Goal: Task Accomplishment & Management: Manage account settings

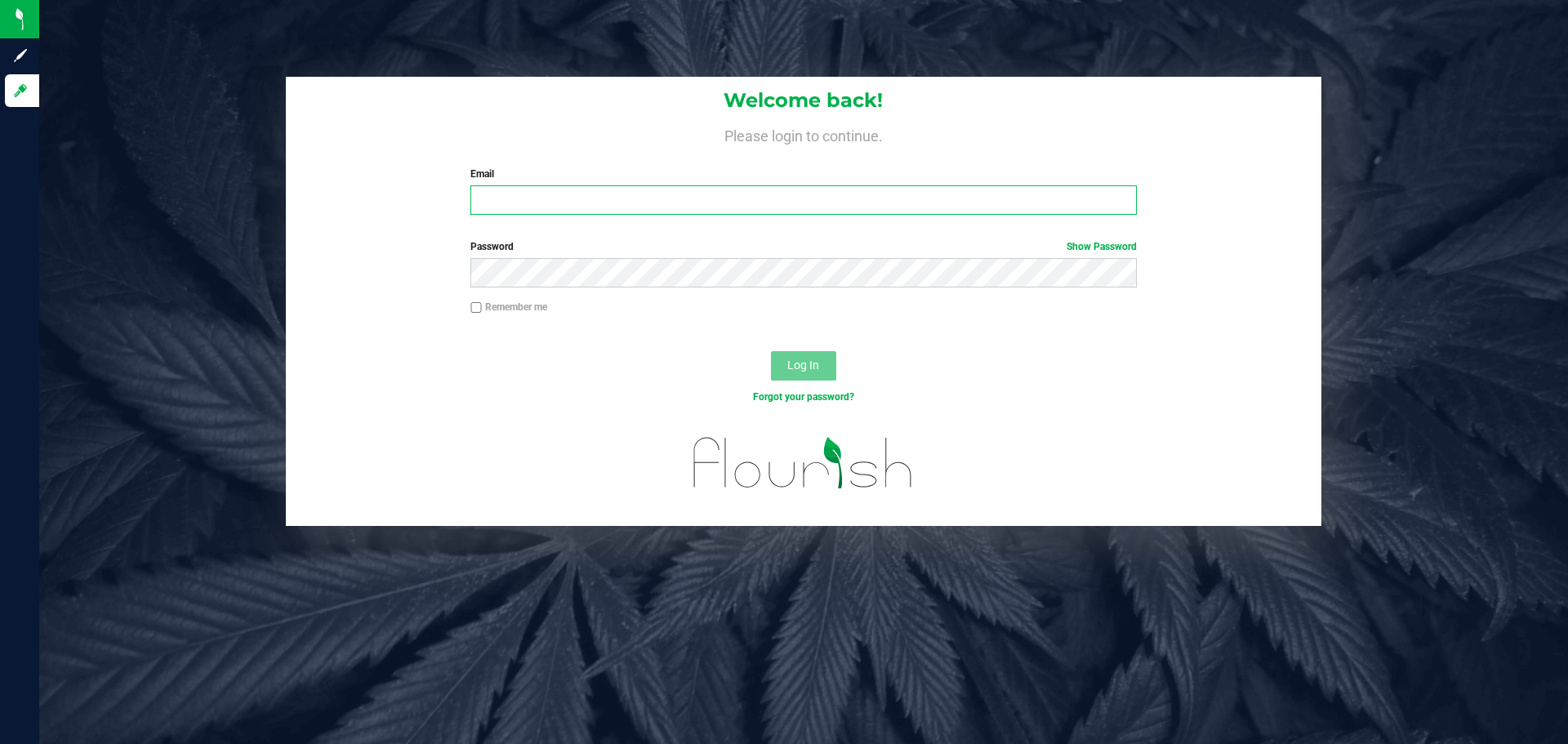
click at [575, 204] on input "Email" at bounding box center [803, 200] width 665 height 30
click at [0, 743] on com-1password-button at bounding box center [0, 744] width 0 height 0
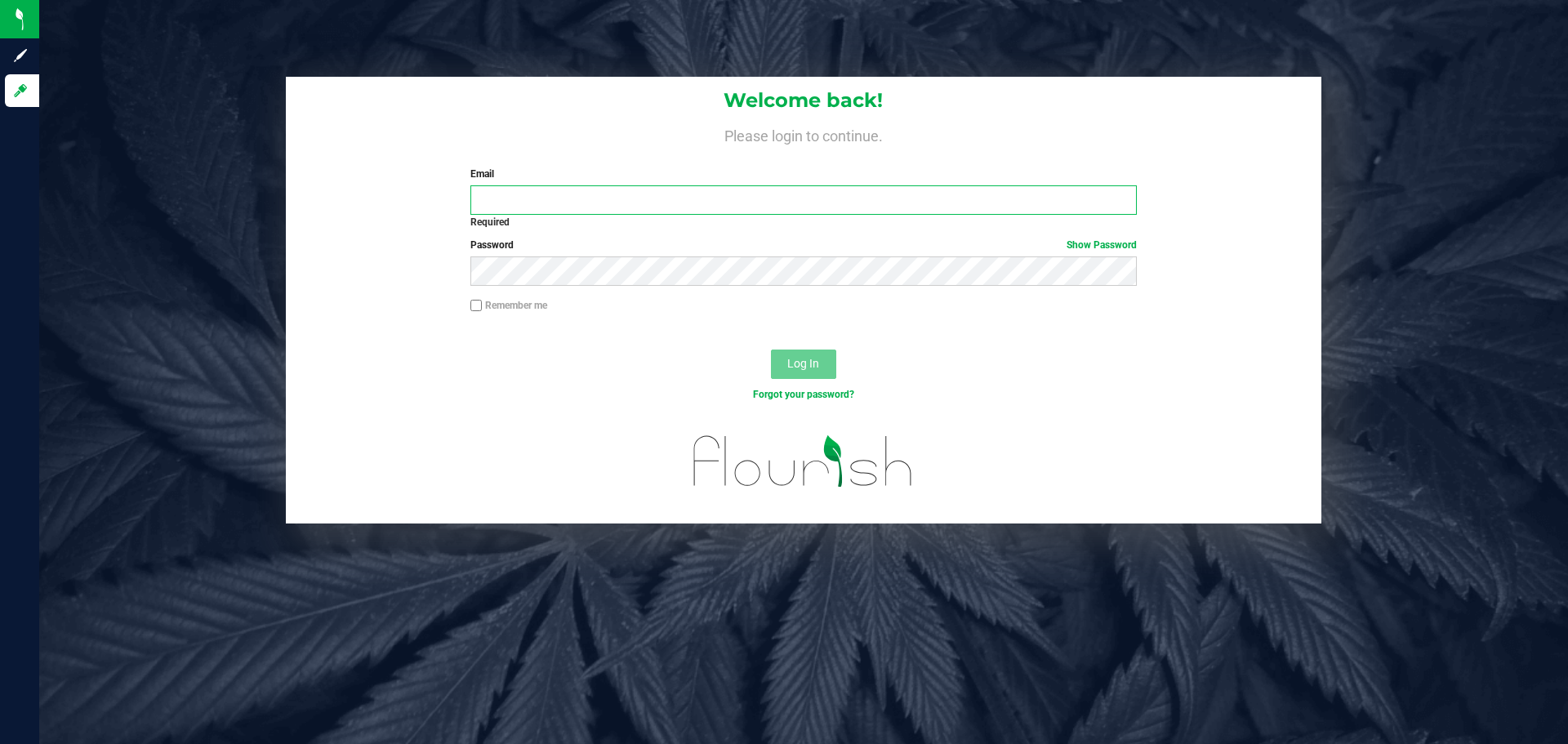
type input "info@theheightsco.com"
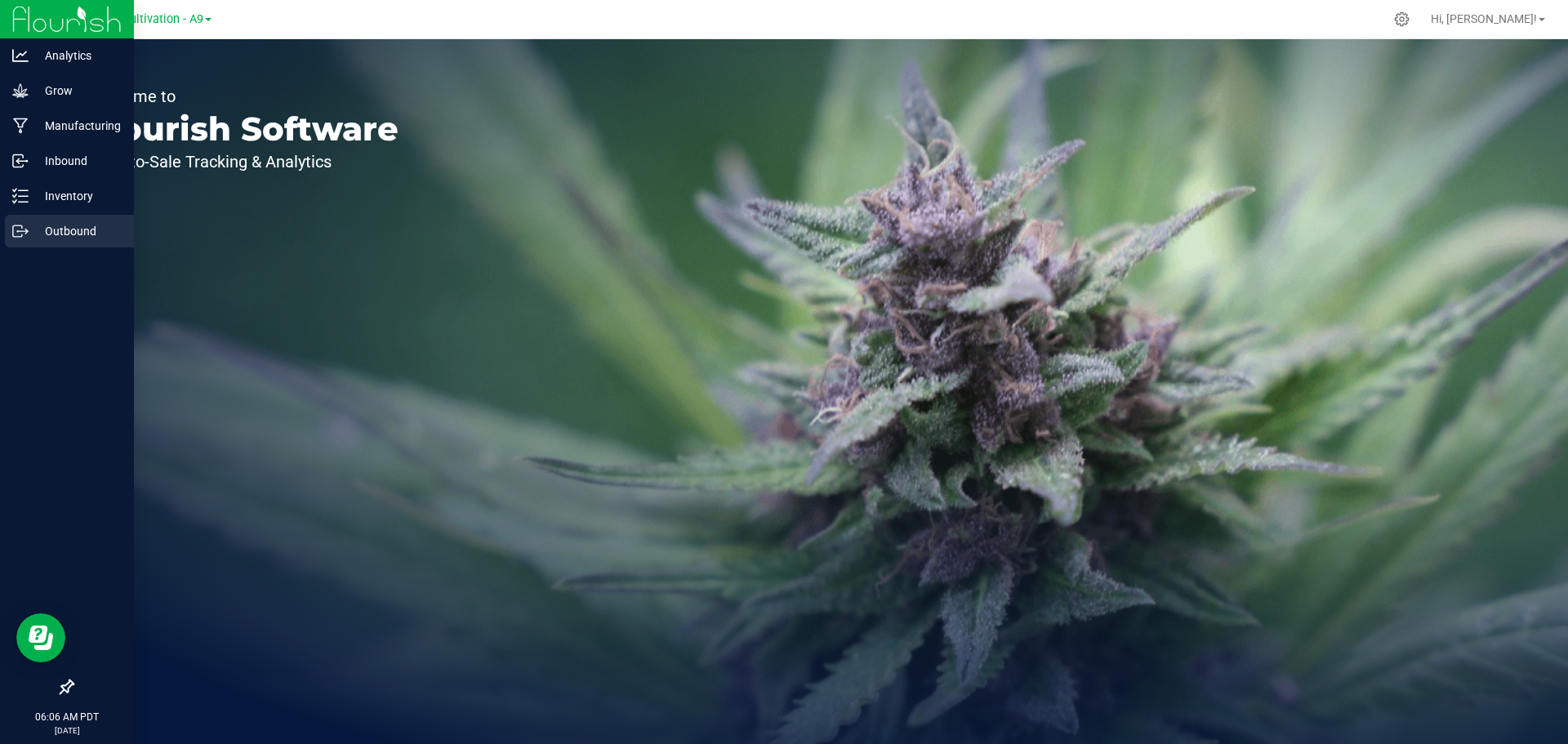
click at [73, 234] on p "Outbound" at bounding box center [78, 231] width 98 height 20
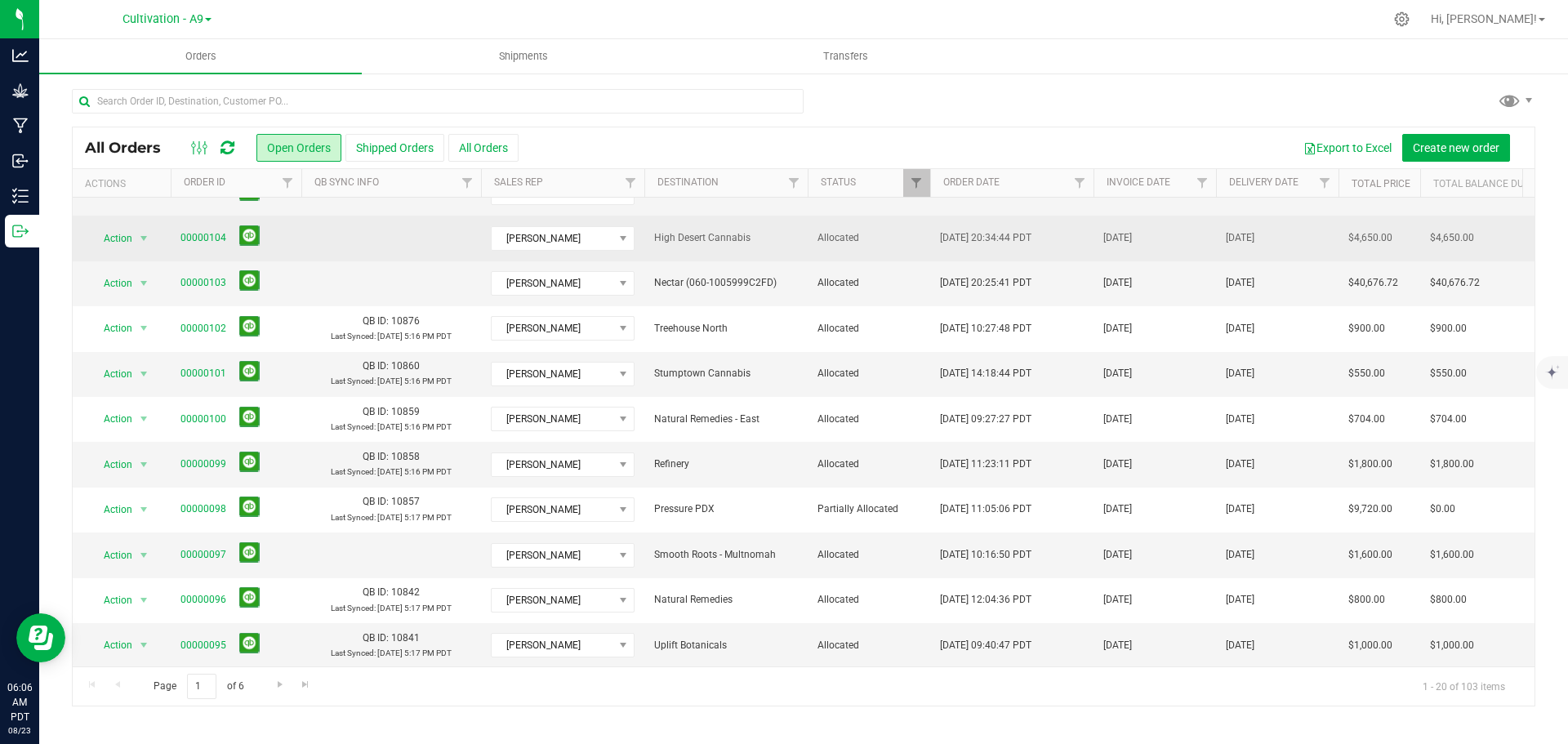
scroll to position [327, 0]
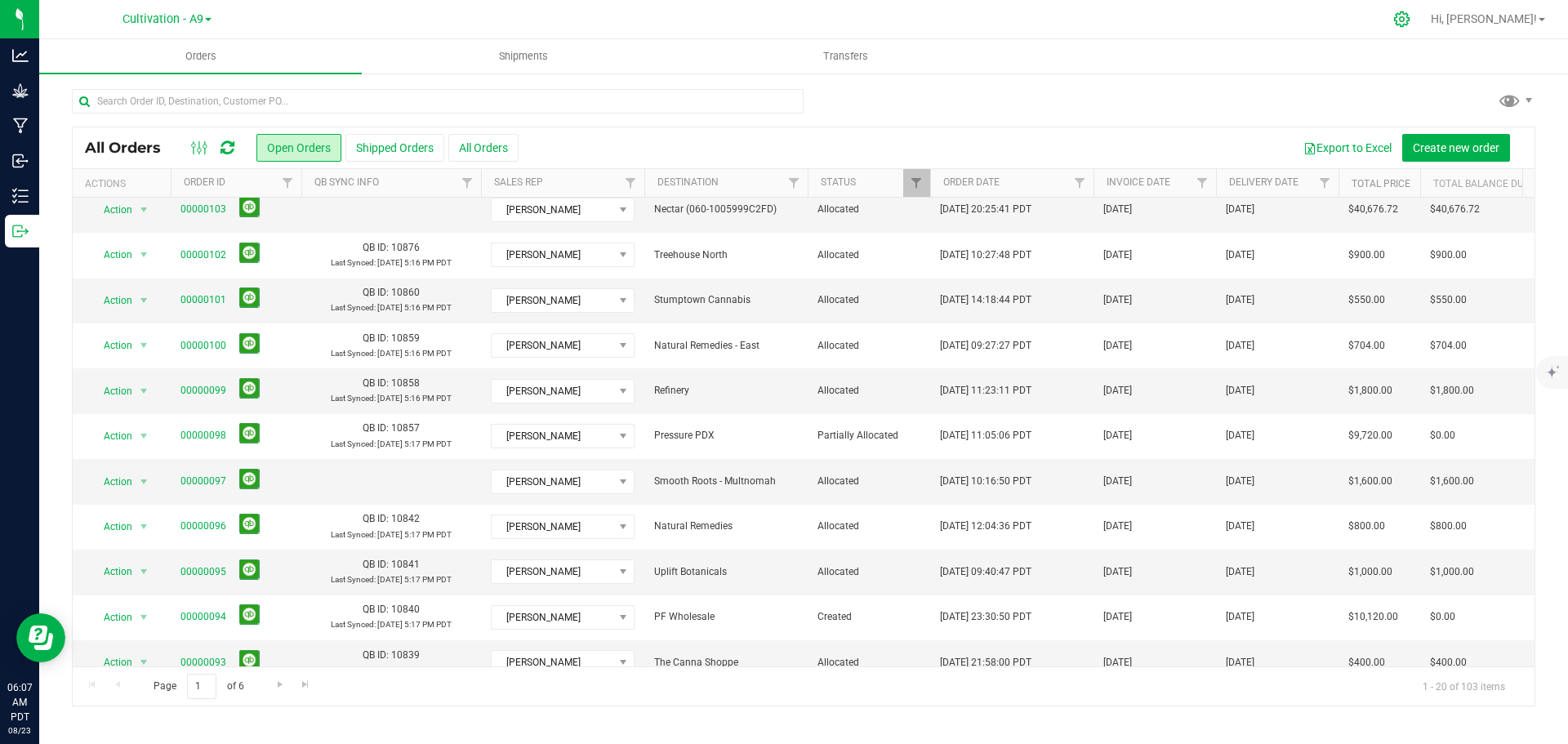
click at [1410, 22] on icon at bounding box center [1401, 19] width 17 height 17
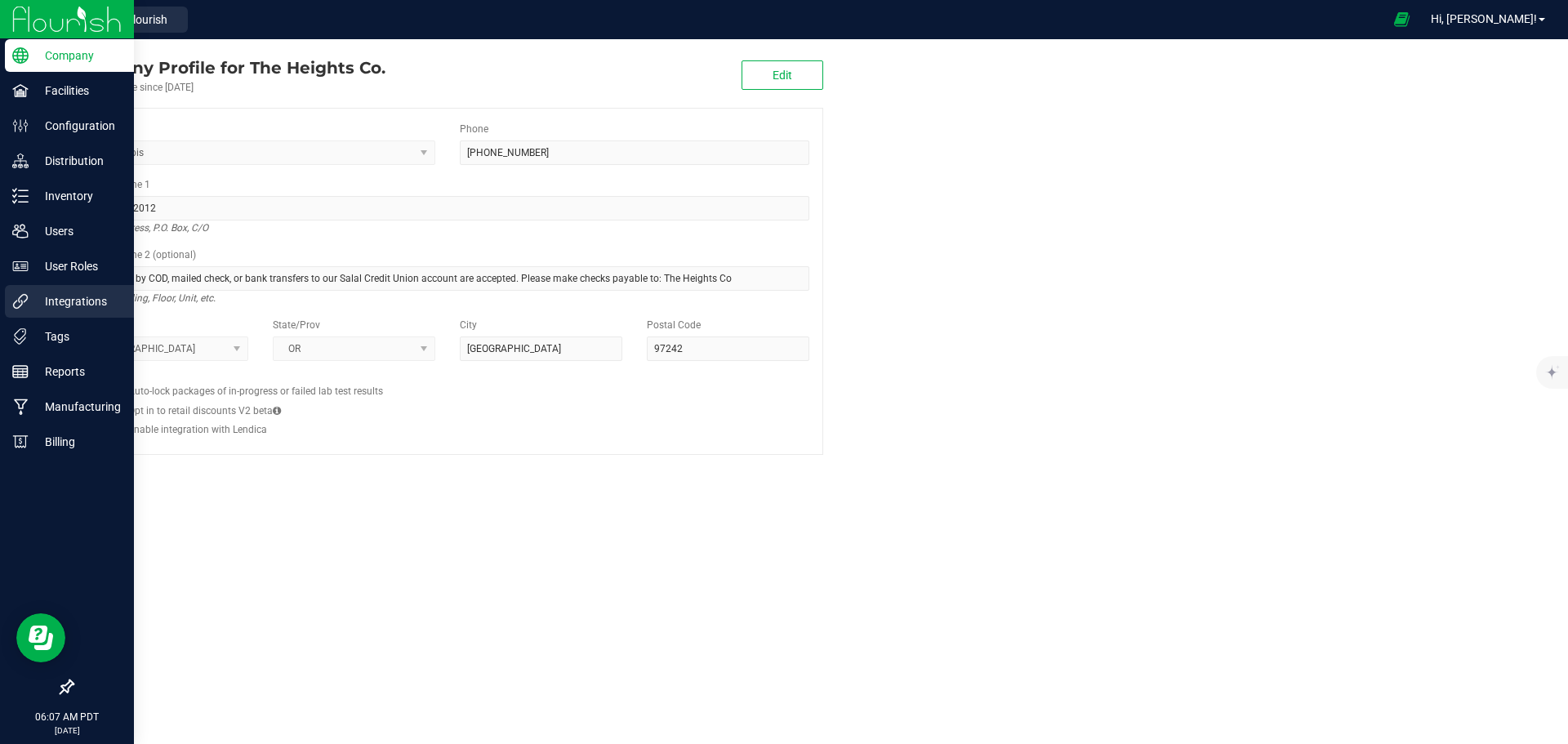
click at [88, 309] on p "Integrations" at bounding box center [78, 302] width 98 height 20
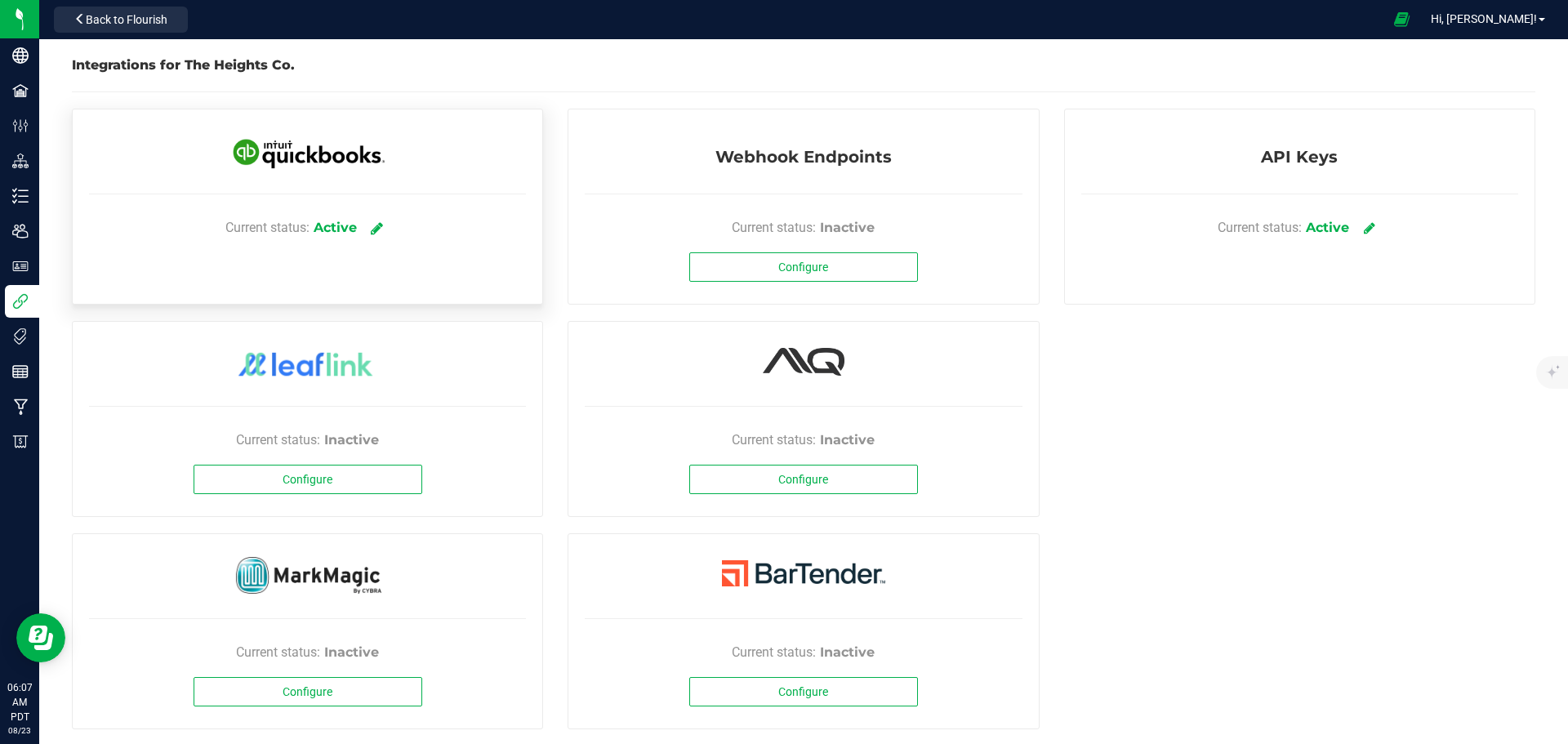
click at [384, 233] on link at bounding box center [378, 227] width 27 height 29
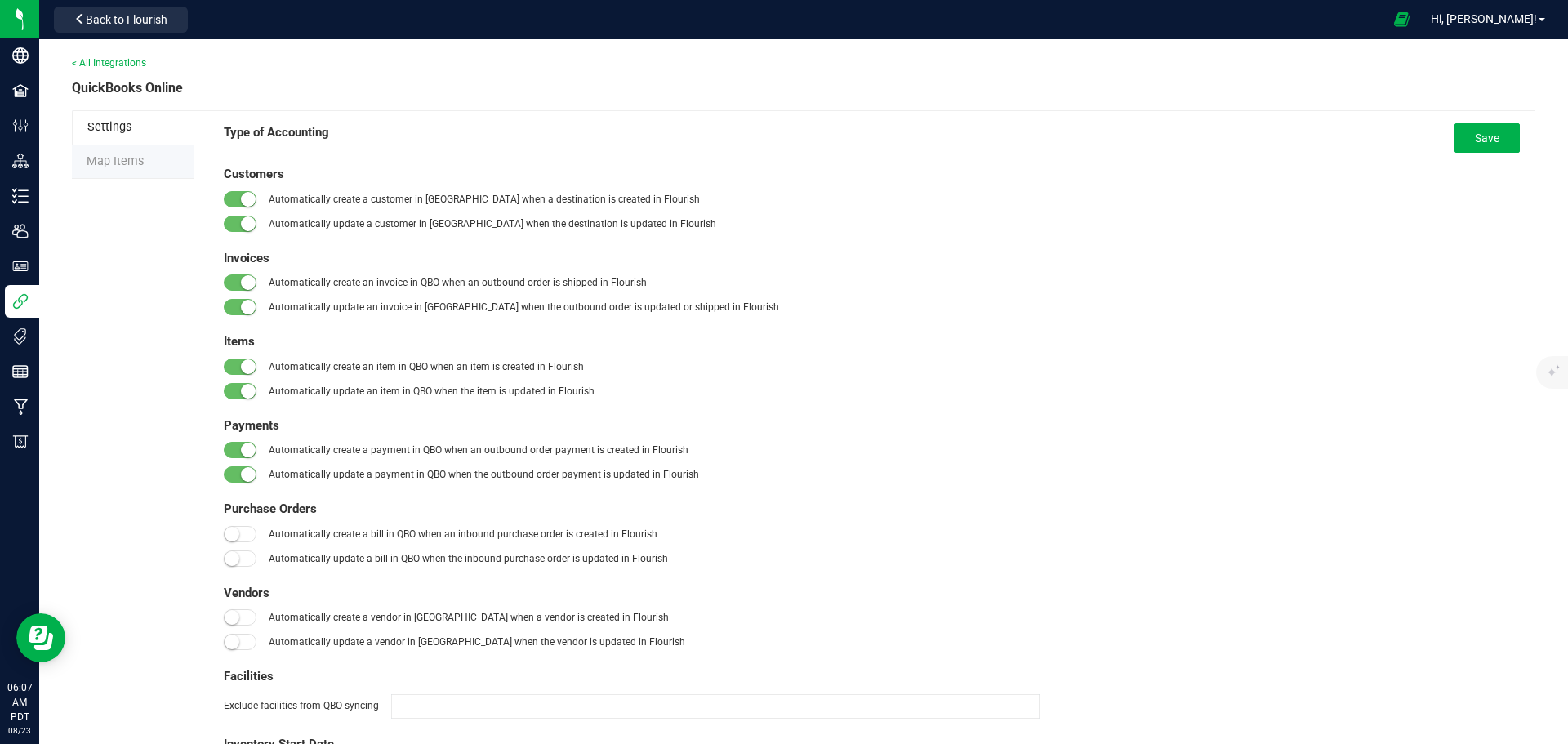
click at [121, 165] on span "Map Items" at bounding box center [115, 161] width 57 height 14
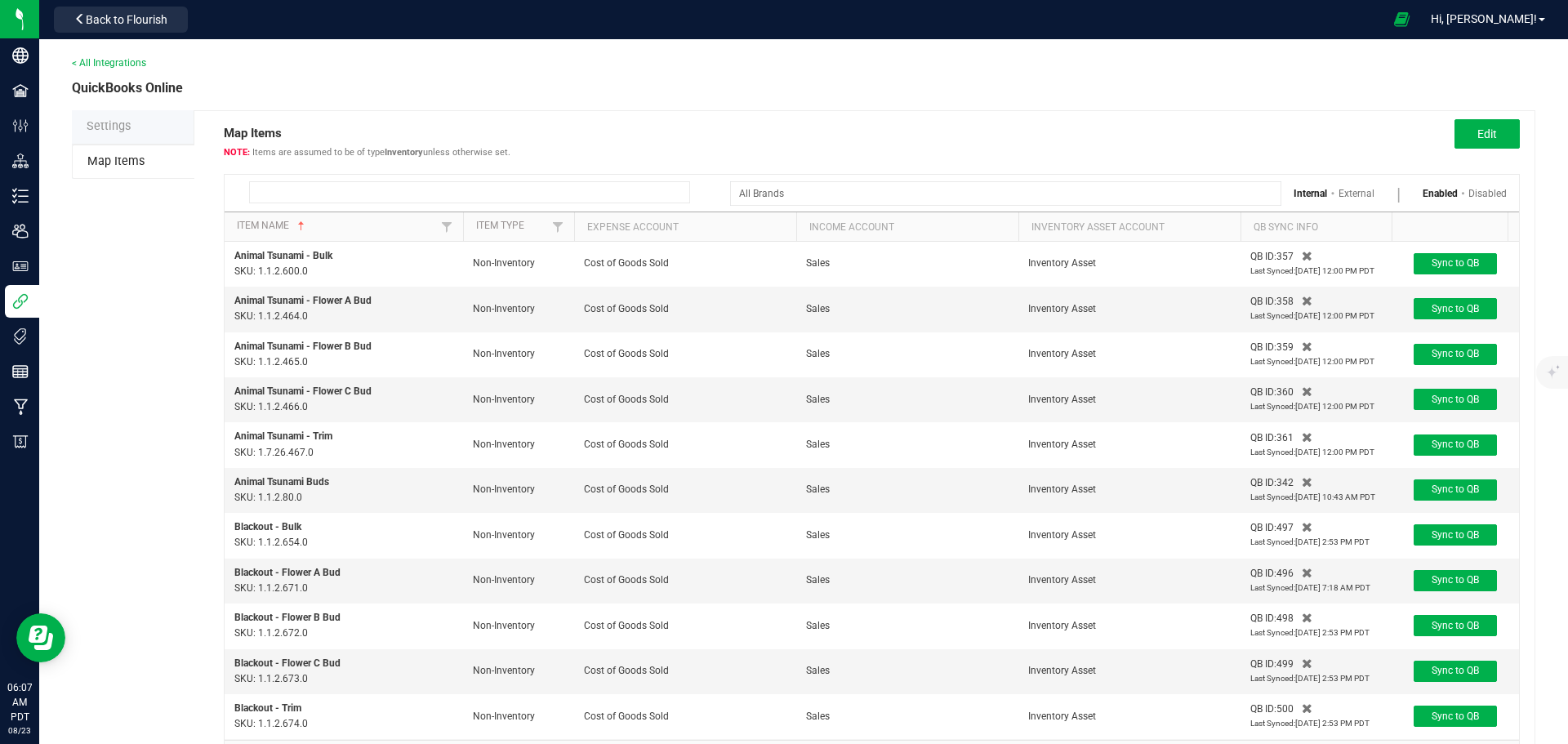
click at [312, 187] on input at bounding box center [469, 192] width 441 height 22
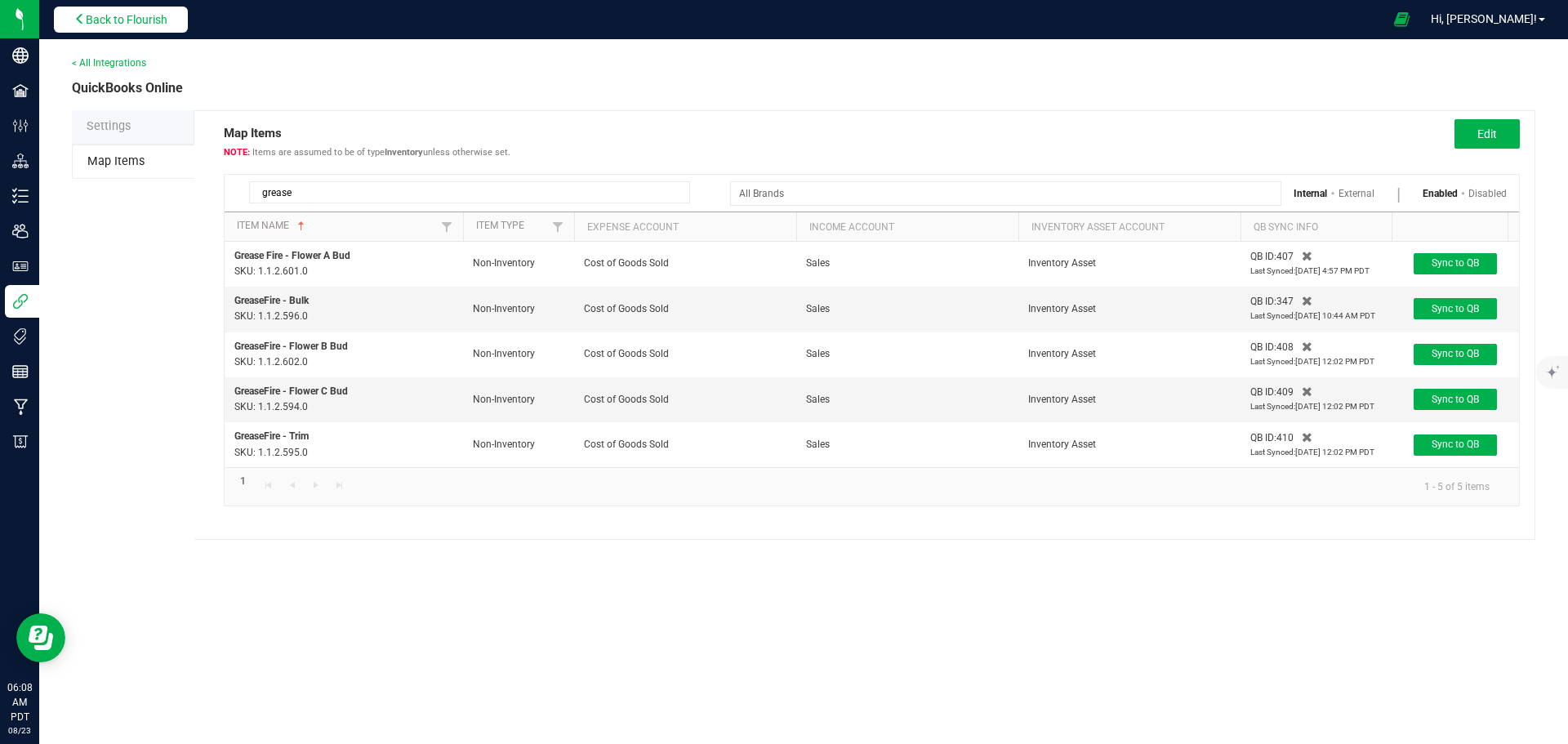
type input "grease"
click at [116, 22] on span "Back to Flourish" at bounding box center [126, 20] width 82 height 13
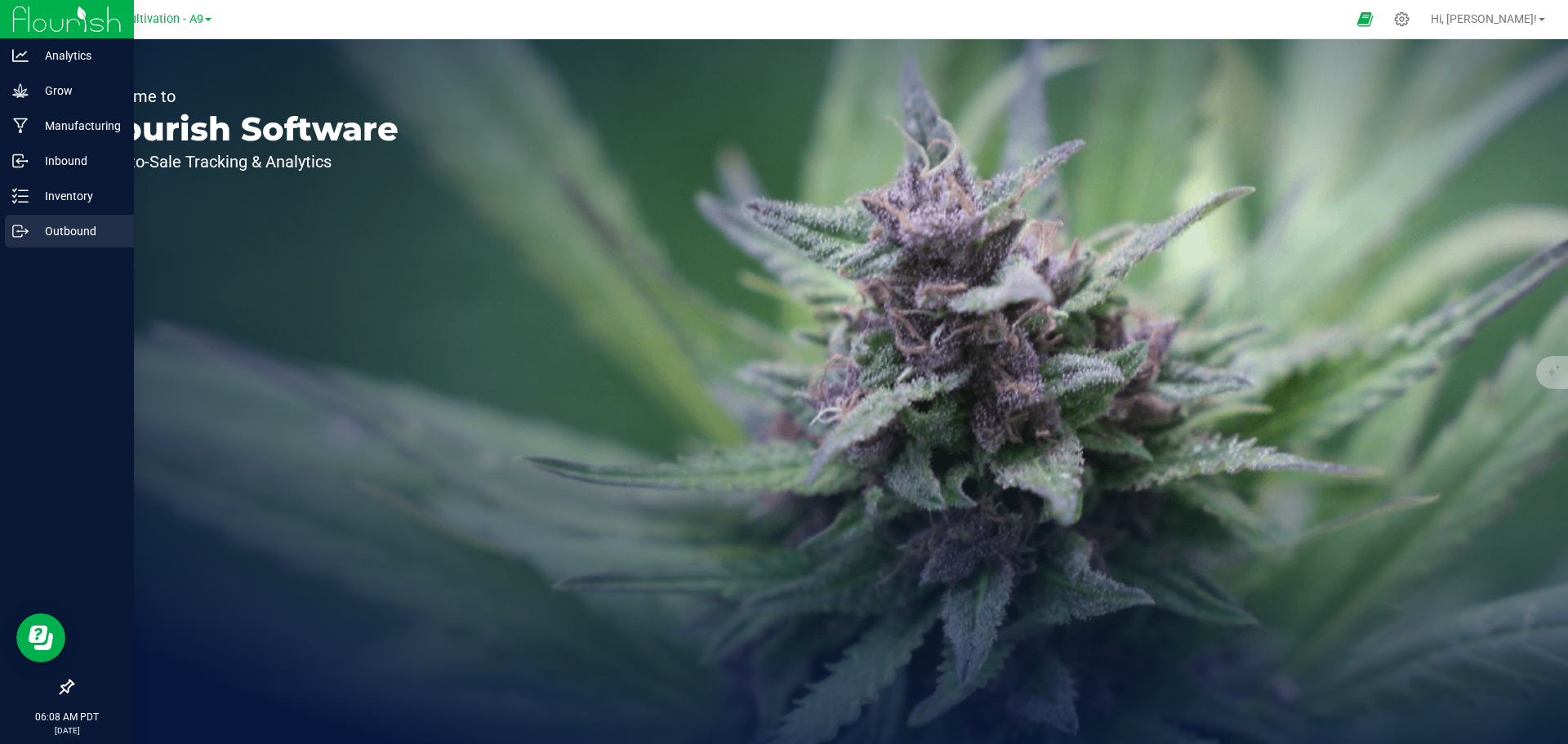
click at [60, 224] on p "Outbound" at bounding box center [78, 231] width 98 height 20
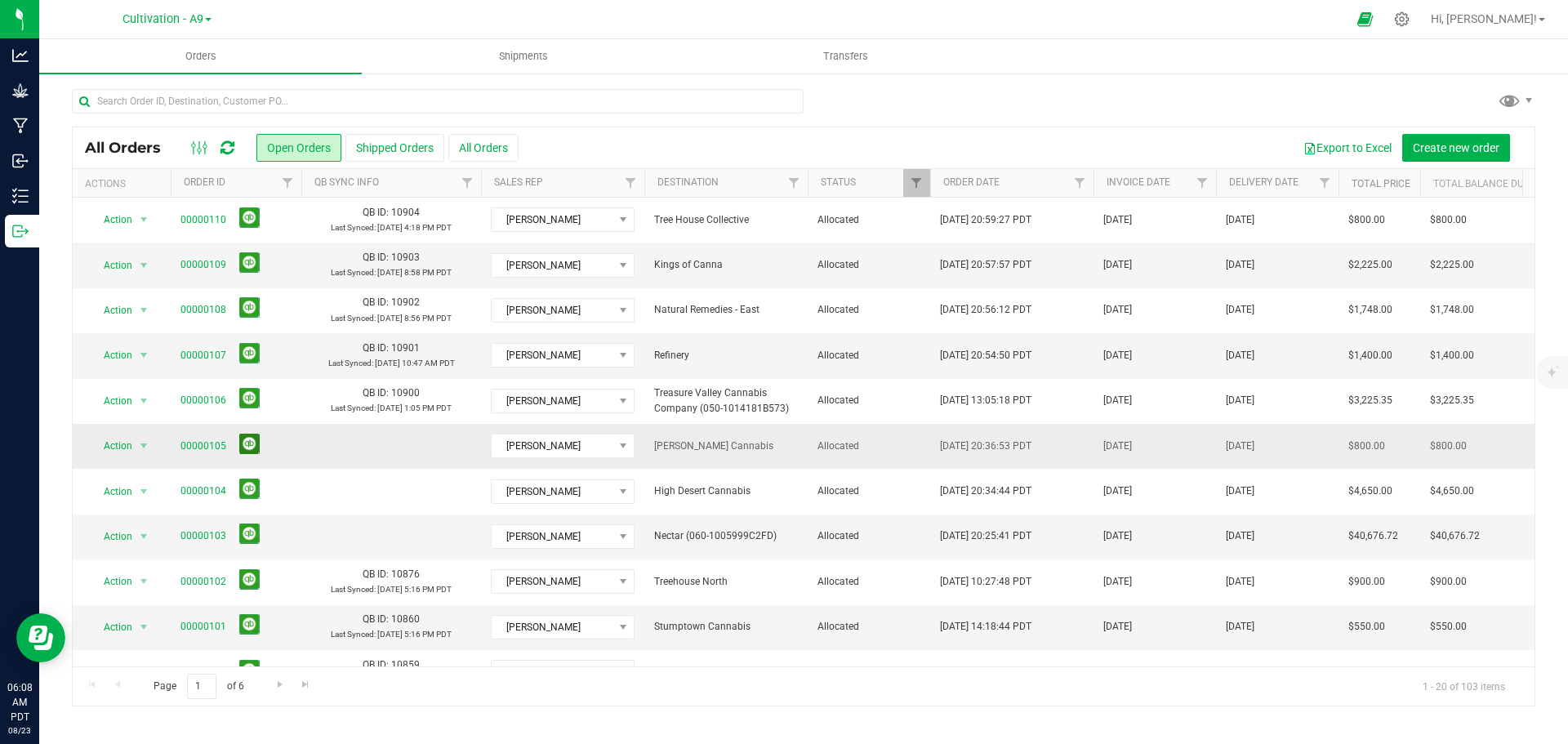
click at [240, 446] on button at bounding box center [249, 444] width 21 height 21
click at [249, 447] on button at bounding box center [249, 444] width 21 height 21
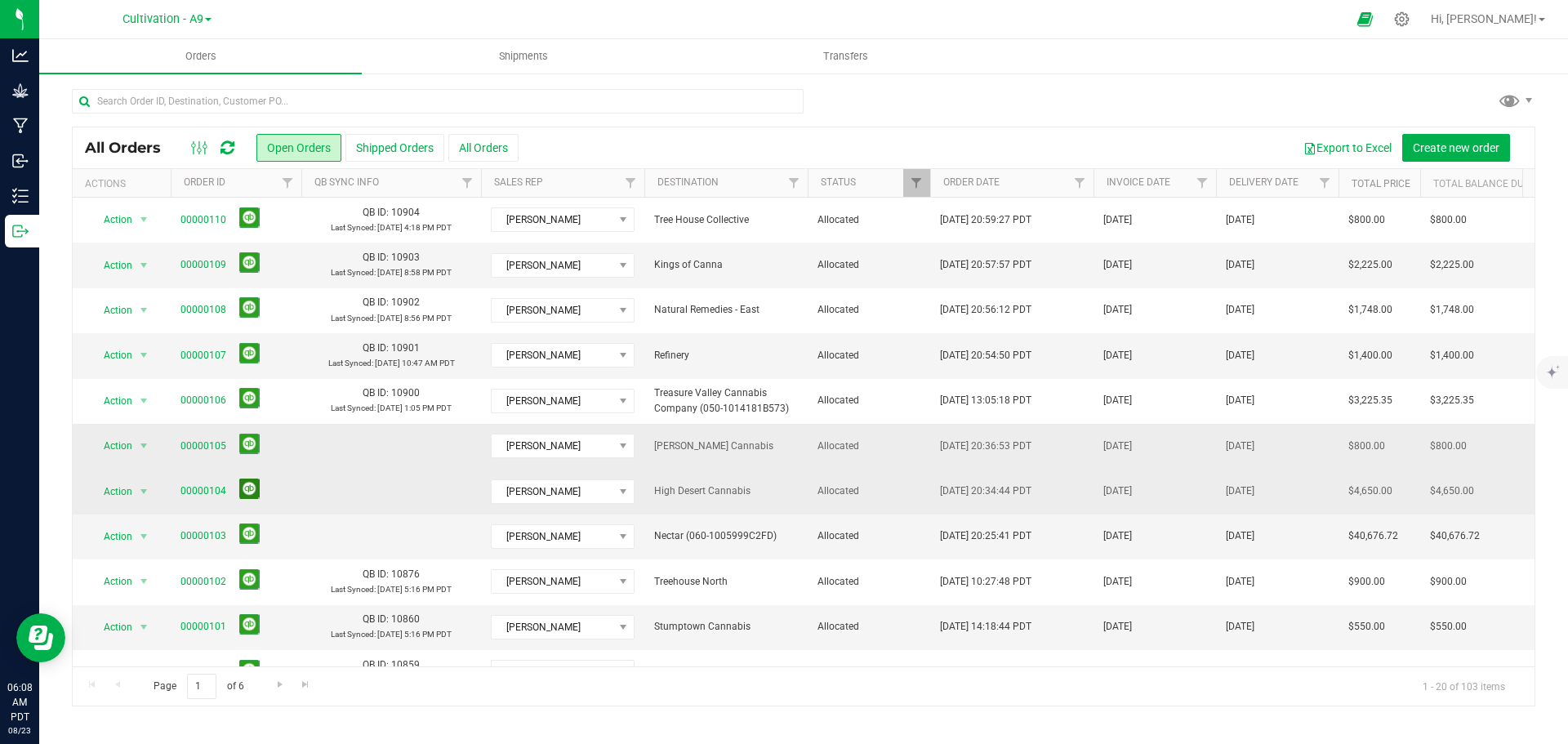
click at [250, 489] on button at bounding box center [249, 489] width 21 height 21
click at [248, 534] on button at bounding box center [249, 533] width 21 height 21
click at [245, 451] on button at bounding box center [249, 444] width 21 height 21
click at [249, 484] on button at bounding box center [249, 489] width 21 height 21
click at [250, 534] on button at bounding box center [249, 533] width 21 height 21
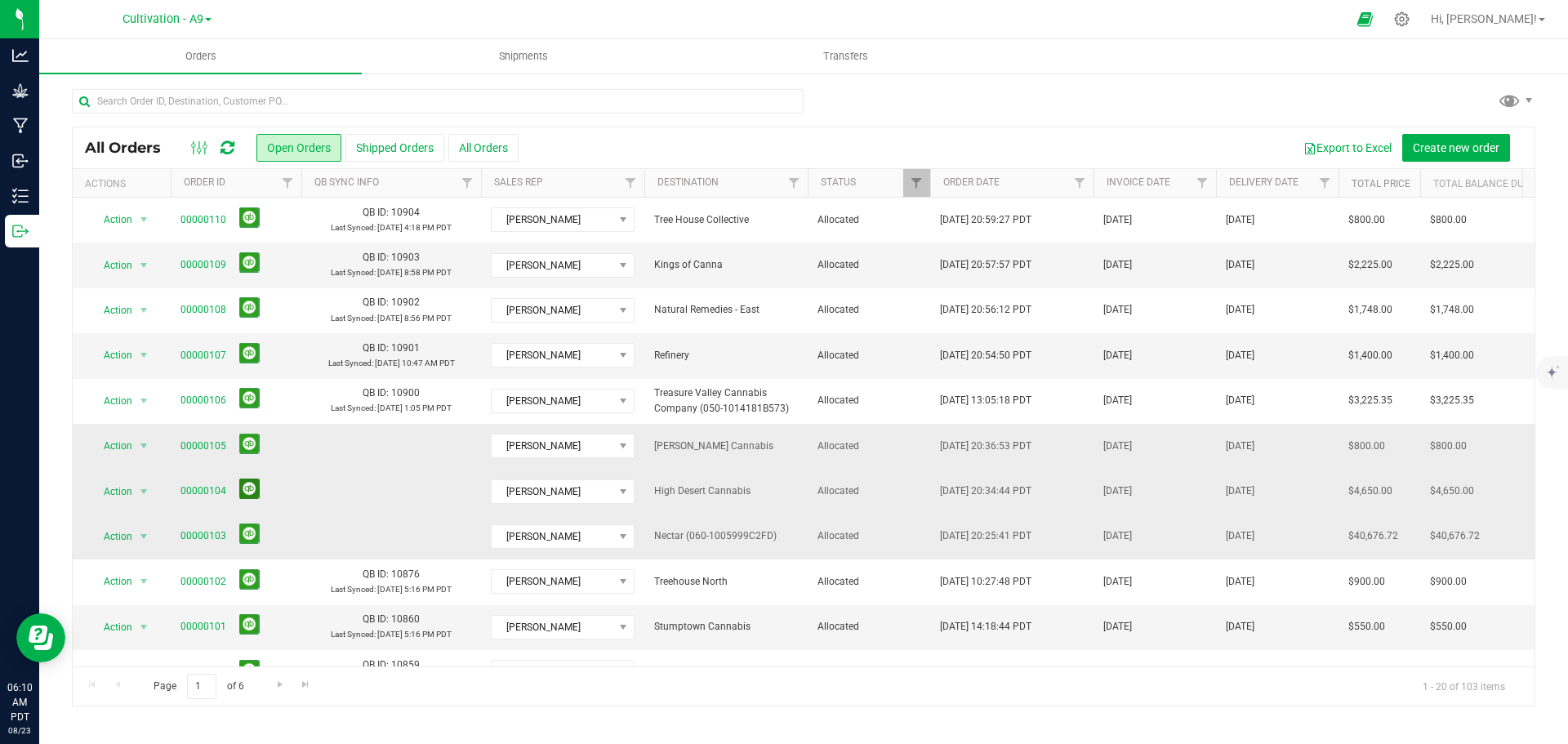
click at [250, 498] on button at bounding box center [249, 489] width 21 height 21
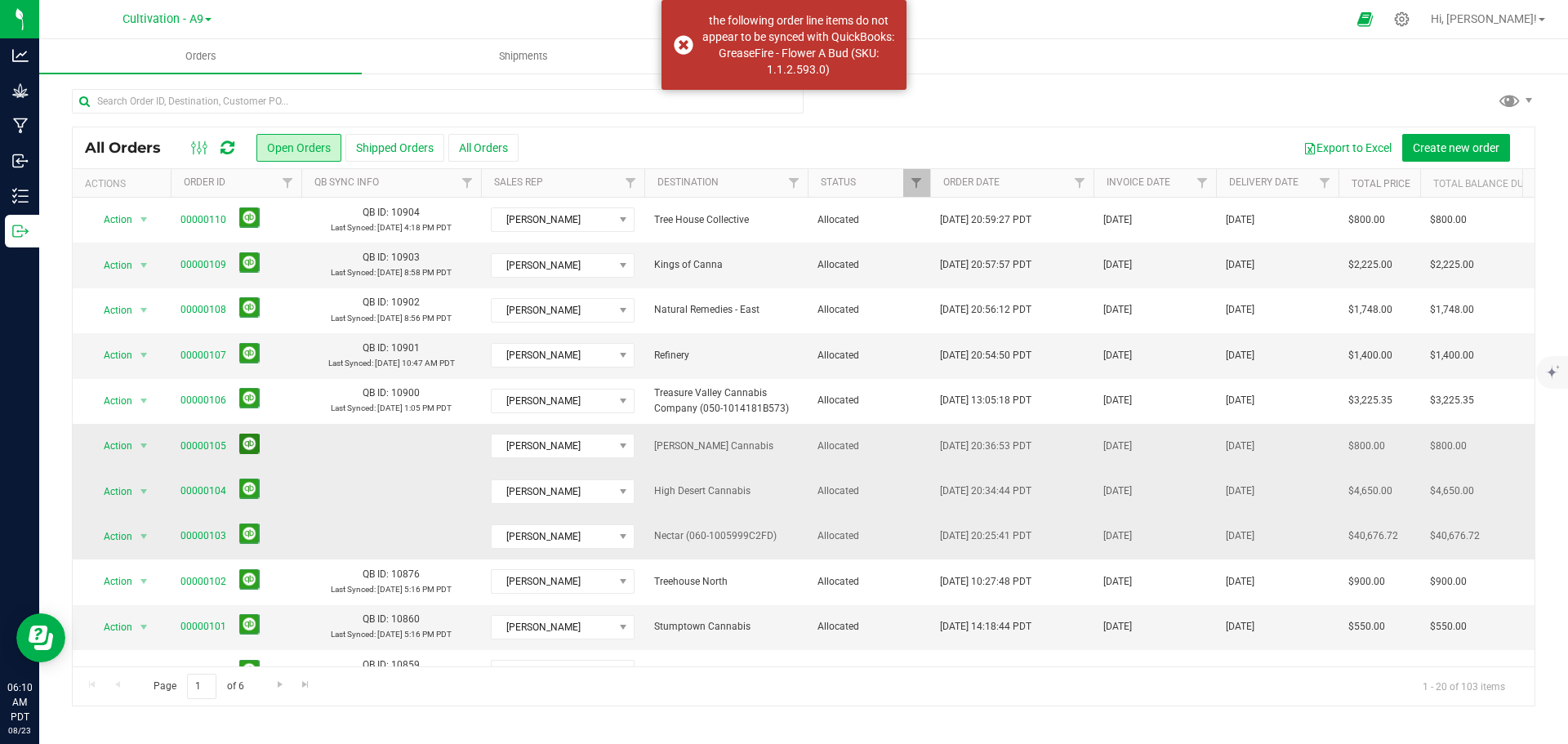
click at [248, 438] on button at bounding box center [249, 444] width 21 height 21
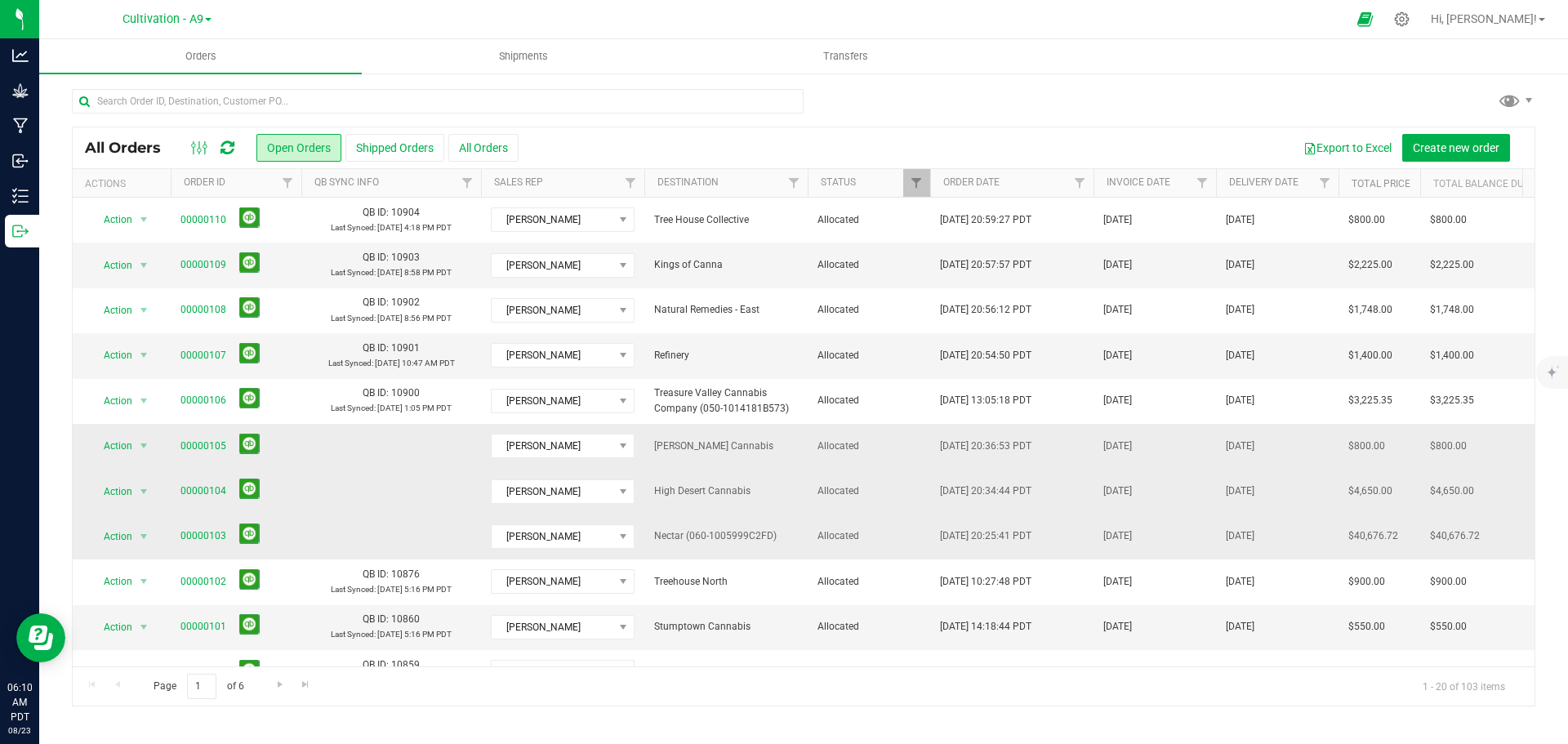
click at [688, 451] on span "[PERSON_NAME] Cannabis" at bounding box center [726, 446] width 144 height 16
click at [207, 448] on link "00000105" at bounding box center [203, 446] width 45 height 16
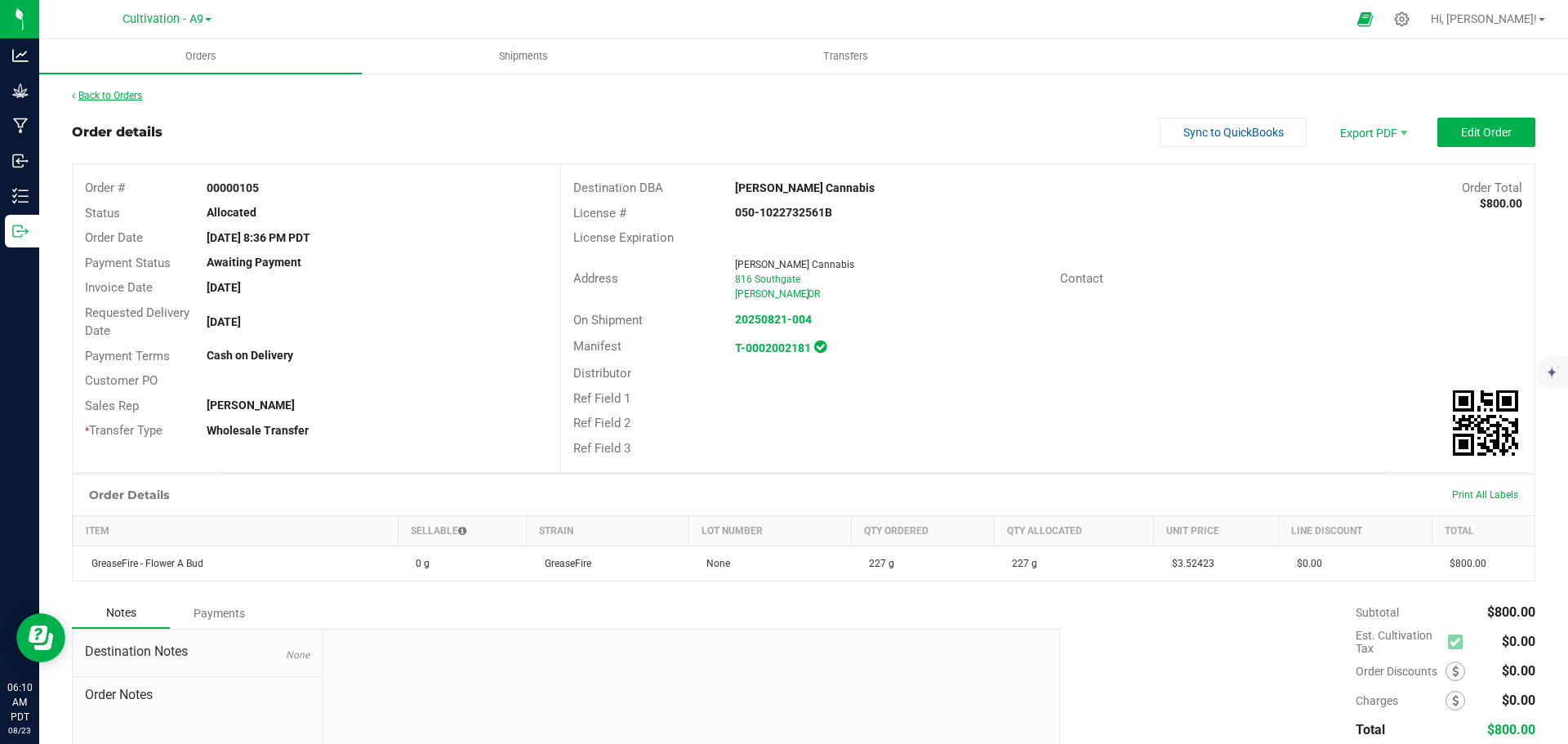
click at [104, 94] on link "Back to Orders" at bounding box center [107, 96] width 70 height 12
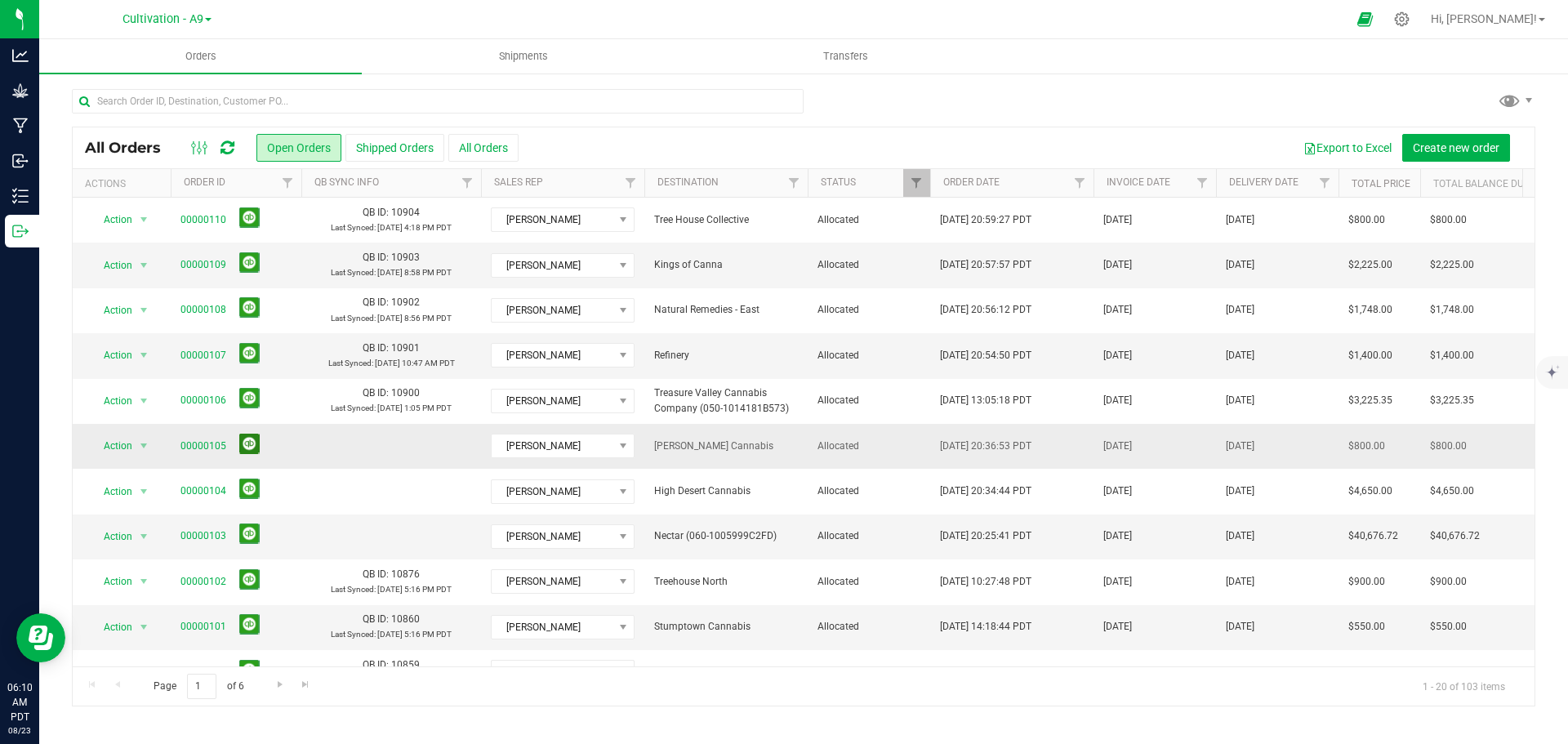
click at [251, 446] on button at bounding box center [249, 444] width 21 height 21
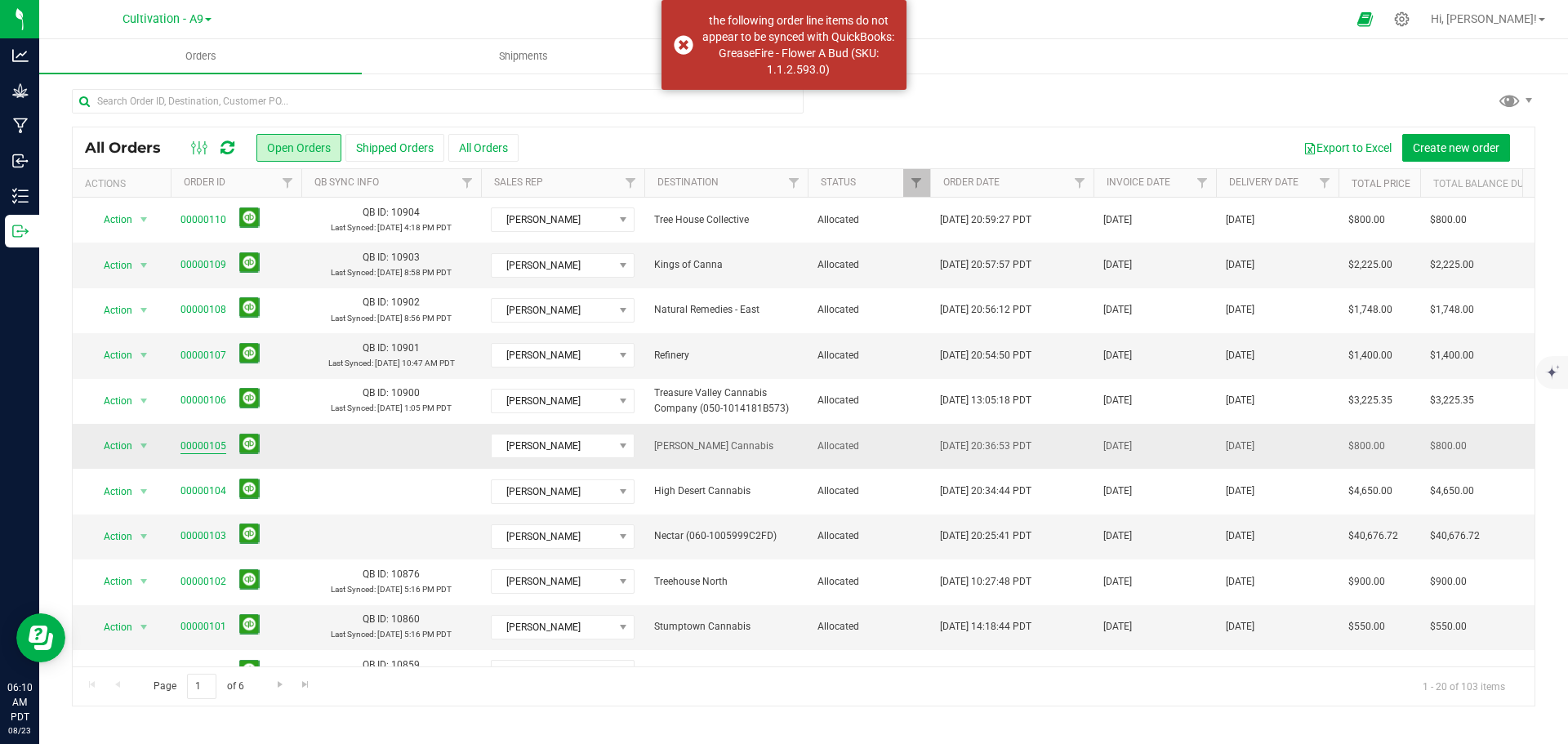
click at [207, 438] on link "00000105" at bounding box center [203, 446] width 45 height 16
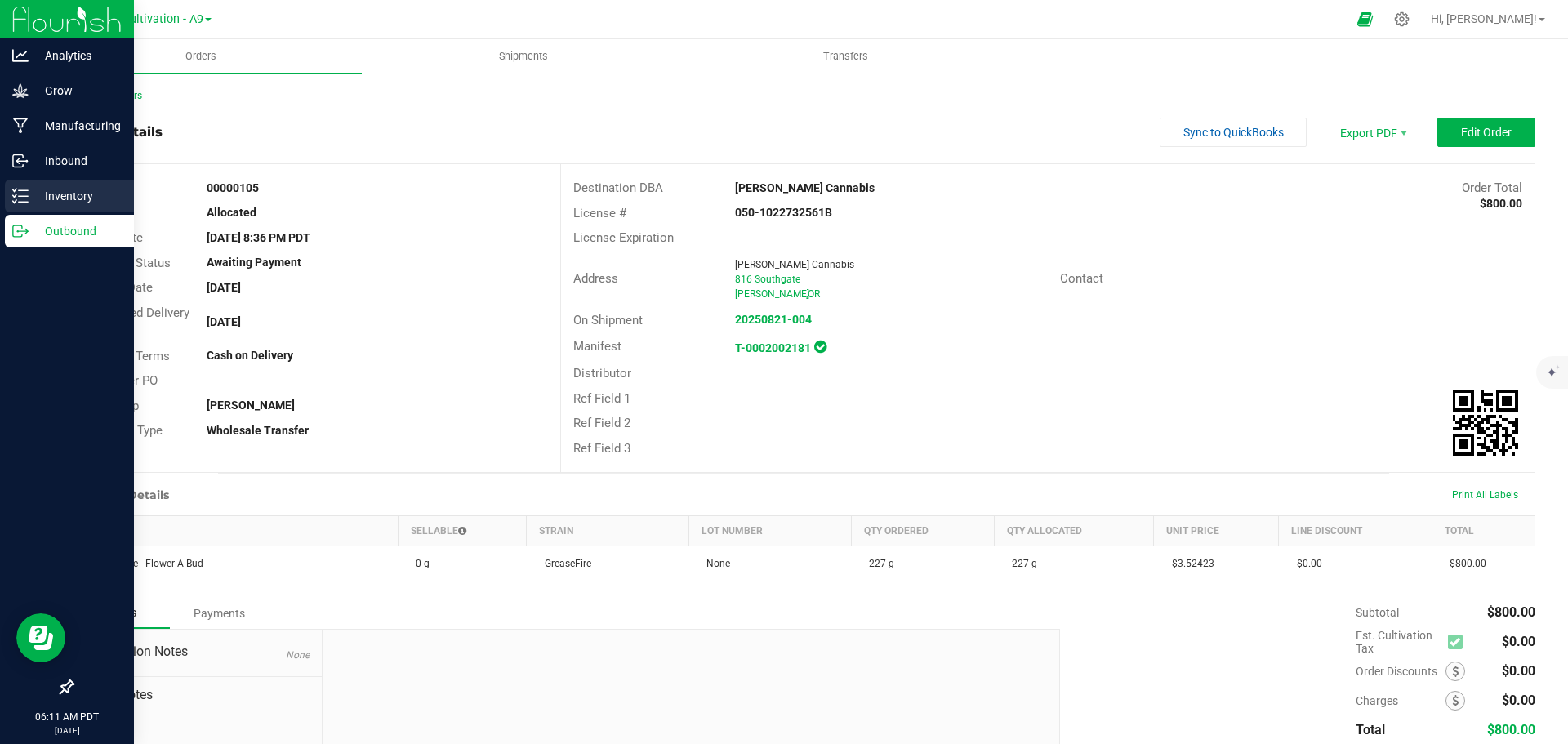
click at [73, 193] on p "Inventory" at bounding box center [78, 196] width 98 height 20
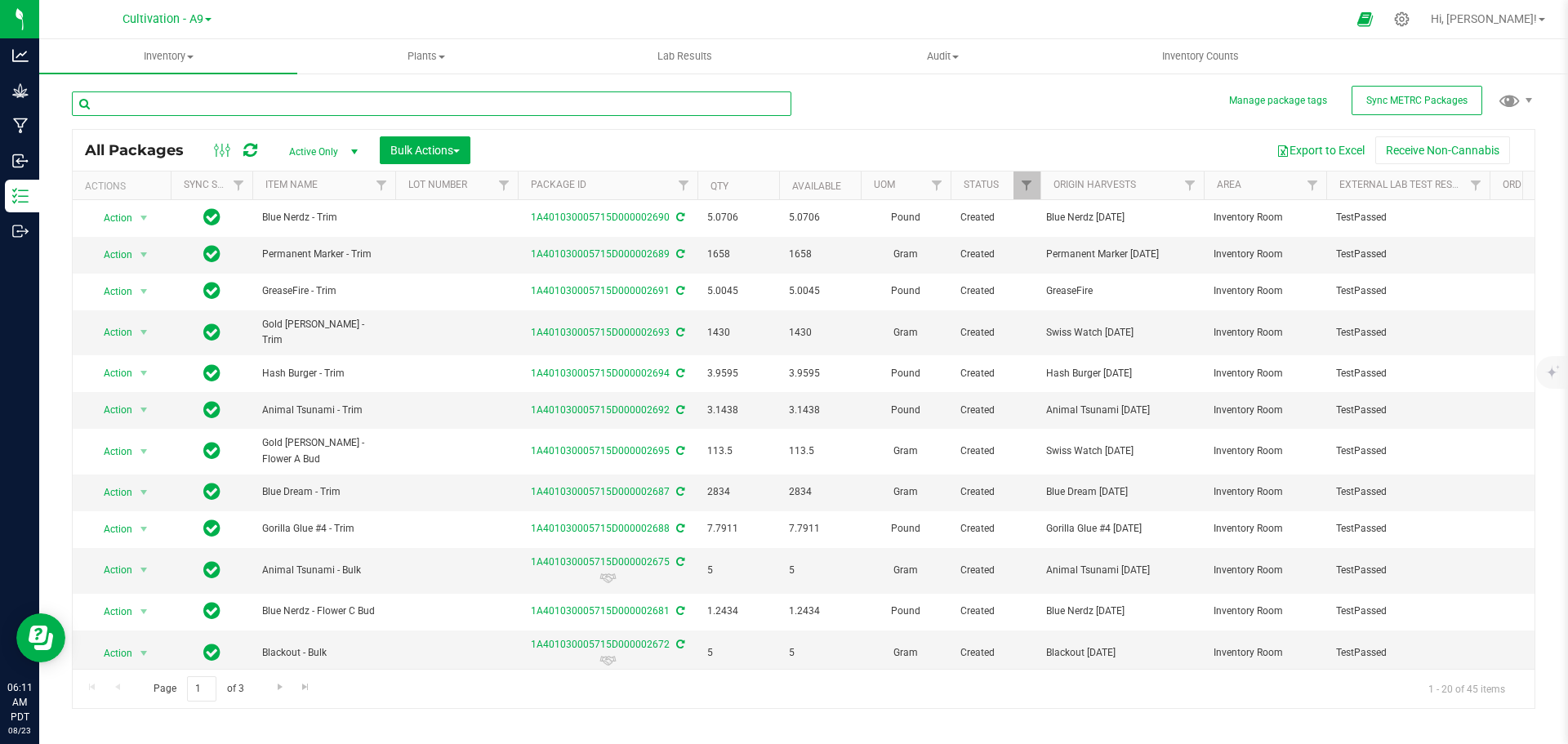
click at [177, 100] on input "text" at bounding box center [431, 104] width 719 height 25
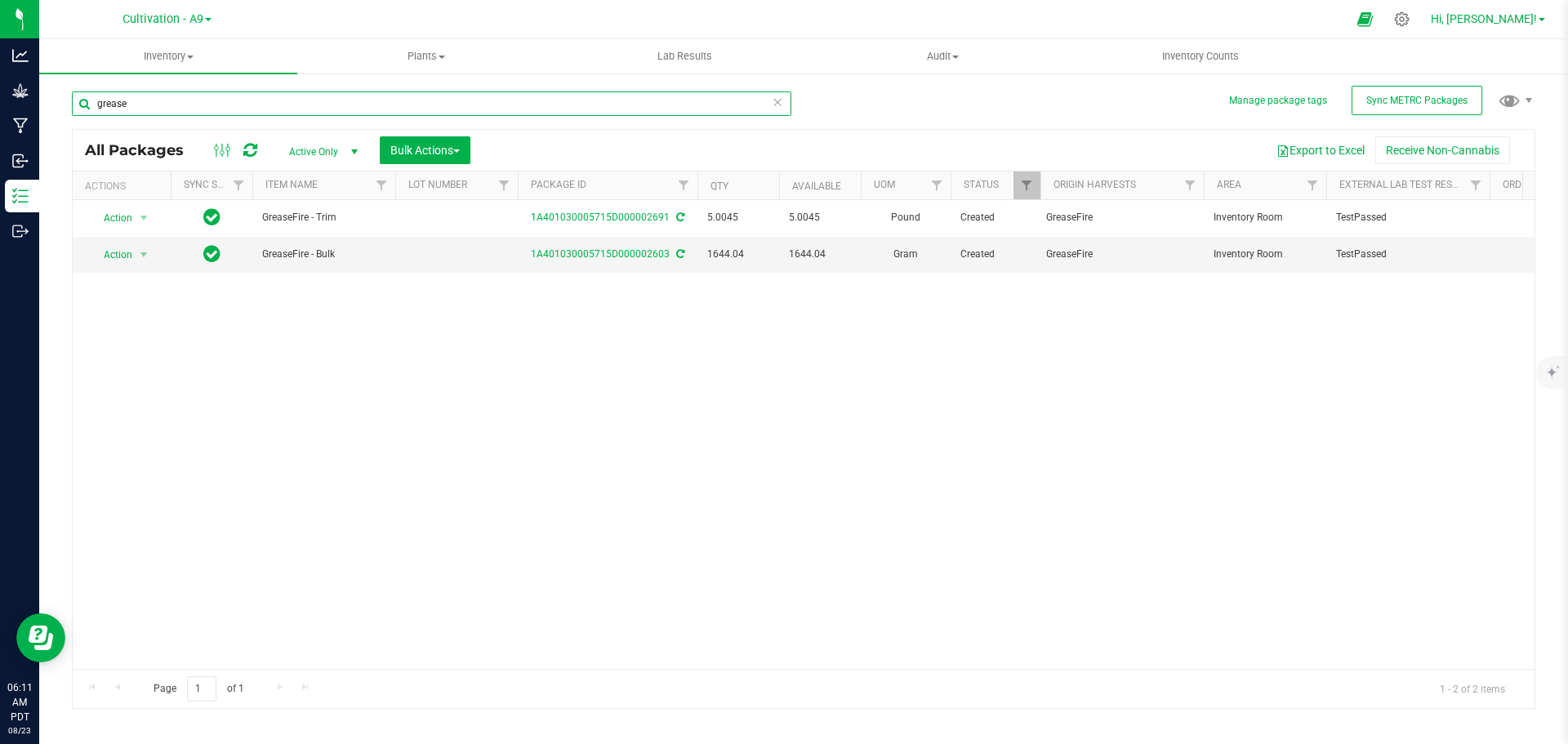
type input "grease"
click at [1542, 21] on span at bounding box center [1542, 20] width 7 height 3
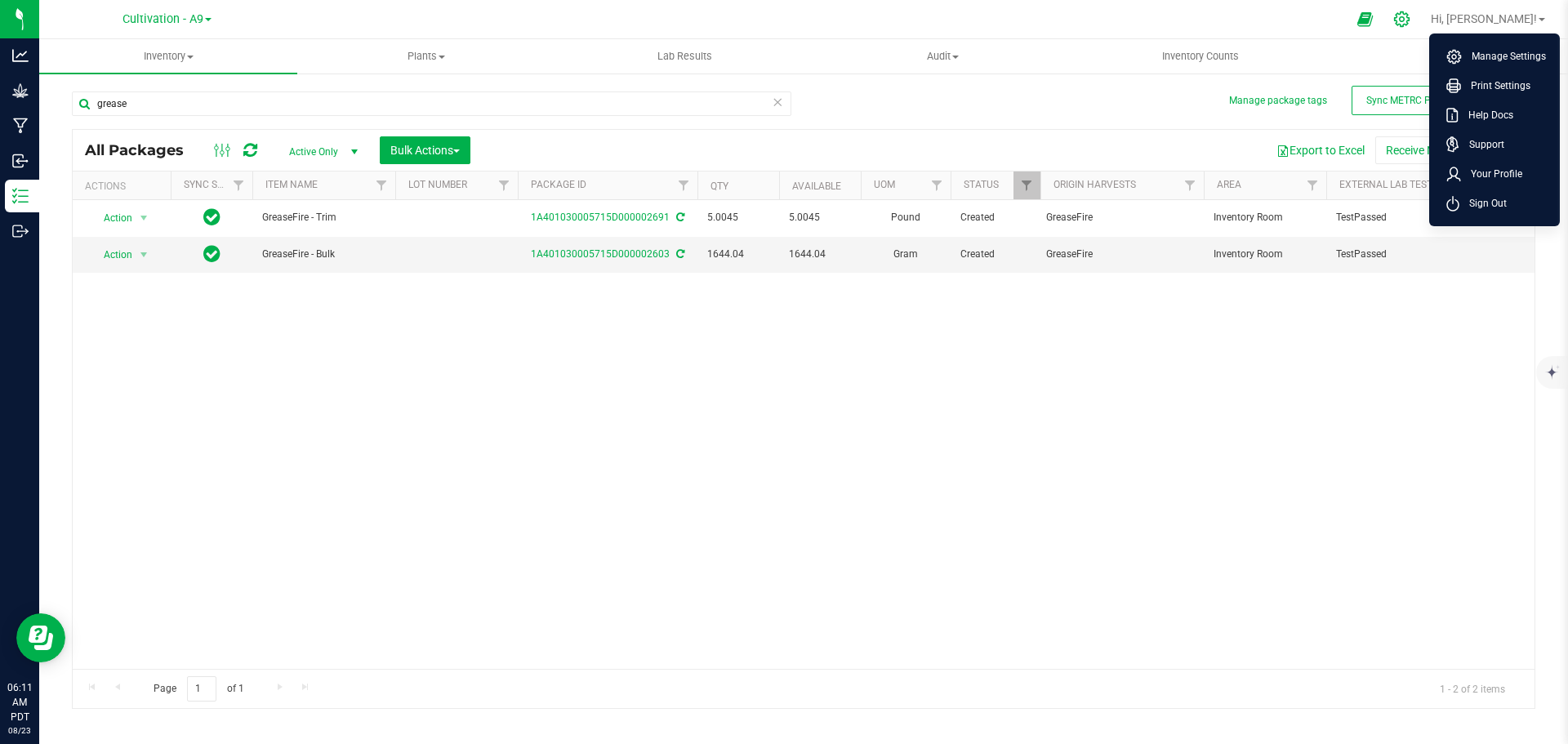
click at [1410, 18] on icon at bounding box center [1401, 19] width 17 height 17
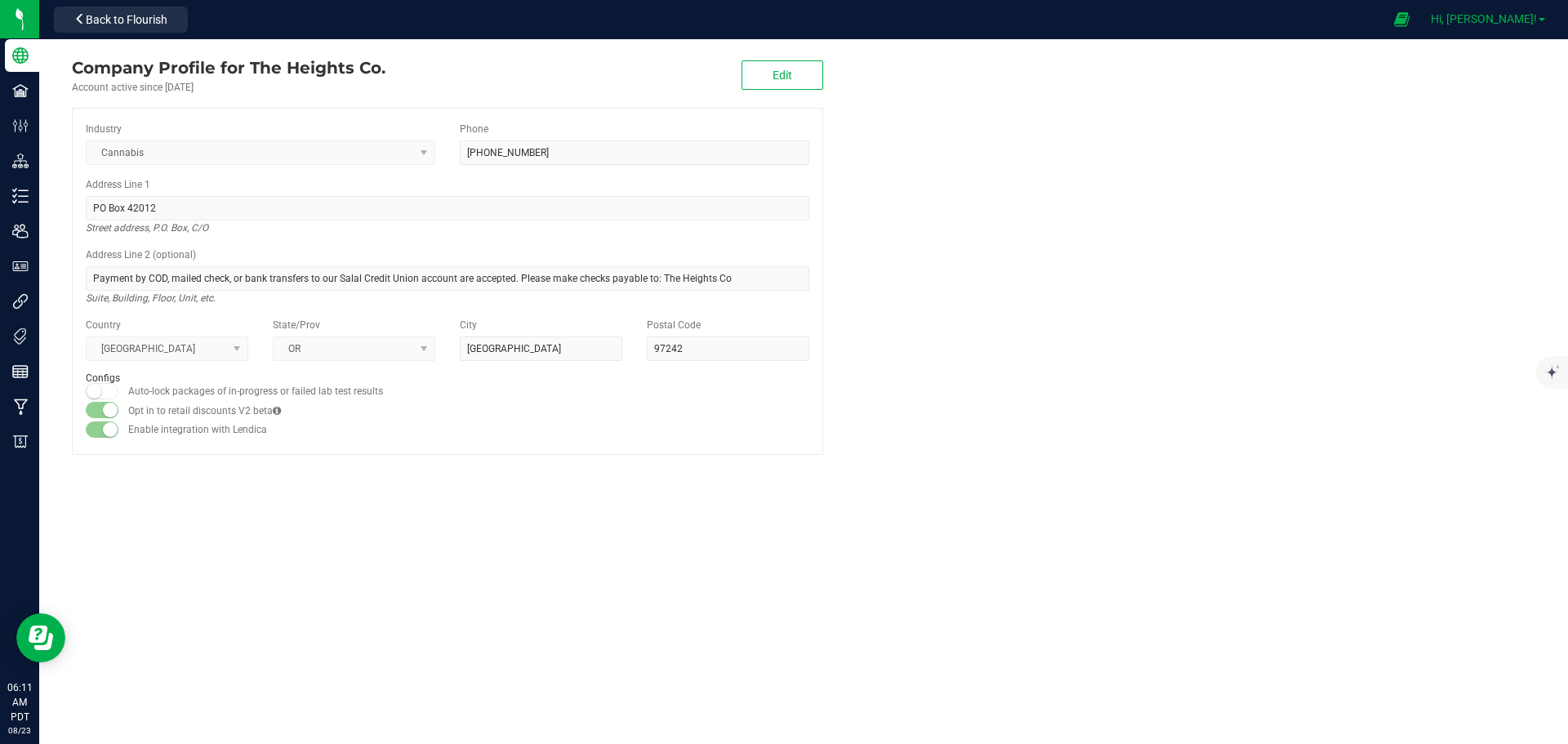
click at [1541, 21] on span at bounding box center [1542, 20] width 7 height 3
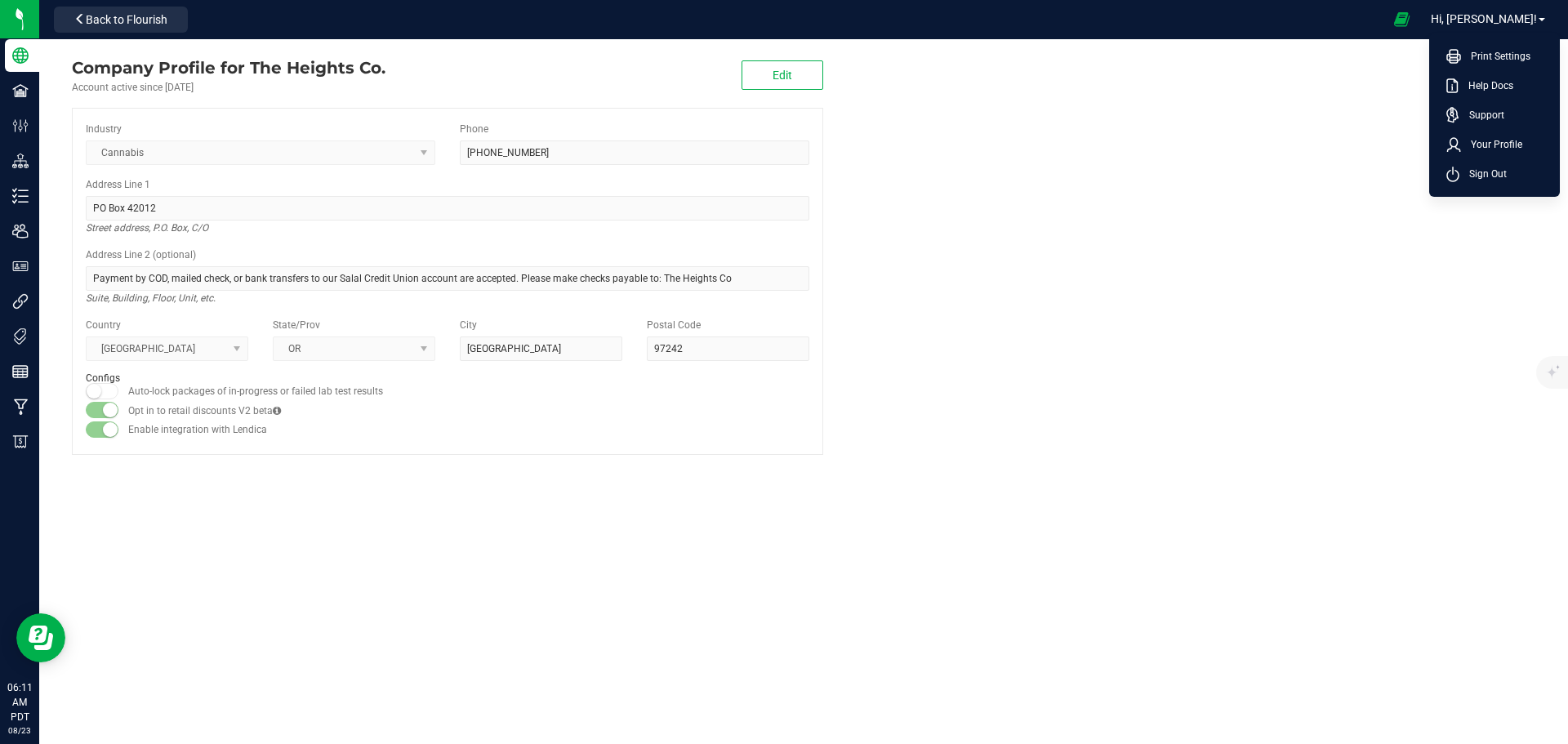
drag, startPoint x: 1104, startPoint y: 193, endPoint x: 877, endPoint y: 248, distance: 233.6
click at [1102, 194] on company "Company Profile for The Heights Co. Account active since [DATE] Edit Industry C…" at bounding box center [803, 255] width 1528 height 432
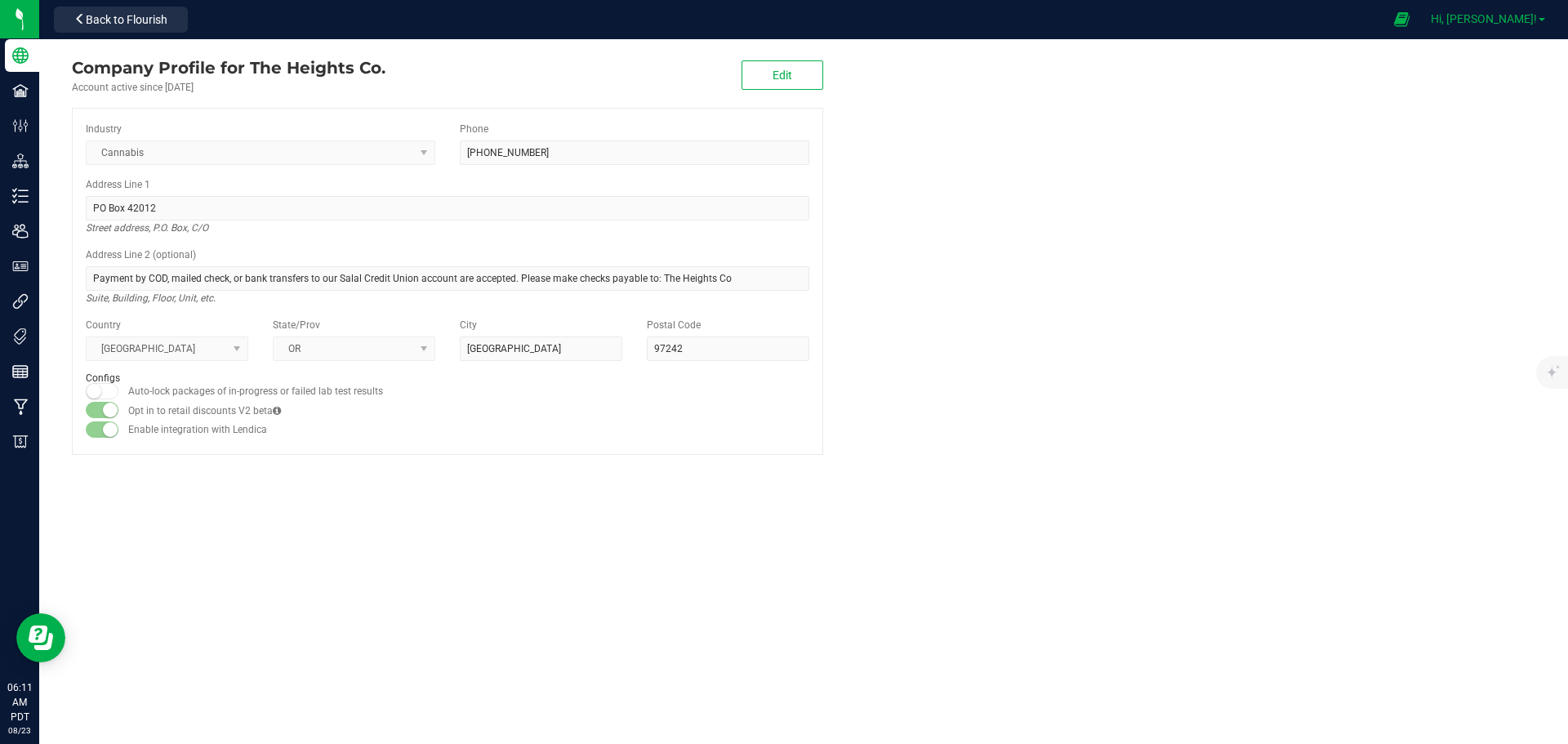
click at [1535, 19] on span "Hi, [PERSON_NAME]!" at bounding box center [1484, 19] width 106 height 13
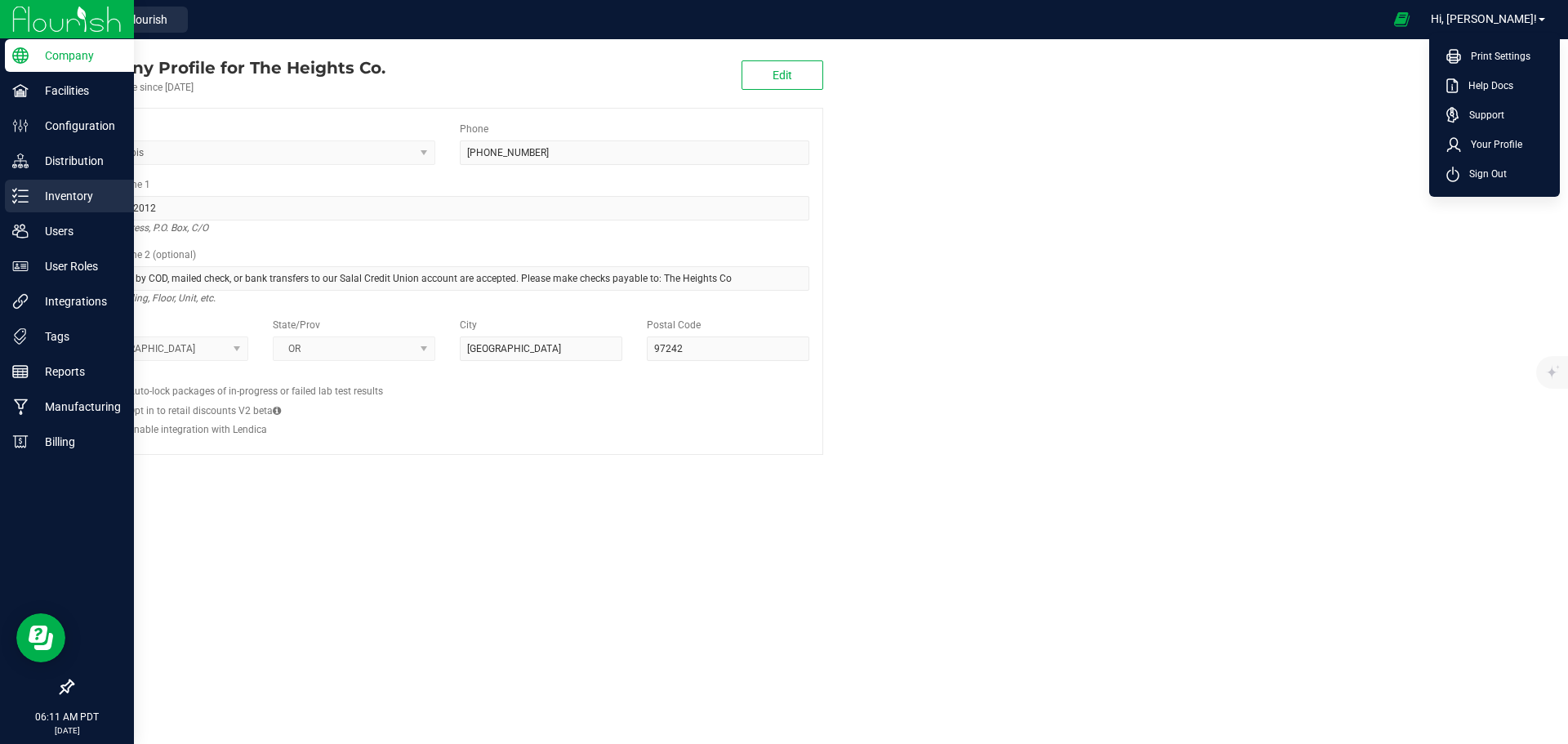
click at [77, 199] on p "Inventory" at bounding box center [78, 196] width 98 height 20
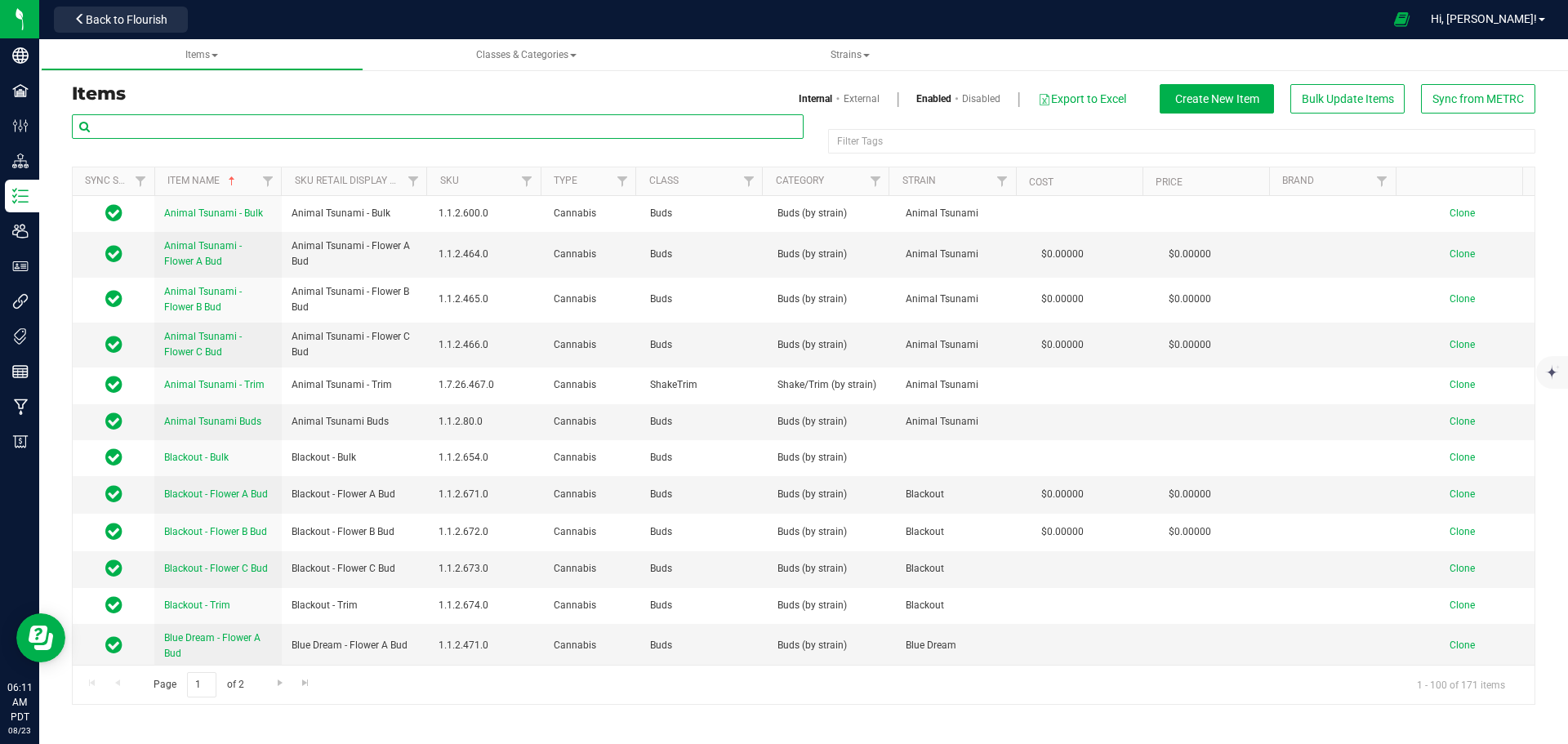
click at [258, 130] on input "text" at bounding box center [437, 126] width 732 height 25
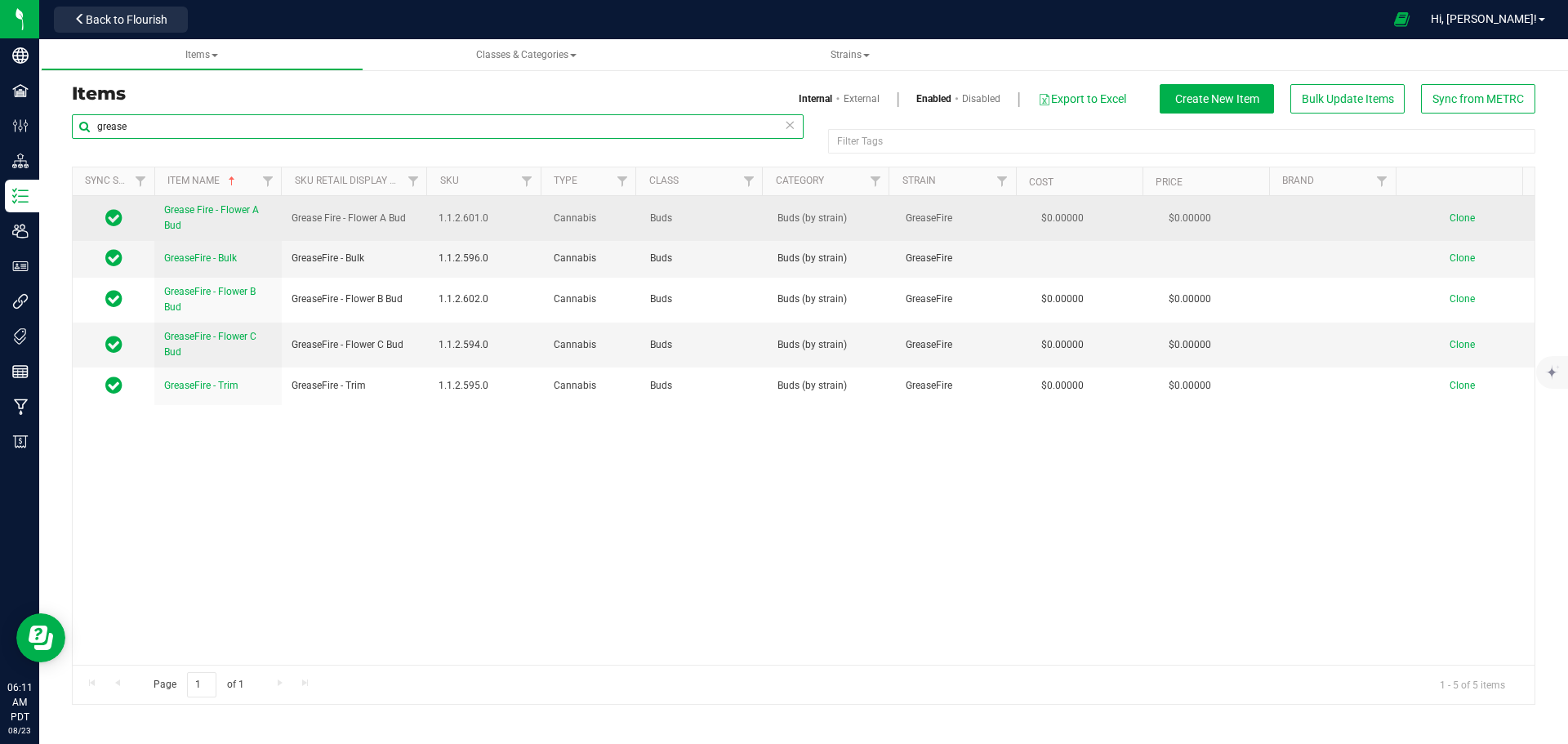
type input "grease"
click at [215, 218] on link "Grease Fire - Flower A Bud" at bounding box center [218, 218] width 107 height 31
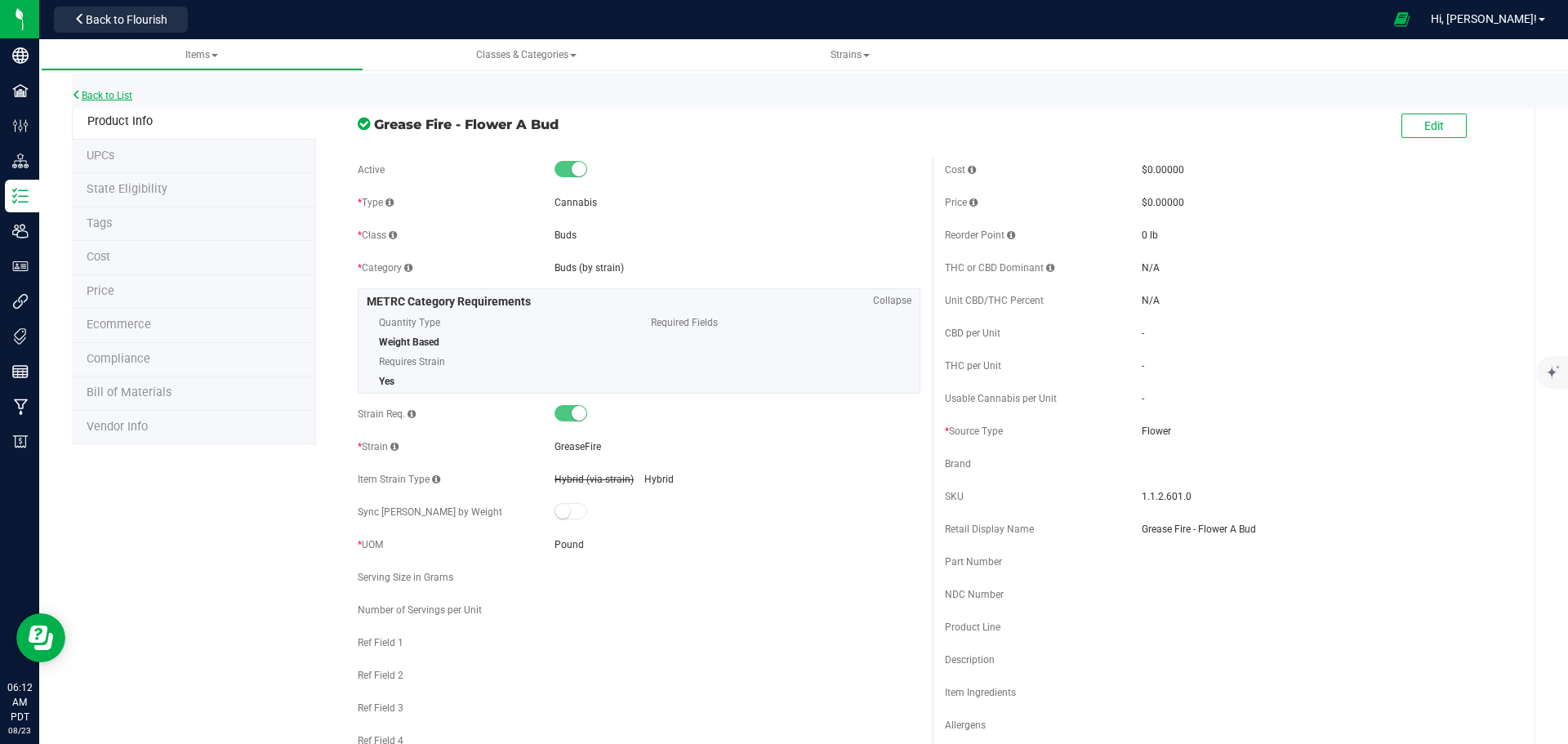
click at [107, 96] on link "Back to List" at bounding box center [102, 96] width 60 height 12
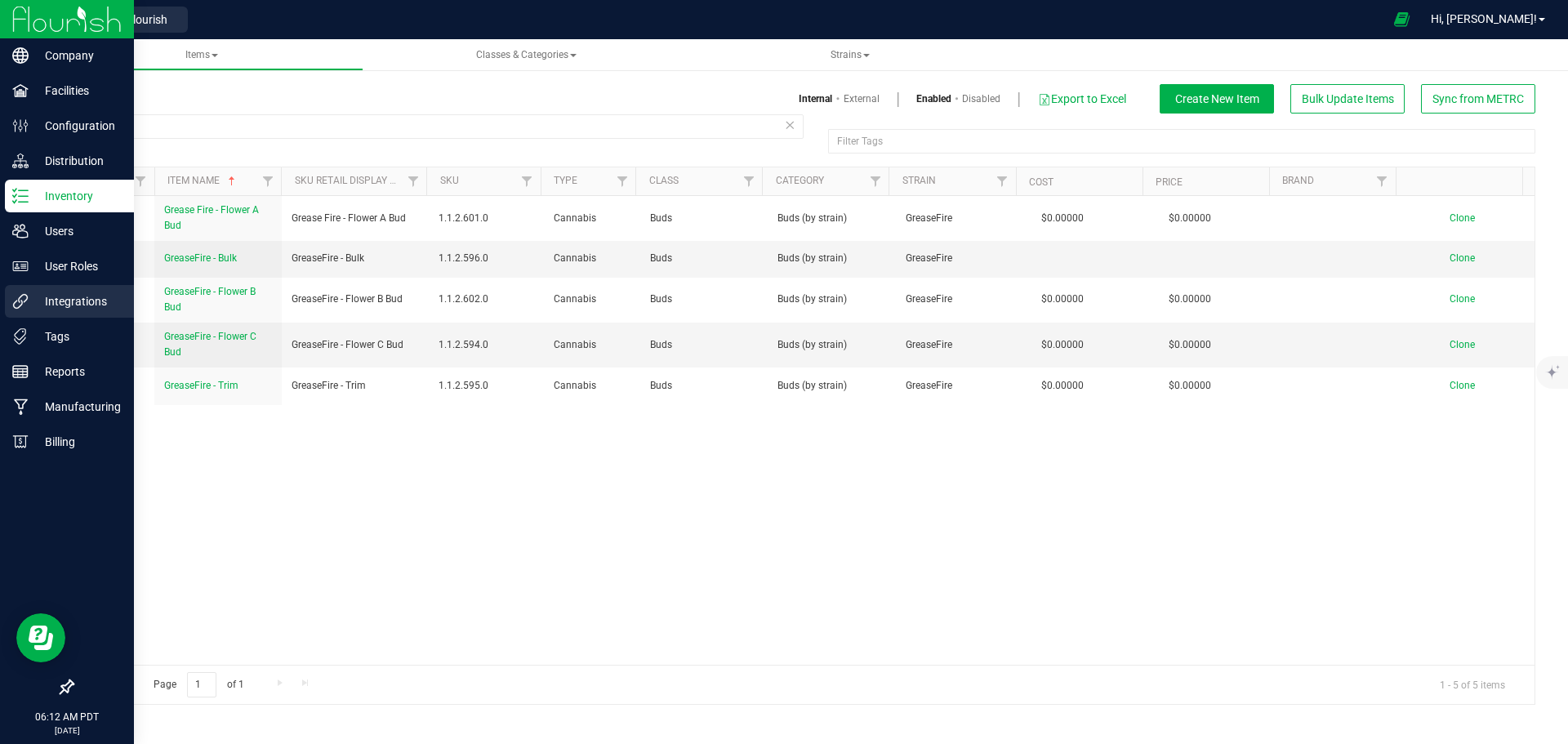
click at [55, 305] on p "Integrations" at bounding box center [78, 302] width 98 height 20
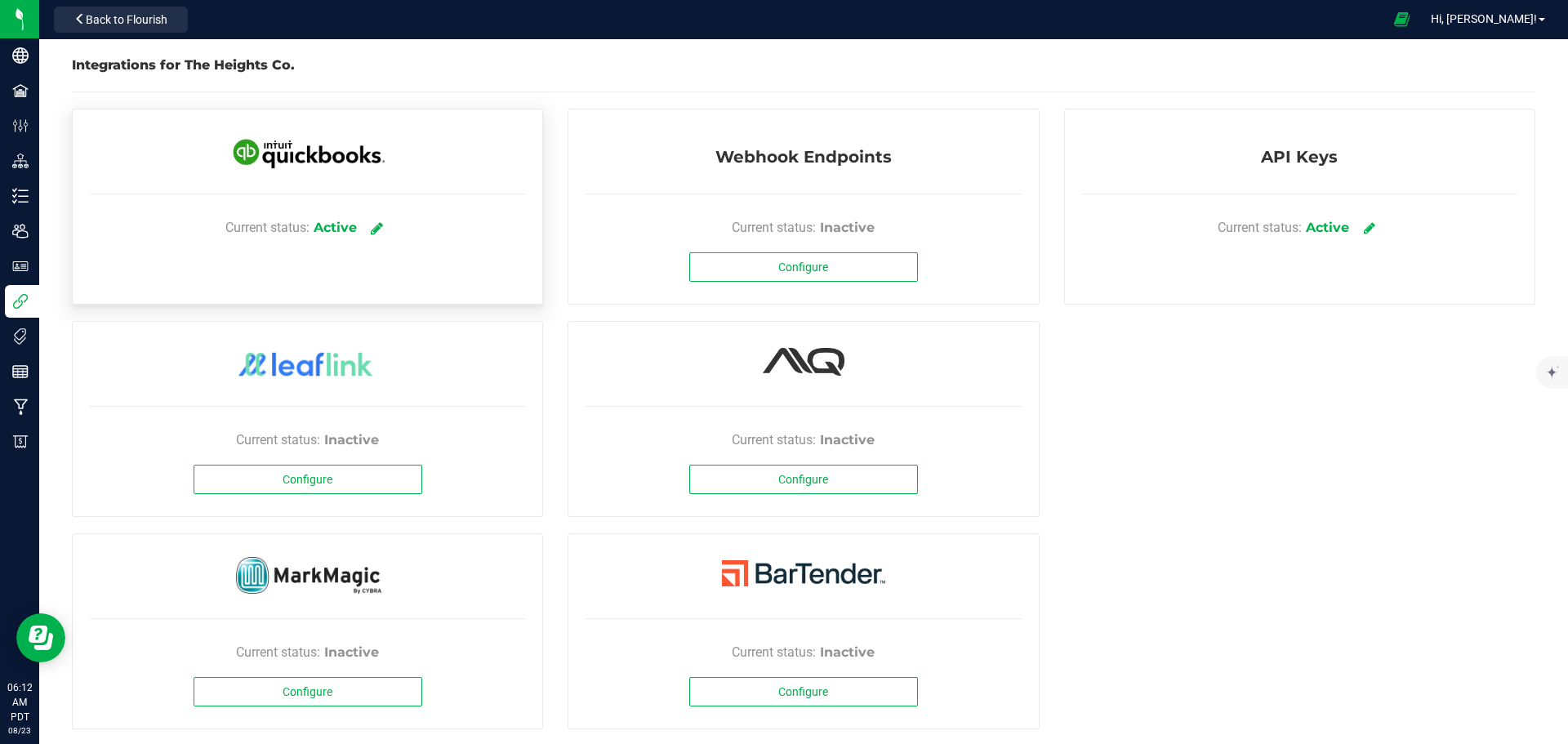
click at [376, 232] on icon at bounding box center [376, 228] width 12 height 15
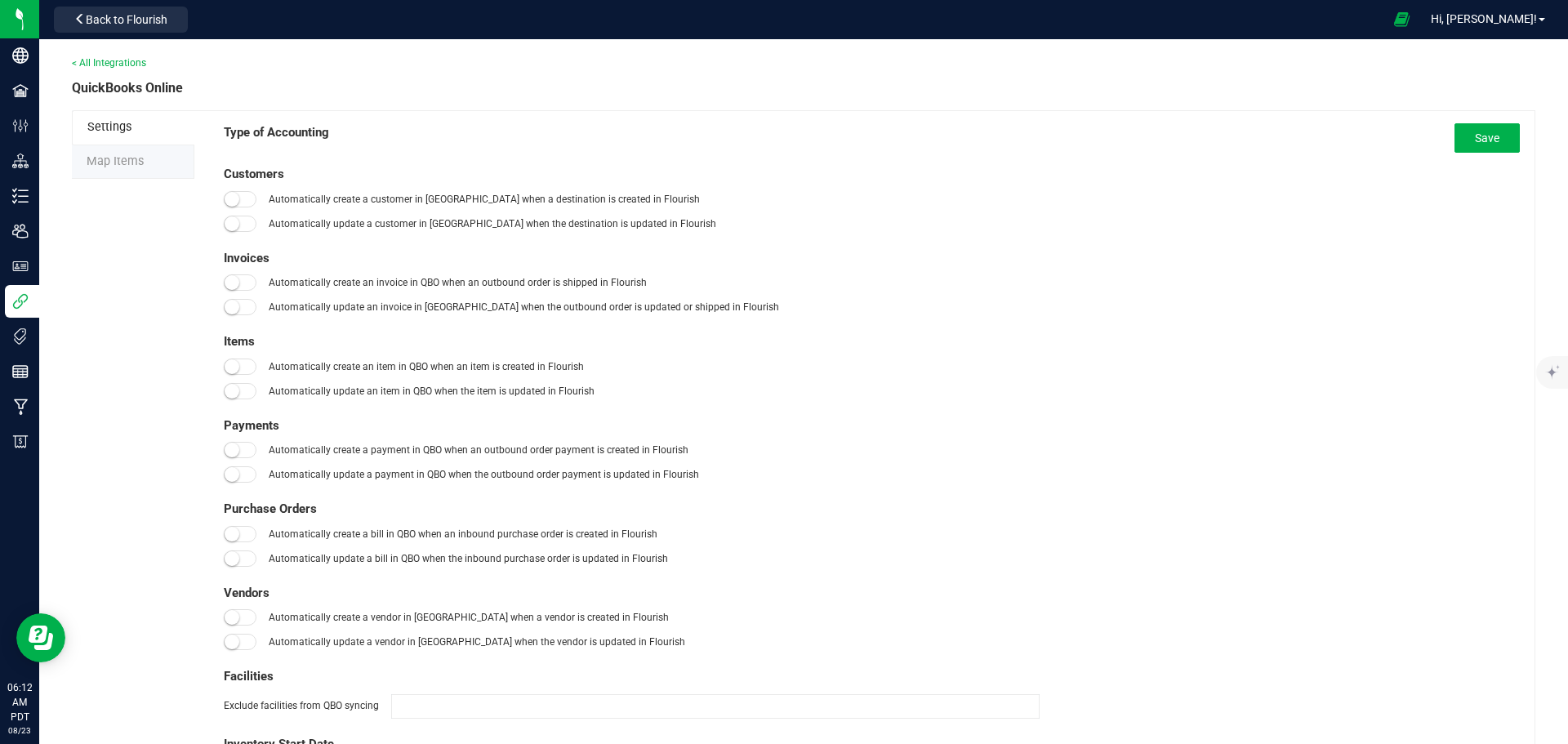
type input "[DATE]"
click at [121, 135] on li "Settings" at bounding box center [133, 127] width 122 height 35
click at [121, 126] on span "Settings" at bounding box center [109, 126] width 44 height 14
click at [120, 179] on div "Settings Map Items Type of Accounting Save Customers Automatically create a cus…" at bounding box center [803, 568] width 1463 height 916
click at [122, 166] on span "Map Items" at bounding box center [115, 161] width 57 height 14
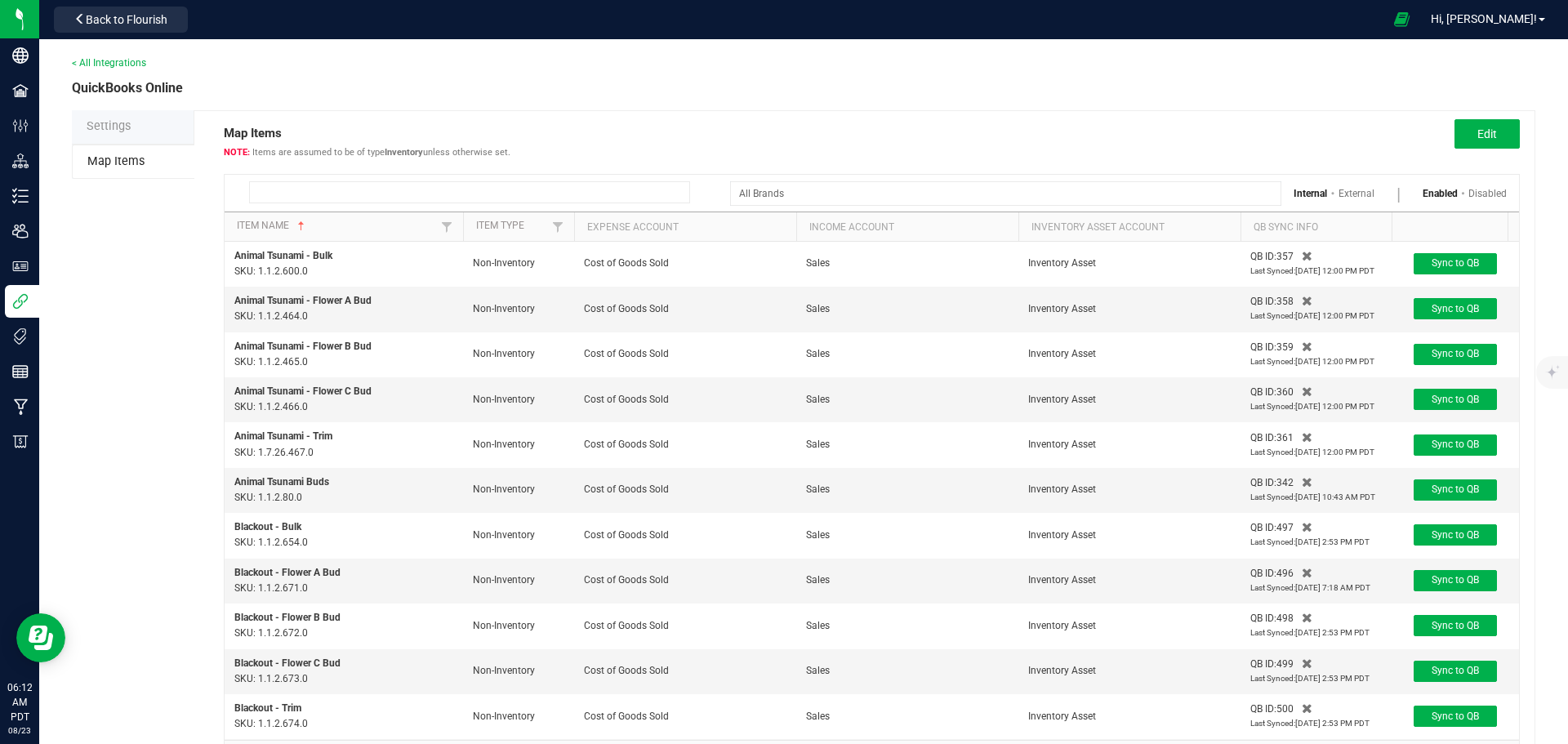
click at [303, 200] on input at bounding box center [469, 192] width 441 height 22
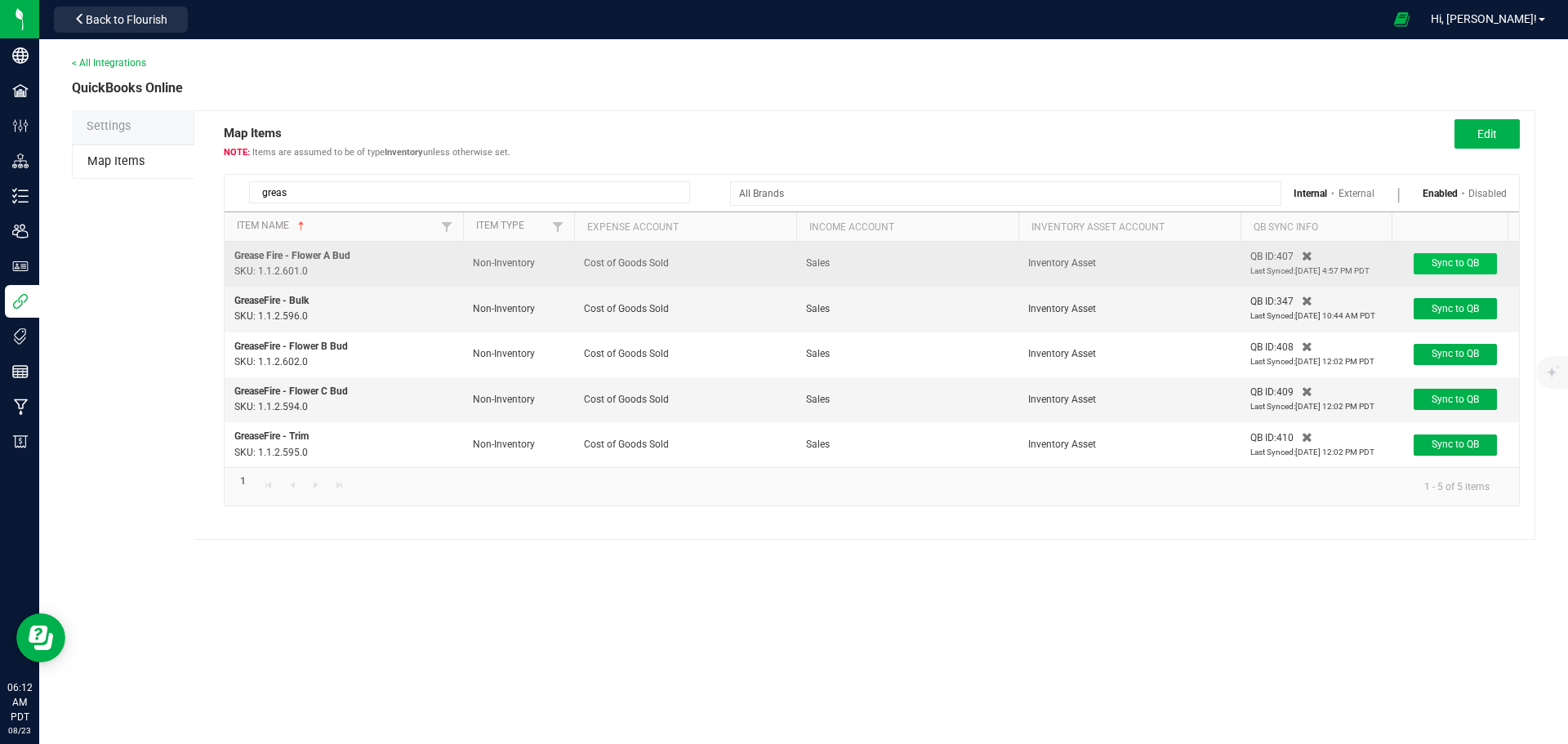
type input "greas"
click at [1439, 263] on span "Sync to QB" at bounding box center [1455, 263] width 47 height 12
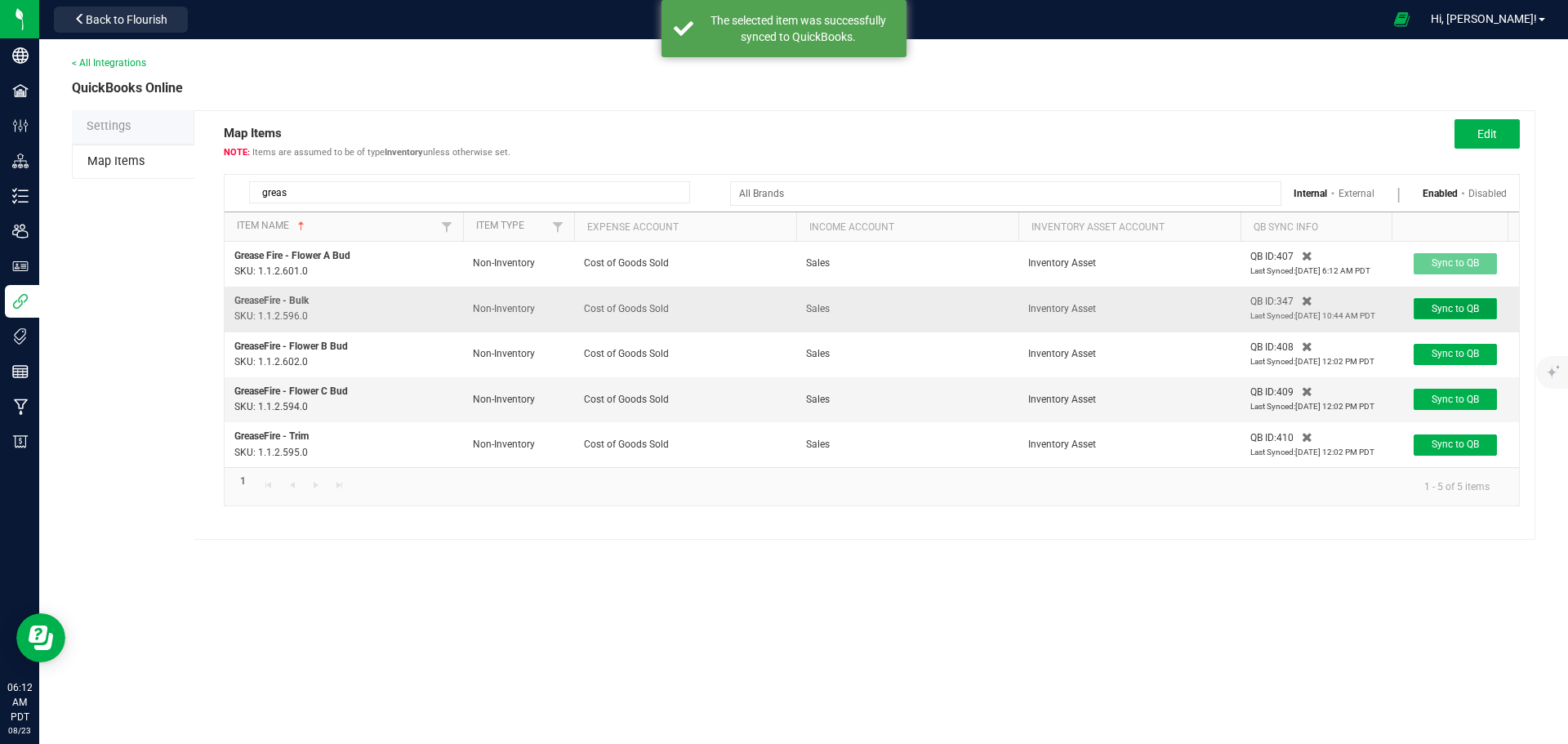
click at [1449, 314] on button "Sync to QB" at bounding box center [1455, 309] width 83 height 21
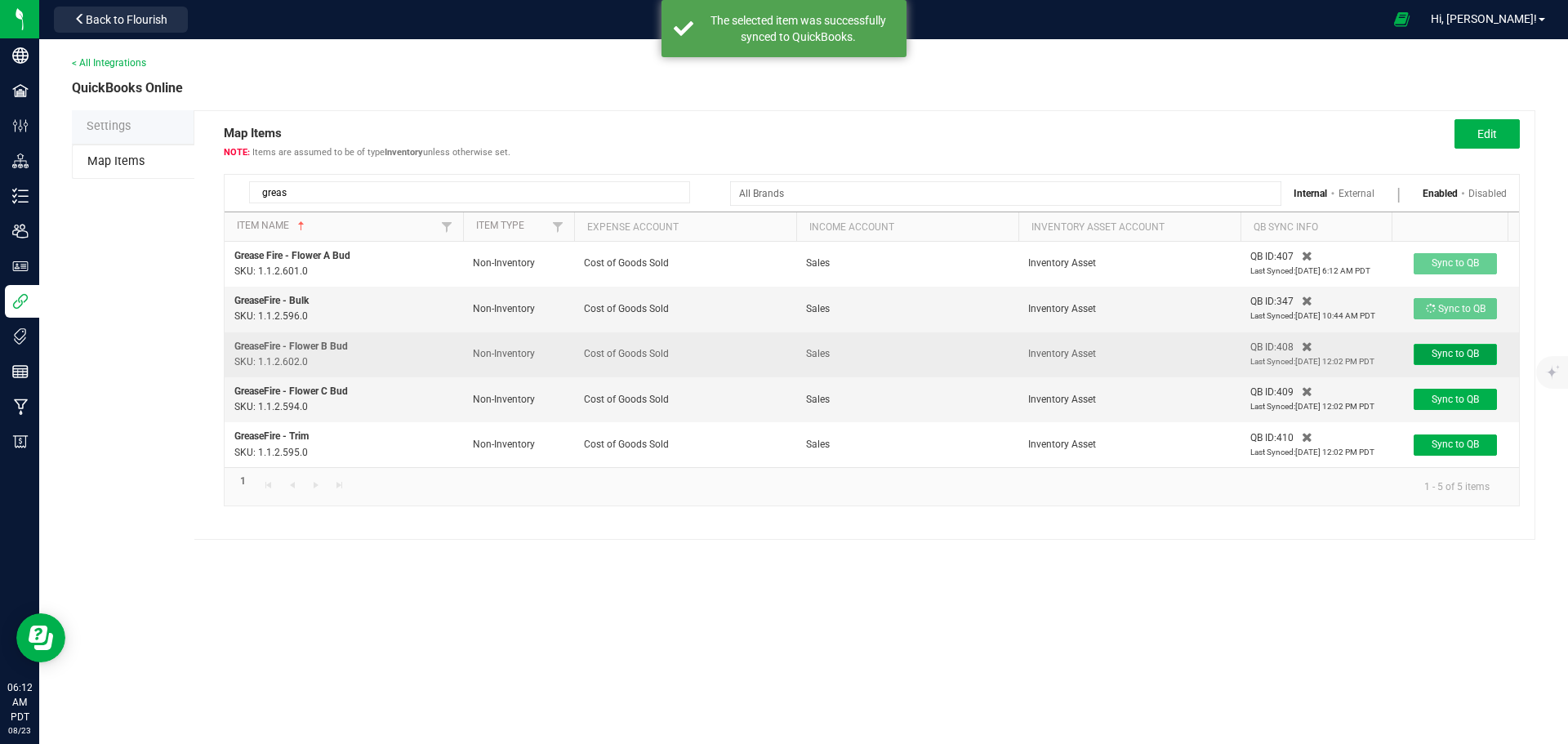
click at [1457, 352] on span "Sync to QB" at bounding box center [1455, 354] width 47 height 12
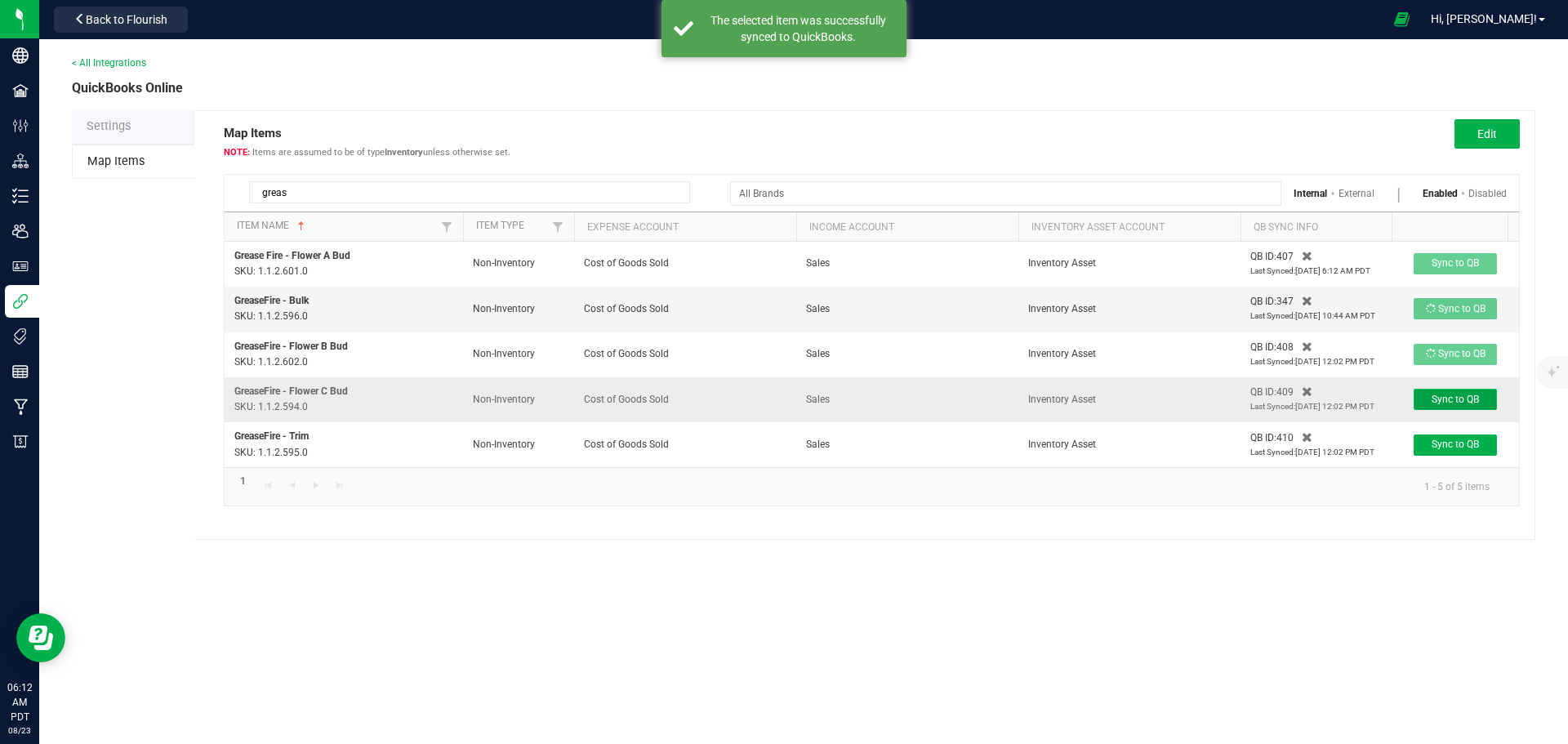
click at [1460, 403] on span "Sync to QB" at bounding box center [1455, 399] width 47 height 12
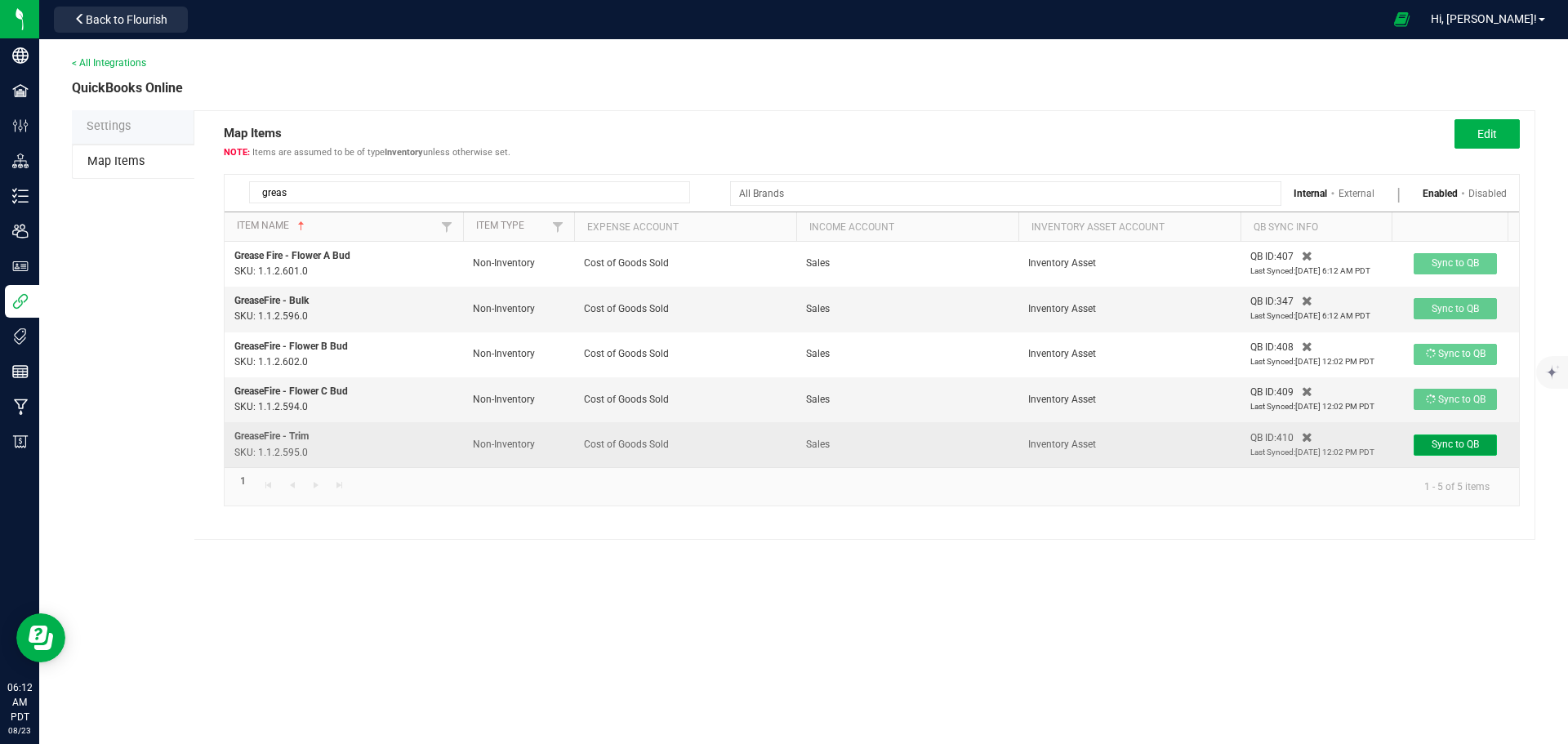
click at [1459, 445] on span "Sync to QB" at bounding box center [1455, 444] width 47 height 12
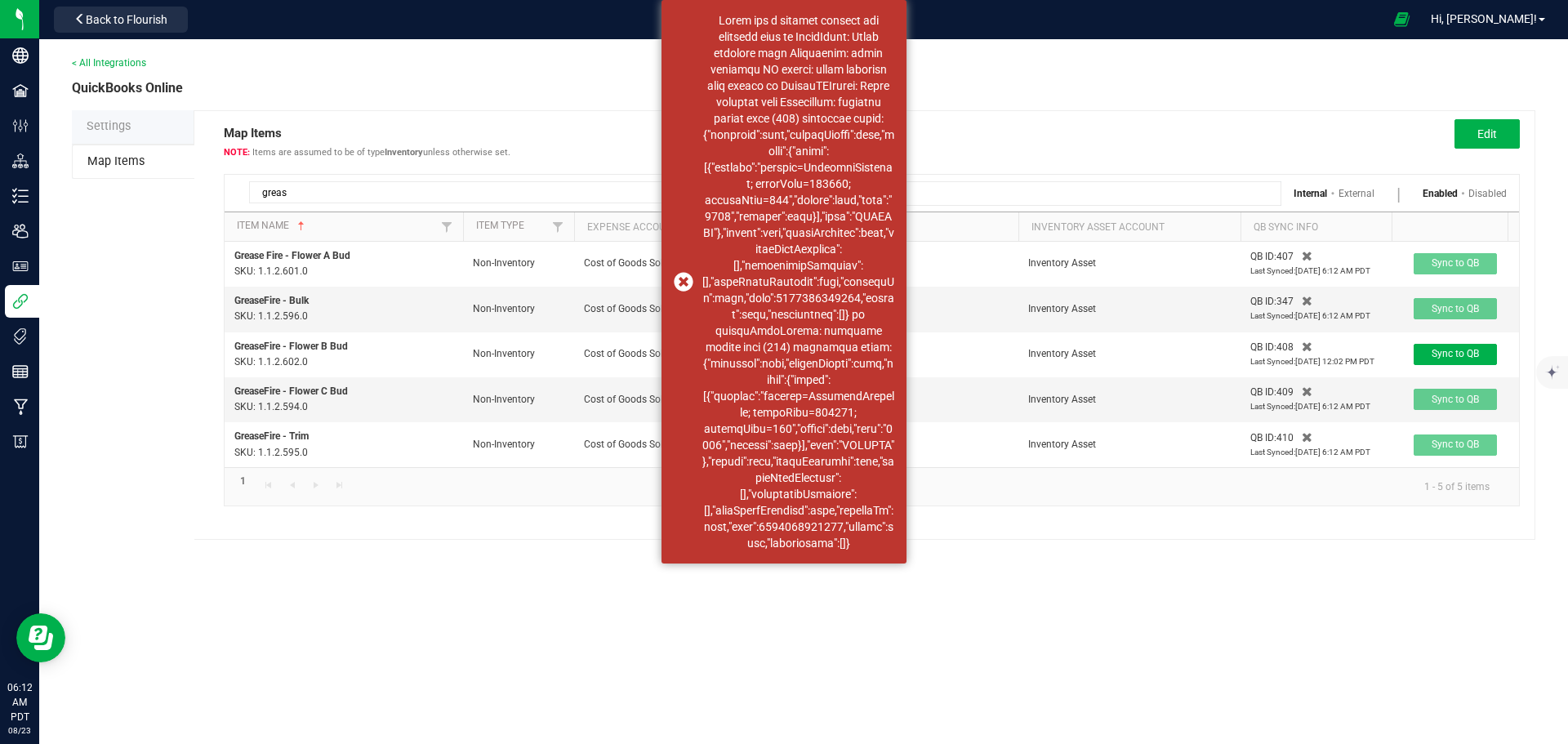
click at [1170, 556] on div "< All Integrations QuickBooks Online Settings Map Items Map Items Items are ass…" at bounding box center [803, 297] width 1528 height 517
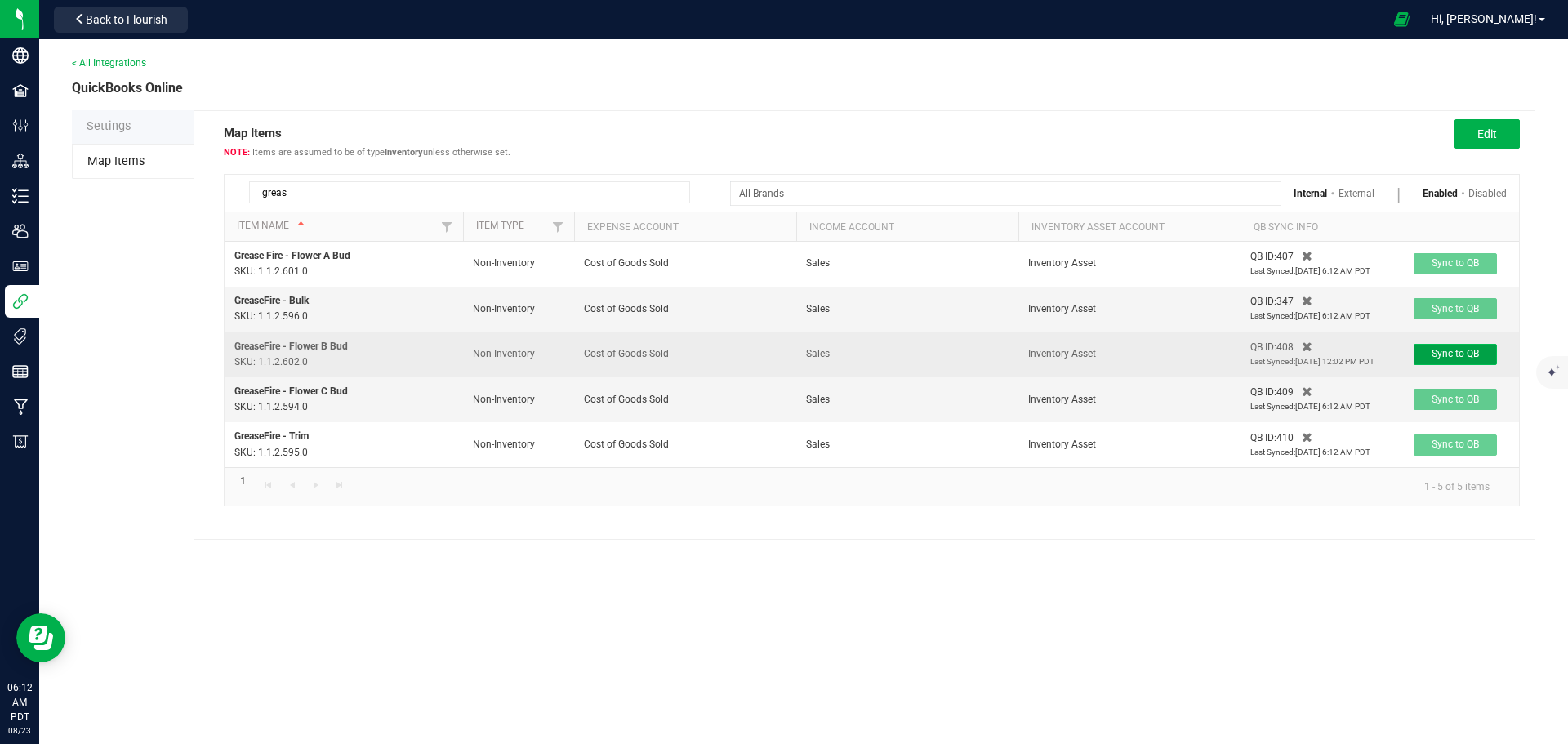
click at [1453, 357] on span "Sync to QB" at bounding box center [1455, 354] width 47 height 12
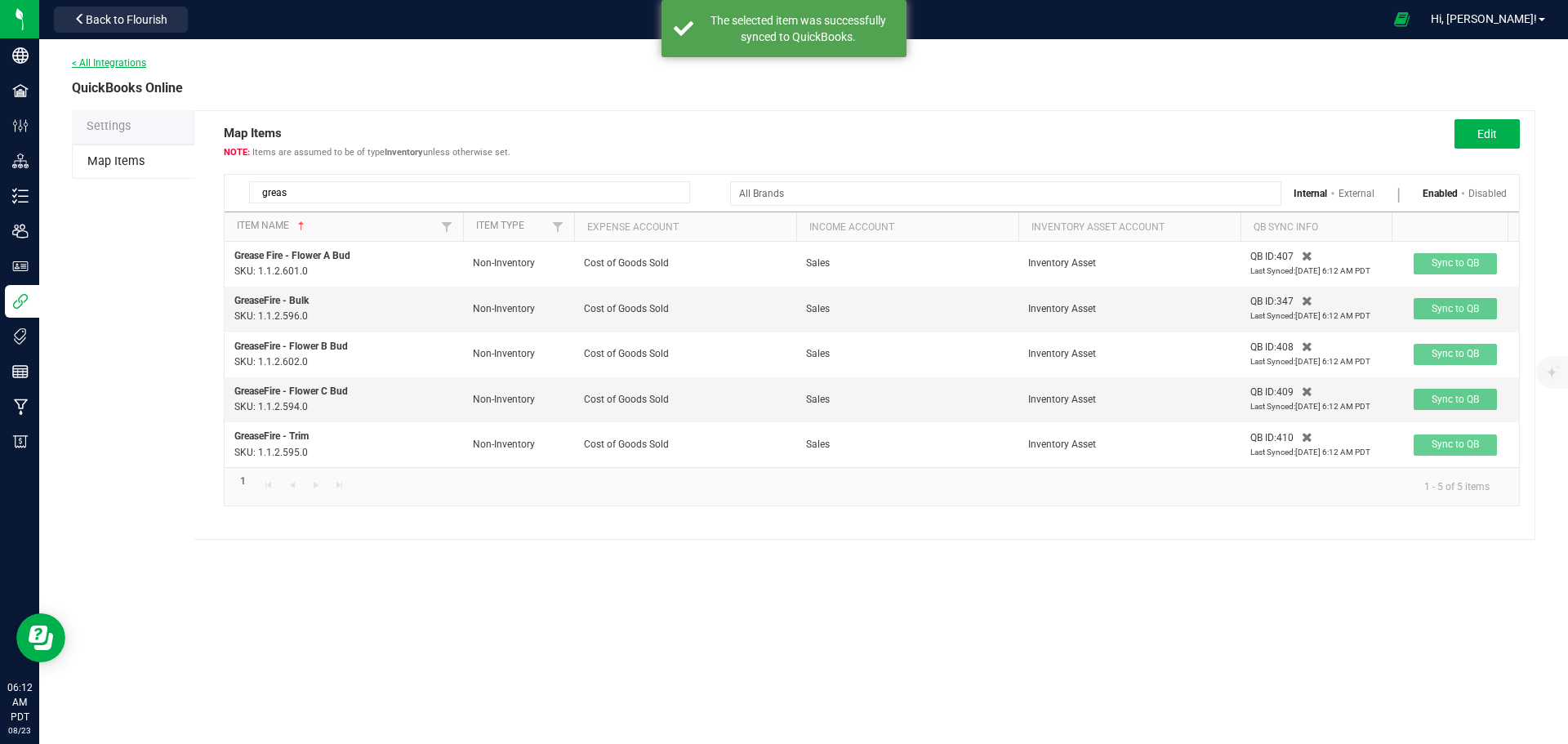
click at [109, 59] on link "< All Integrations" at bounding box center [109, 63] width 74 height 12
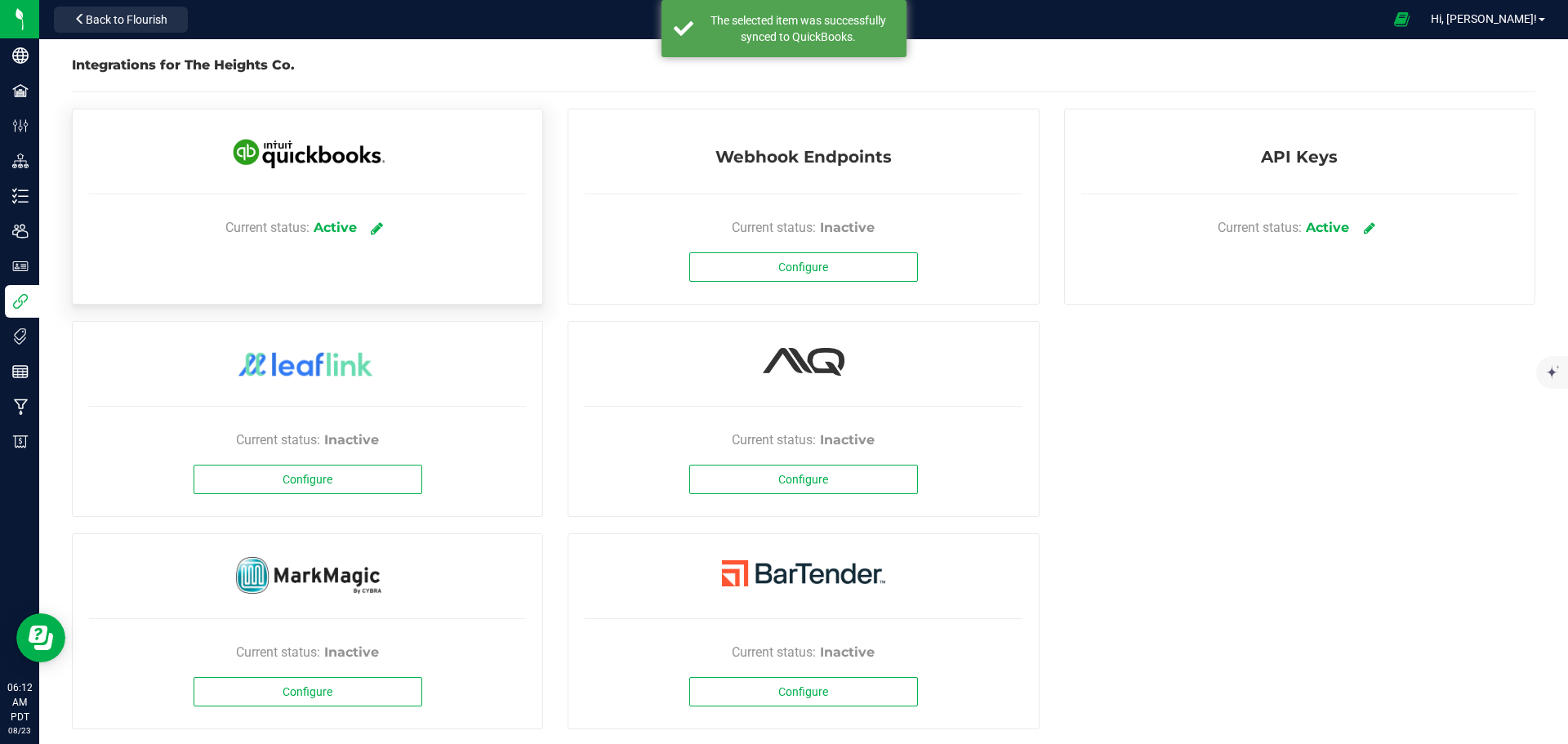
click at [377, 223] on icon at bounding box center [376, 228] width 12 height 15
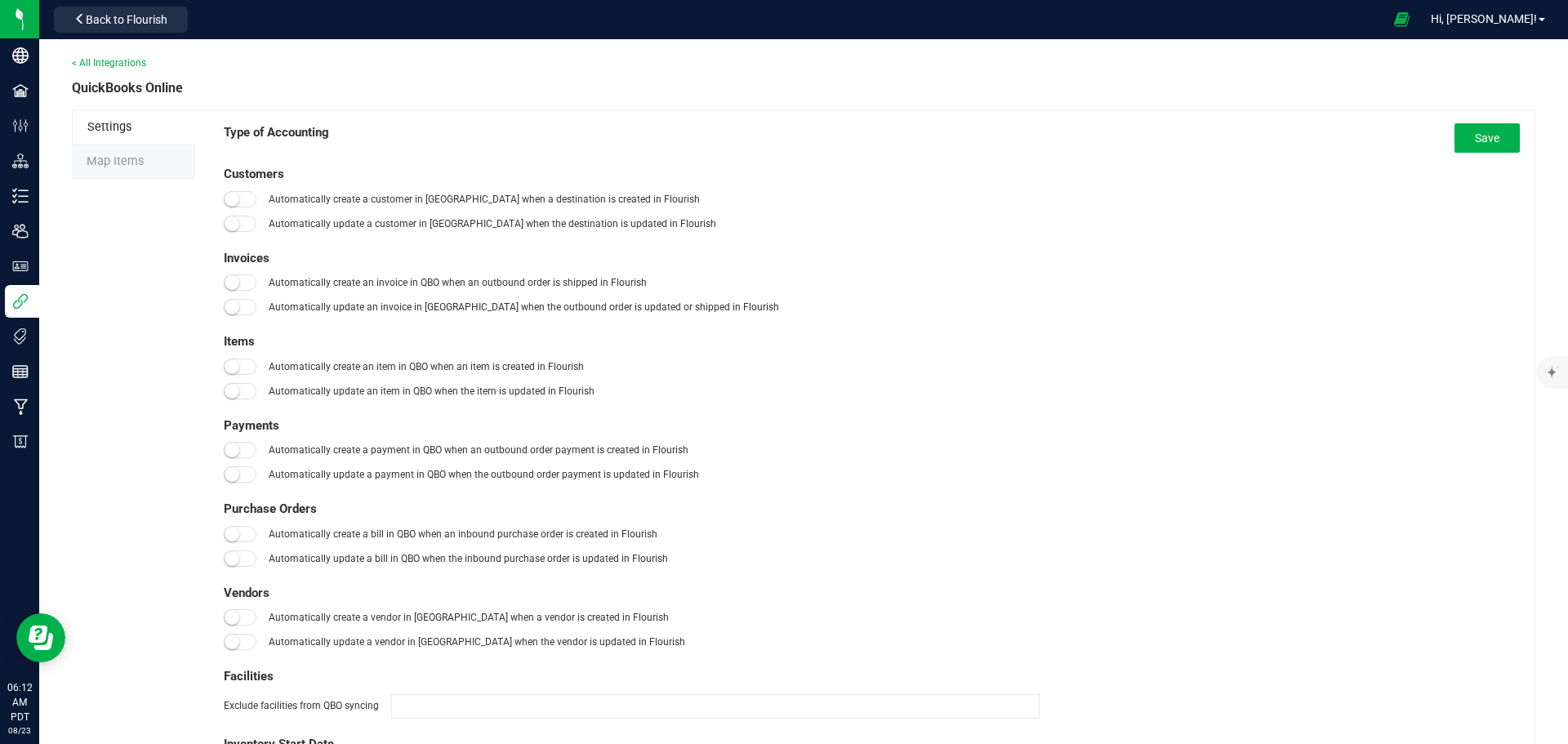
type input "[DATE]"
click at [123, 162] on span "Map Items" at bounding box center [115, 161] width 57 height 14
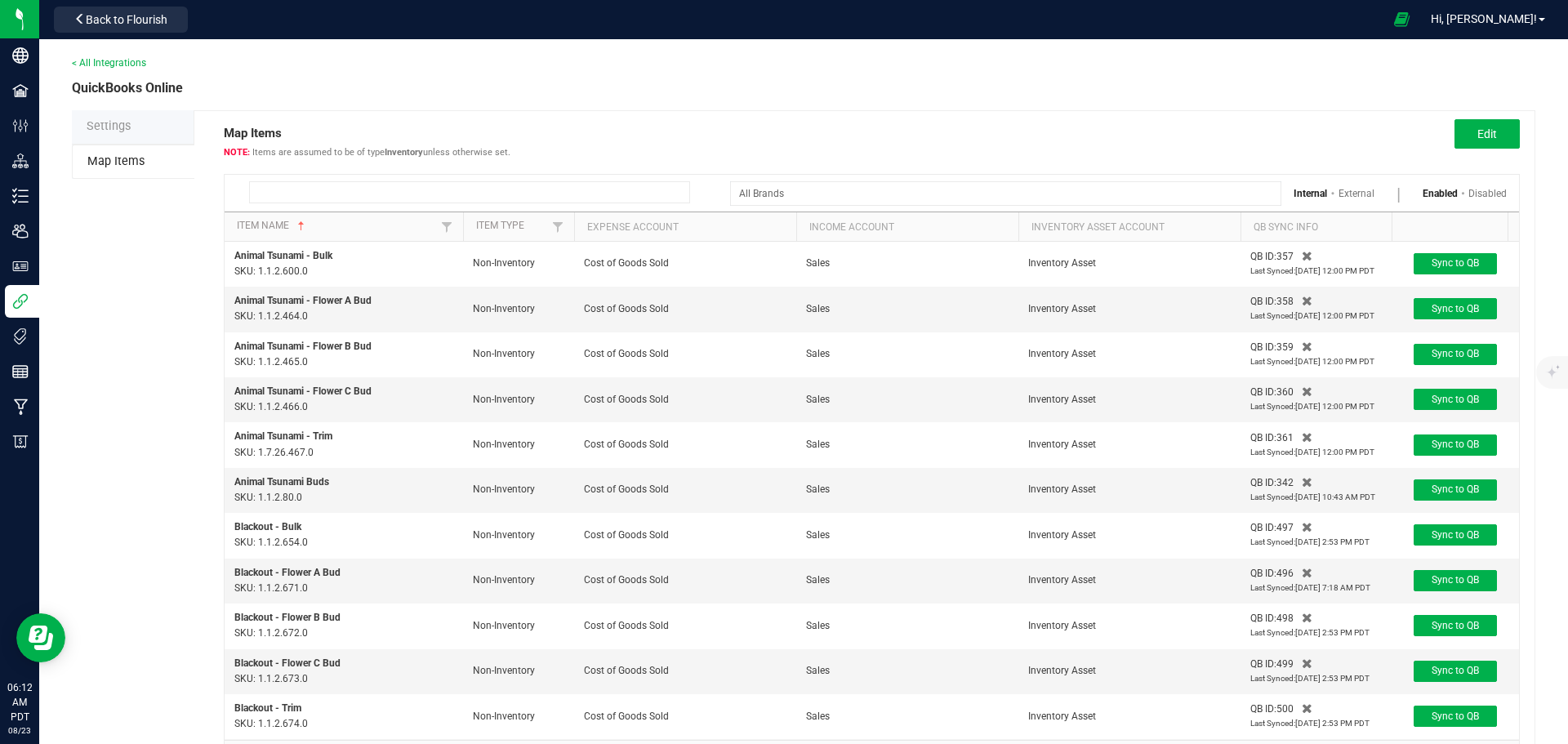
click at [373, 198] on input at bounding box center [469, 192] width 441 height 22
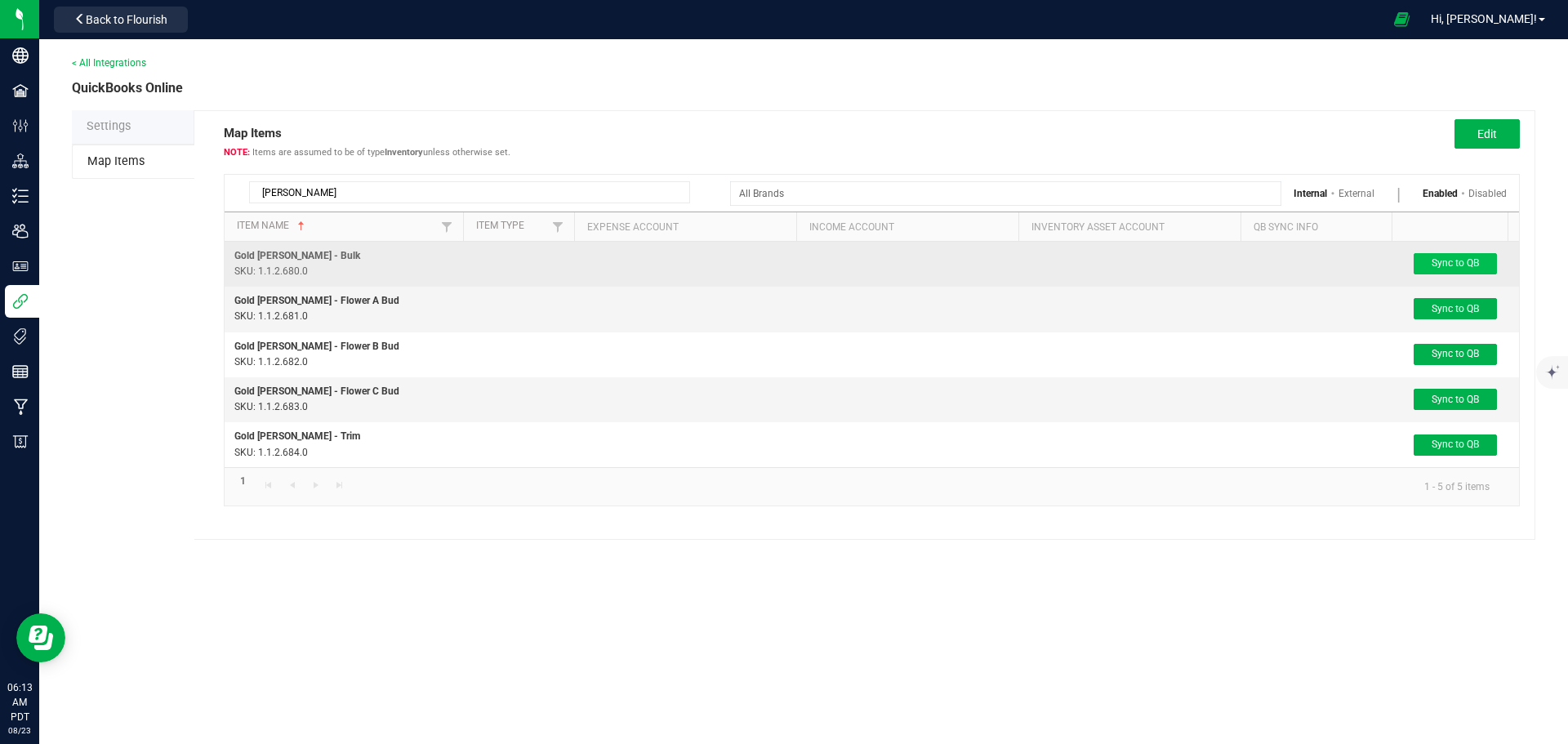
type input "[PERSON_NAME]"
click at [1453, 264] on span "Sync to QB" at bounding box center [1455, 263] width 47 height 12
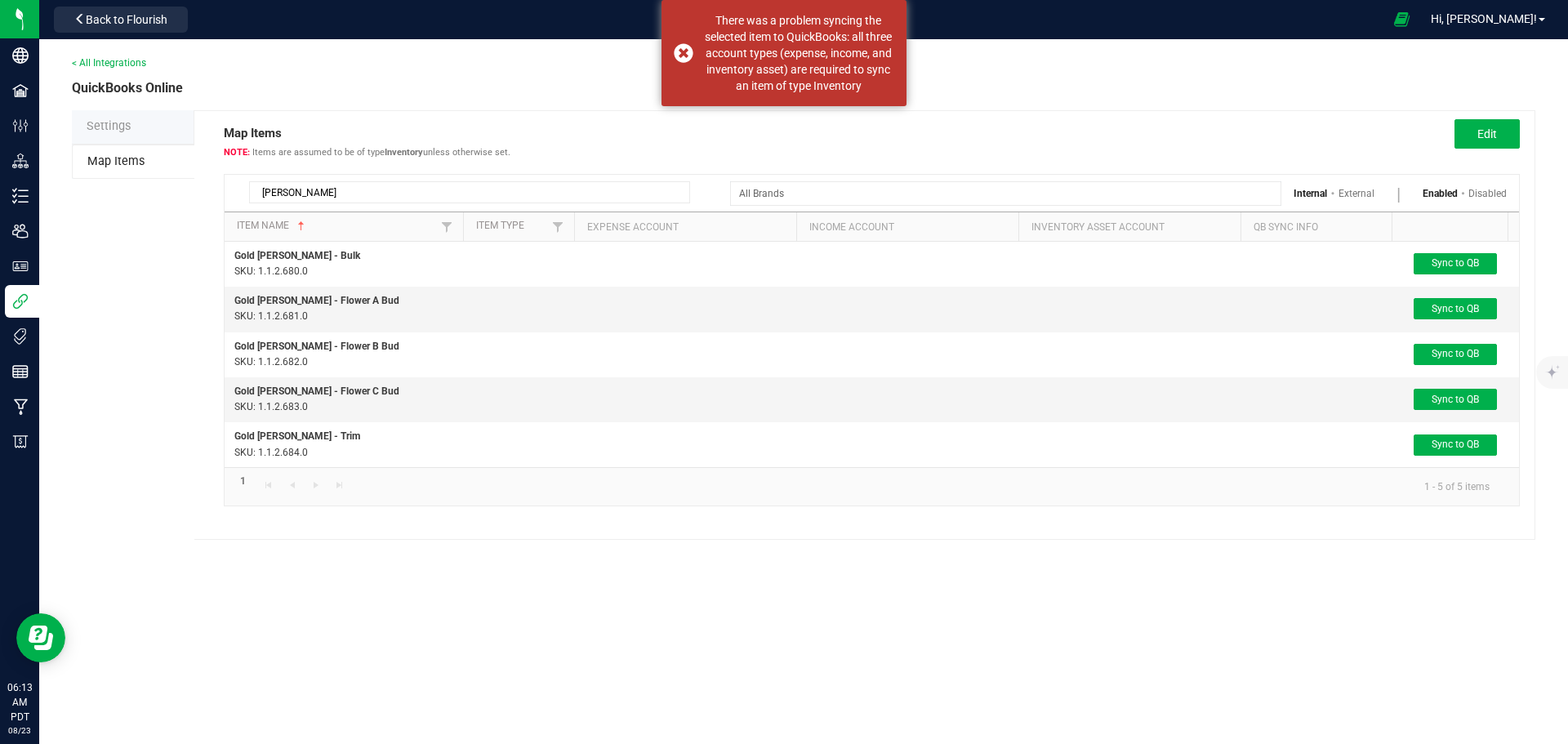
click at [1030, 89] on div "QuickBooks Online" at bounding box center [803, 88] width 1463 height 20
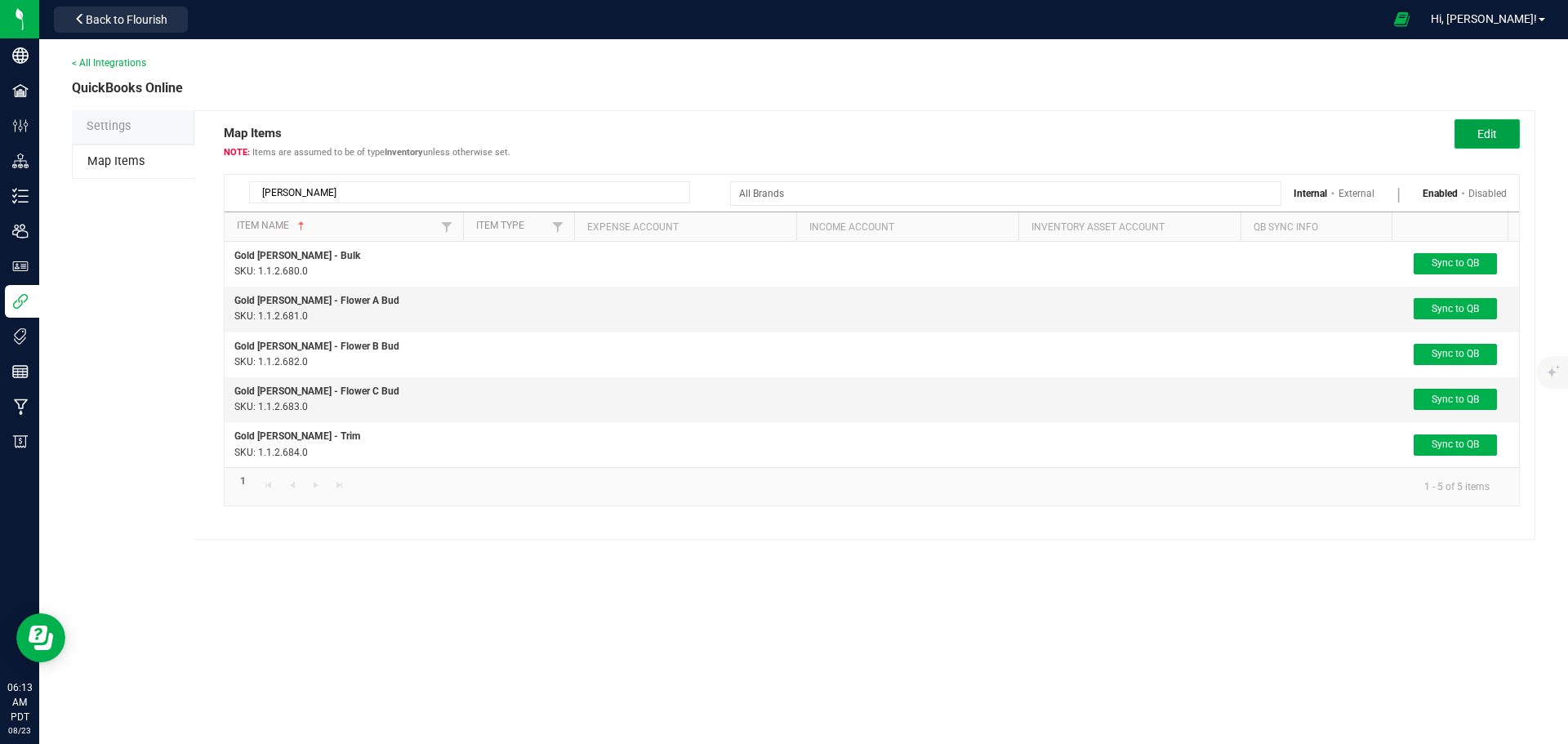
click at [1465, 139] on button "Edit" at bounding box center [1486, 134] width 65 height 30
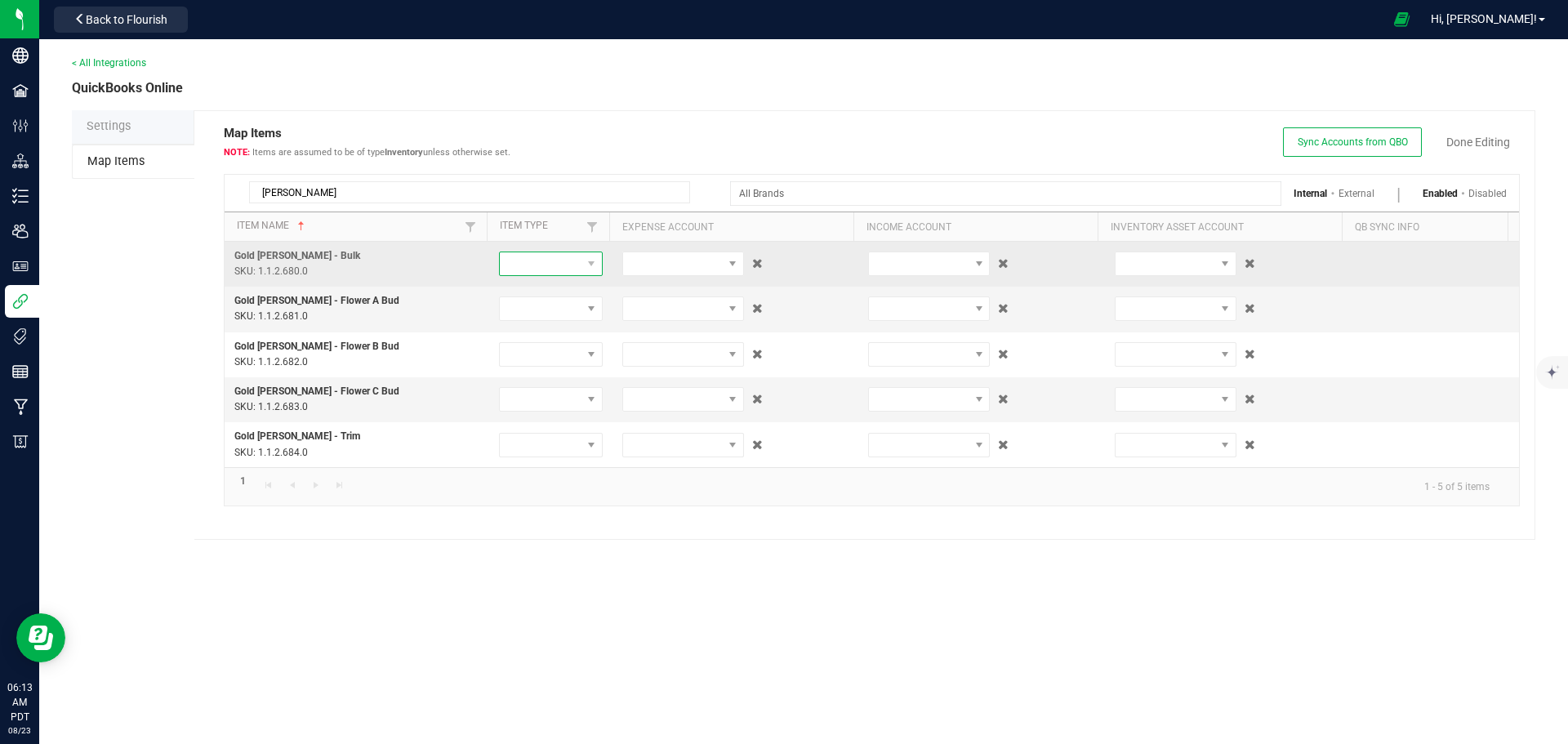
click at [531, 261] on span at bounding box center [541, 264] width 82 height 23
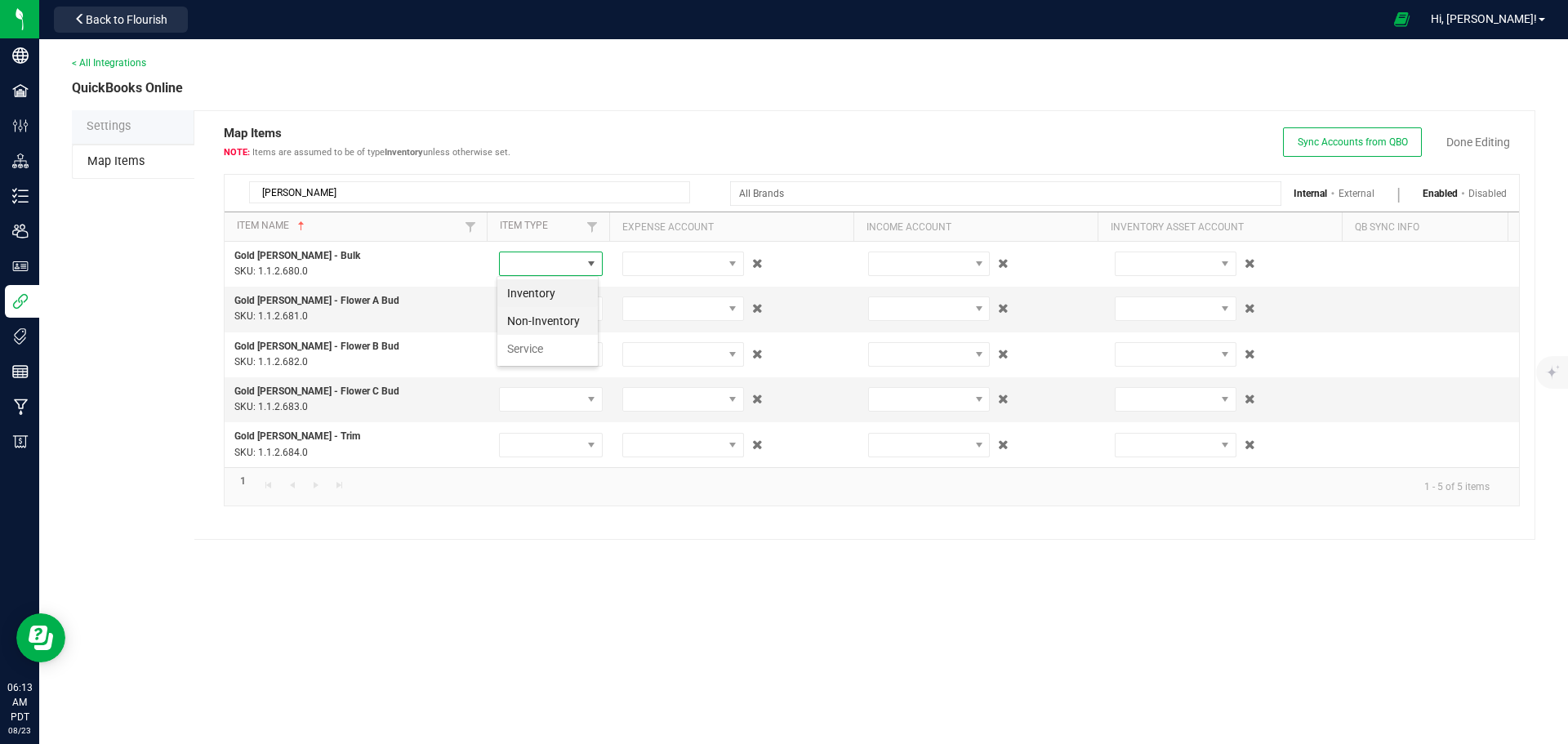
click at [527, 313] on li "Non-Inventory" at bounding box center [547, 321] width 100 height 28
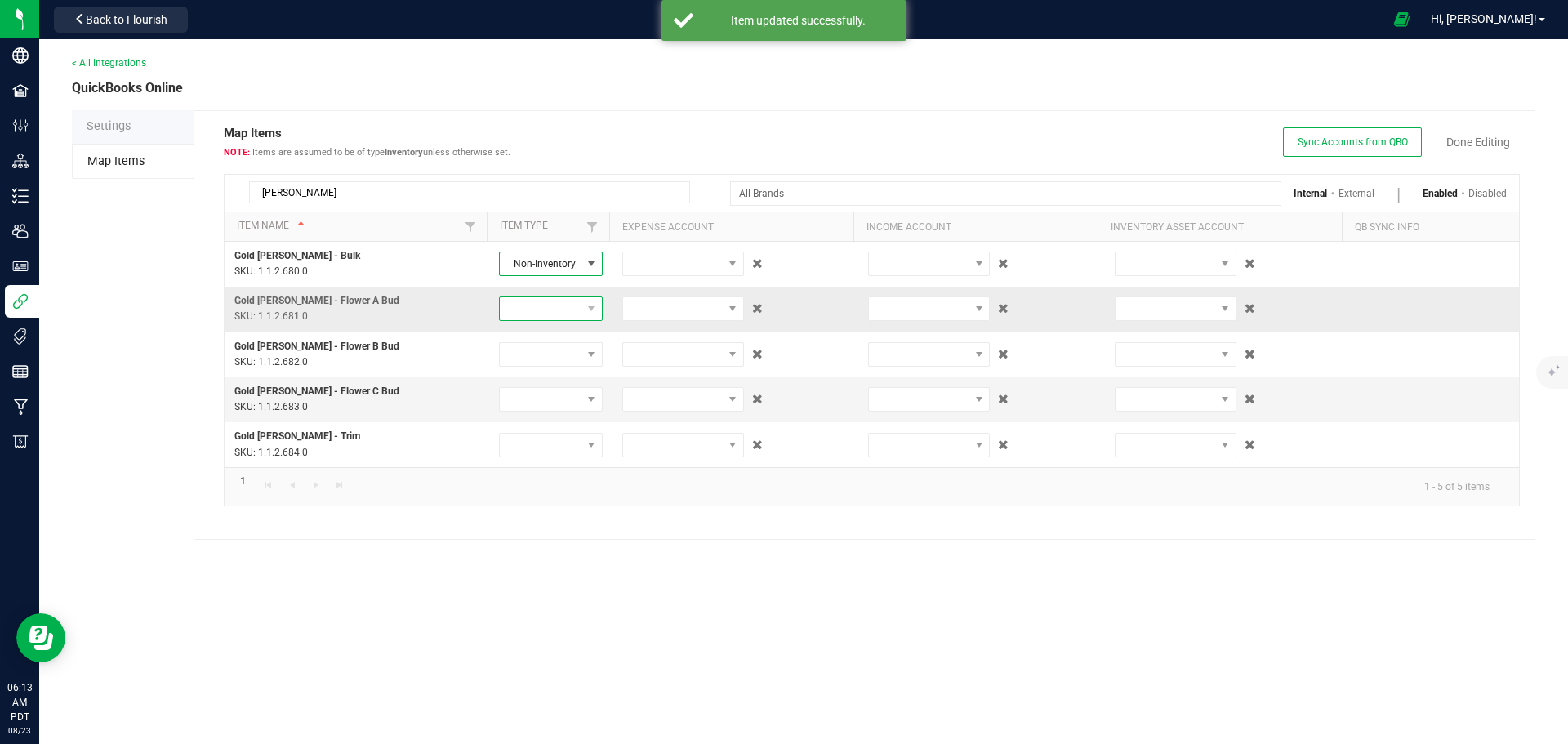
click at [536, 313] on span at bounding box center [541, 309] width 82 height 23
click at [543, 365] on li "Non-Inventory" at bounding box center [547, 367] width 100 height 28
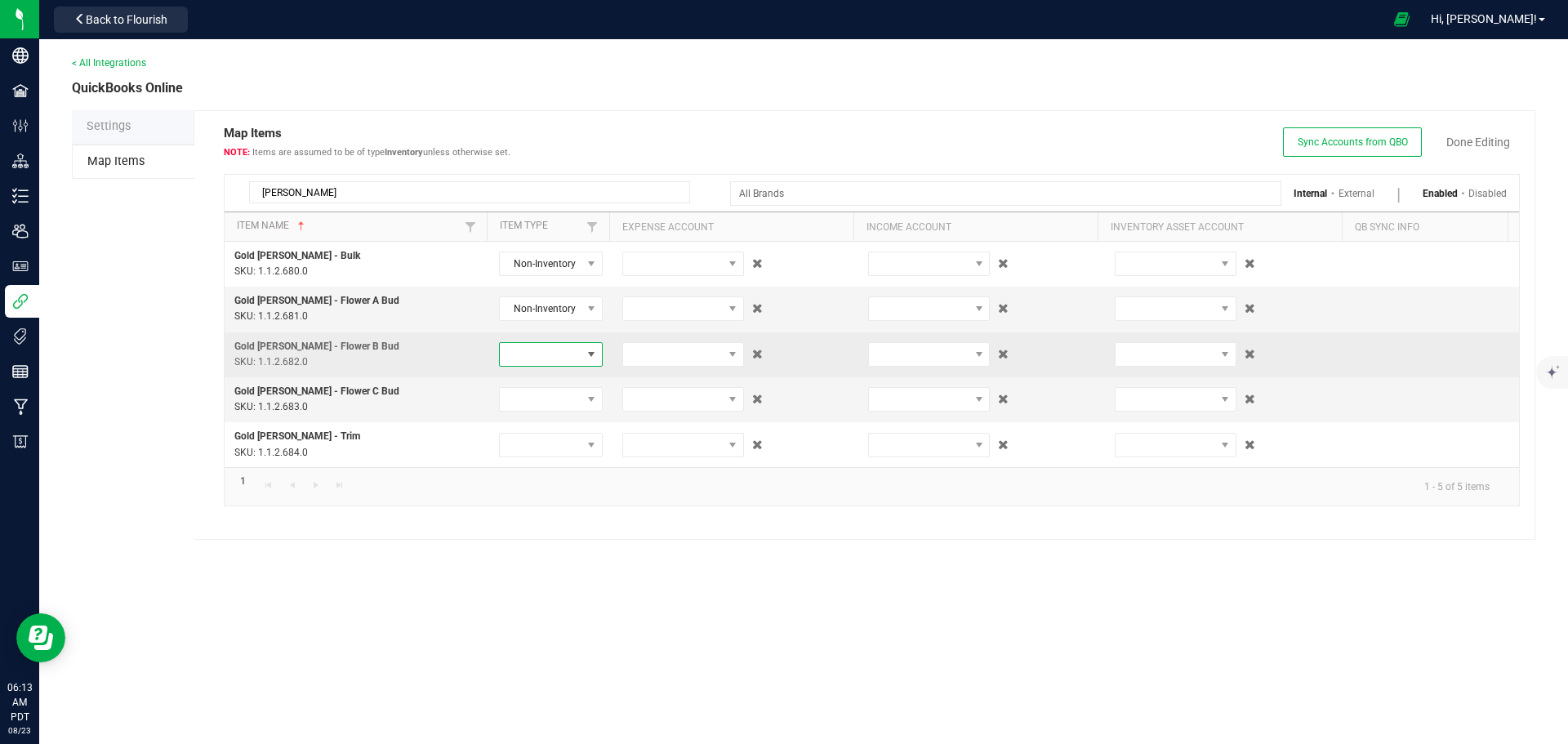
click at [531, 355] on span at bounding box center [541, 355] width 82 height 23
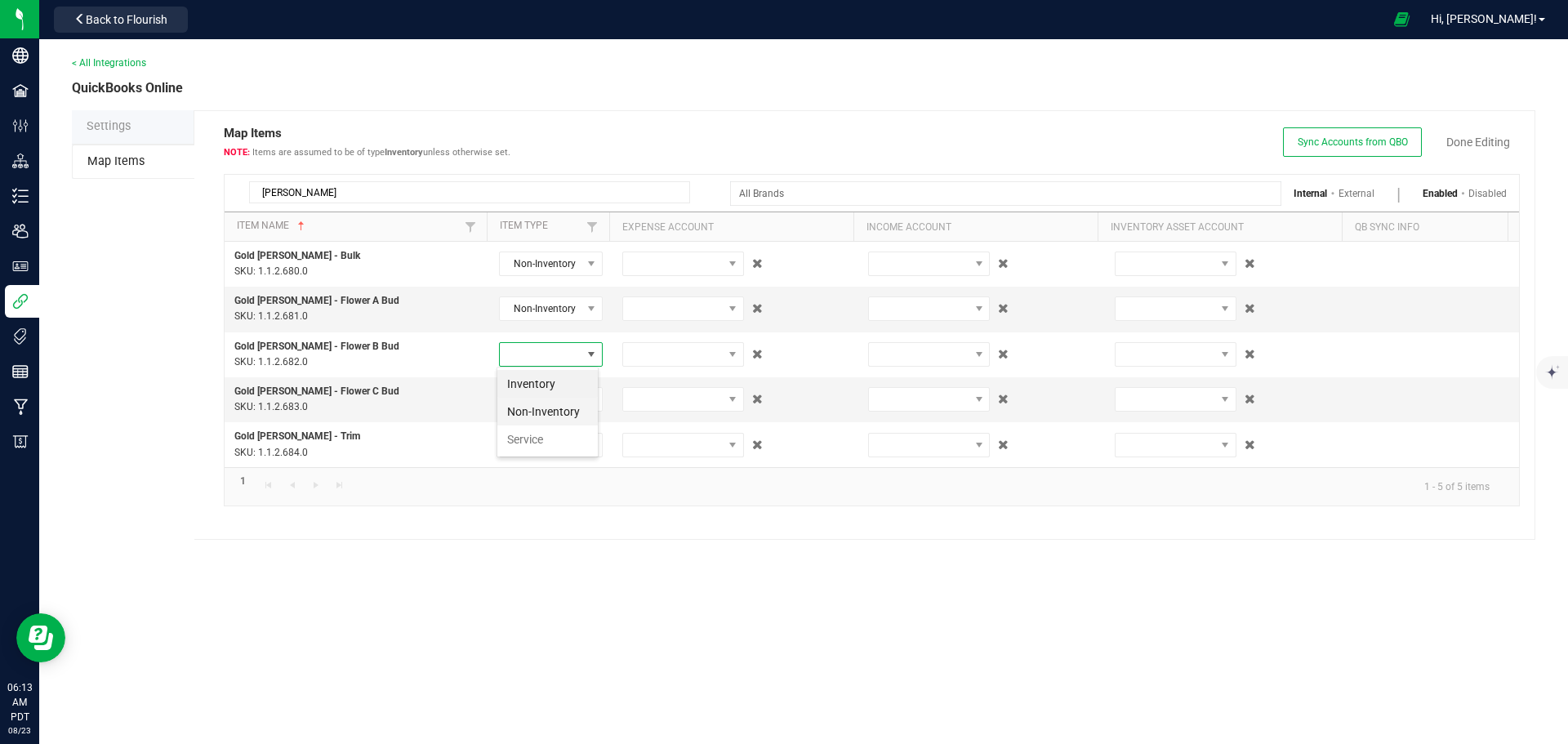
click at [536, 408] on li "Non-Inventory" at bounding box center [547, 412] width 100 height 28
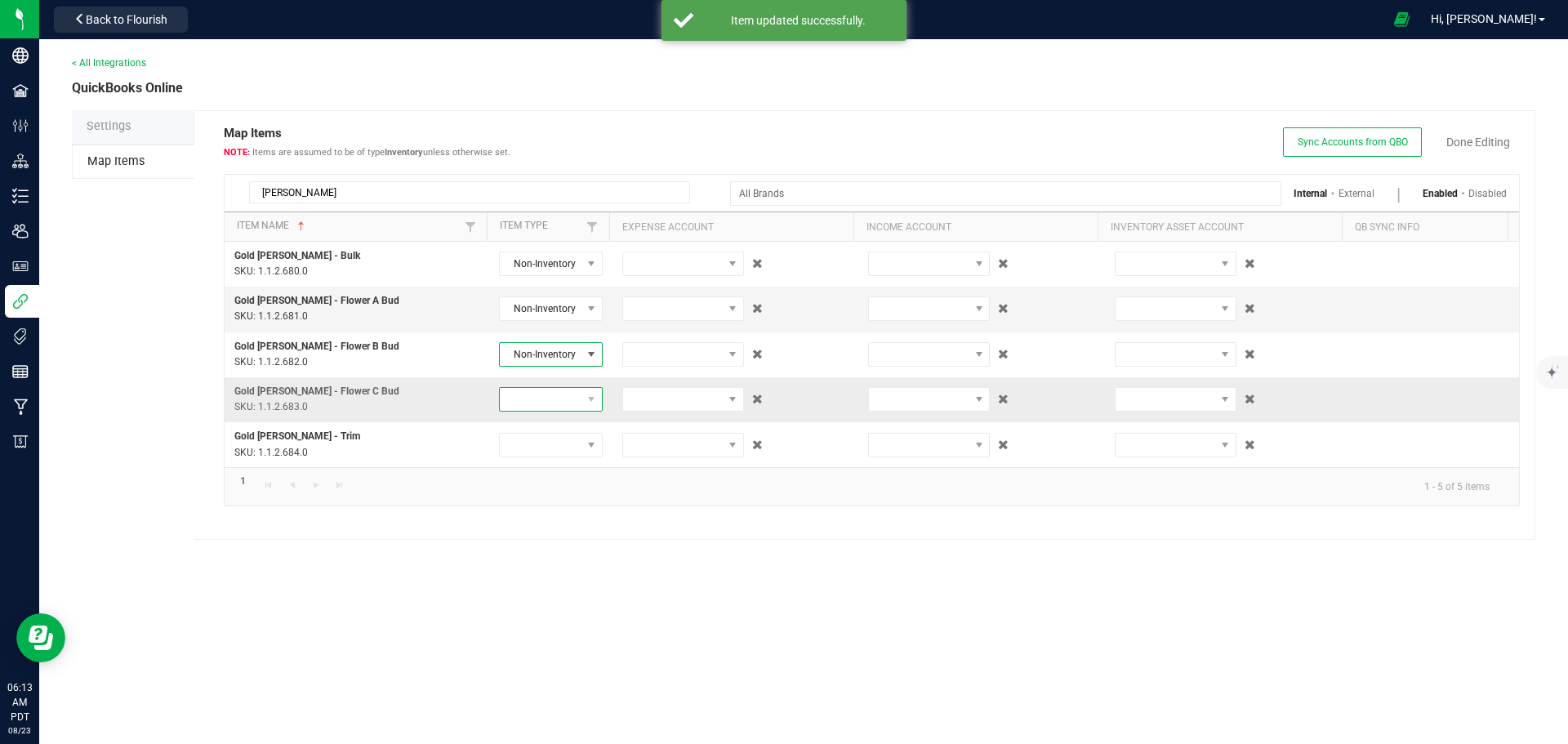
click at [530, 403] on span at bounding box center [541, 399] width 82 height 23
click at [540, 465] on li "Non-Inventory" at bounding box center [547, 457] width 100 height 28
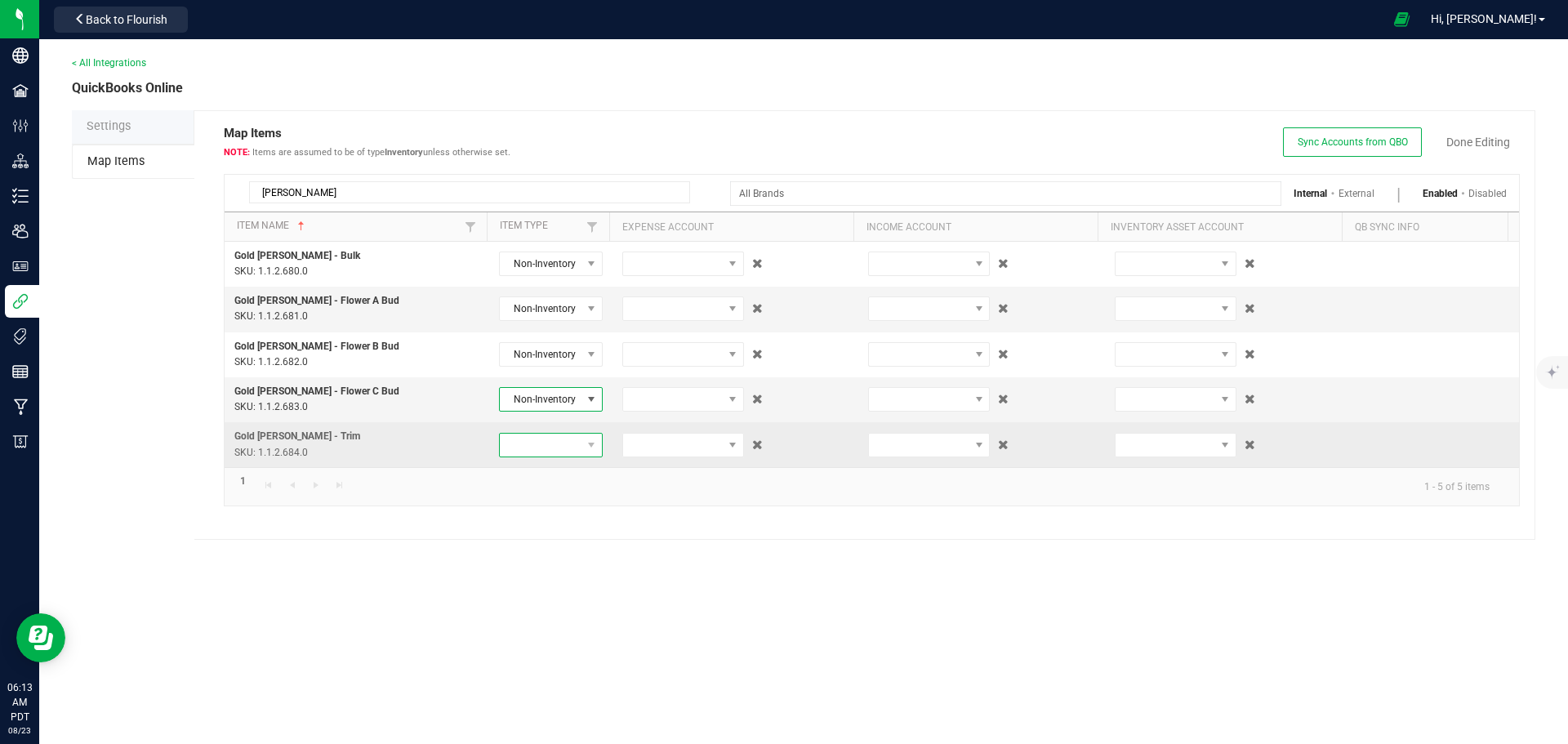
click at [525, 449] on span at bounding box center [541, 446] width 82 height 23
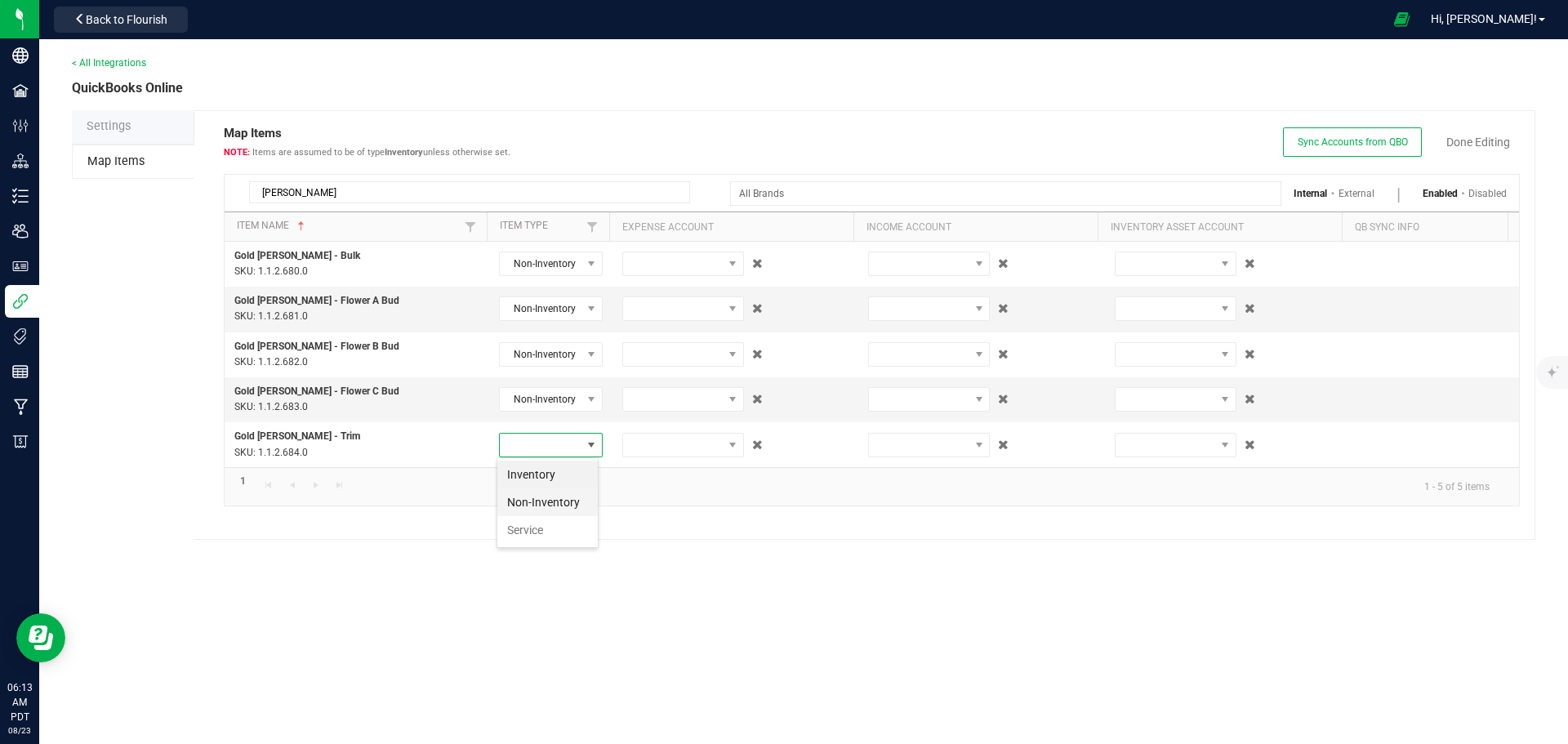
click at [537, 502] on li "Non-Inventory" at bounding box center [547, 503] width 100 height 28
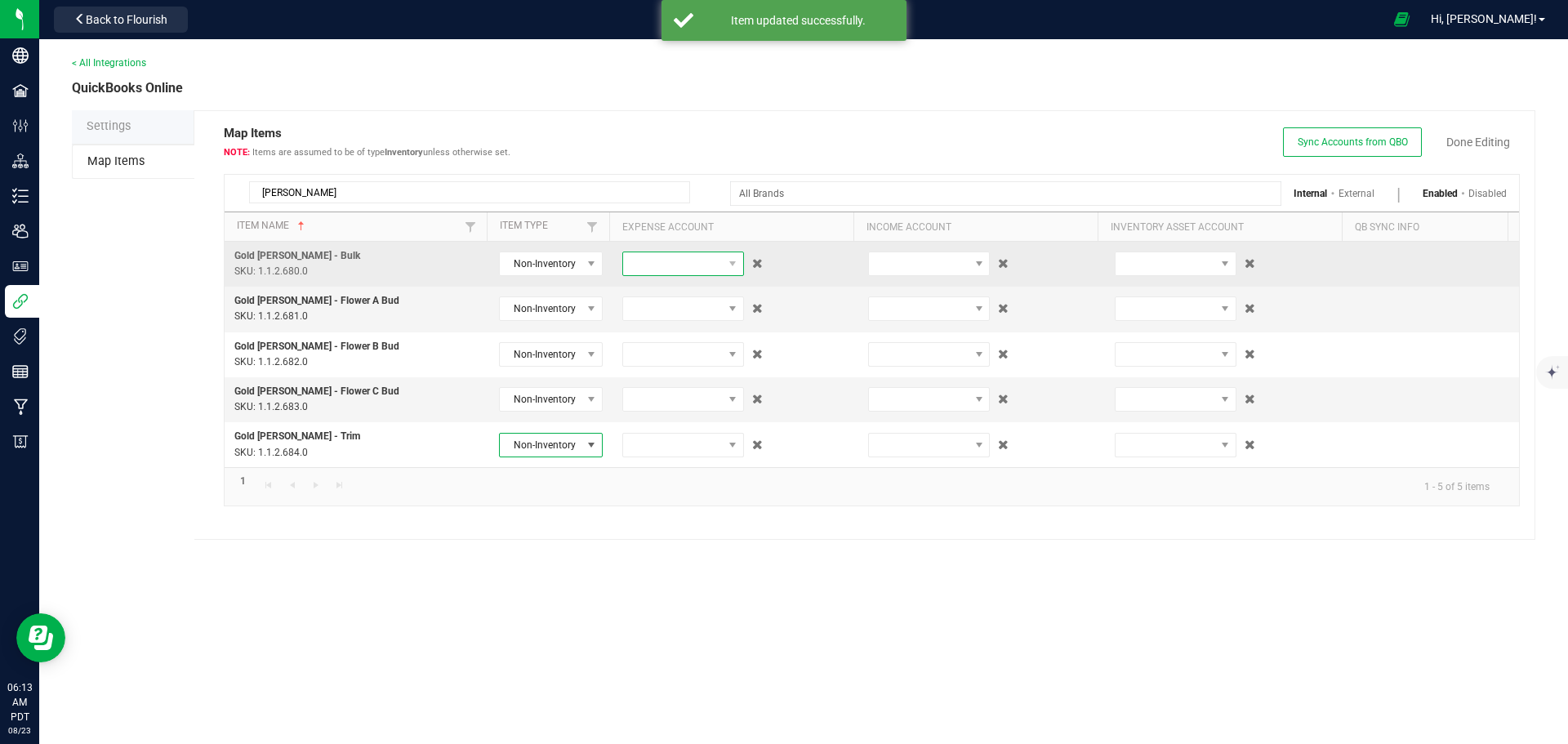
click at [674, 262] on span at bounding box center [673, 264] width 100 height 23
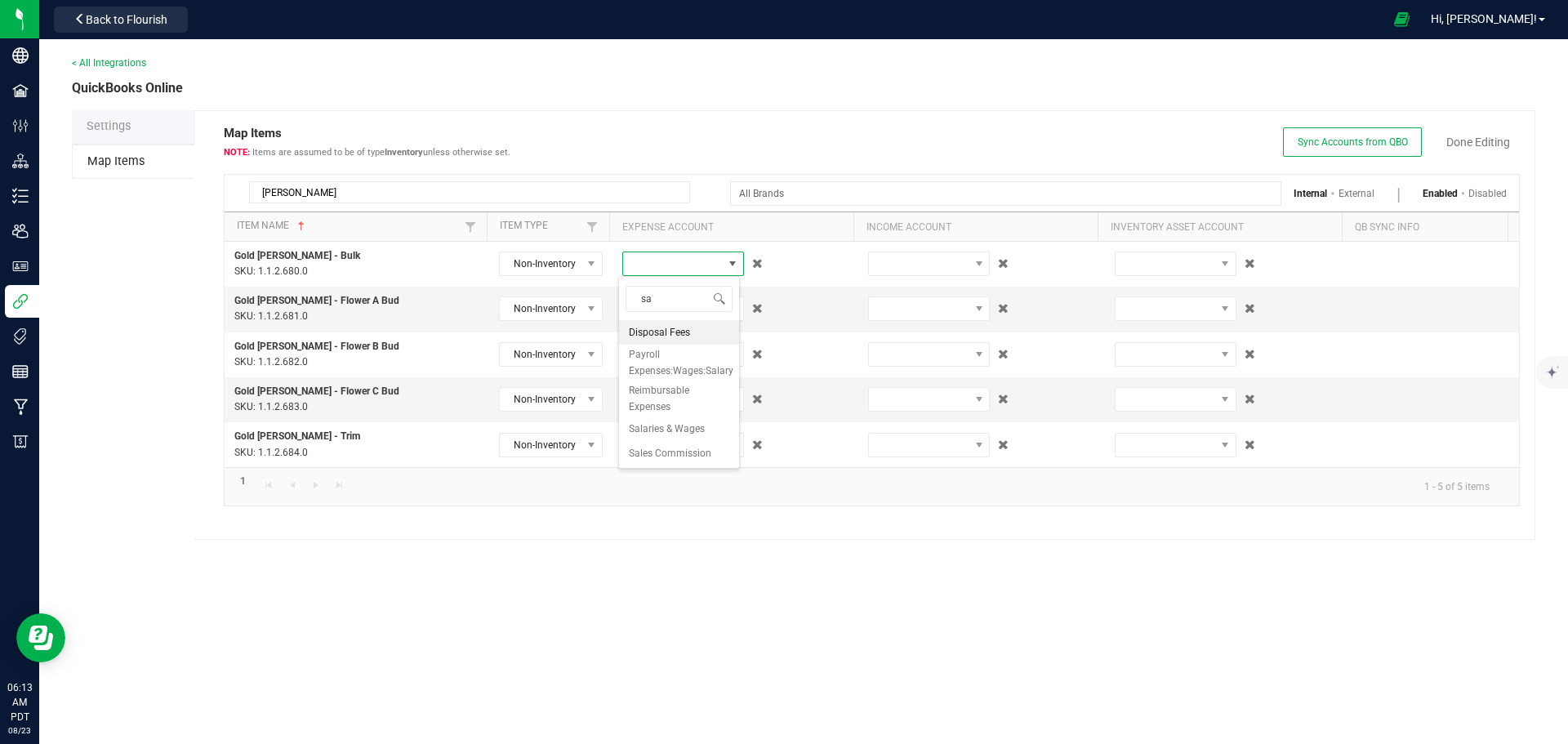
type input "[PERSON_NAME]"
drag, startPoint x: 675, startPoint y: 301, endPoint x: 619, endPoint y: 292, distance: 56.7
click at [619, 292] on span "[PERSON_NAME]" at bounding box center [679, 298] width 120 height 38
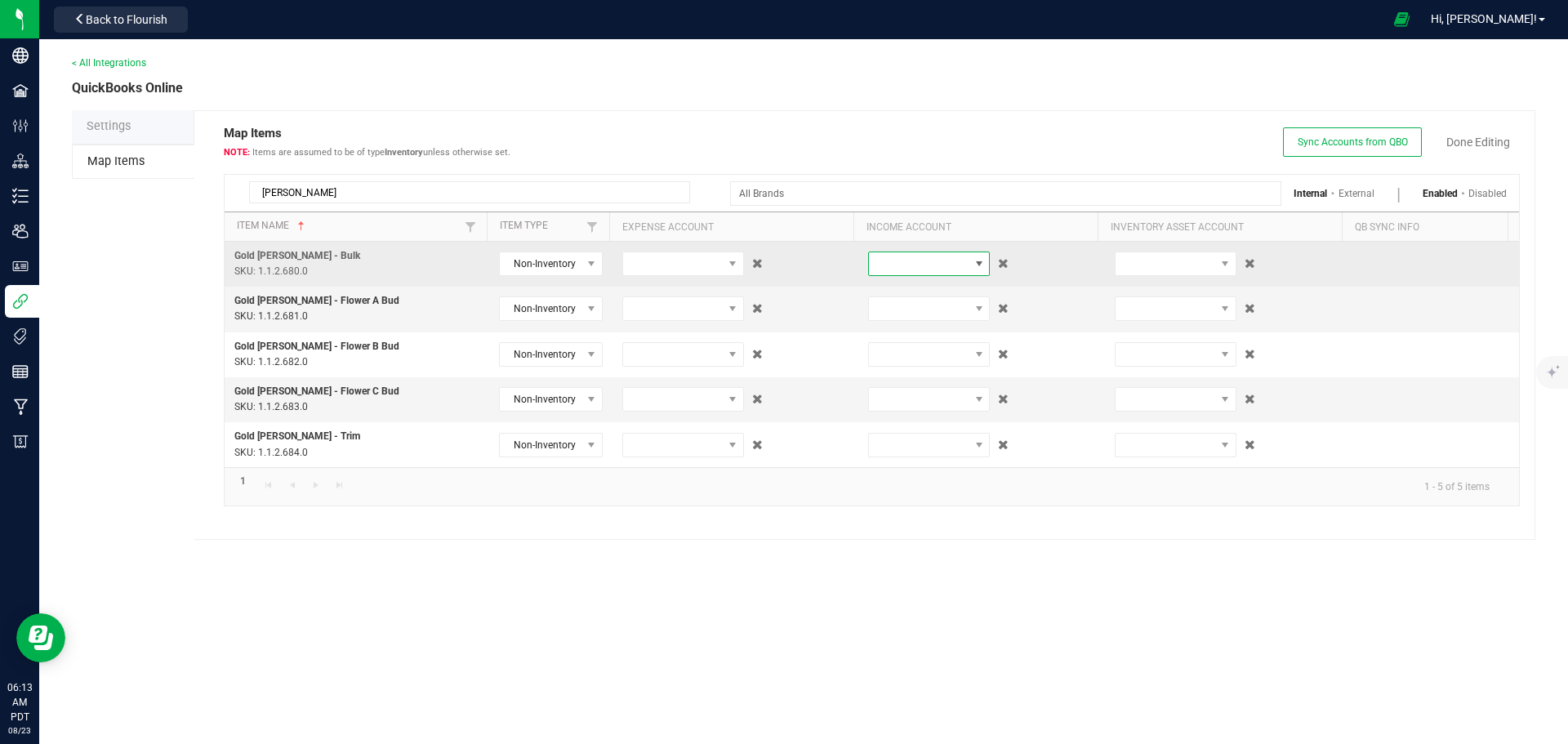
click at [921, 267] on span at bounding box center [918, 264] width 100 height 23
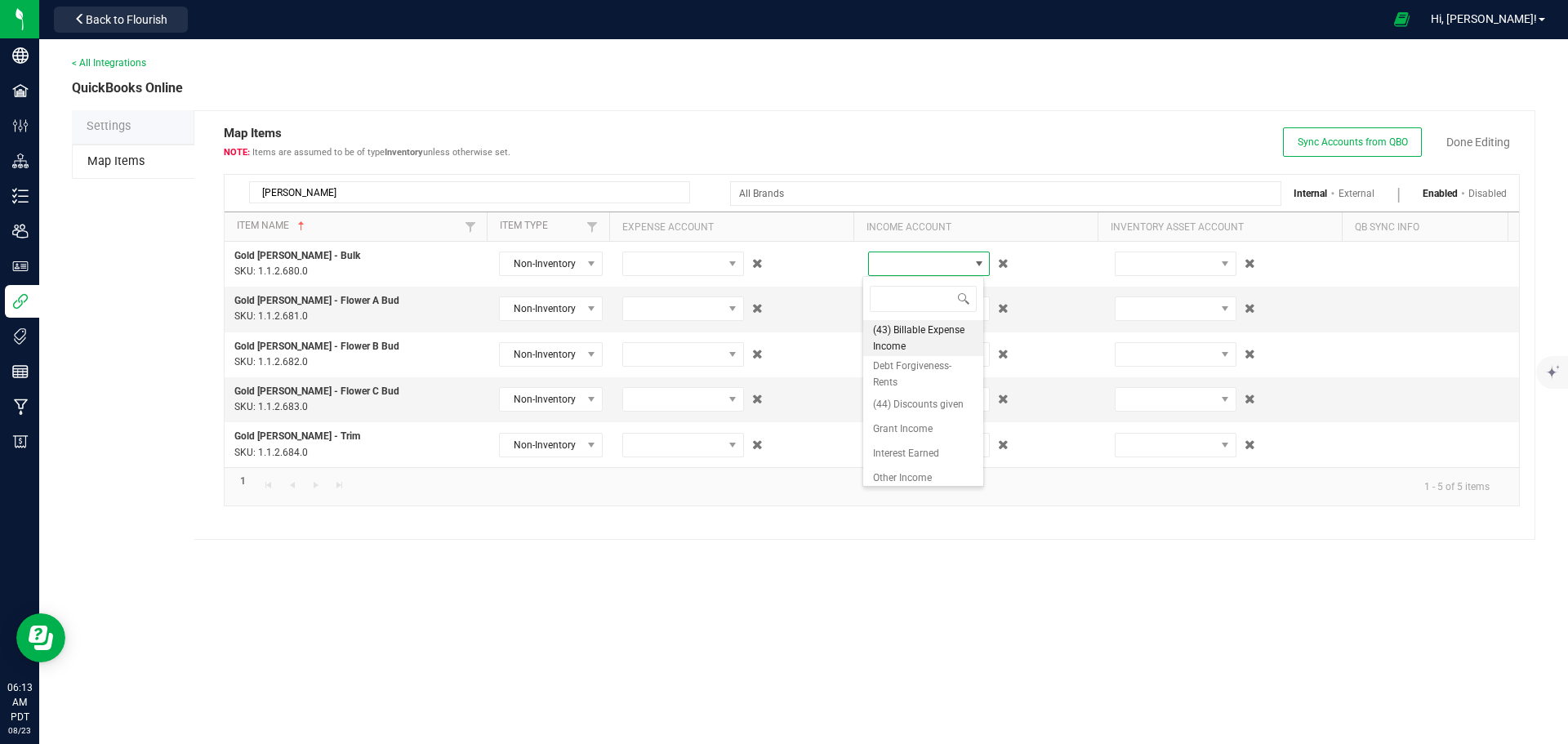
type input "s"
type input "c"
click at [759, 643] on div "< All Integrations QuickBooks Online Settings Map Items Map Items Items are ass…" at bounding box center [803, 391] width 1528 height 704
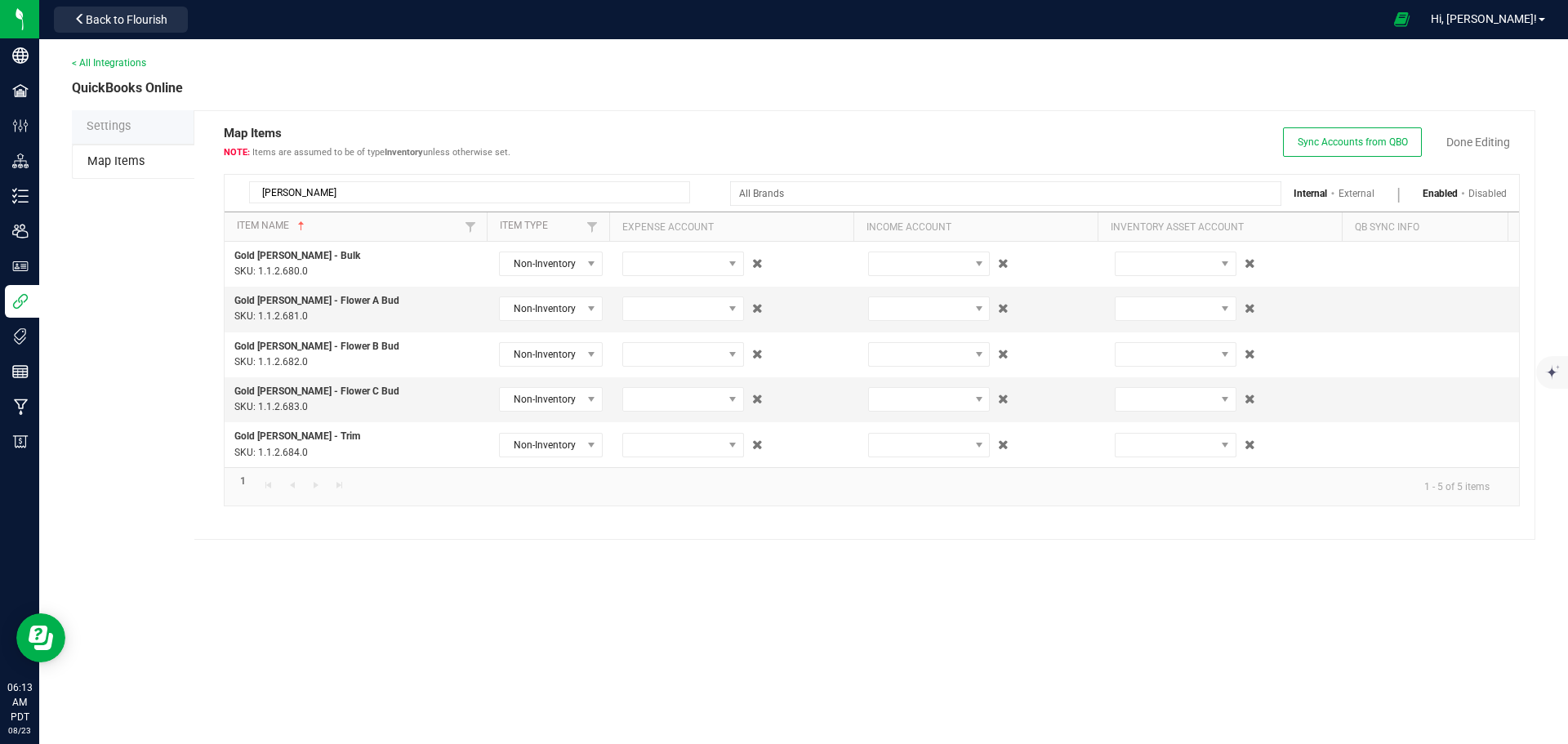
drag, startPoint x: 313, startPoint y: 189, endPoint x: 220, endPoint y: 188, distance: 93.0
click at [220, 188] on div "Map Items Items are assumed to be of type Inventory unless otherwise set. Sync …" at bounding box center [865, 325] width 1341 height 430
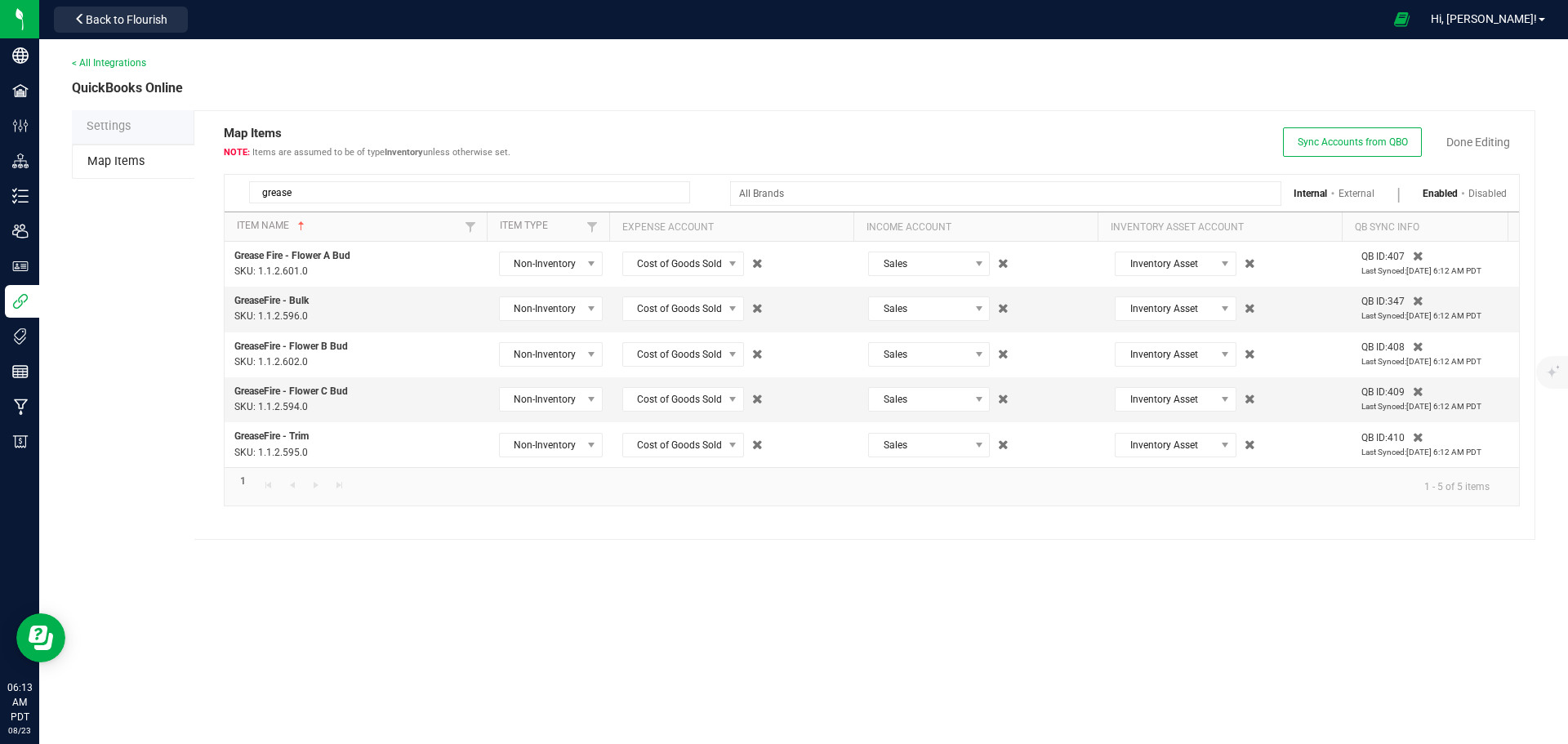
drag, startPoint x: 318, startPoint y: 193, endPoint x: 235, endPoint y: 194, distance: 83.0
click at [235, 194] on div "grease" at bounding box center [457, 188] width 465 height 29
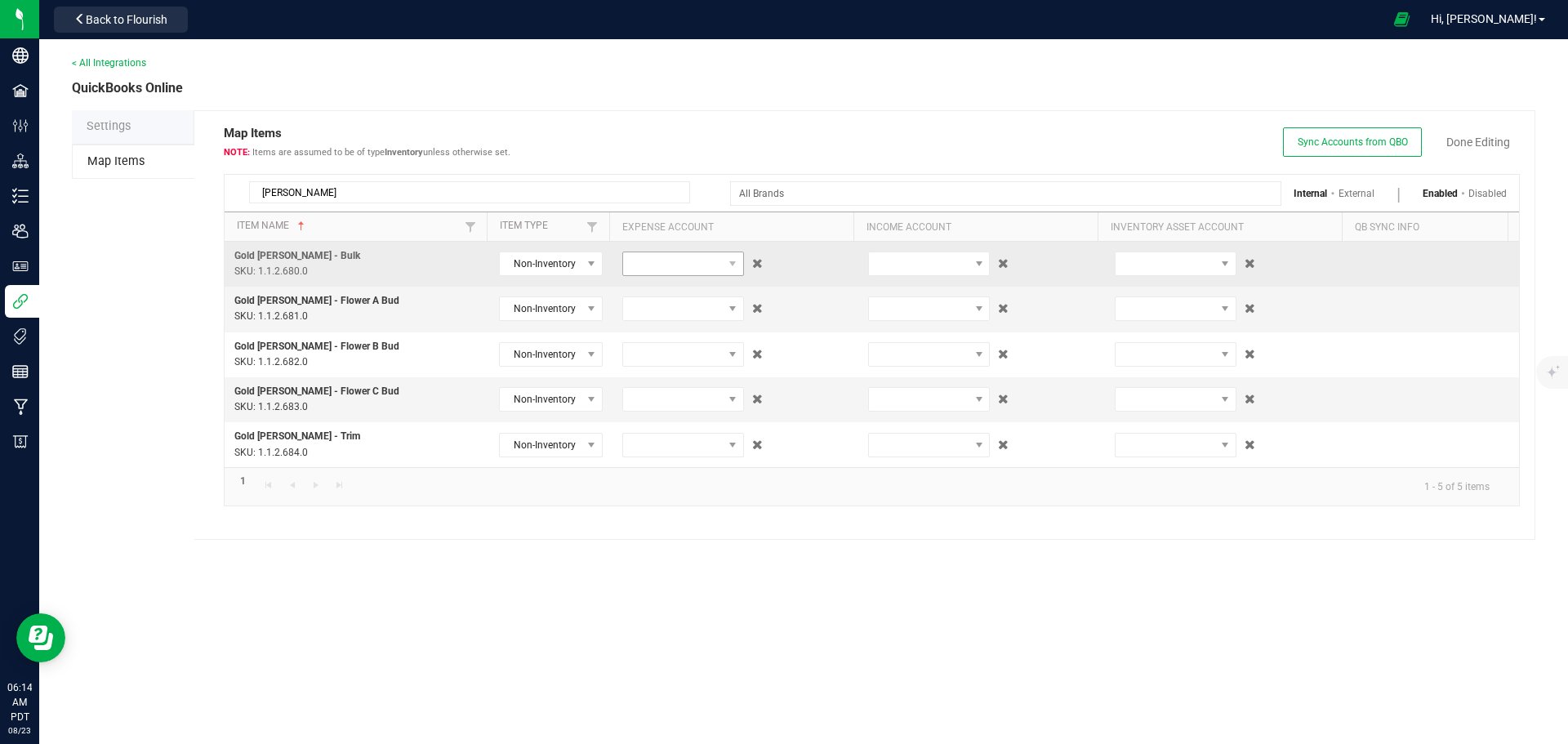
type input "[PERSON_NAME]"
click at [665, 253] on span at bounding box center [673, 264] width 100 height 23
type input "cos"
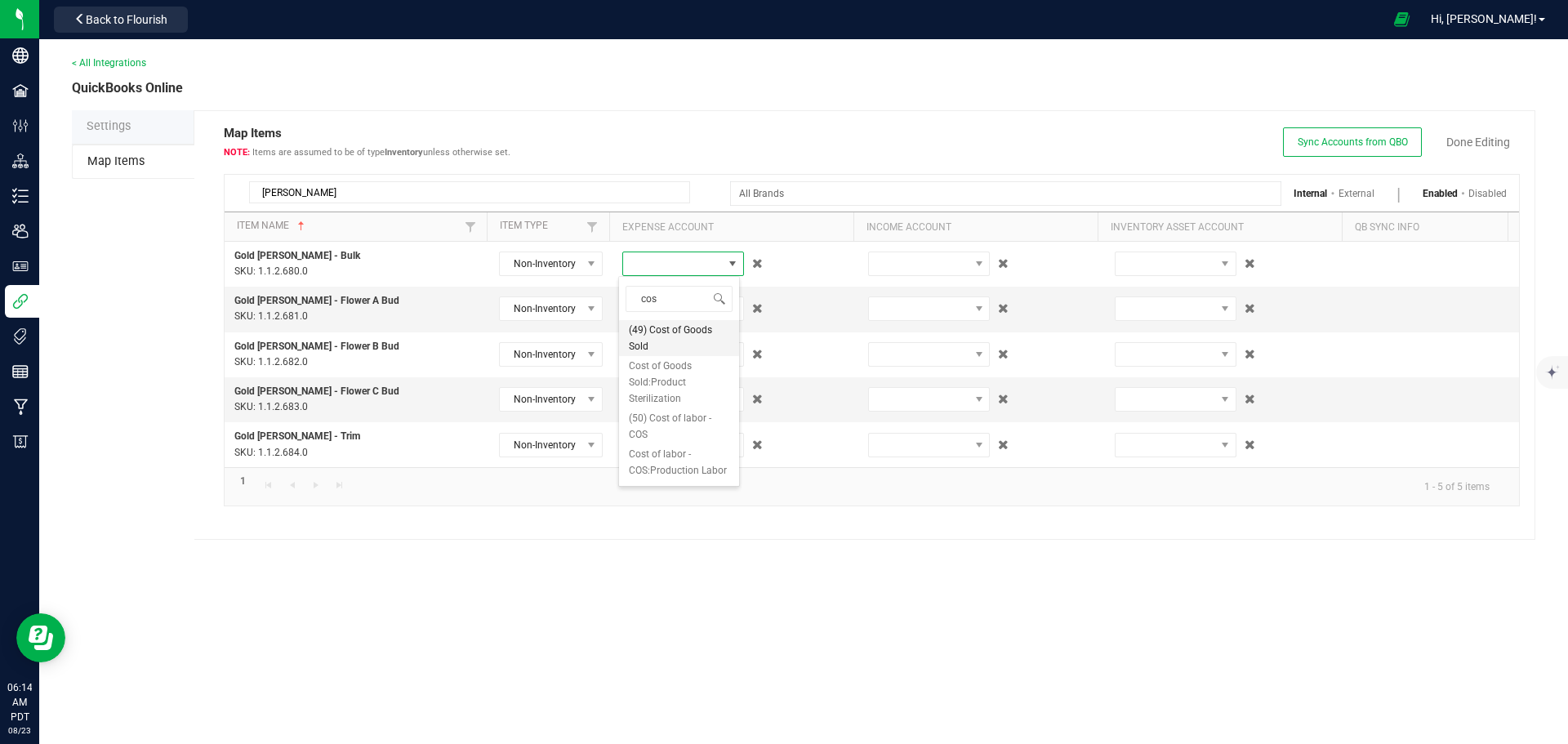
click at [677, 336] on span "(49) Cost of Goods Sold" at bounding box center [679, 338] width 100 height 33
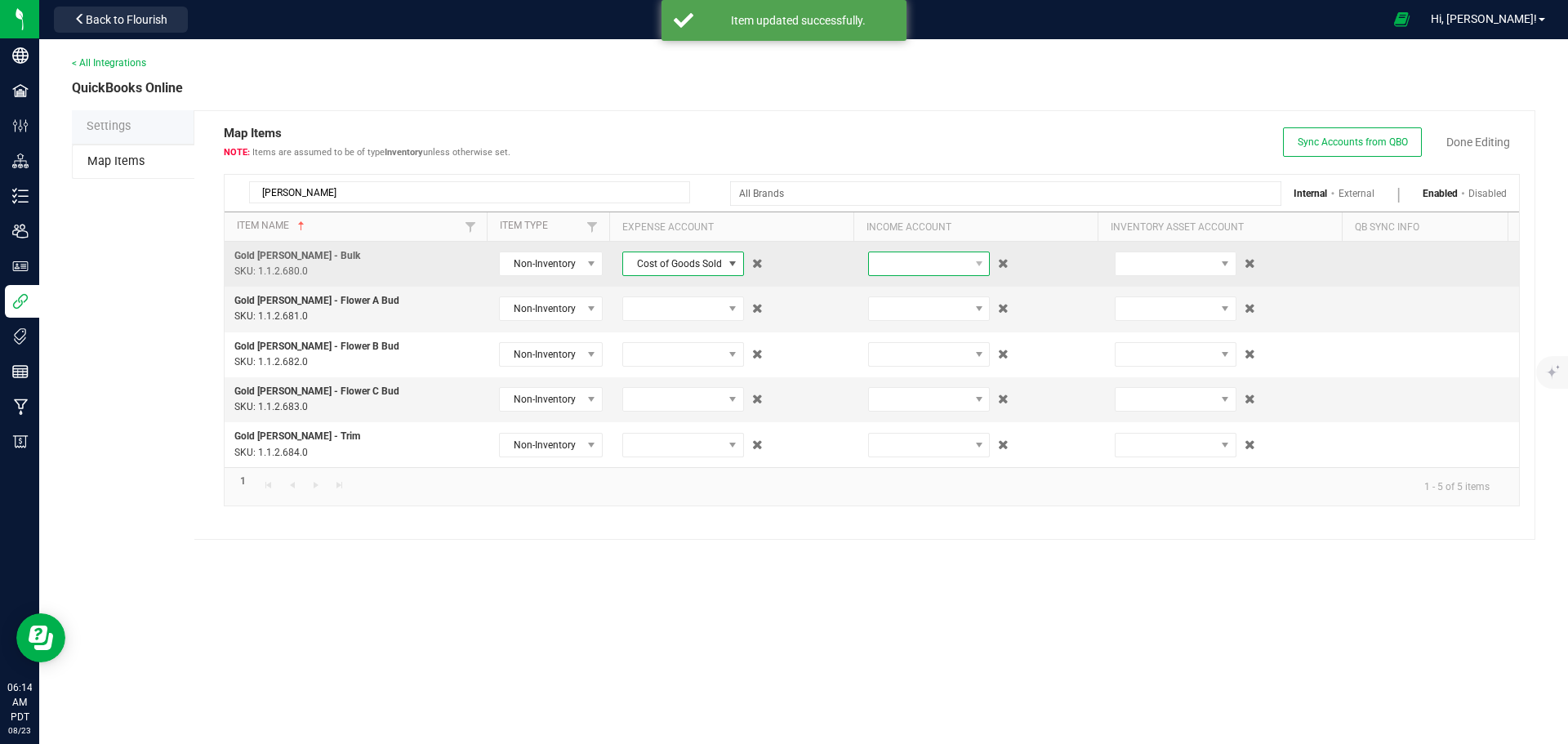
click at [903, 266] on span at bounding box center [918, 264] width 100 height 23
type input "[PERSON_NAME]"
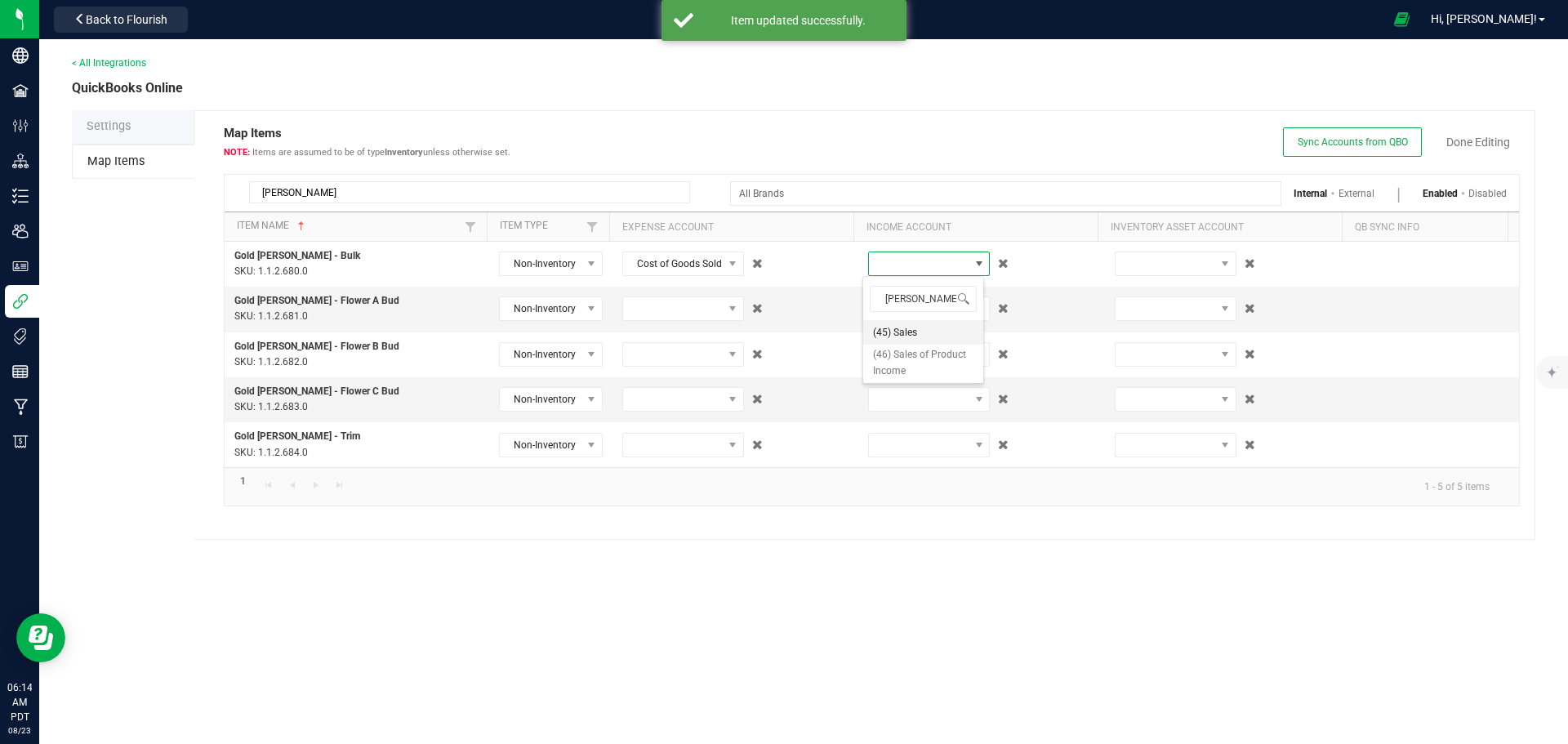
click at [894, 327] on span "(45) Sales" at bounding box center [894, 332] width 44 height 17
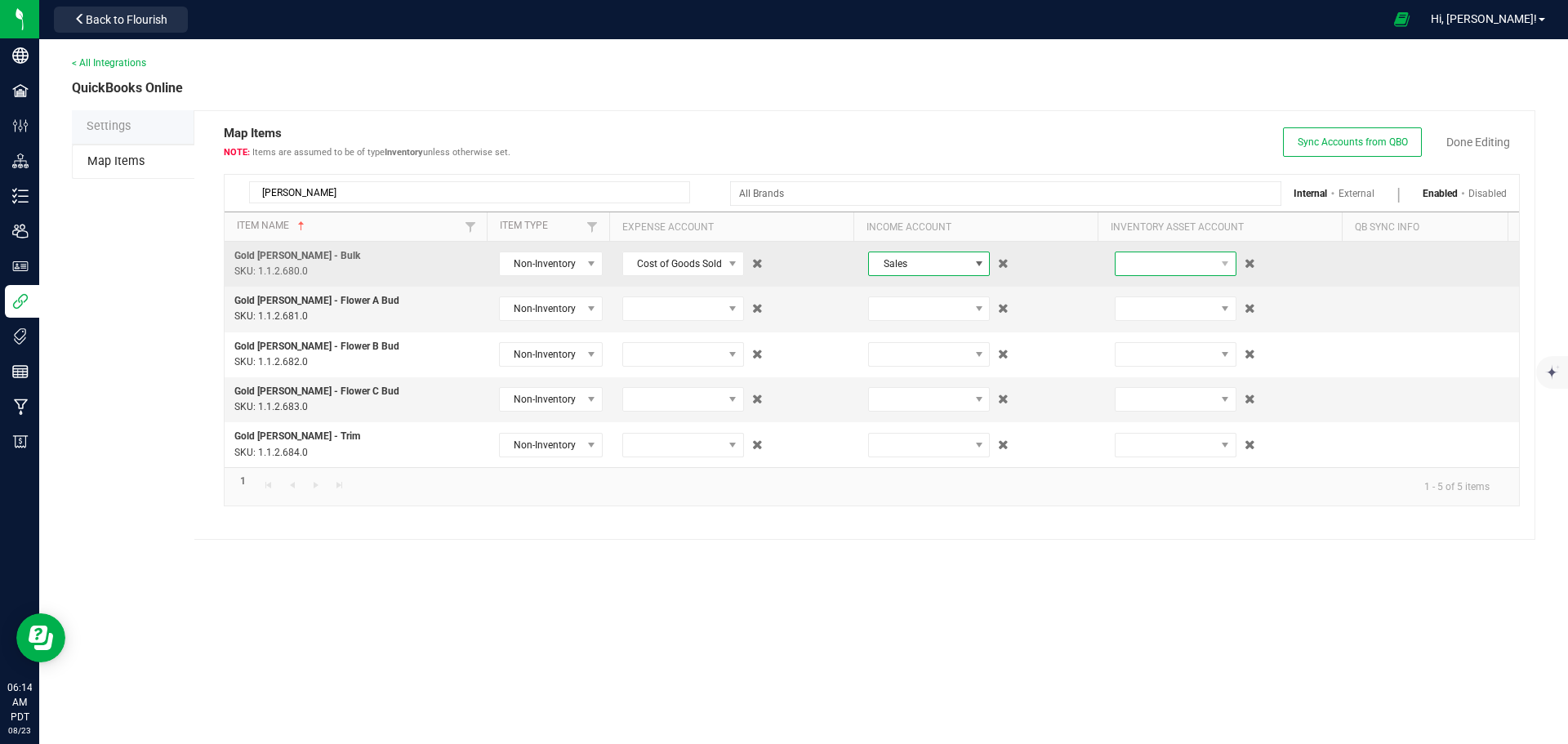
click at [1138, 271] on span at bounding box center [1165, 264] width 100 height 23
type input "inve"
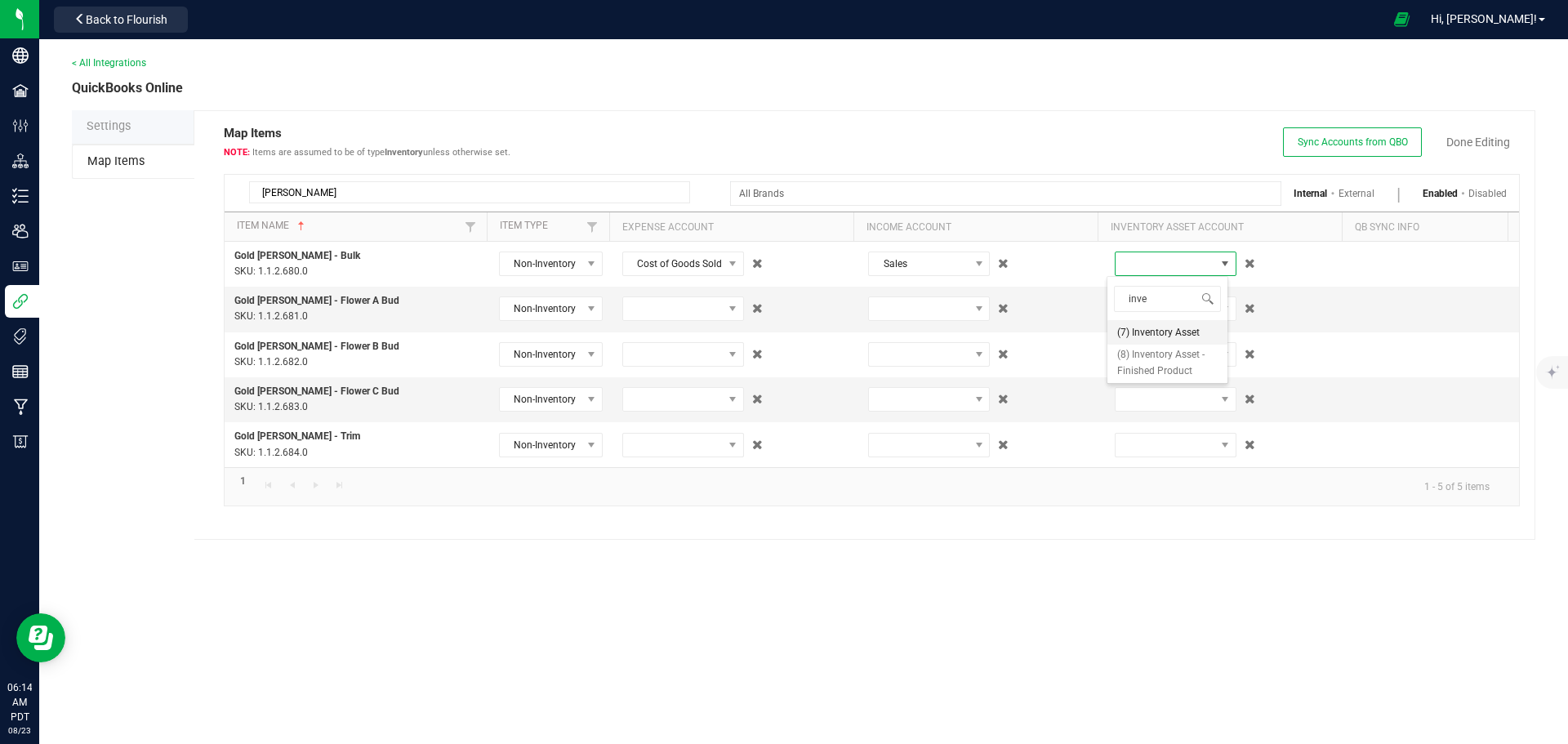
click at [1165, 332] on span "(7) Inventory Asset" at bounding box center [1158, 332] width 83 height 17
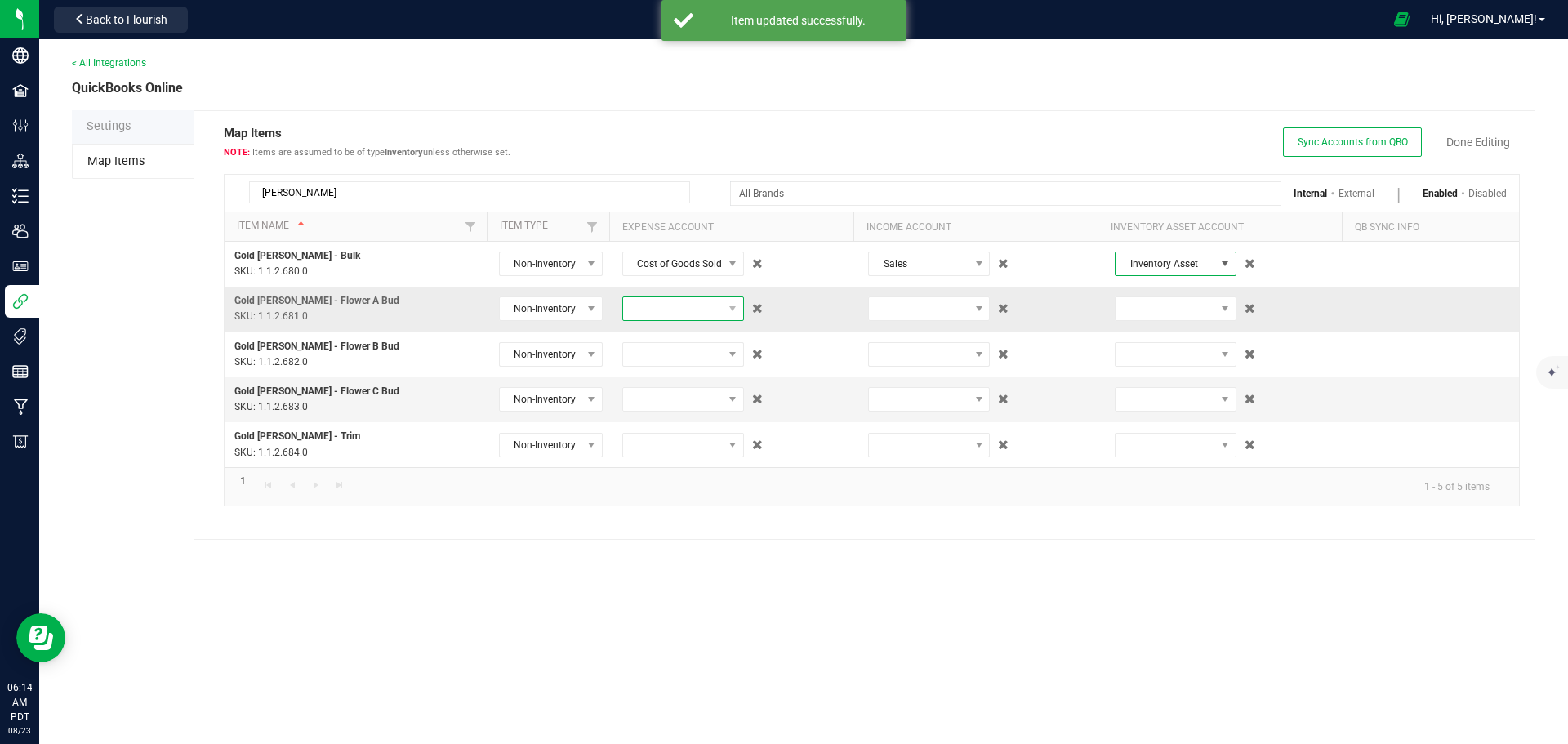
click at [678, 314] on span at bounding box center [673, 309] width 100 height 23
type input "cost"
click at [675, 379] on span "(49) Cost of Goods Sold" at bounding box center [679, 384] width 100 height 33
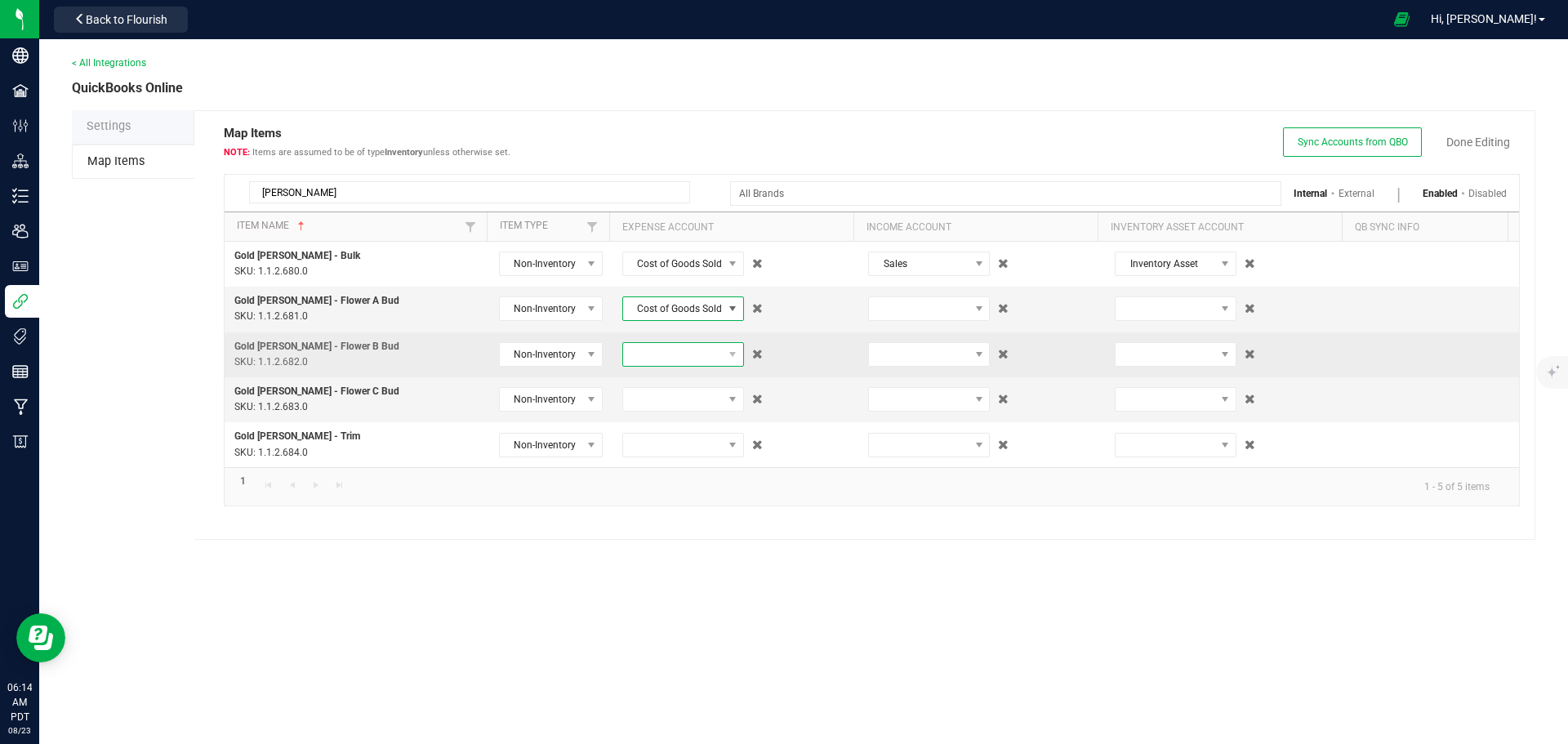
click at [655, 359] on span at bounding box center [673, 355] width 100 height 23
type input "49"
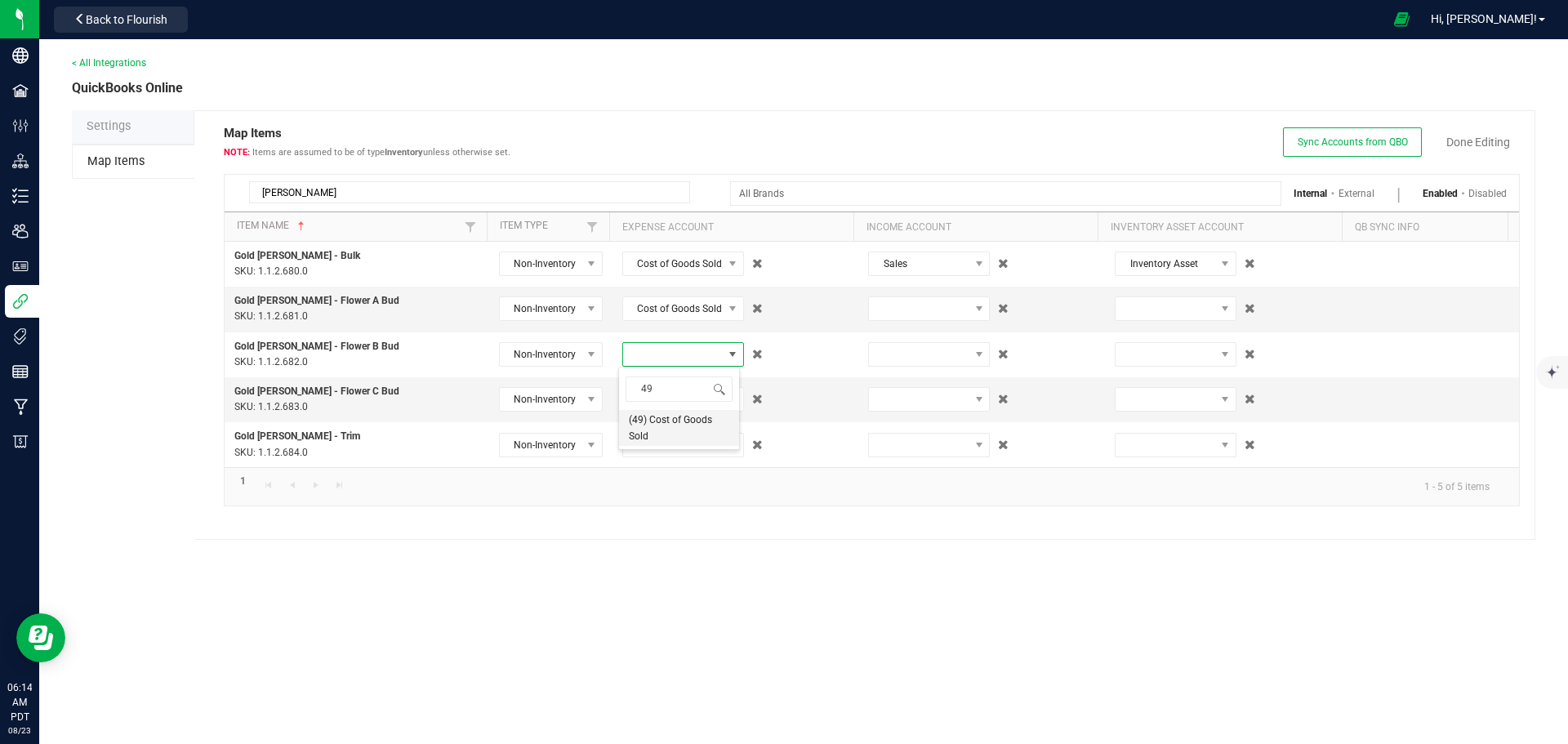
click at [651, 428] on span "(49) Cost of Goods Sold" at bounding box center [679, 428] width 100 height 33
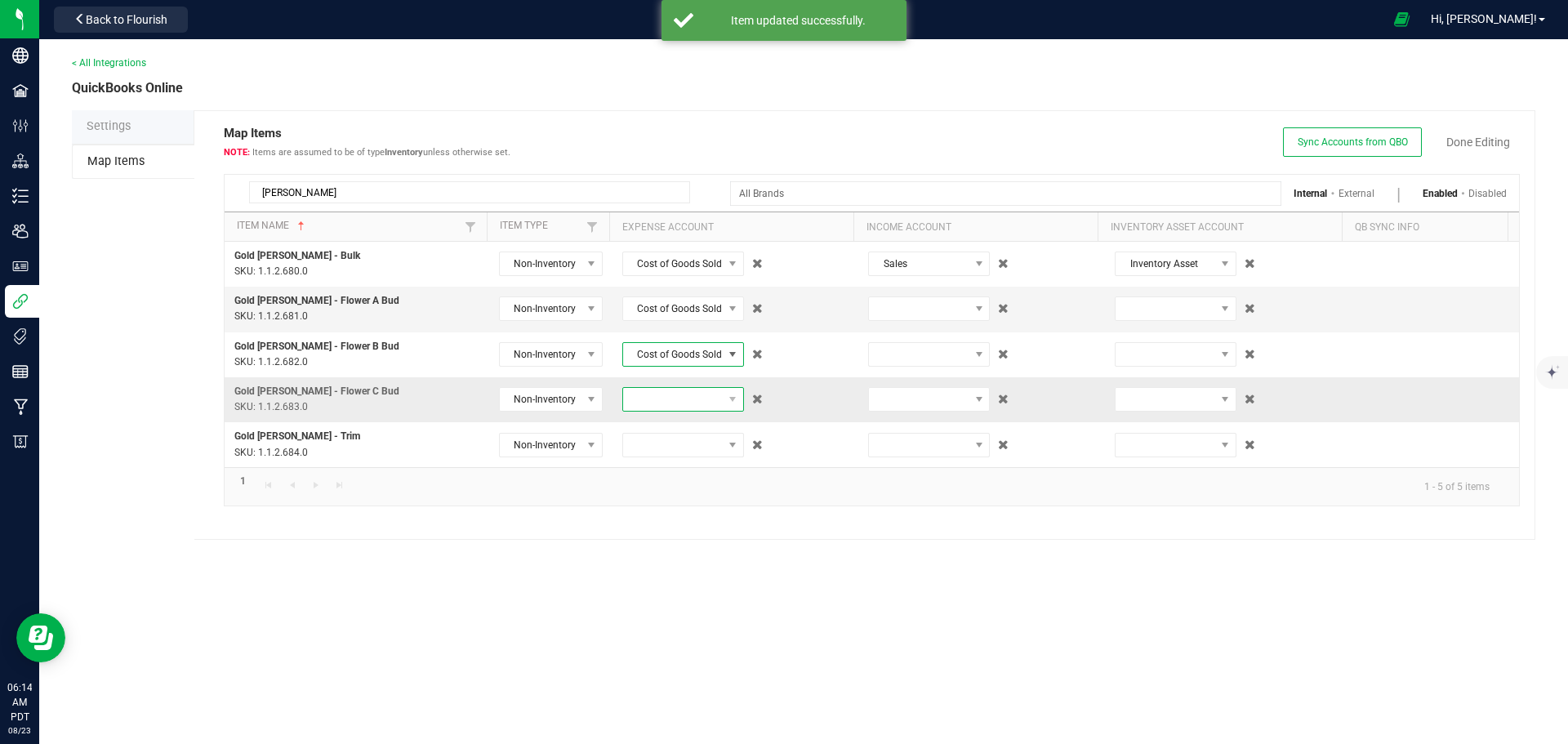
click at [641, 397] on span at bounding box center [673, 399] width 100 height 23
type input "49"
click at [650, 468] on span "(49) Cost of Goods Sold" at bounding box center [679, 474] width 100 height 33
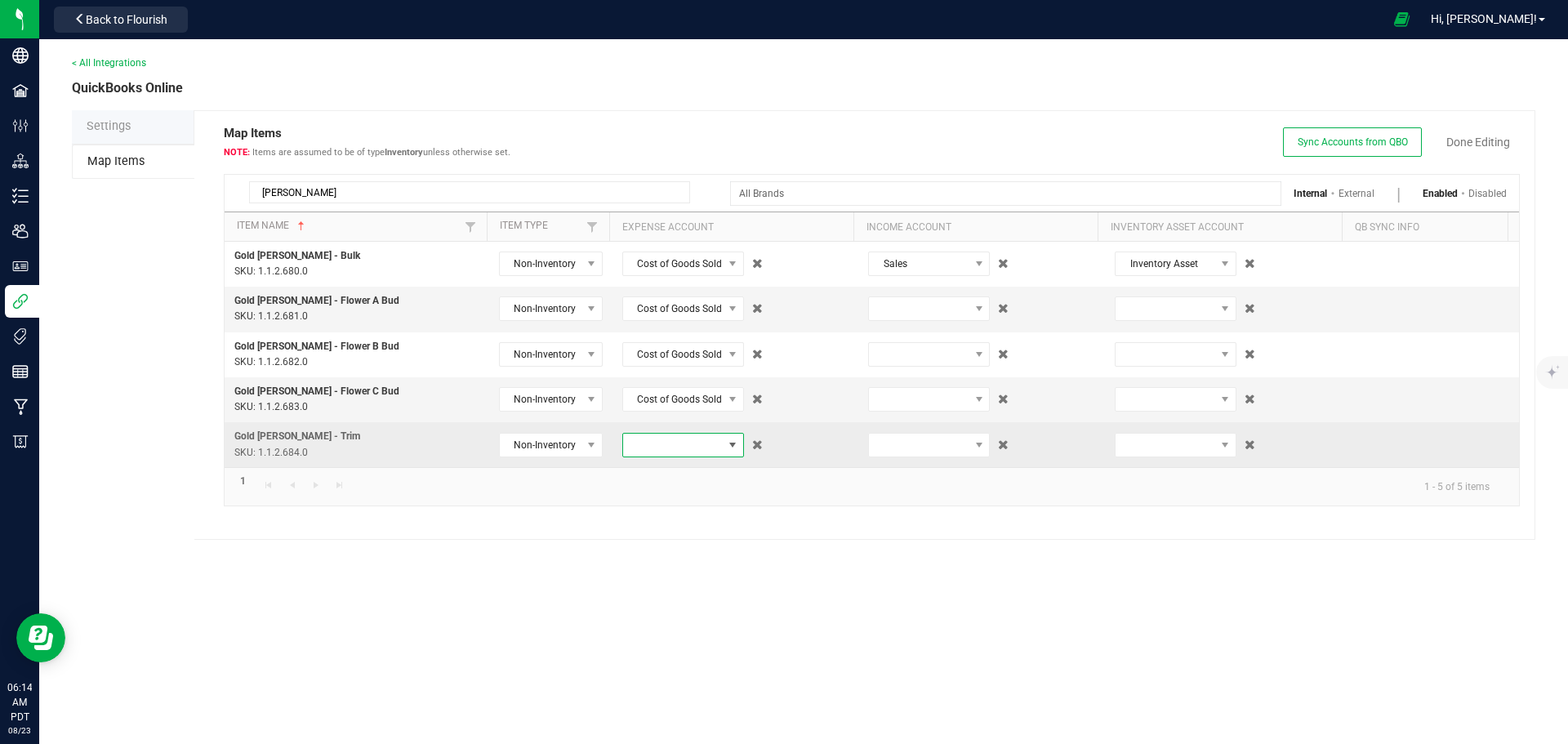
click at [646, 440] on span at bounding box center [673, 446] width 100 height 23
type input "49"
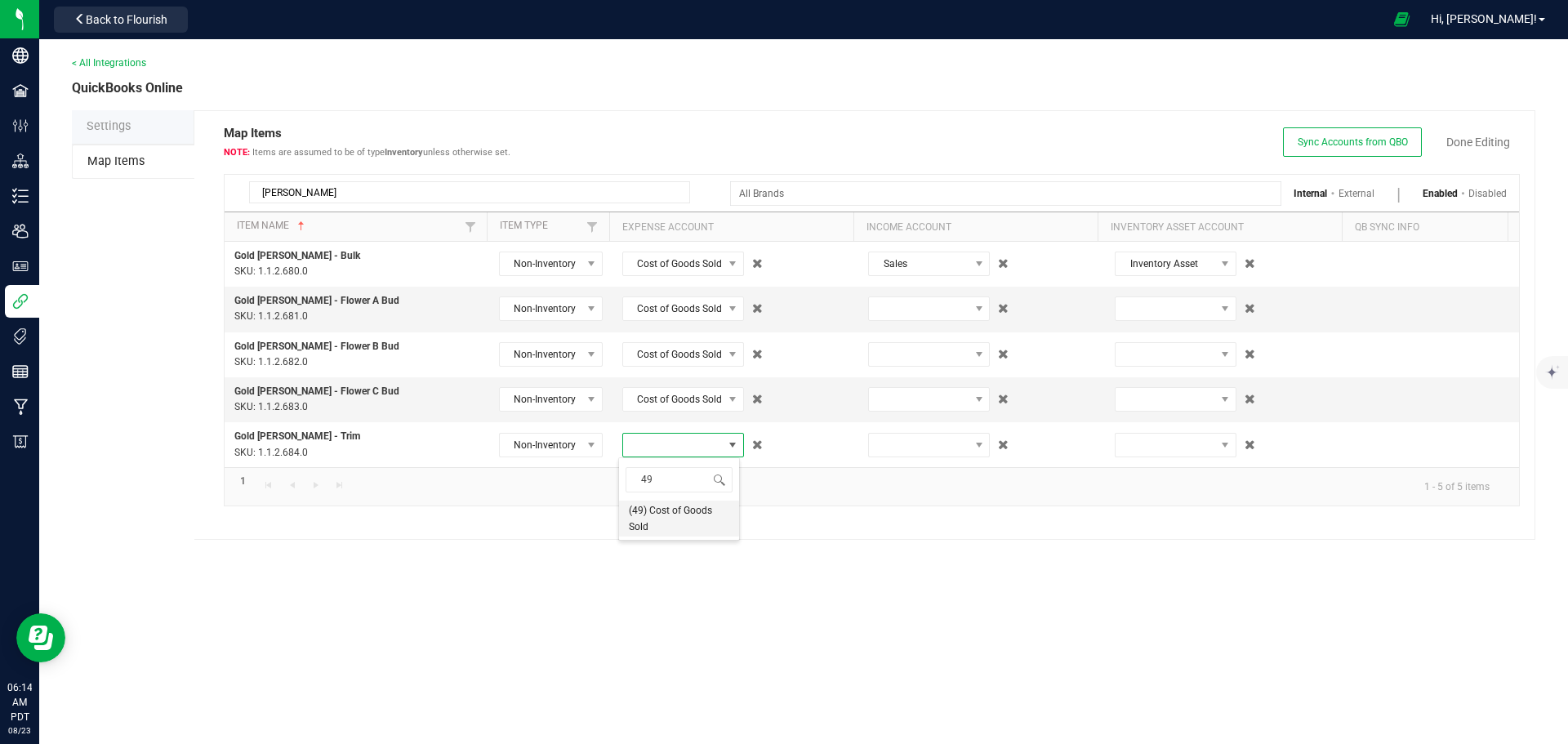
click at [655, 513] on span "(49) Cost of Goods Sold" at bounding box center [679, 518] width 100 height 33
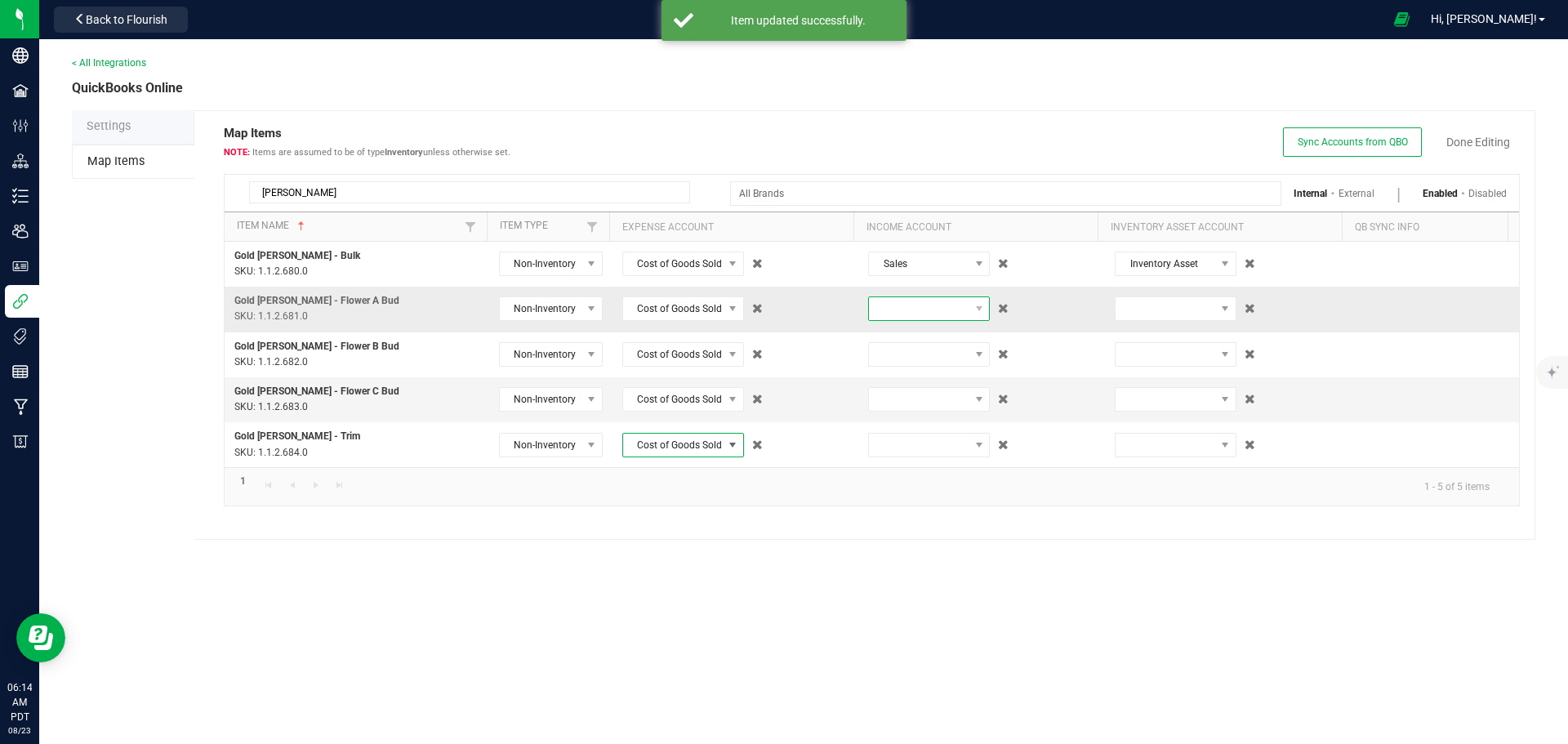
click at [907, 308] on span at bounding box center [918, 309] width 100 height 23
type input "sa"
click at [897, 374] on span "(45) Sales" at bounding box center [894, 377] width 44 height 17
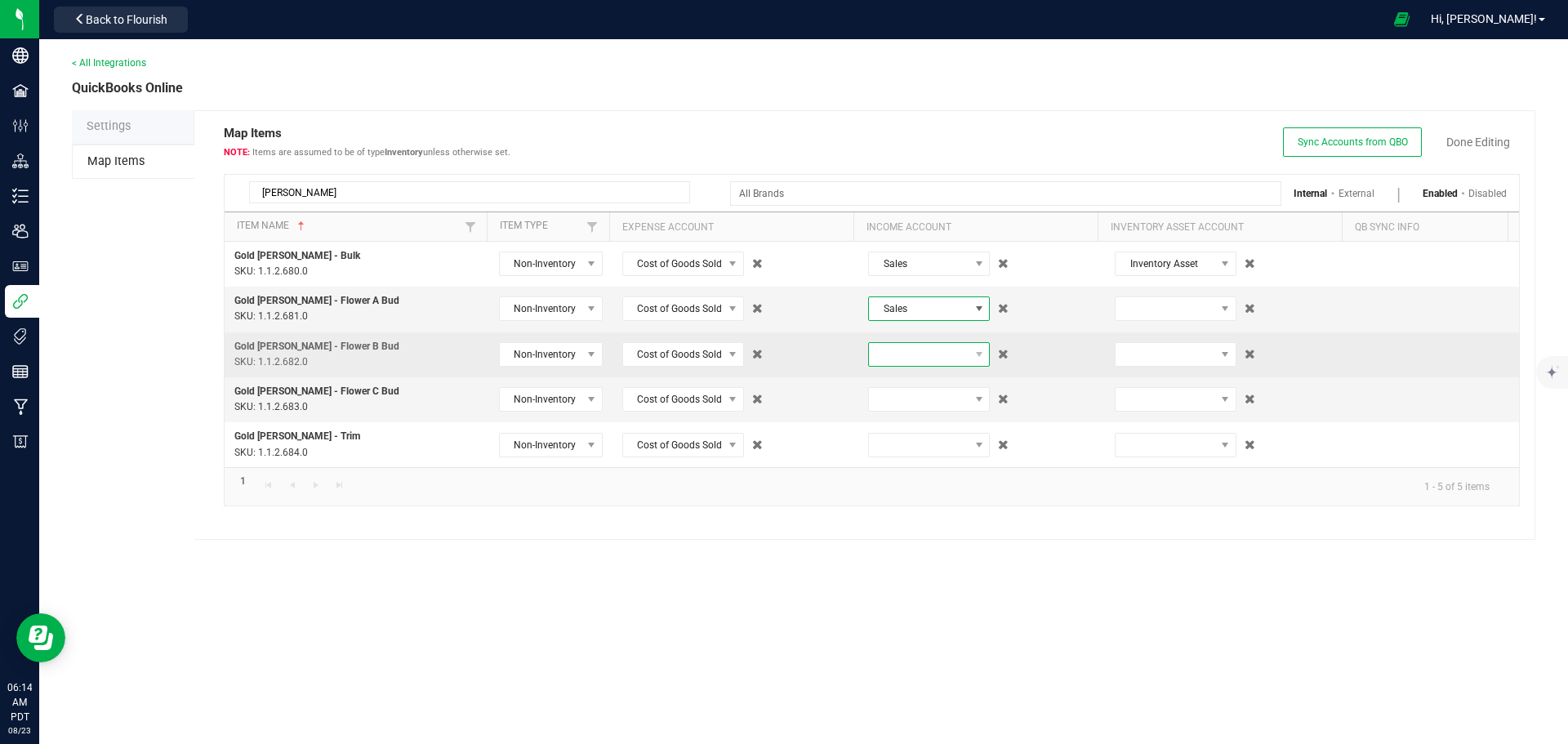
click at [904, 355] on span at bounding box center [918, 355] width 100 height 23
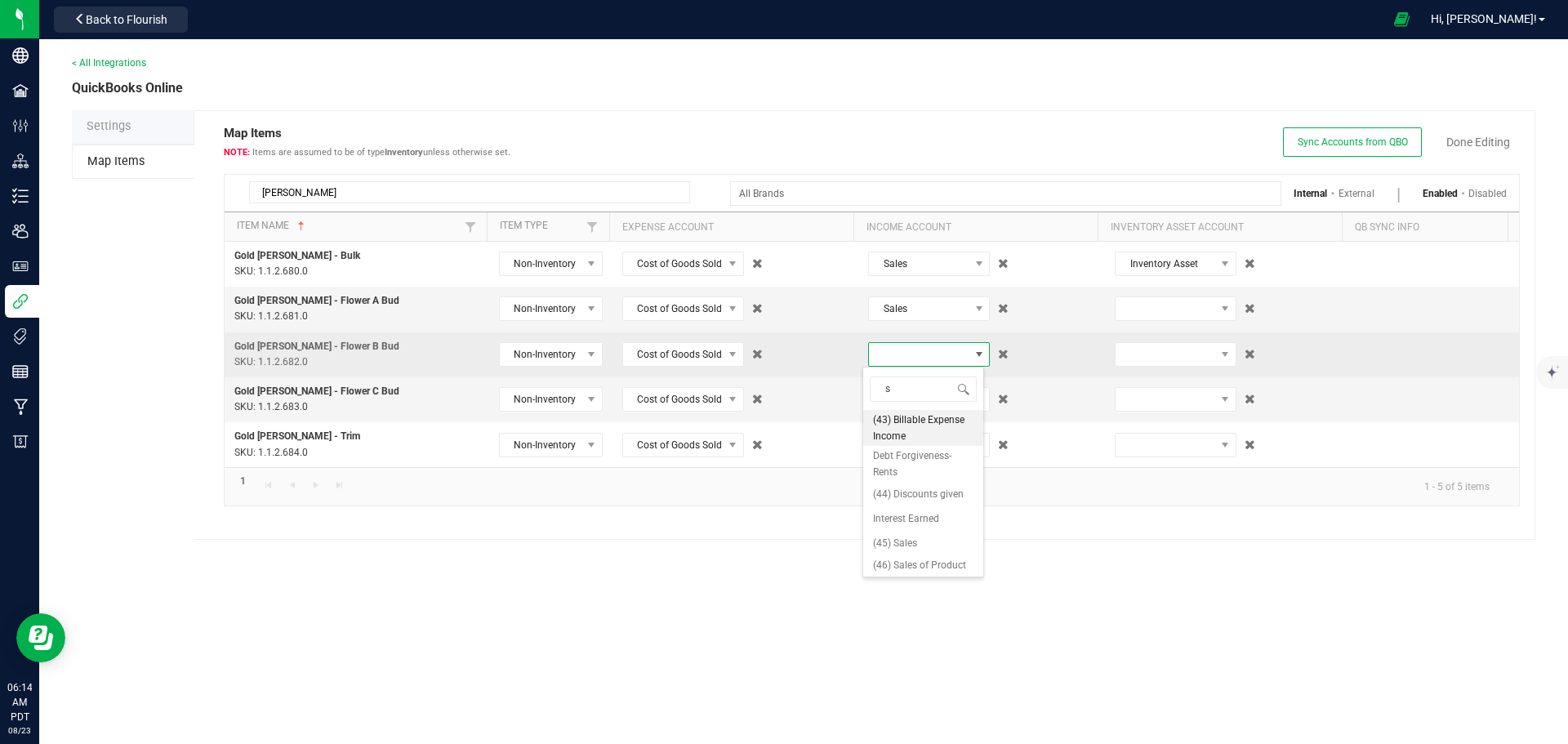
type input "sa"
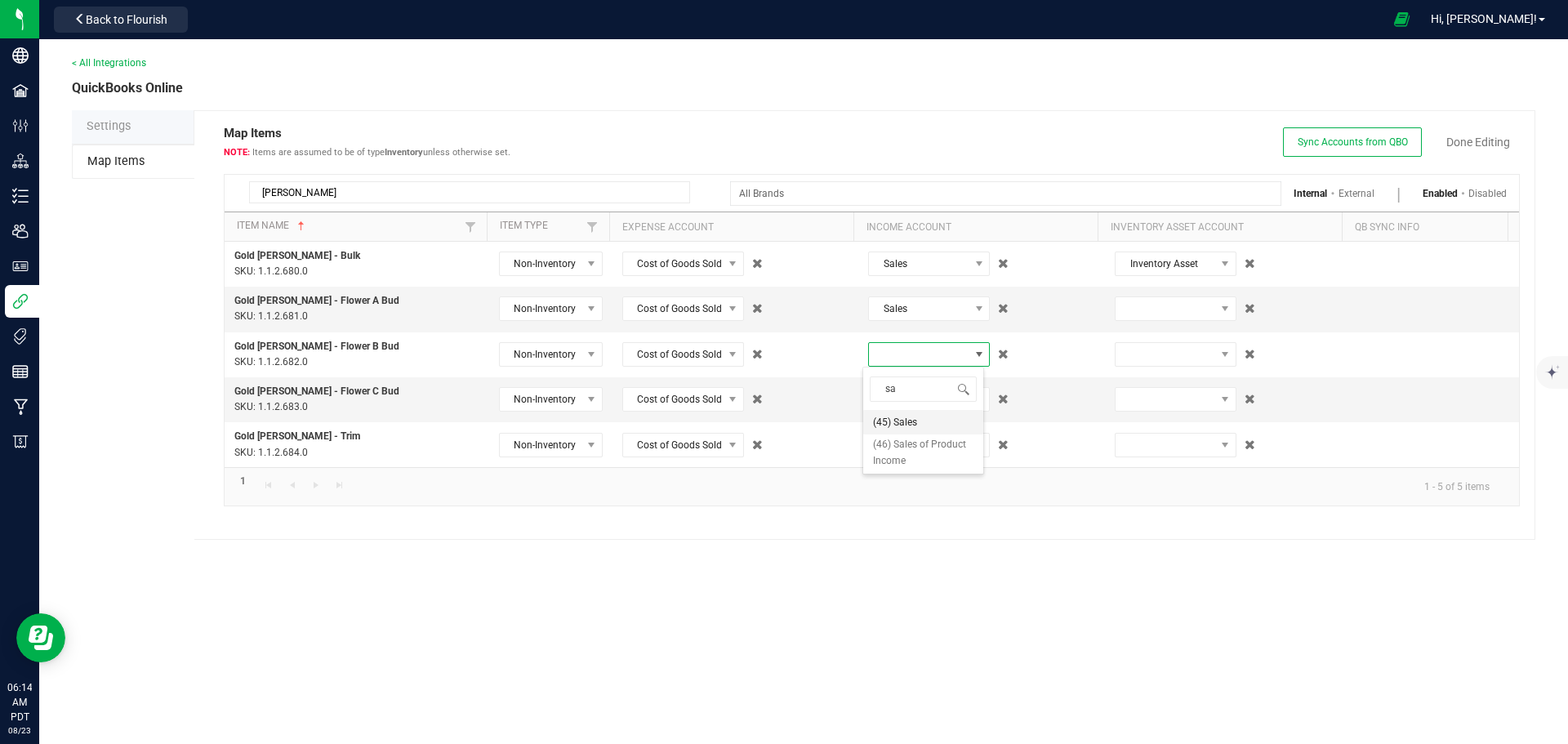
click at [910, 422] on span "(45) Sales" at bounding box center [894, 422] width 44 height 17
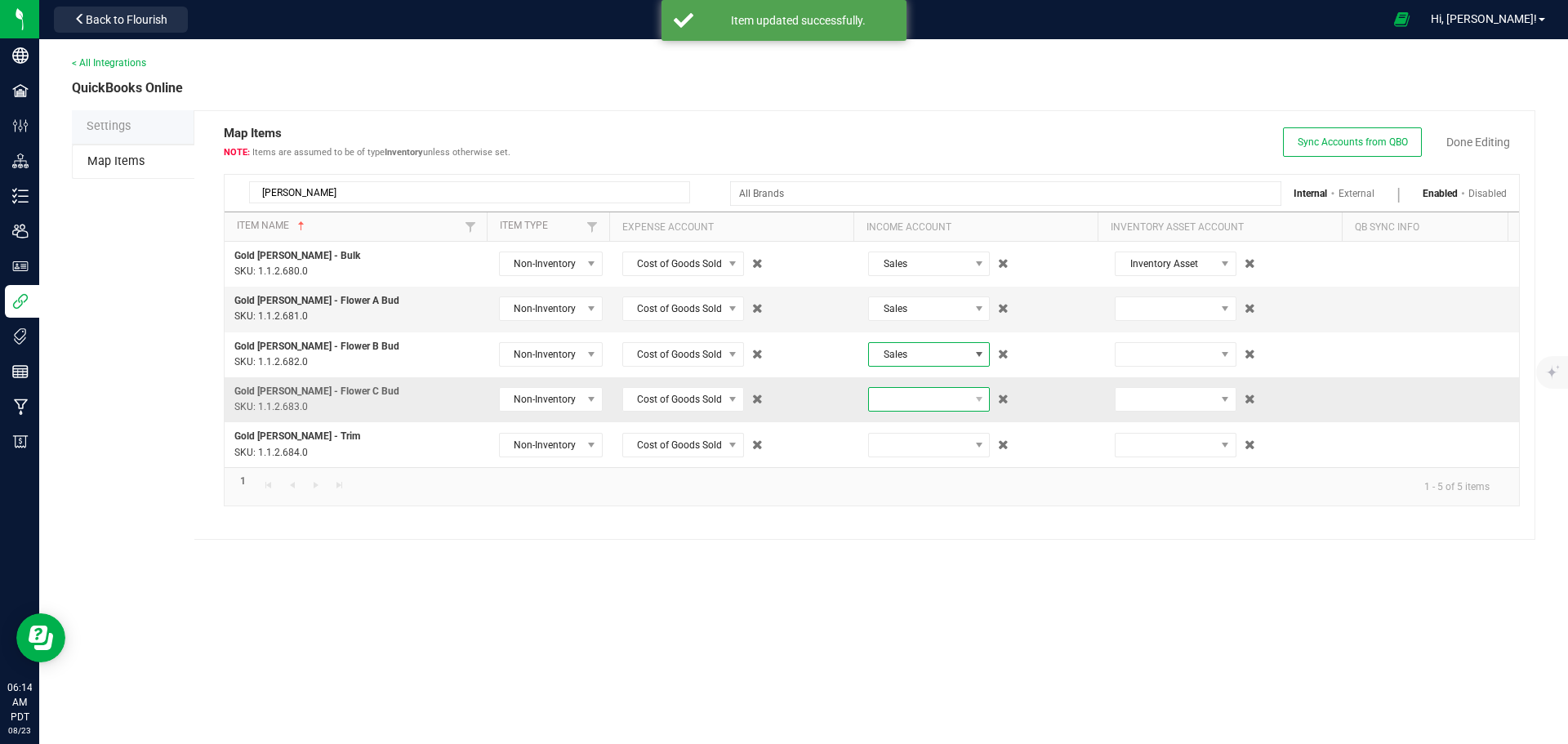
click at [909, 403] on span at bounding box center [918, 399] width 100 height 23
type input "sa"
click at [905, 475] on span "(45) Sales" at bounding box center [894, 468] width 44 height 17
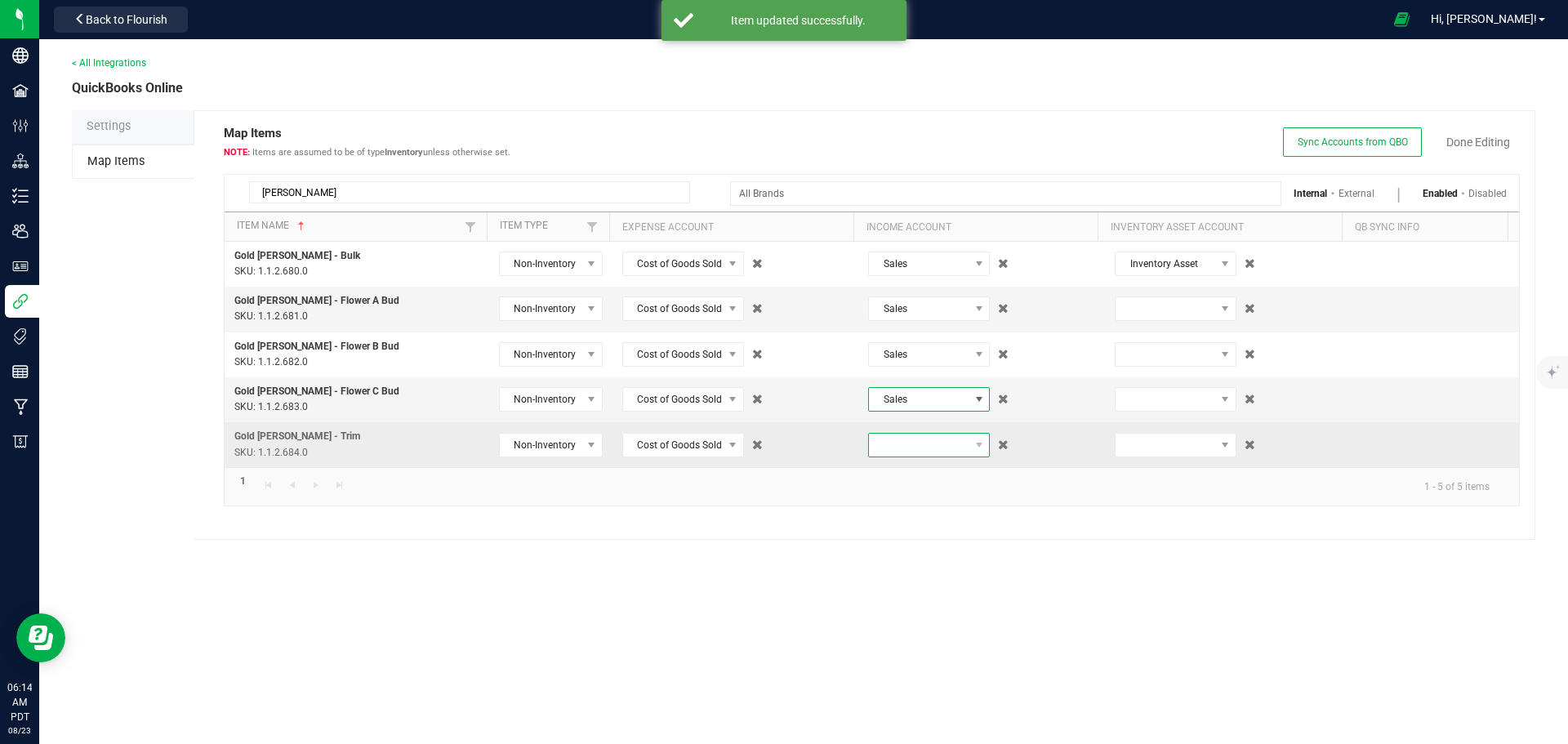
click at [909, 446] on span at bounding box center [918, 446] width 100 height 23
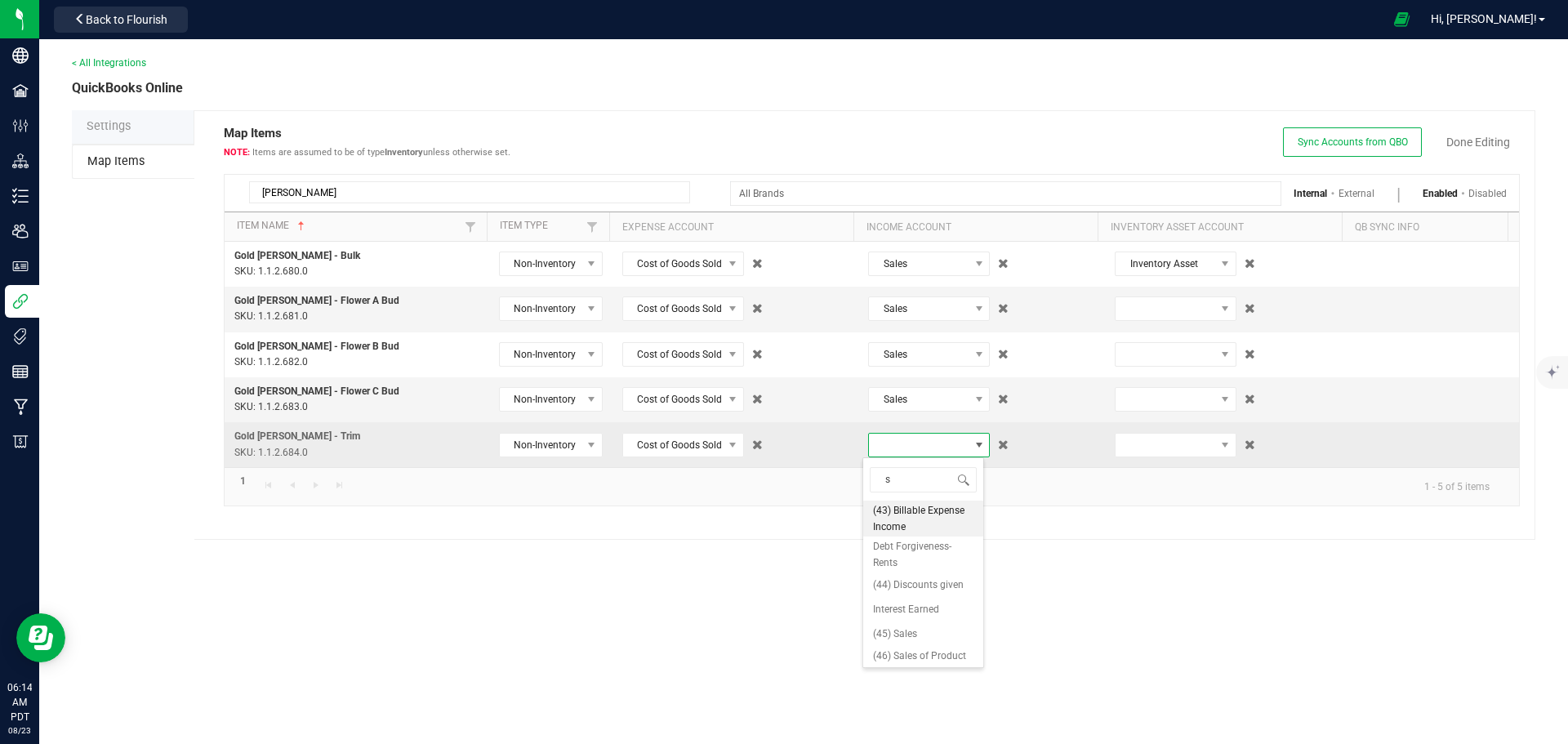
type input "sa"
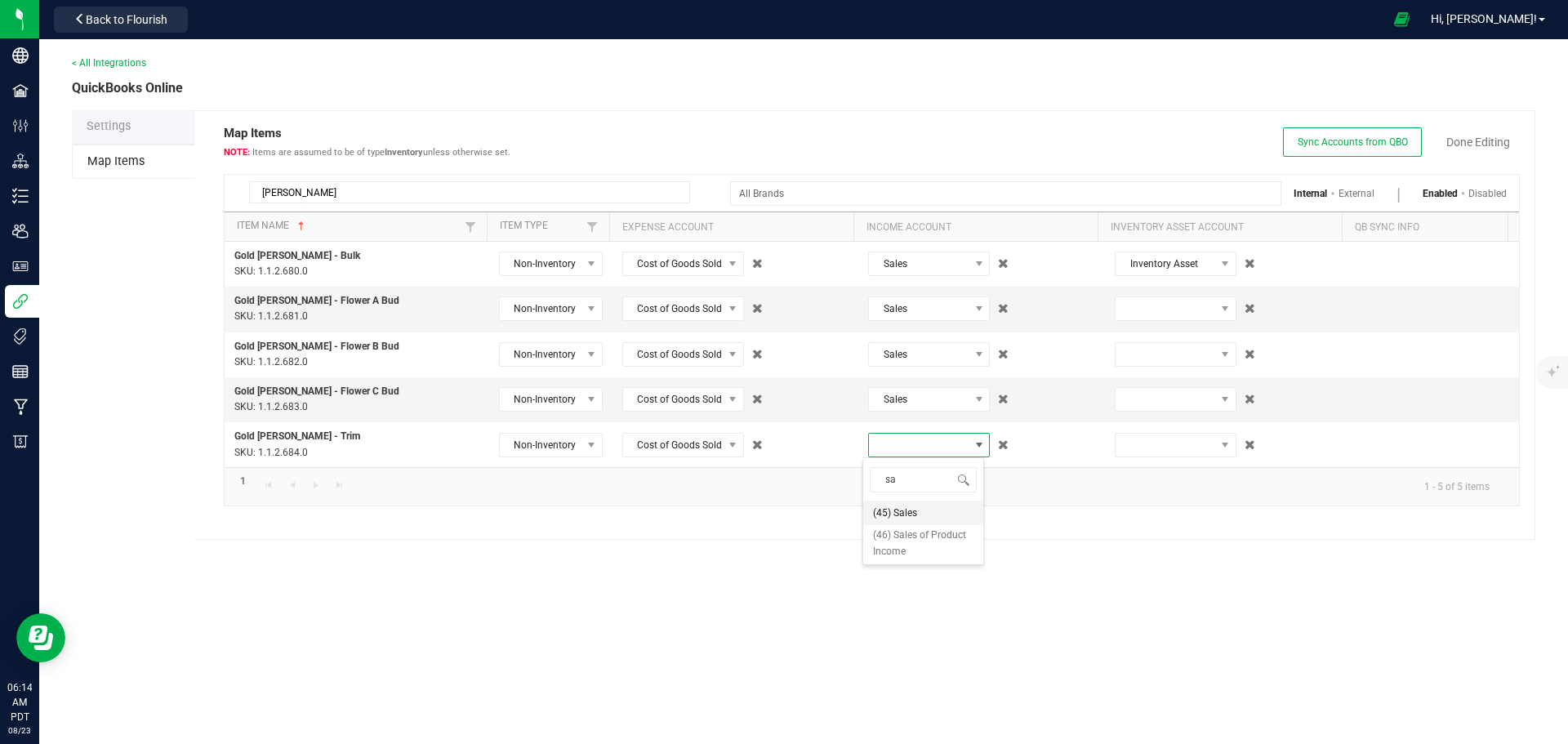
click at [908, 510] on span "(45) Sales" at bounding box center [894, 513] width 44 height 17
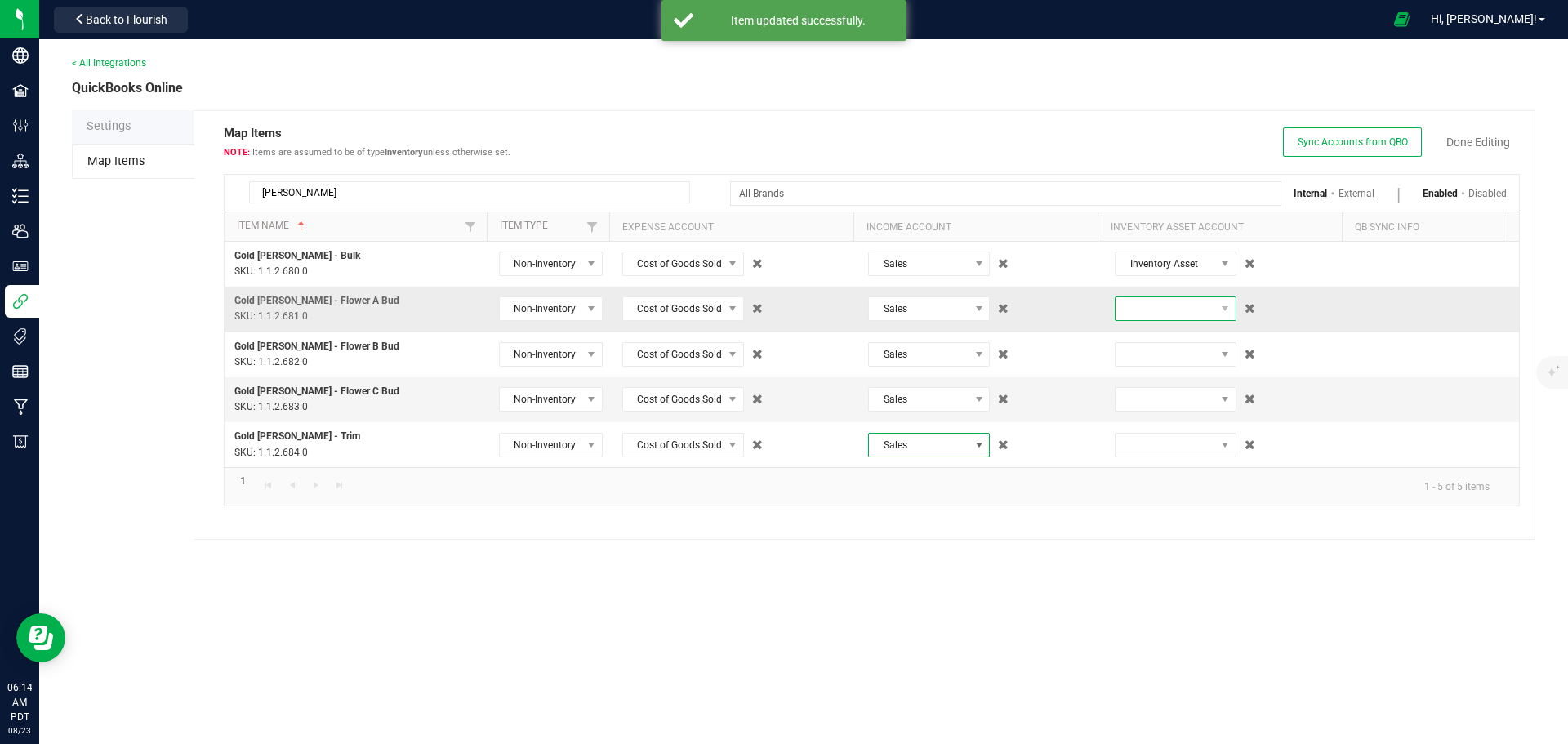
click at [1136, 308] on span at bounding box center [1165, 309] width 100 height 23
type input "inv"
click at [1151, 374] on span "(7) Inventory Asset" at bounding box center [1158, 377] width 83 height 17
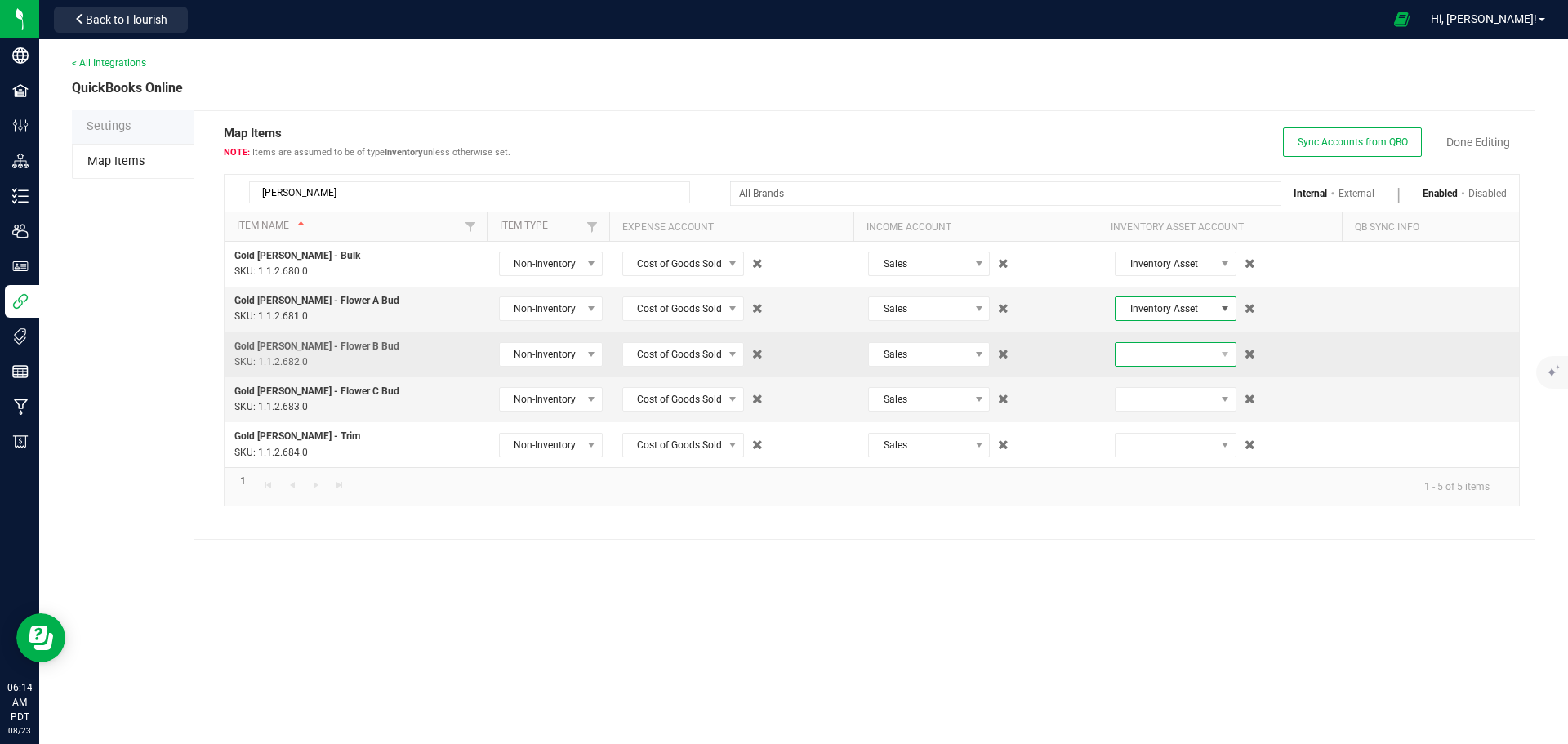
click at [1140, 358] on span at bounding box center [1165, 355] width 100 height 23
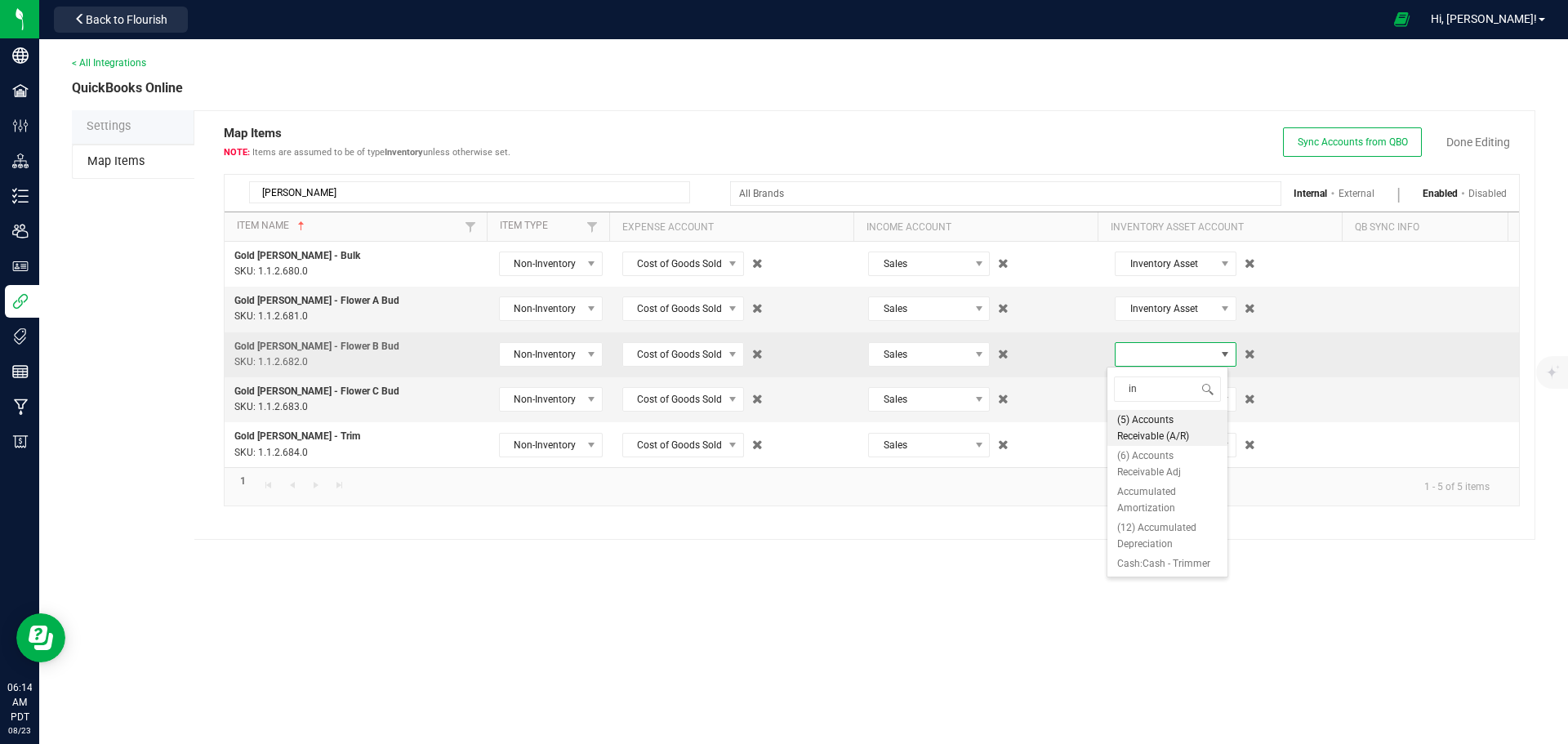
type input "inv"
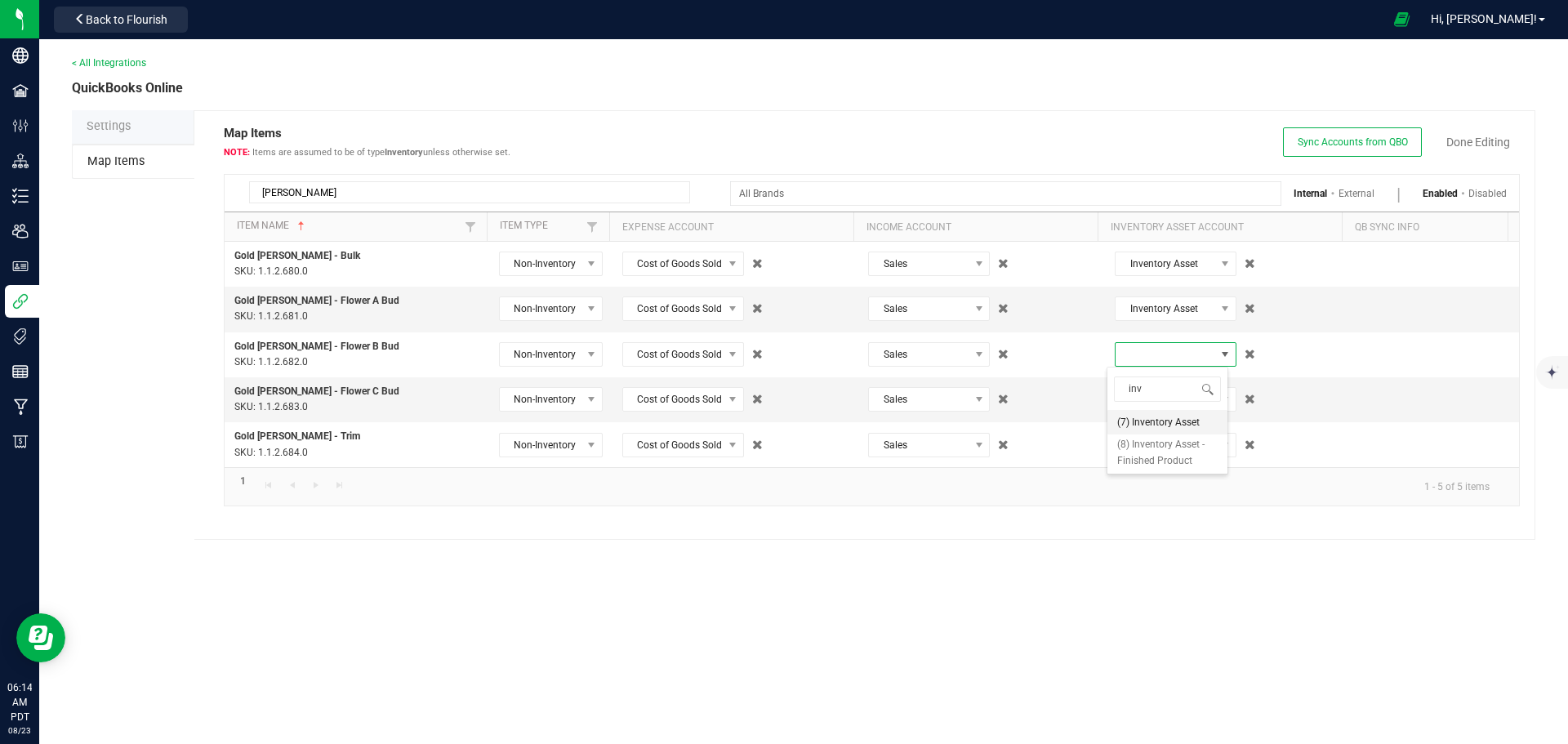
click at [1163, 418] on span "(7) Inventory Asset" at bounding box center [1158, 422] width 83 height 17
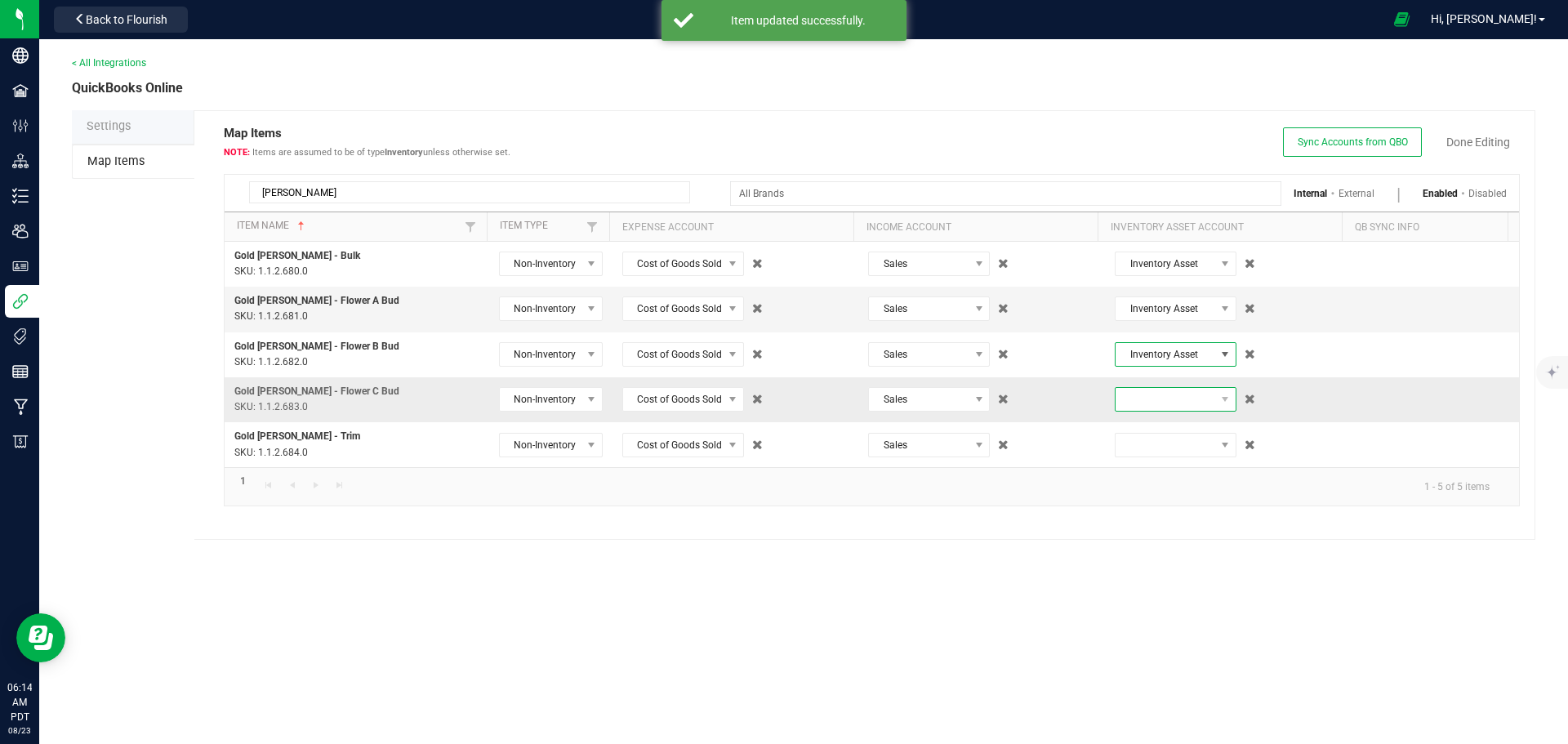
click at [1161, 407] on span at bounding box center [1165, 399] width 100 height 23
type input "inve"
click at [1155, 466] on span "(7) Inventory Asset" at bounding box center [1158, 468] width 83 height 17
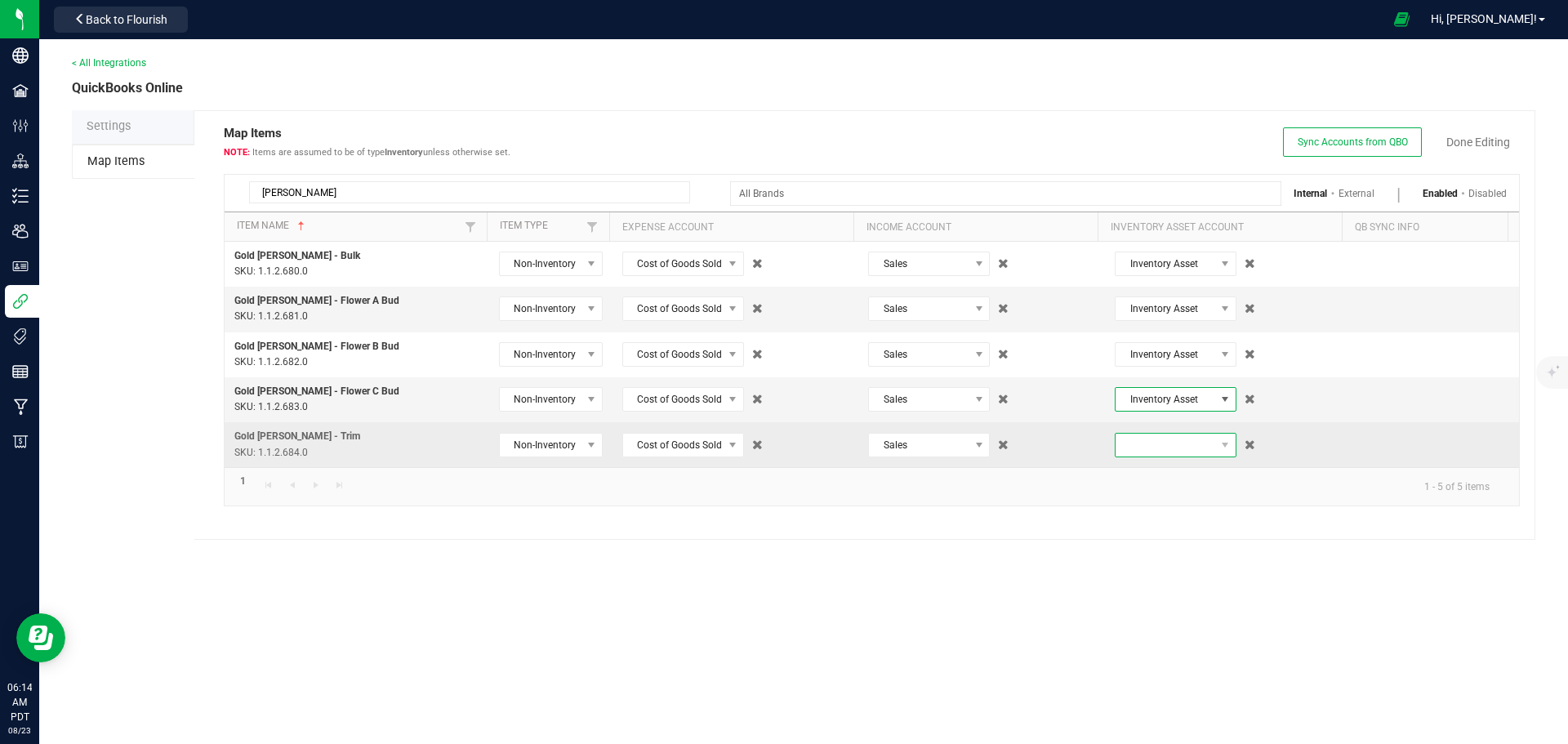
click at [1148, 443] on span at bounding box center [1165, 446] width 100 height 23
type input "inv"
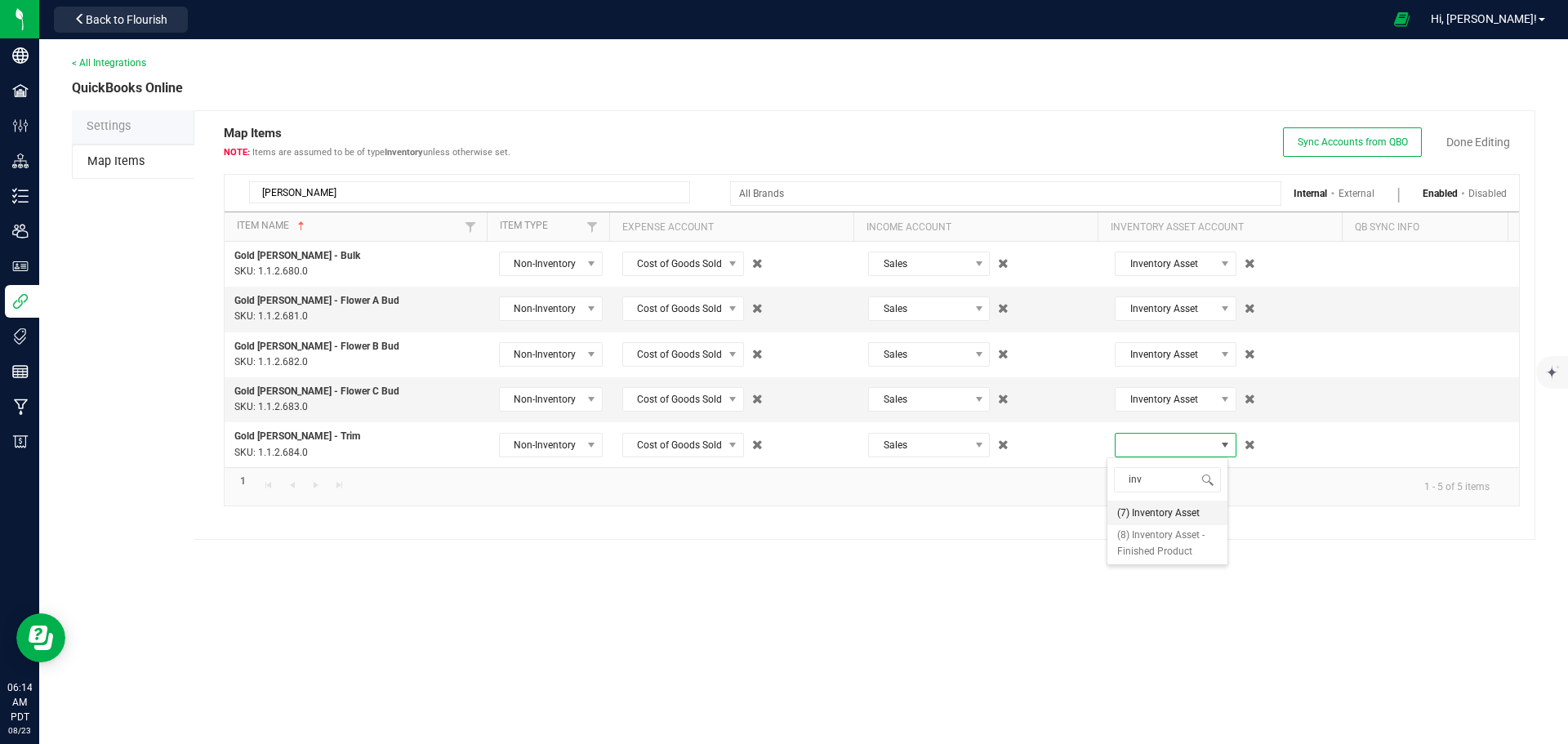
click at [1147, 513] on span "(7) Inventory Asset" at bounding box center [1158, 513] width 83 height 17
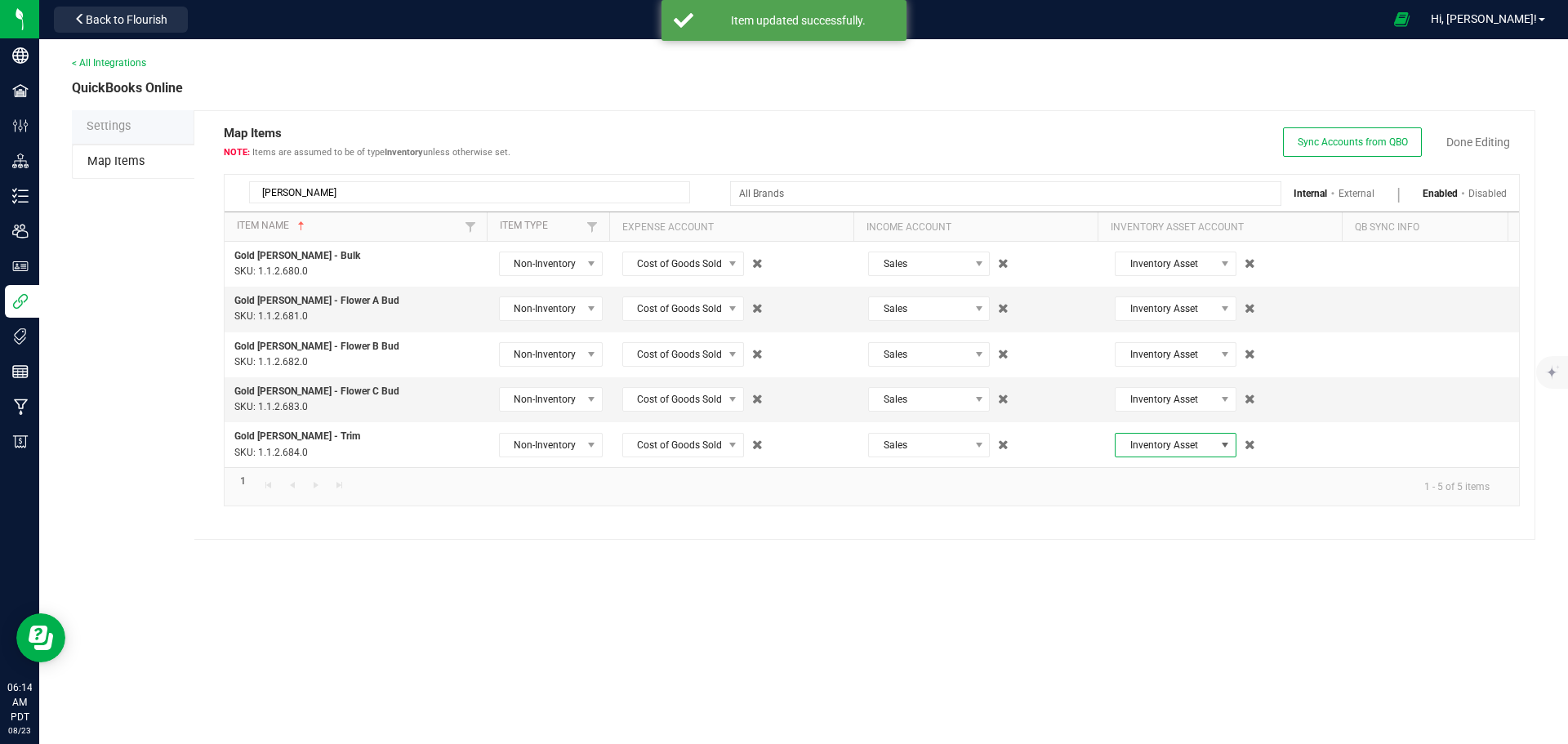
click at [1116, 616] on div "< All Integrations QuickBooks Online Settings Map Items Map Items Items are ass…" at bounding box center [803, 391] width 1528 height 704
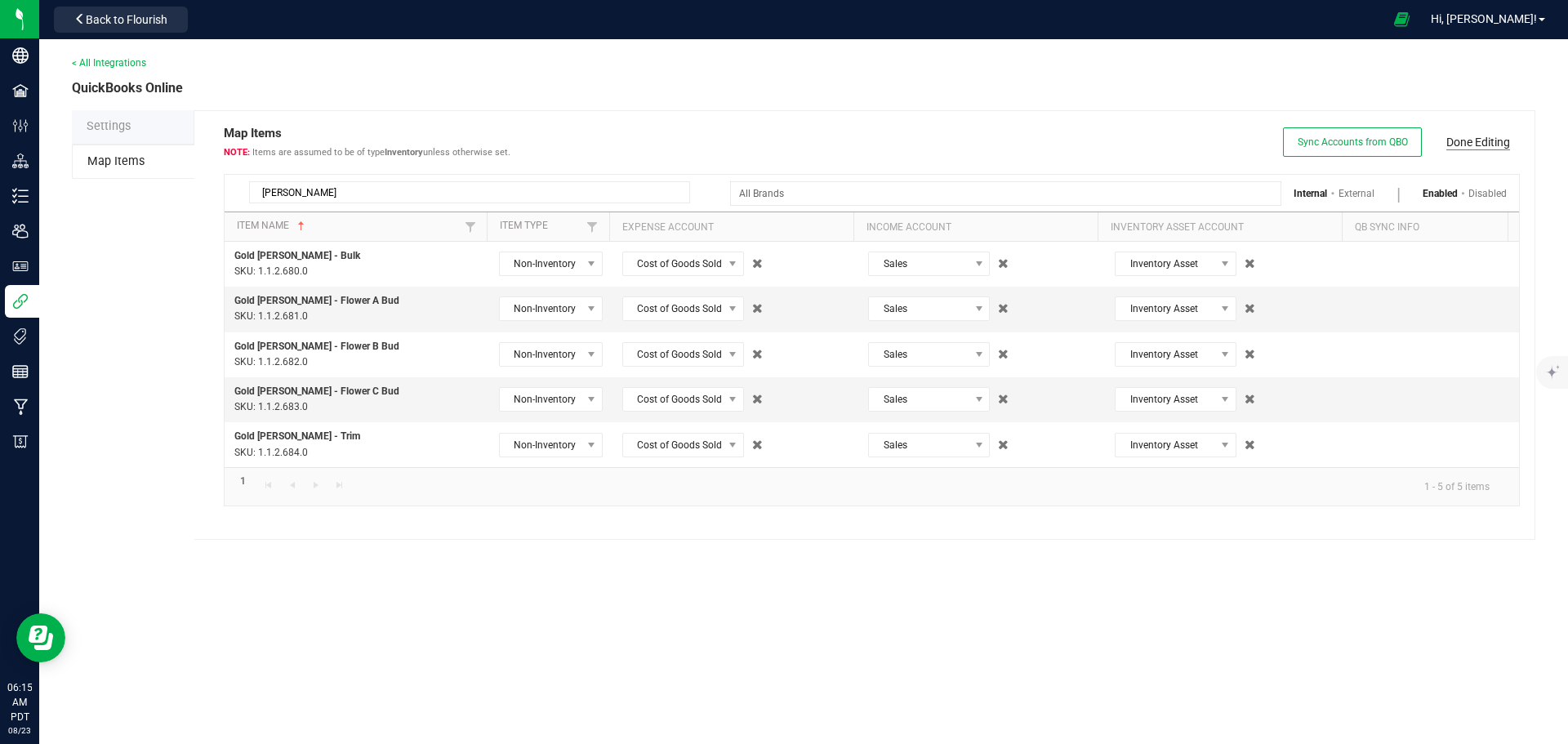
click at [1489, 142] on link "Done Editing" at bounding box center [1477, 142] width 64 height 17
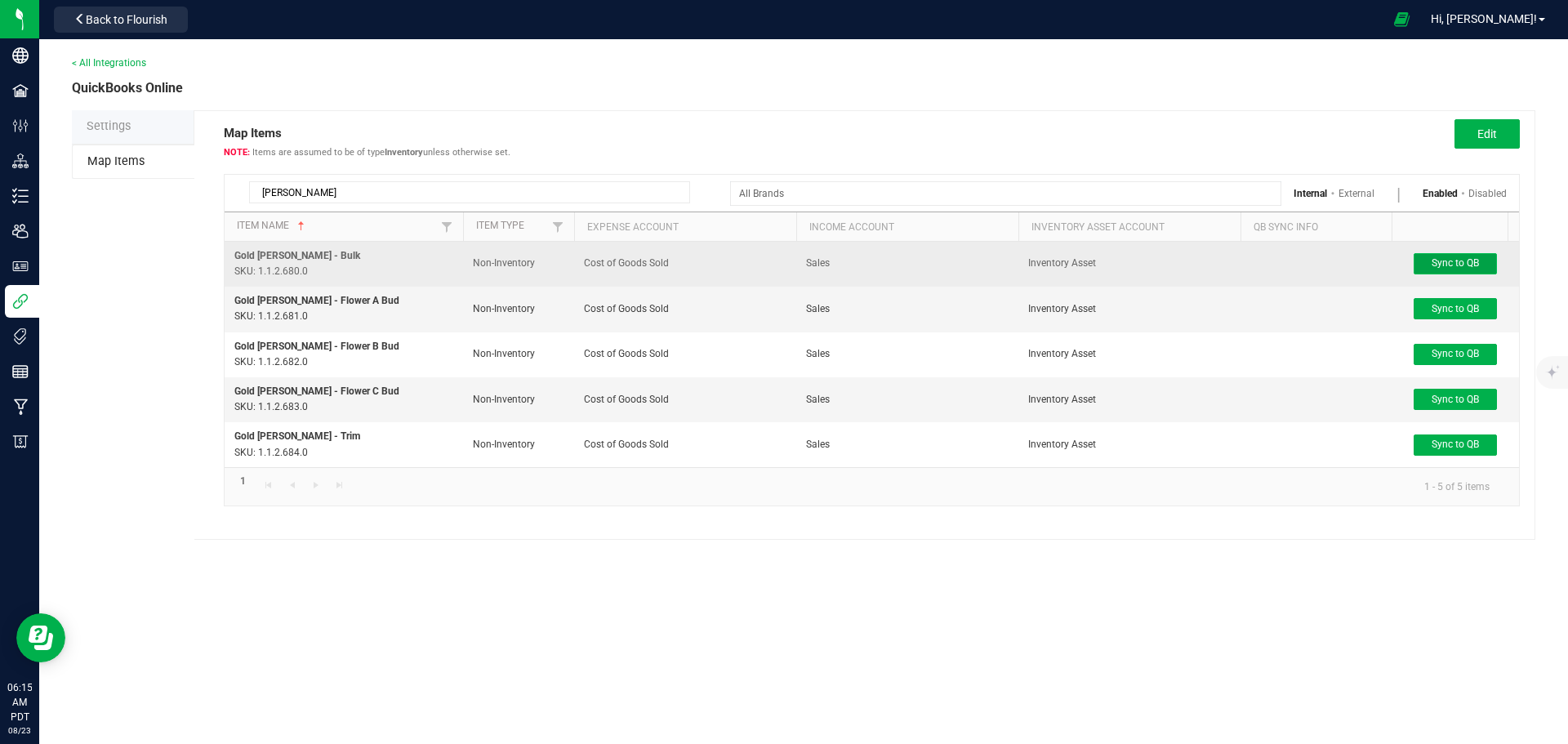
click at [1465, 267] on span "Sync to QB" at bounding box center [1455, 263] width 47 height 12
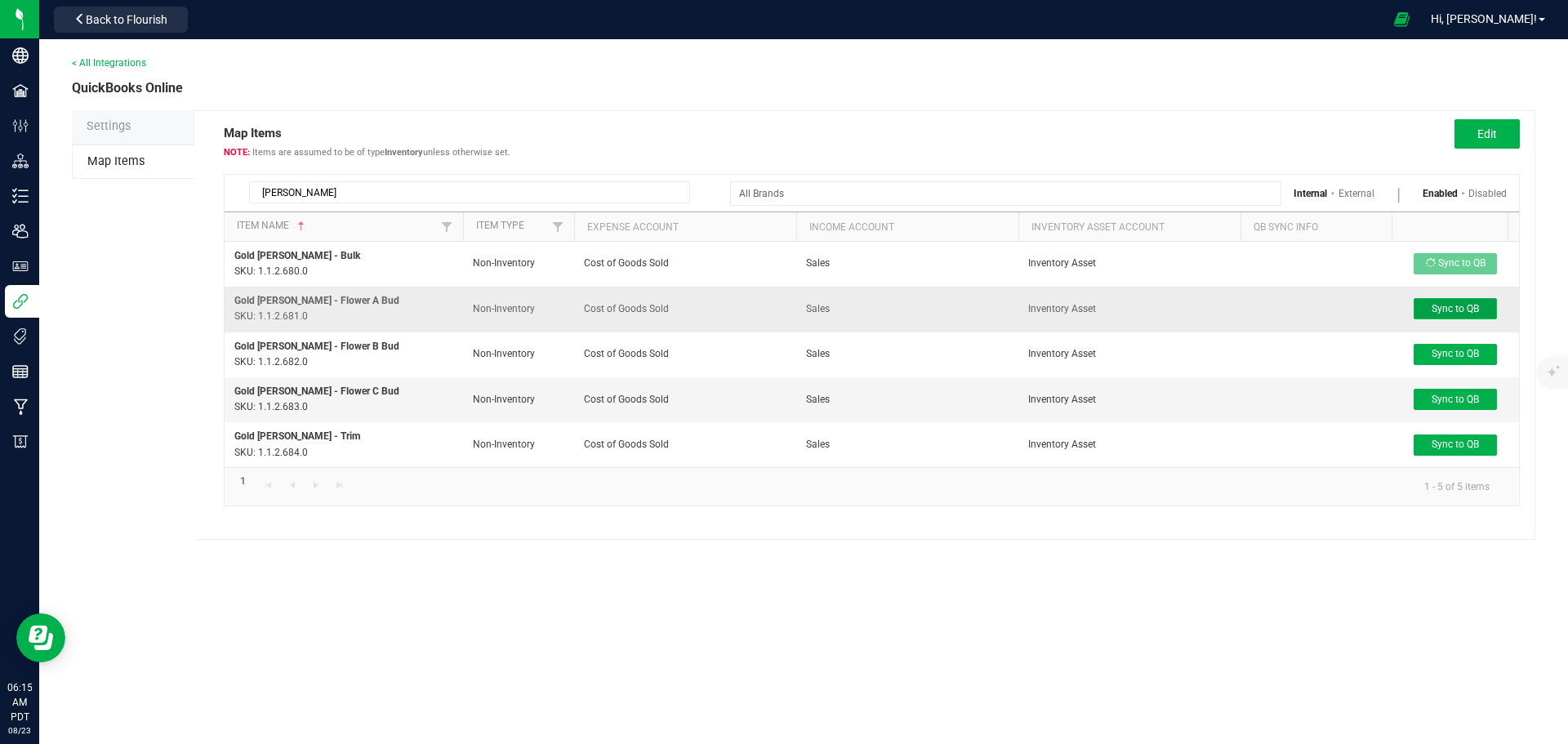
click at [1460, 305] on span "Sync to QB" at bounding box center [1455, 308] width 47 height 12
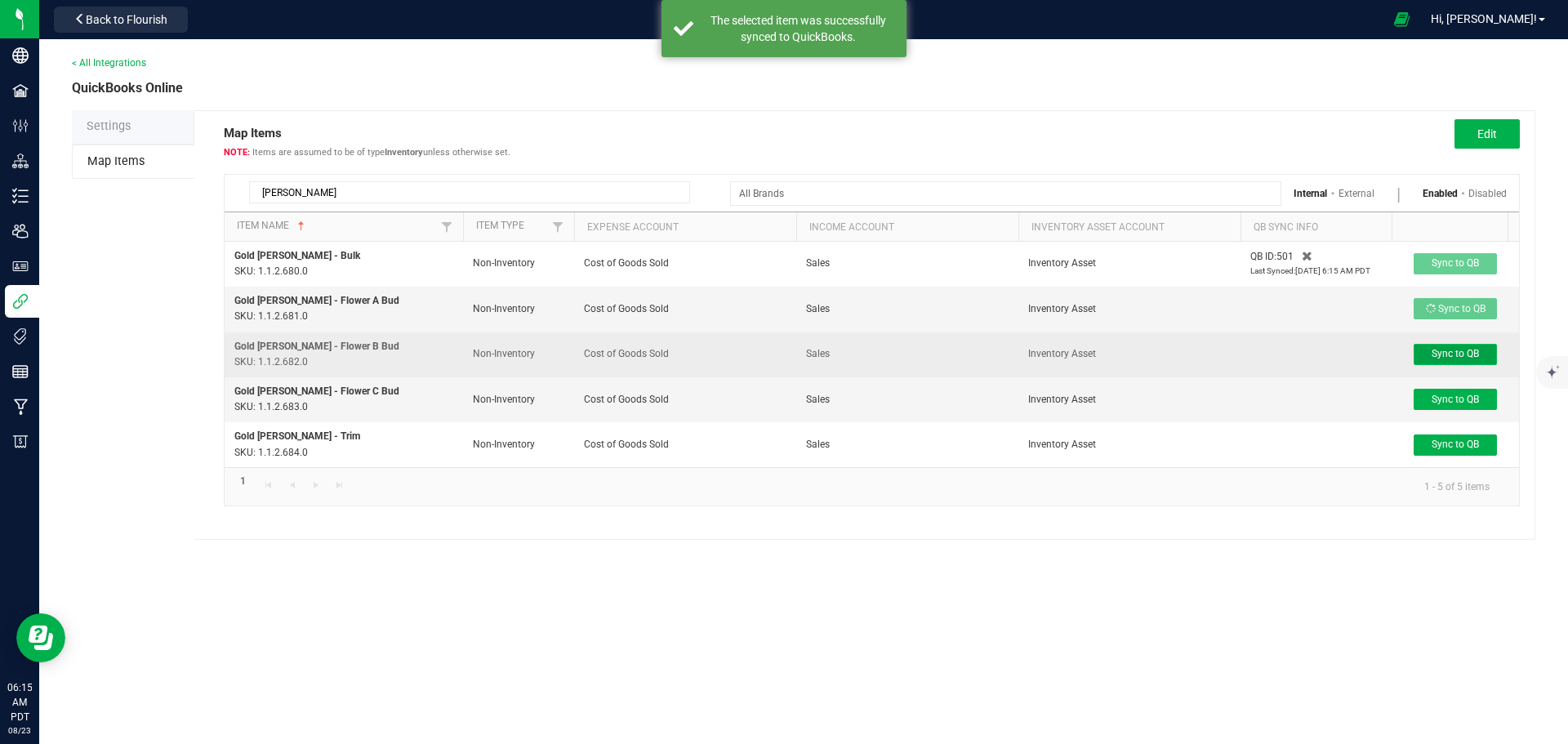
click at [1456, 352] on span "Sync to QB" at bounding box center [1455, 354] width 47 height 12
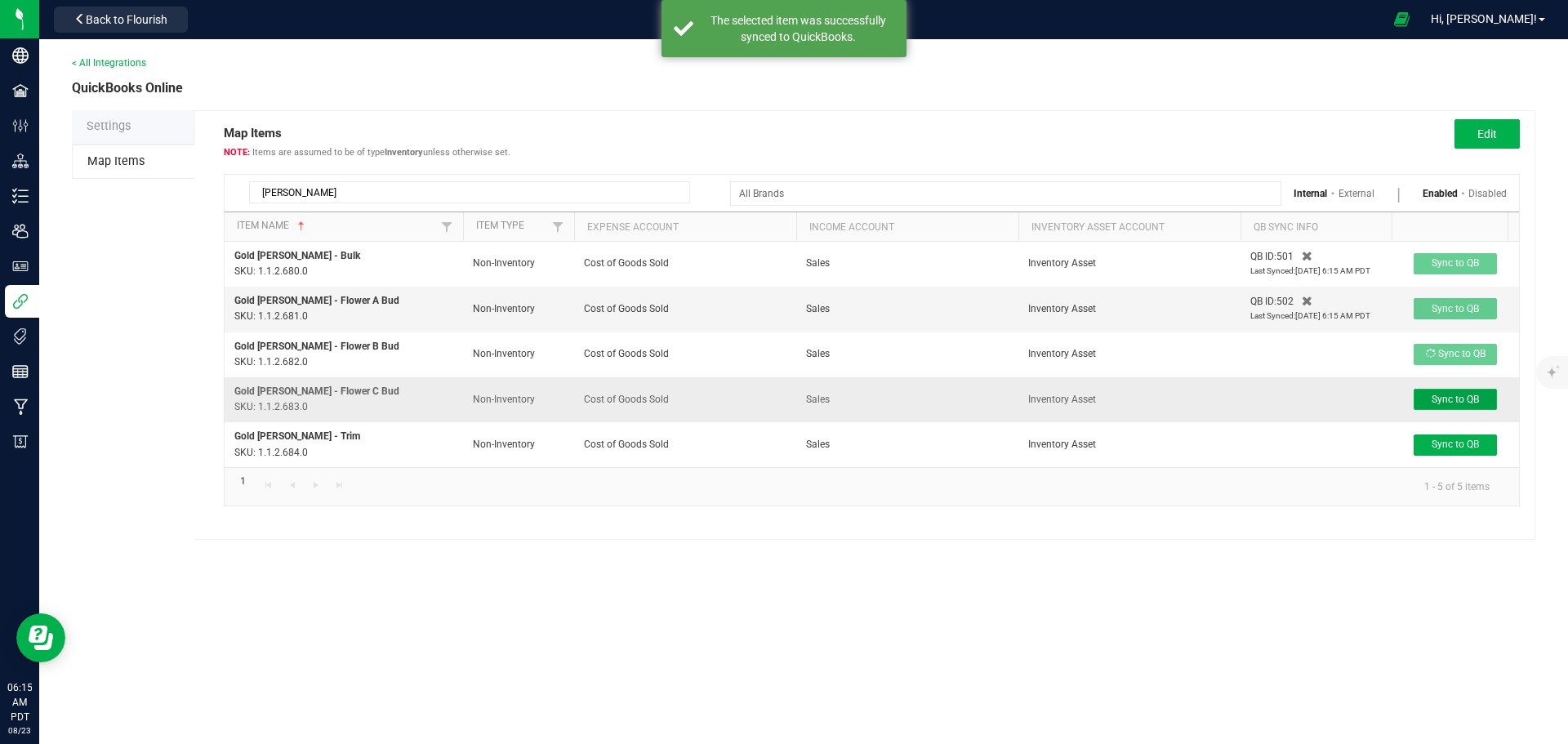
click at [1451, 400] on span "Sync to QB" at bounding box center [1455, 399] width 47 height 12
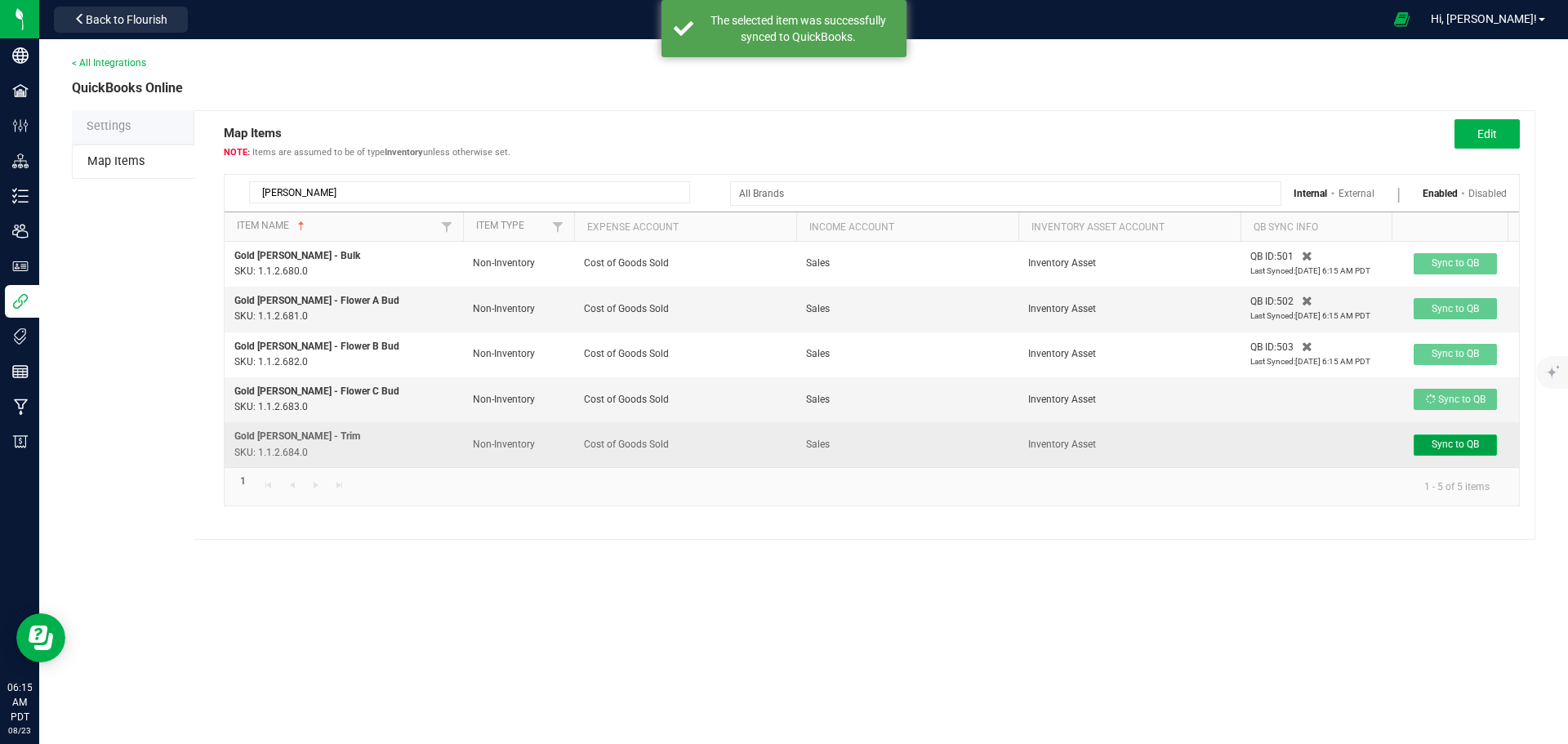
click at [1454, 446] on span "Sync to QB" at bounding box center [1455, 444] width 47 height 12
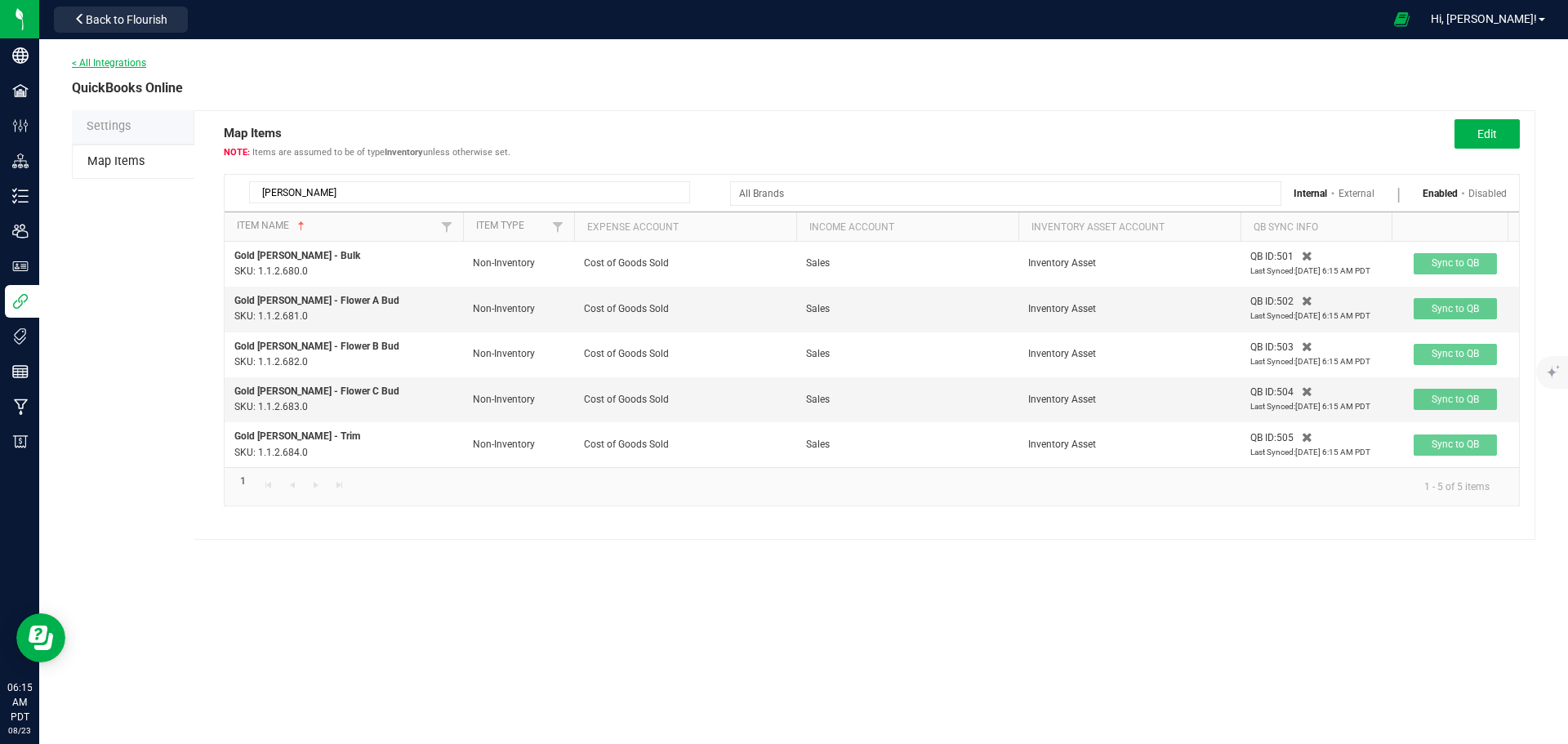
click at [92, 62] on link "< All Integrations" at bounding box center [109, 63] width 74 height 12
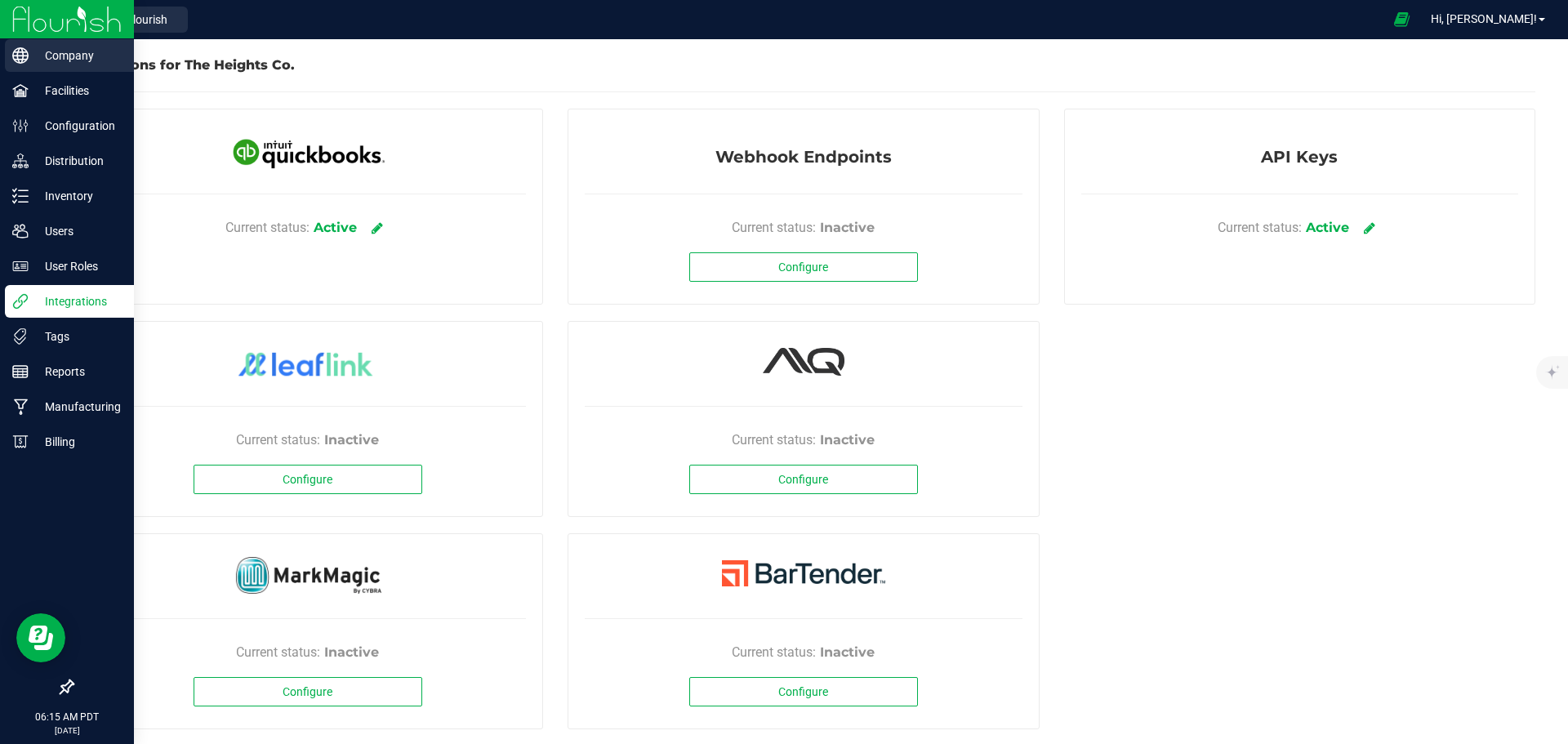
click at [86, 64] on p "Company" at bounding box center [78, 55] width 98 height 20
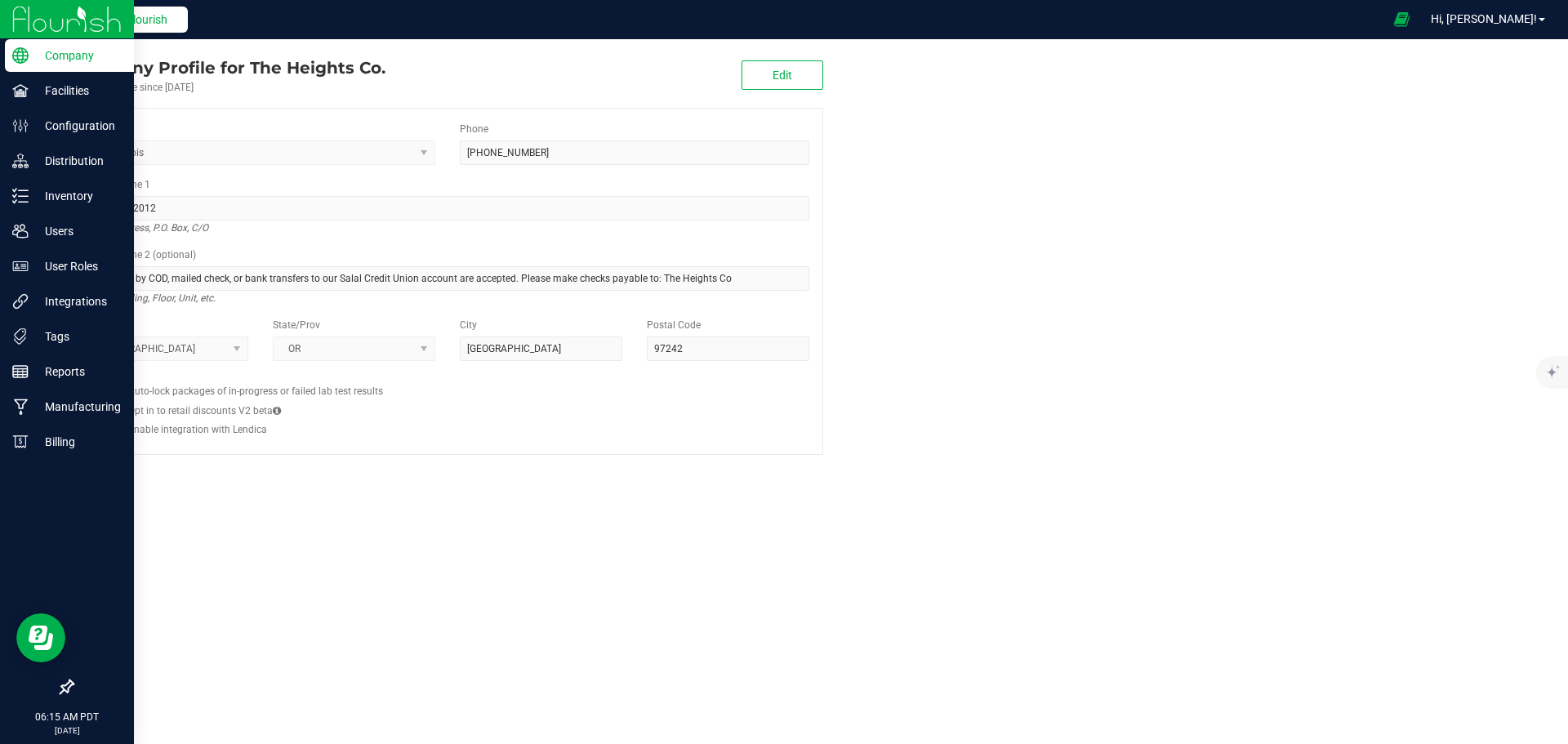
click at [126, 13] on span "Back to Flourish" at bounding box center [126, 20] width 82 height 13
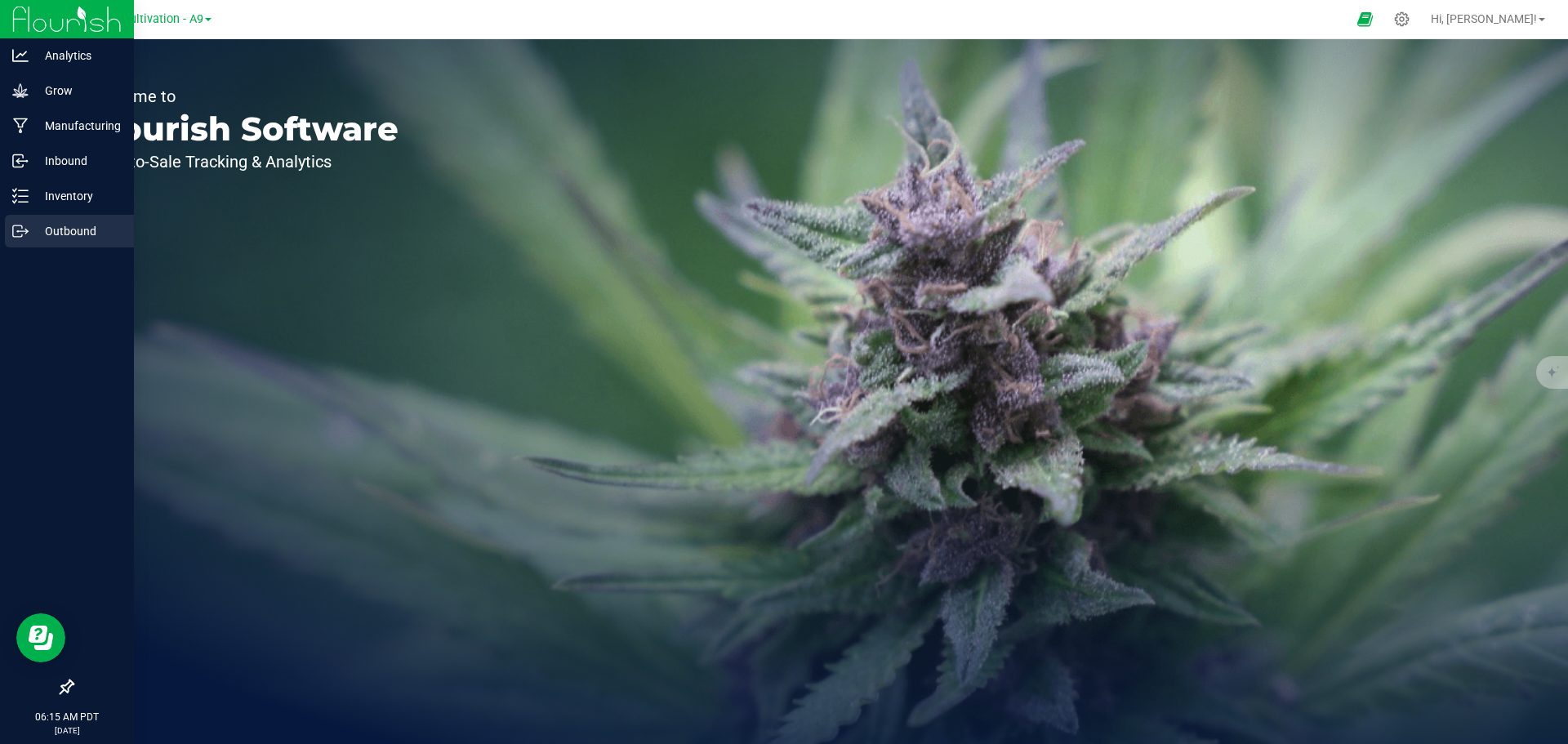
click at [60, 222] on p "Outbound" at bounding box center [78, 231] width 98 height 20
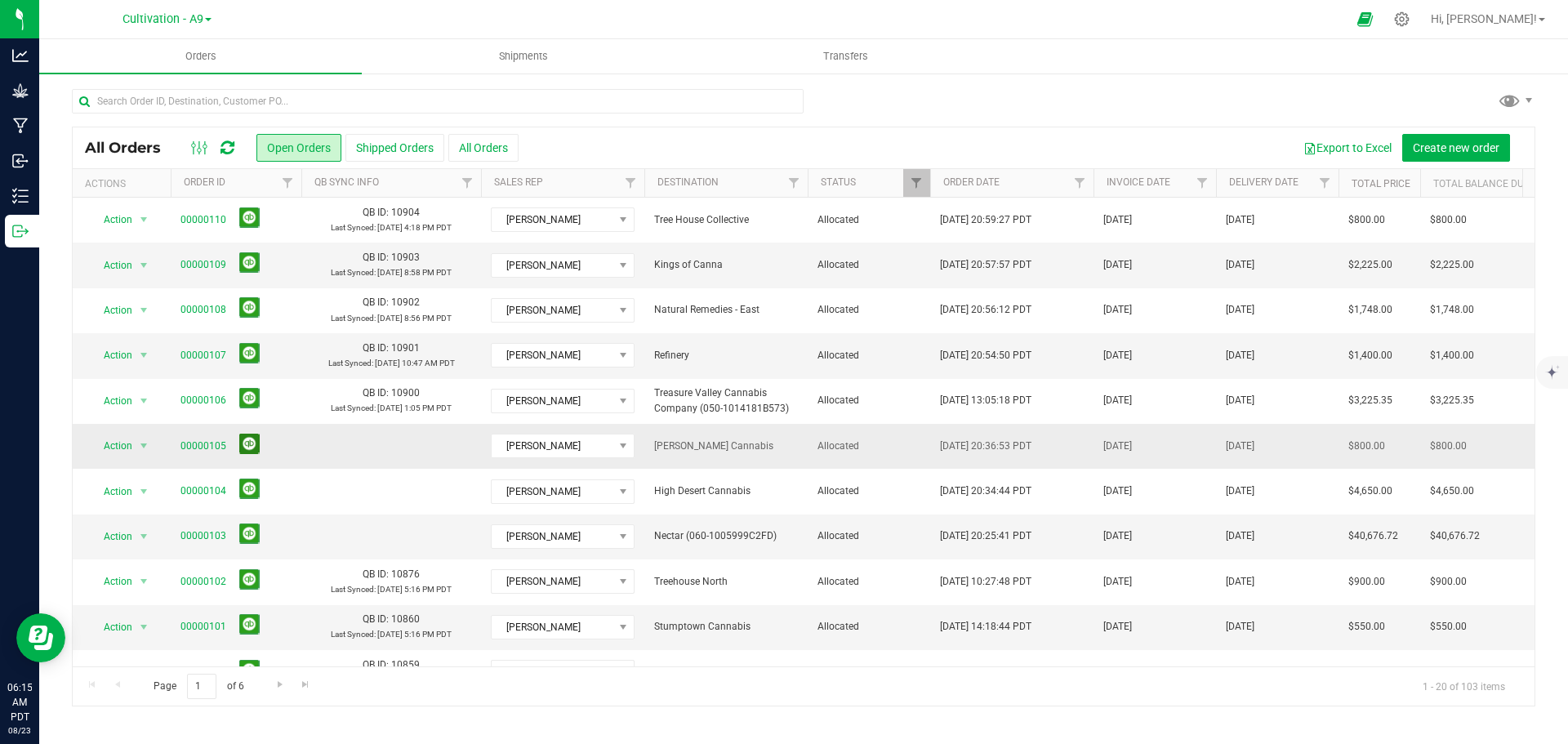
click at [250, 444] on button at bounding box center [249, 444] width 21 height 21
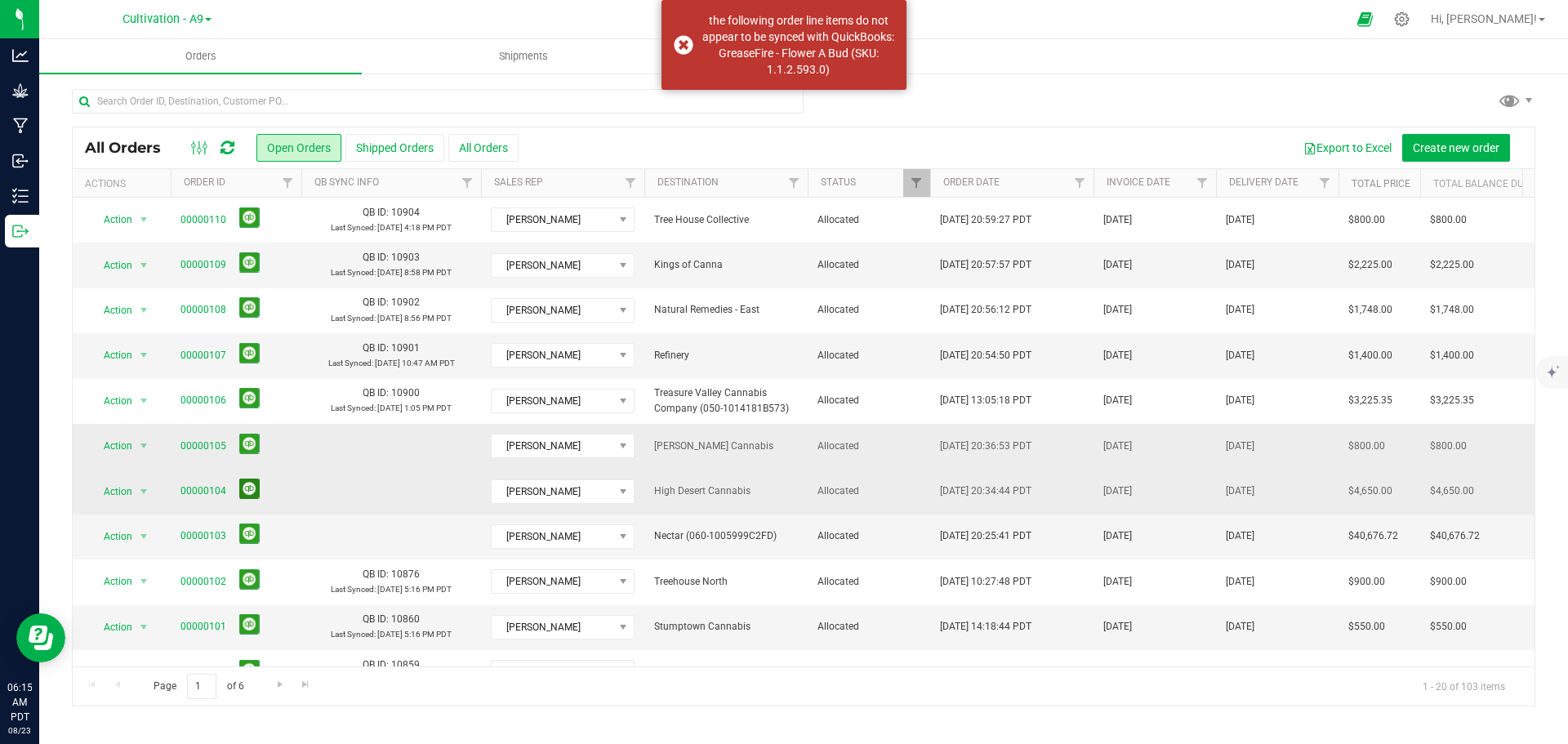
click at [239, 491] on button at bounding box center [249, 489] width 21 height 21
click at [248, 494] on button at bounding box center [249, 489] width 21 height 21
click at [245, 537] on button at bounding box center [249, 533] width 21 height 21
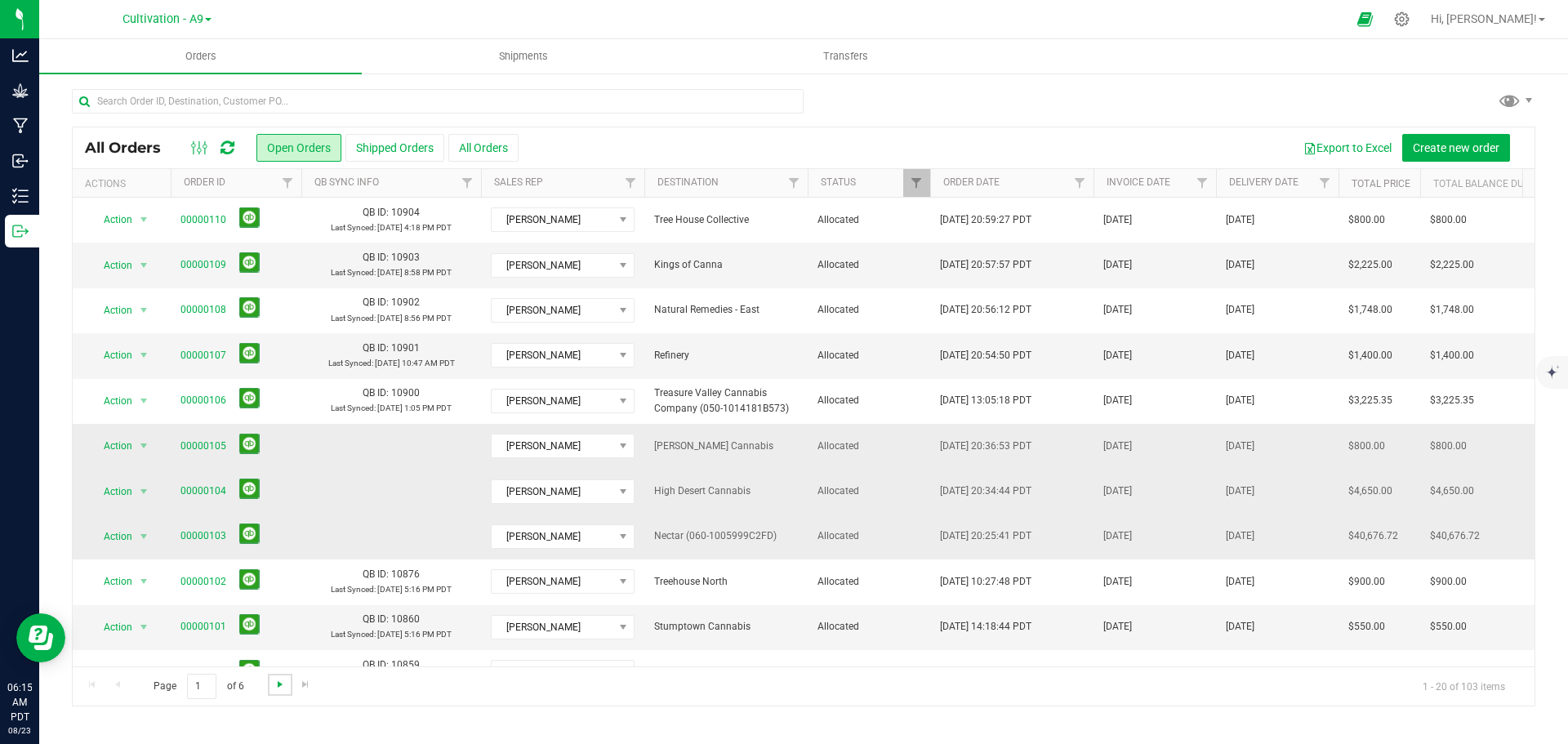
click at [277, 689] on span "Go to the next page" at bounding box center [280, 684] width 13 height 13
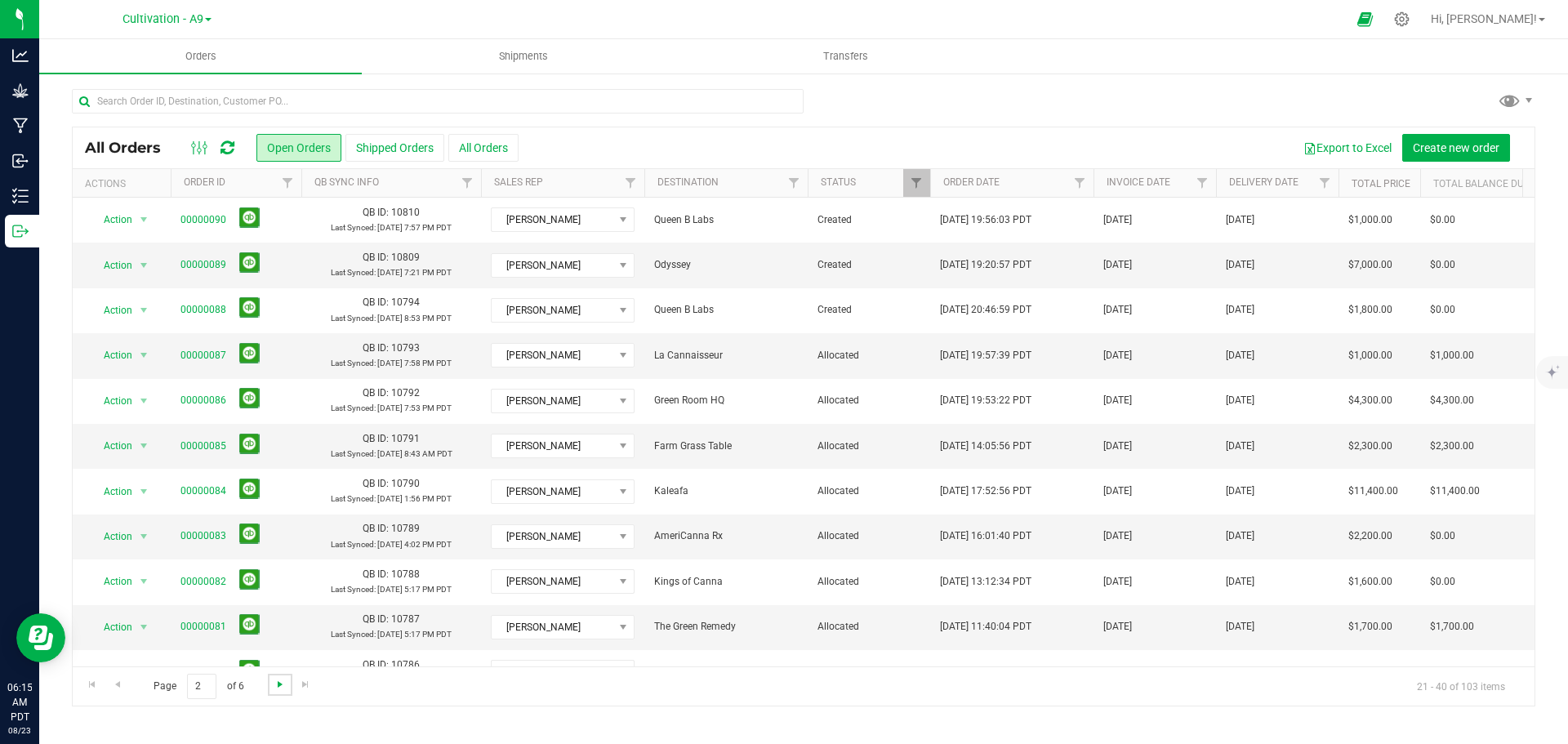
click at [277, 689] on span "Go to the next page" at bounding box center [280, 684] width 13 height 13
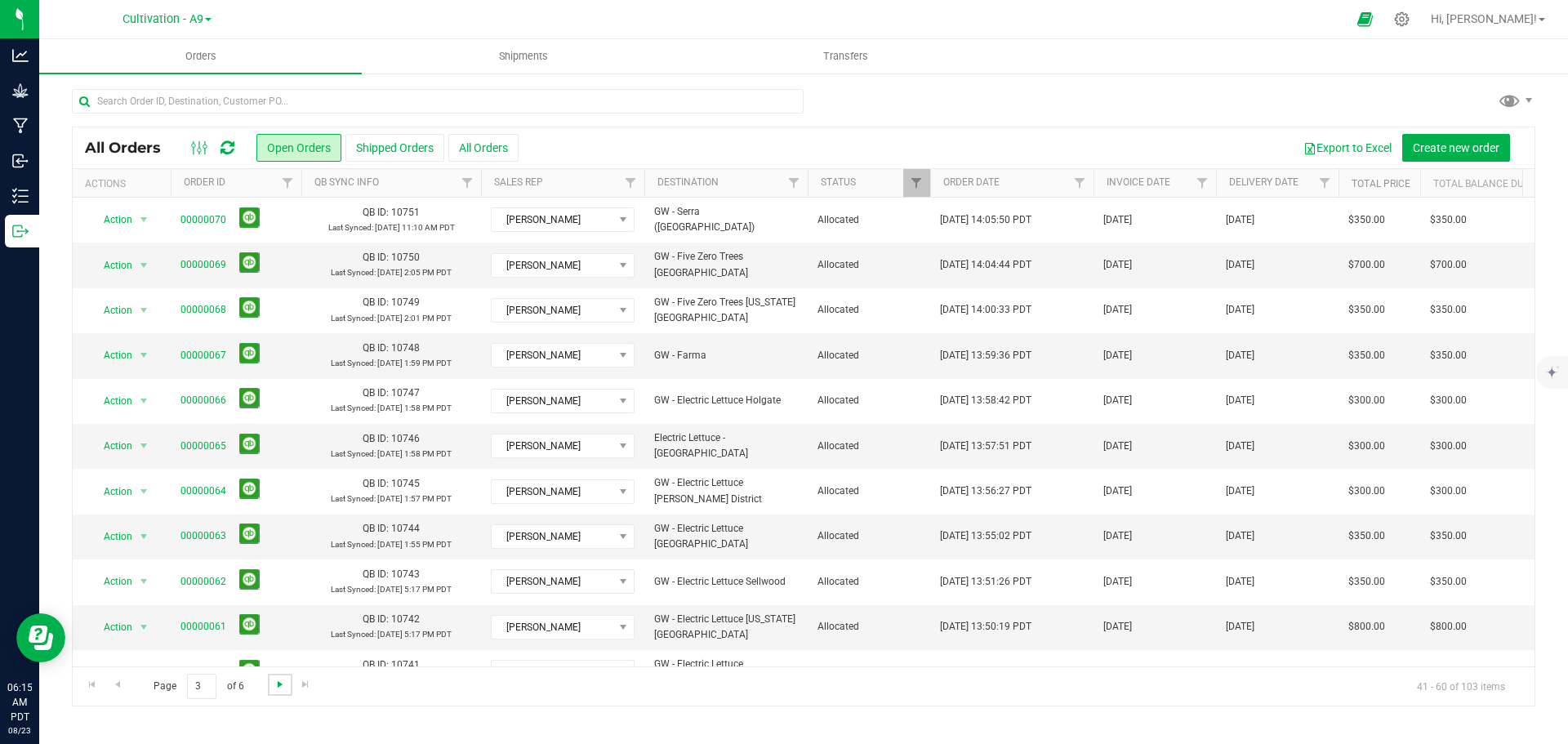
click at [277, 689] on span "Go to the next page" at bounding box center [280, 684] width 13 height 13
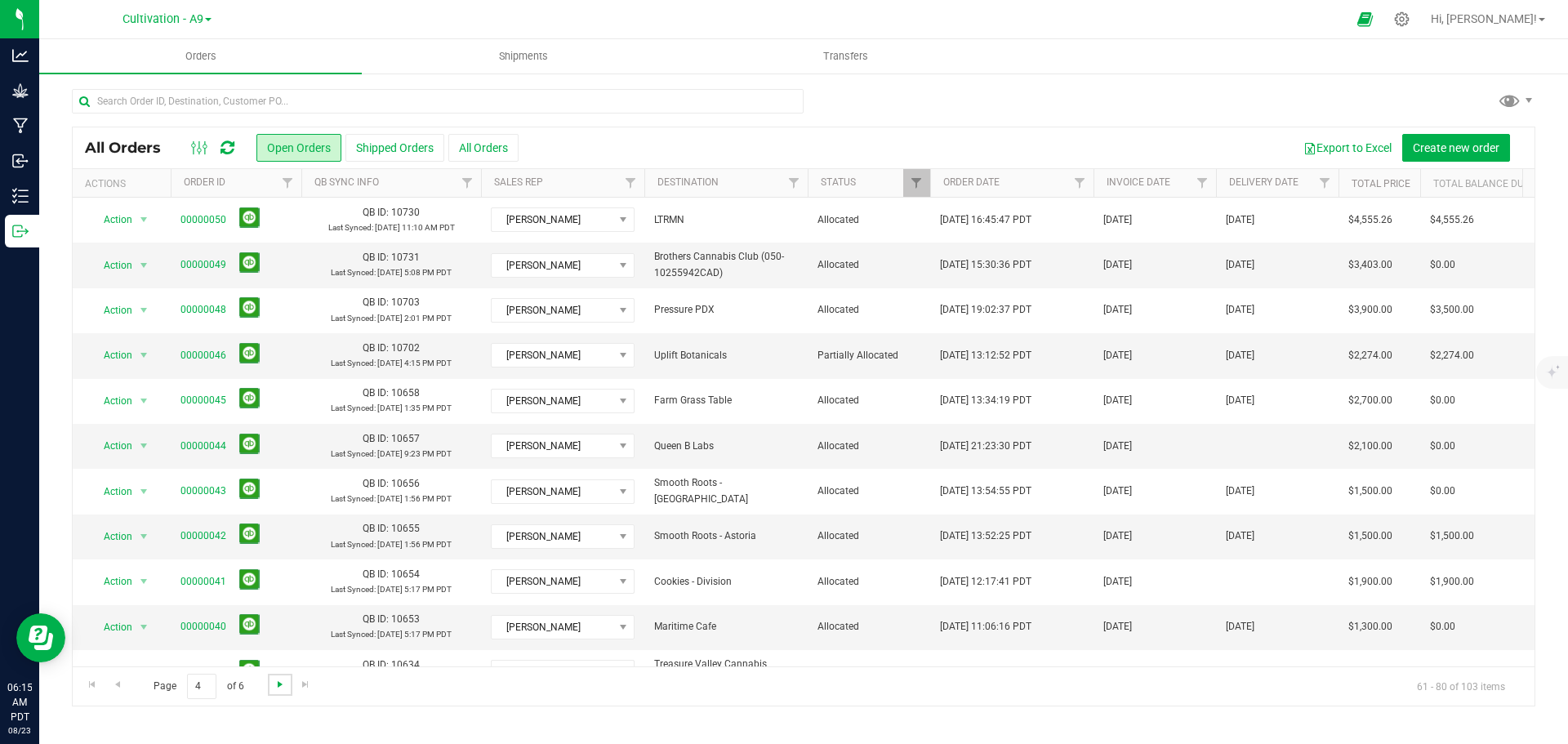
click at [277, 689] on span "Go to the next page" at bounding box center [280, 684] width 13 height 13
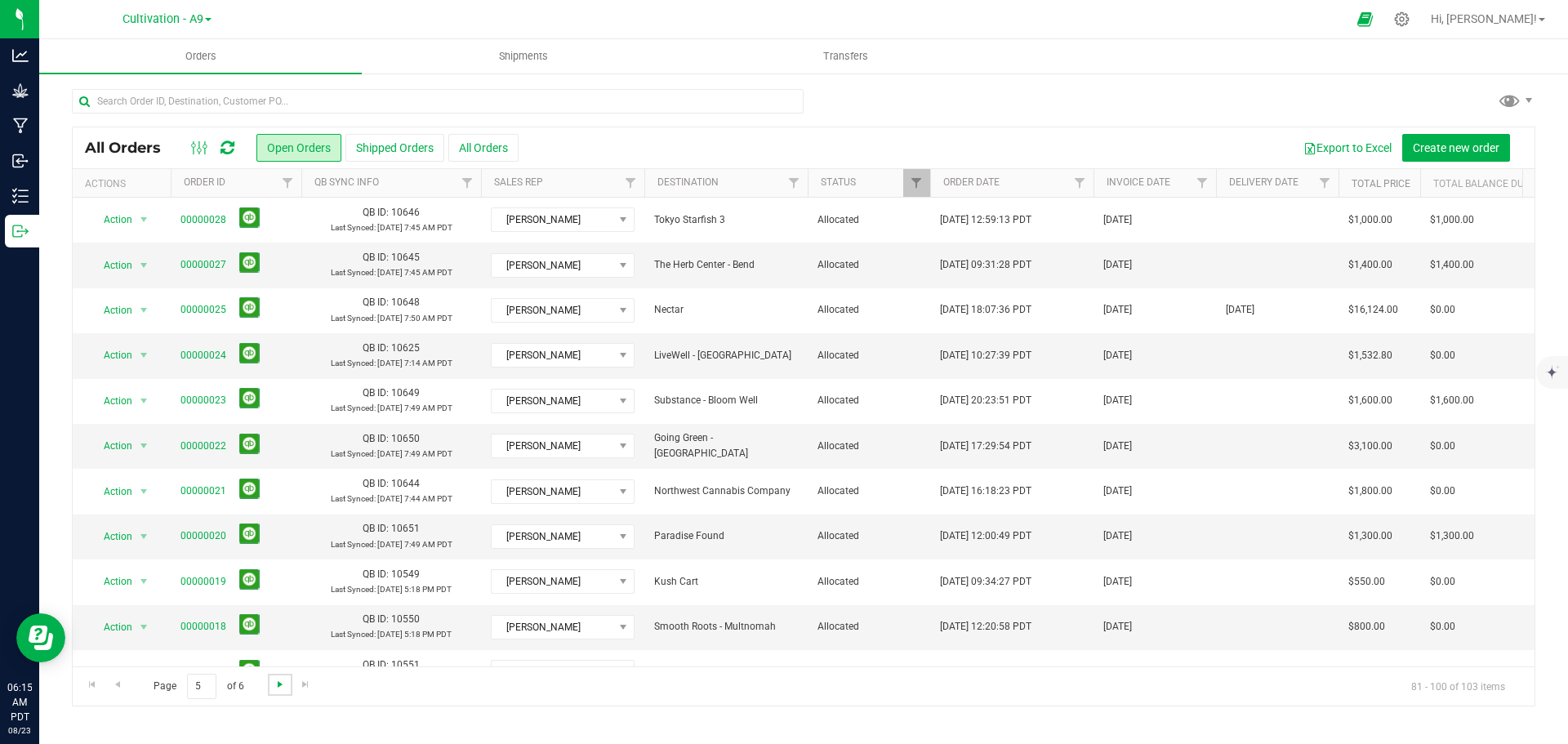
click at [277, 689] on span "Go to the next page" at bounding box center [280, 684] width 13 height 13
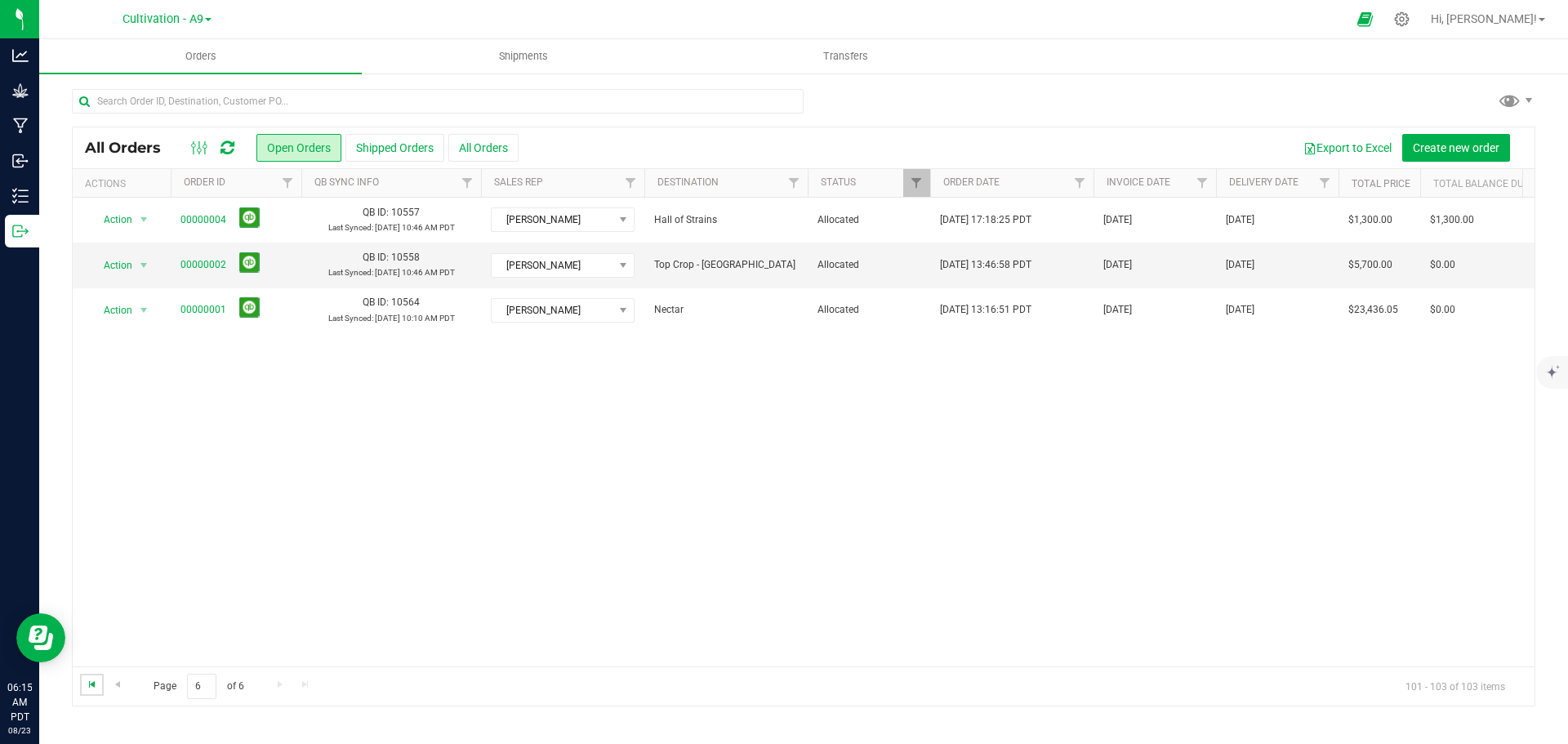
click at [90, 684] on span "Go to the first page" at bounding box center [93, 684] width 13 height 13
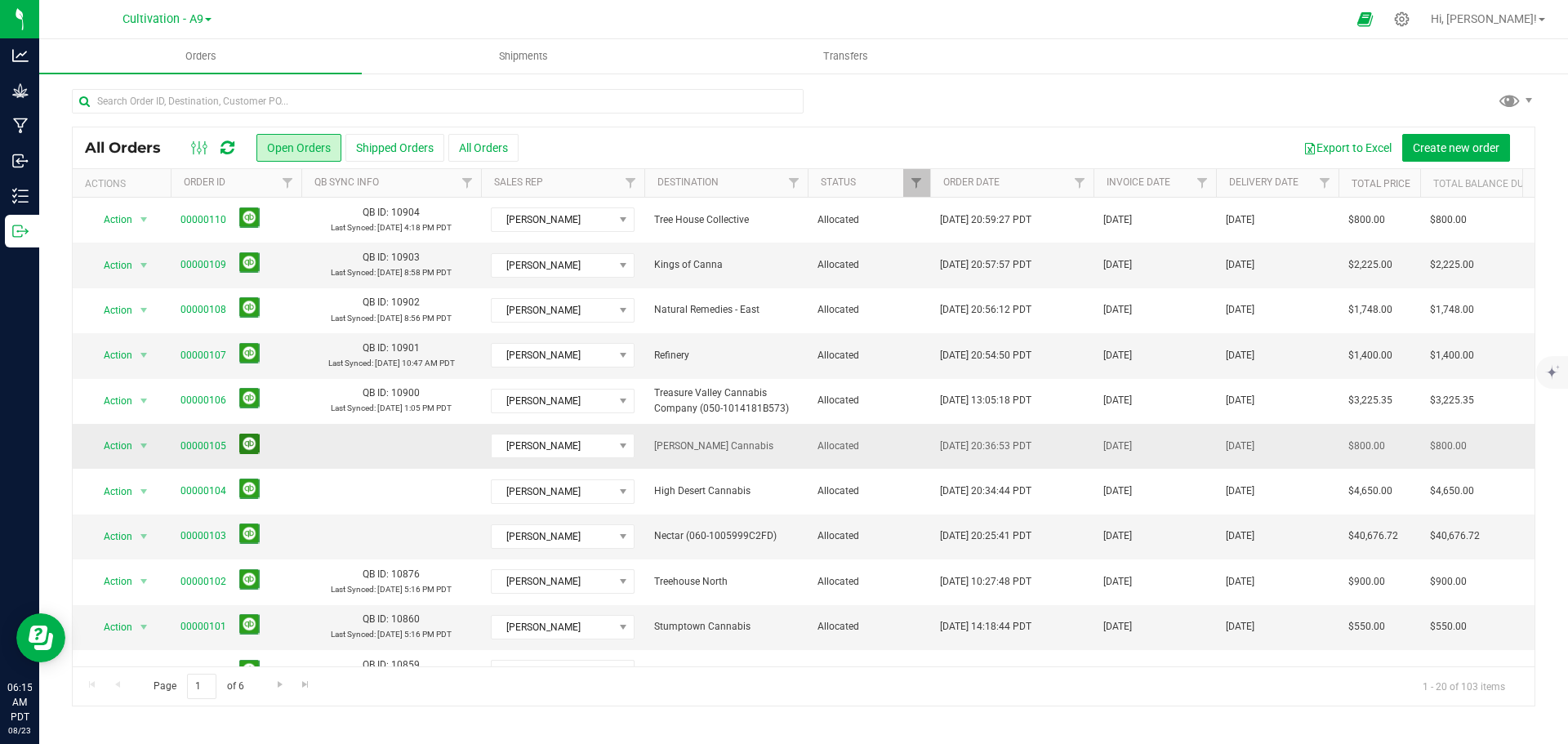
click at [245, 451] on button at bounding box center [249, 444] width 21 height 21
click at [245, 450] on button at bounding box center [249, 444] width 21 height 21
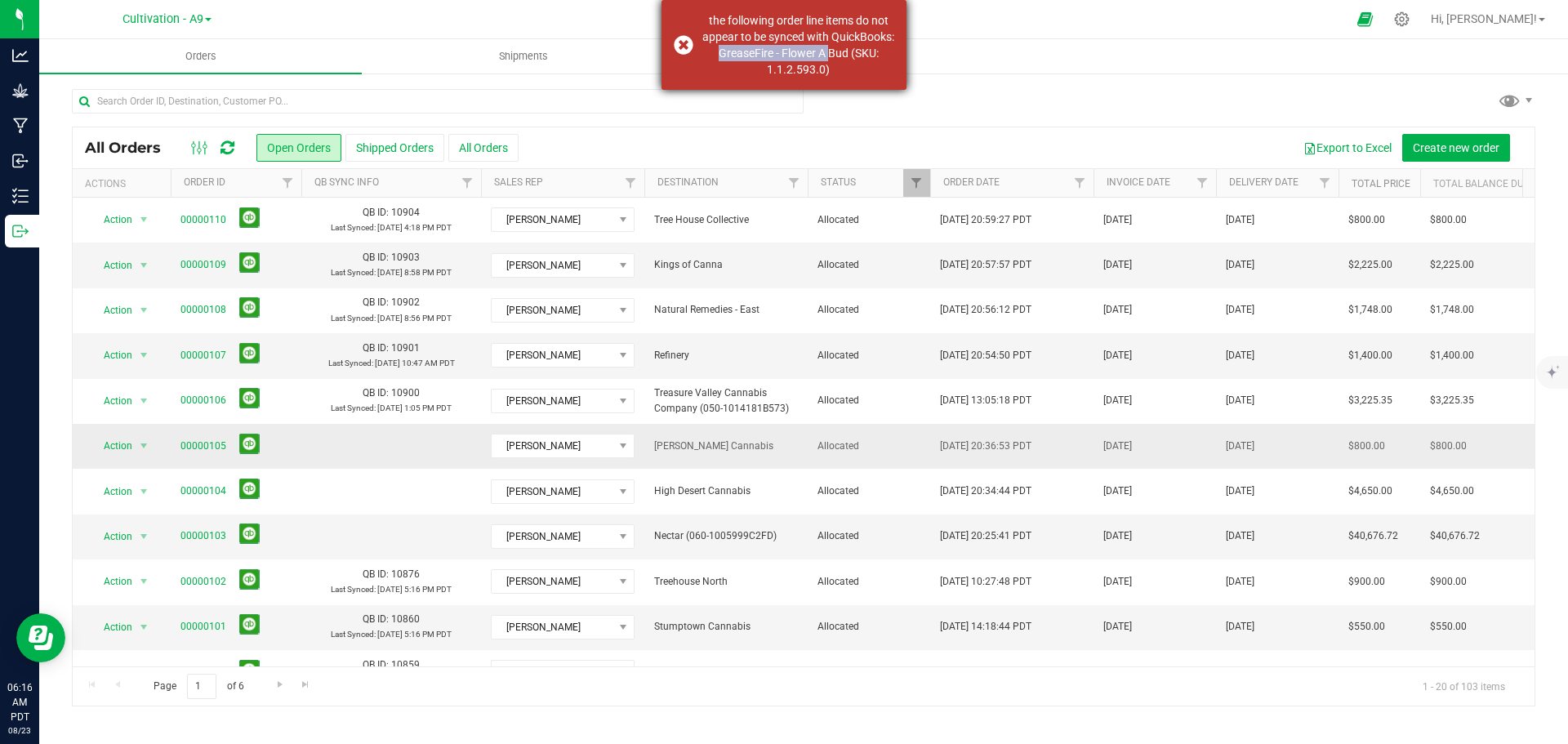
drag, startPoint x: 890, startPoint y: 52, endPoint x: 772, endPoint y: 46, distance: 118.2
click at [772, 46] on div "the following order line items do not appear to be synced with QuickBooks: Grea…" at bounding box center [798, 45] width 192 height 65
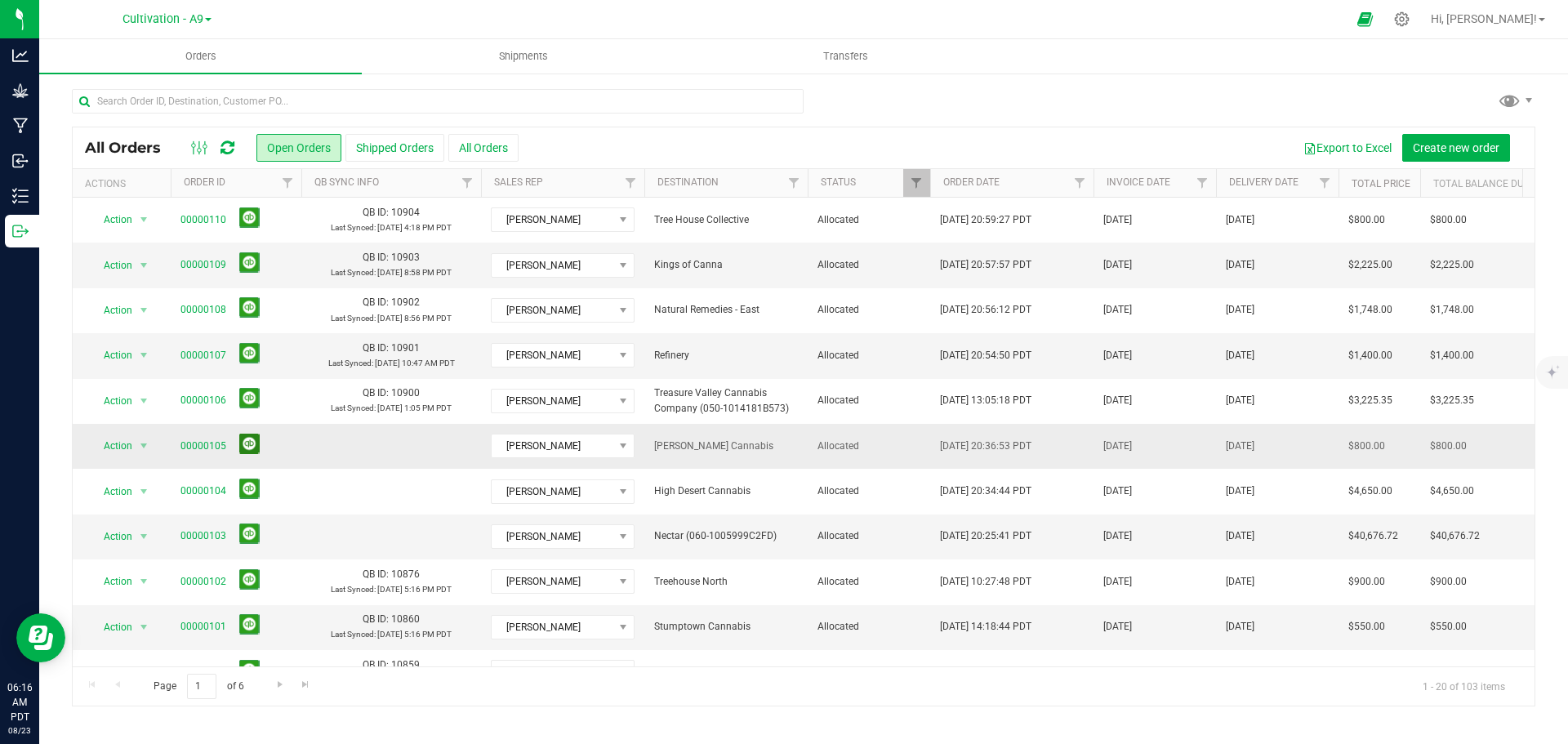
click at [251, 445] on button at bounding box center [249, 444] width 21 height 21
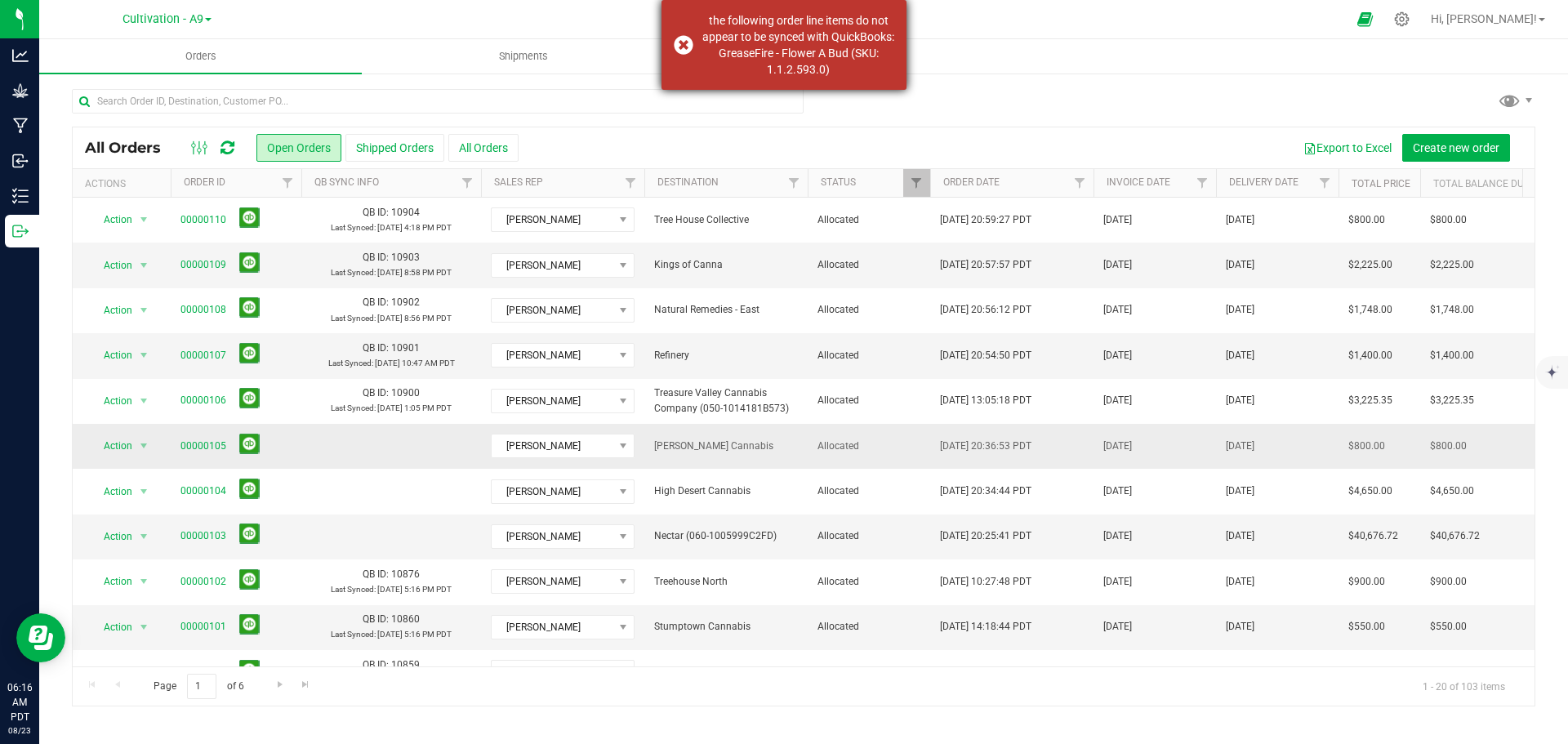
drag, startPoint x: 864, startPoint y: 69, endPoint x: 778, endPoint y: 52, distance: 87.7
click at [778, 52] on div "the following order line items do not appear to be synced with QuickBooks: Grea…" at bounding box center [798, 45] width 192 height 65
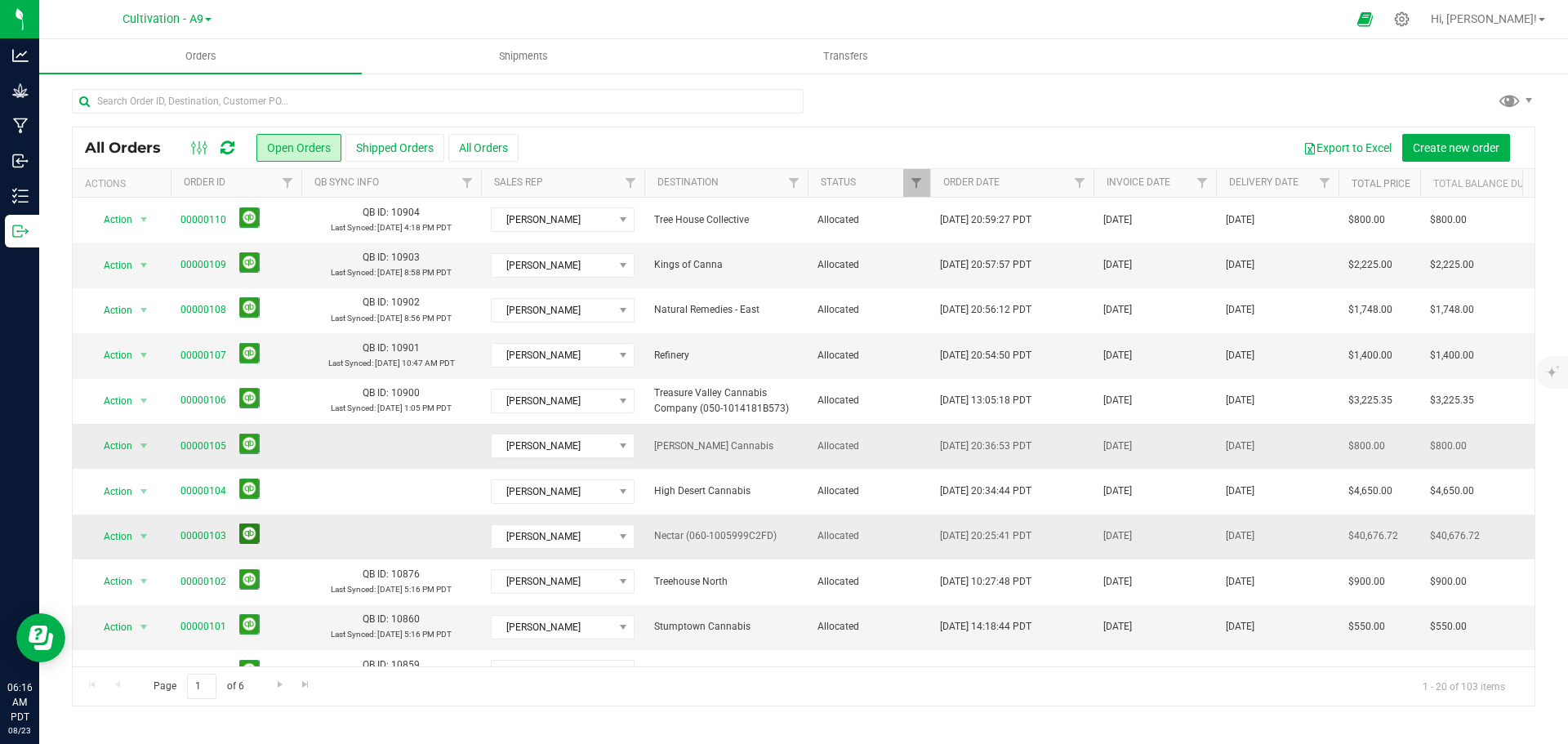
drag, startPoint x: 777, startPoint y: 51, endPoint x: 247, endPoint y: 539, distance: 720.4
click at [247, 539] on button at bounding box center [249, 533] width 21 height 21
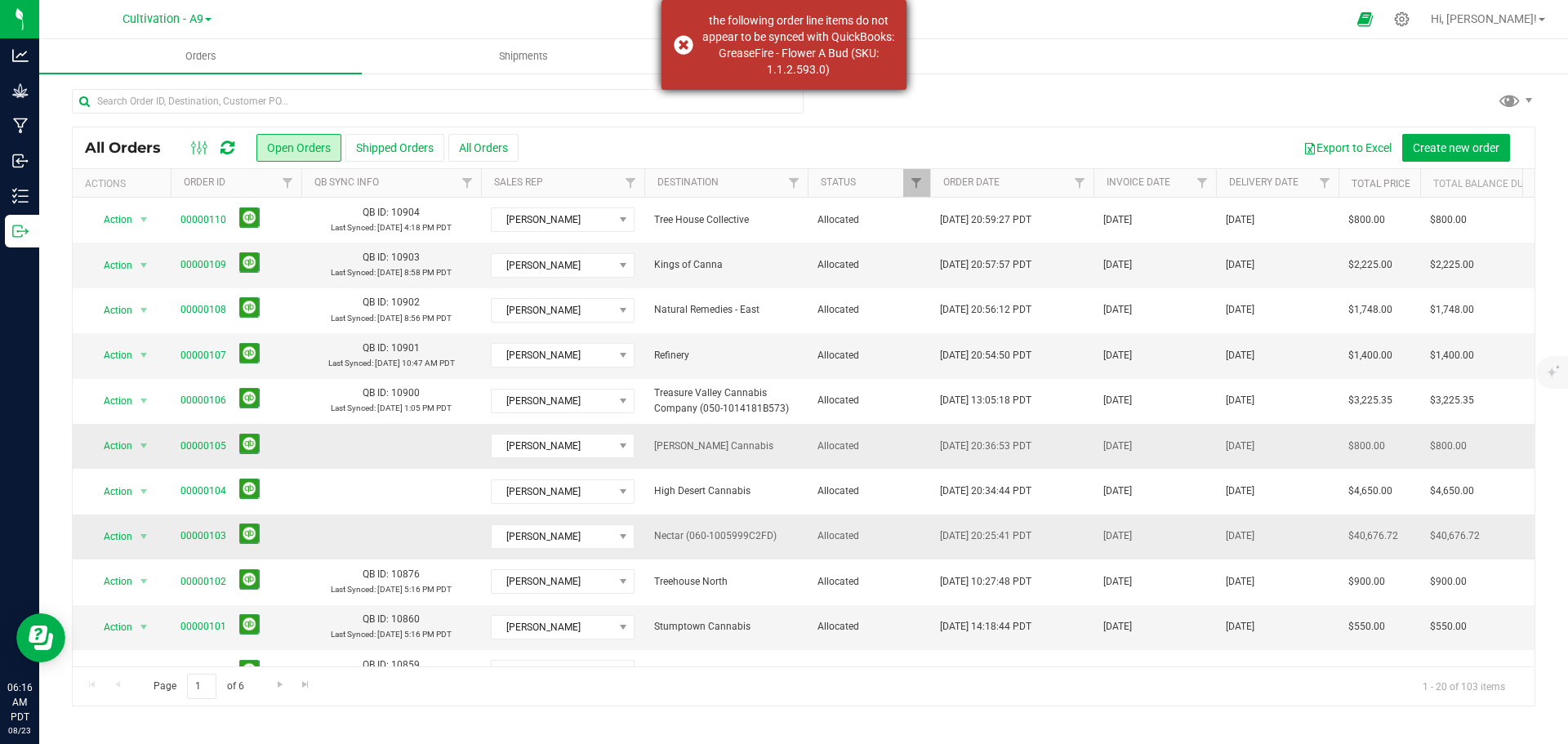
drag, startPoint x: 875, startPoint y: 69, endPoint x: 789, endPoint y: 45, distance: 89.3
click at [789, 45] on div "the following order line items do not appear to be synced with QuickBooks: Grea…" at bounding box center [798, 45] width 192 height 65
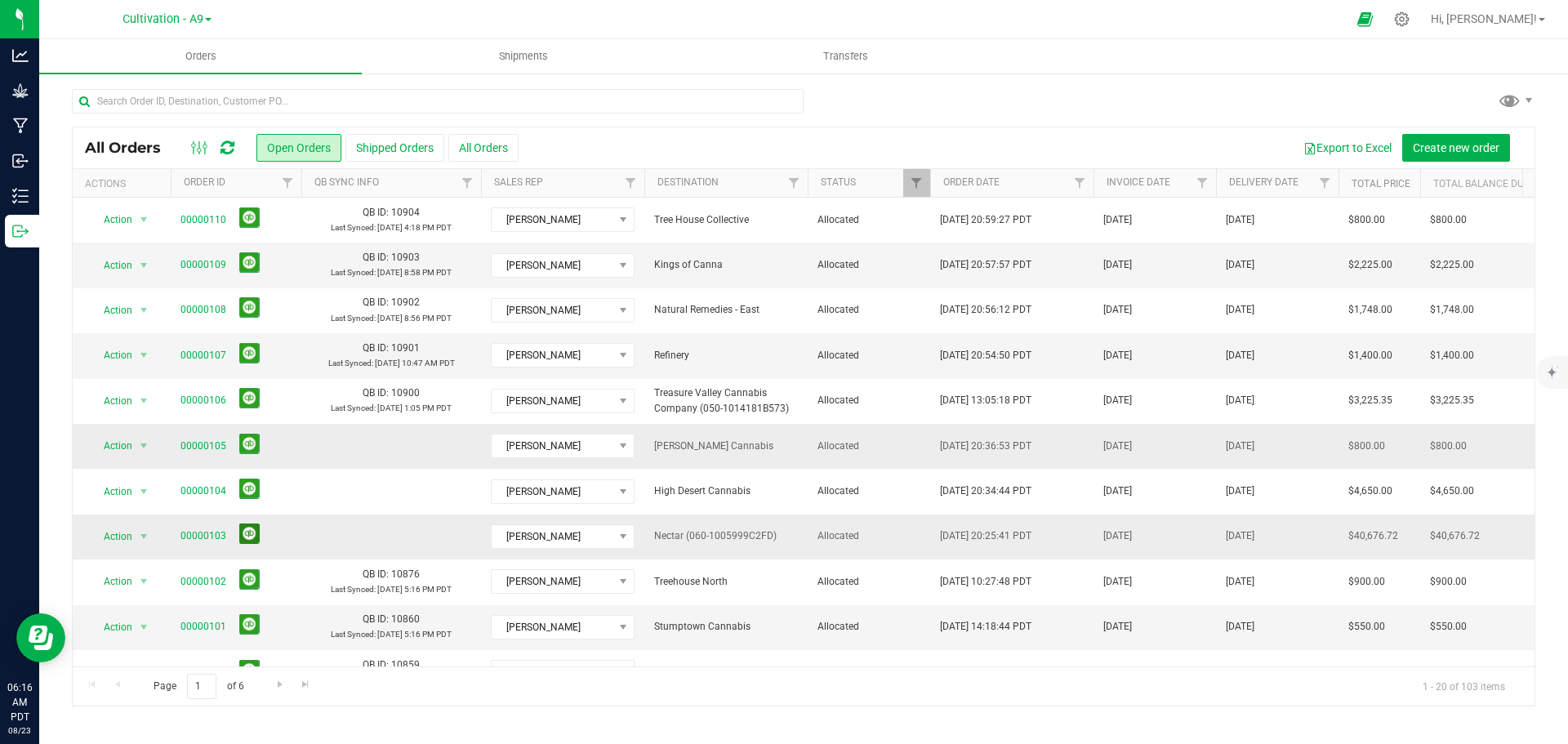
drag, startPoint x: 790, startPoint y: 56, endPoint x: 244, endPoint y: 536, distance: 727.0
click at [244, 536] on button at bounding box center [249, 533] width 21 height 21
click at [1409, 21] on icon at bounding box center [1401, 19] width 16 height 16
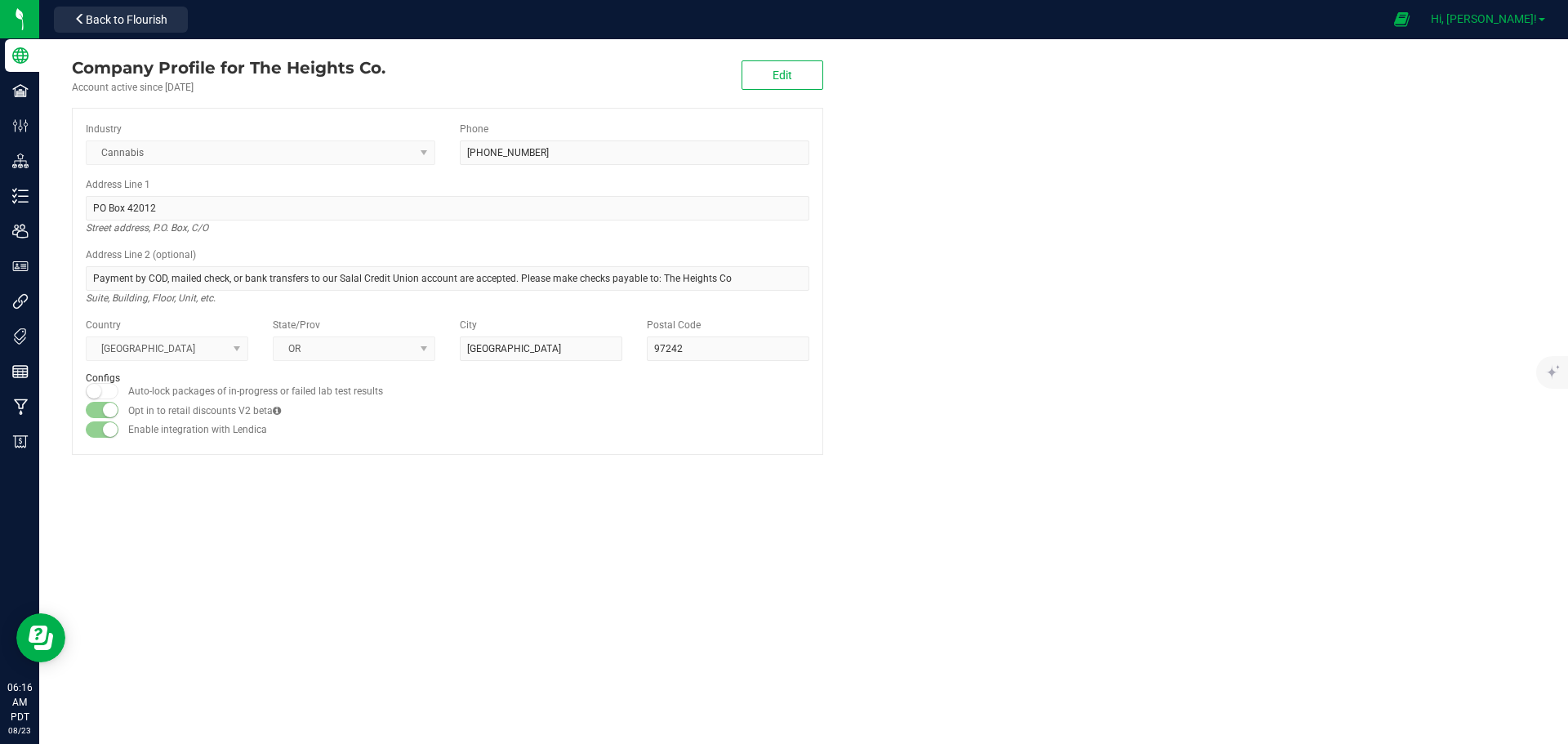
click at [1520, 21] on span "Hi, [PERSON_NAME]!" at bounding box center [1484, 19] width 106 height 13
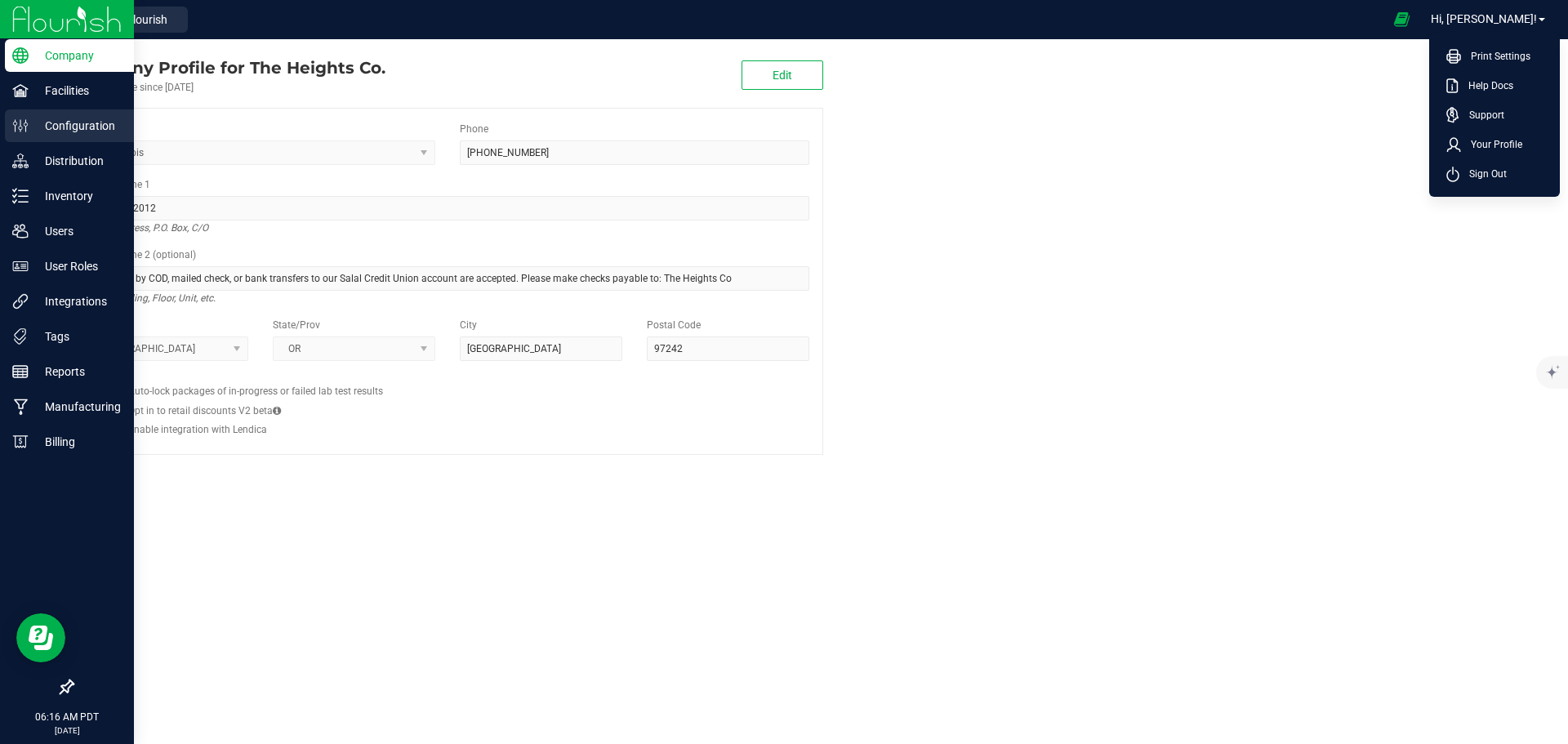
click at [19, 126] on icon at bounding box center [21, 126] width 17 height 17
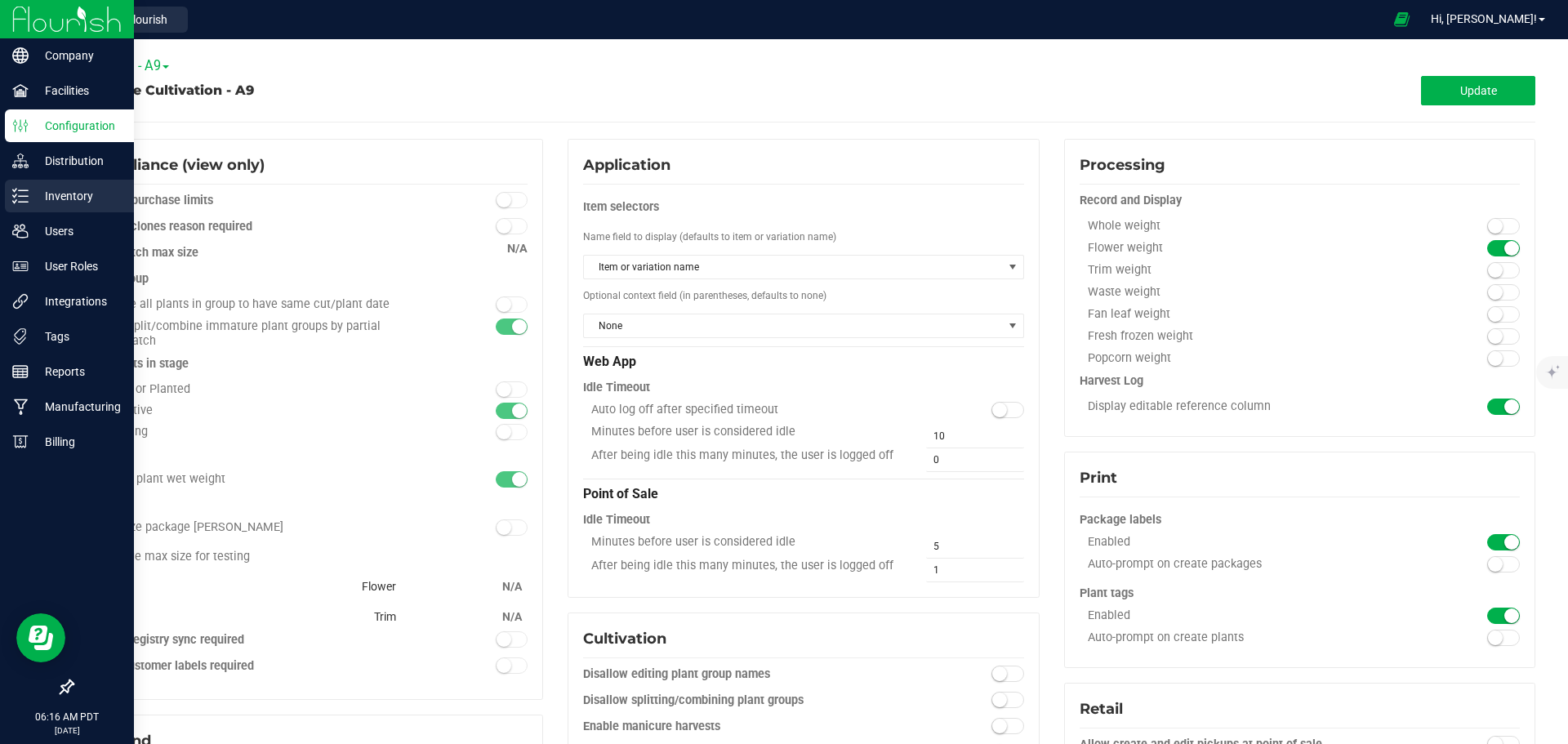
click at [56, 196] on p "Inventory" at bounding box center [78, 196] width 98 height 20
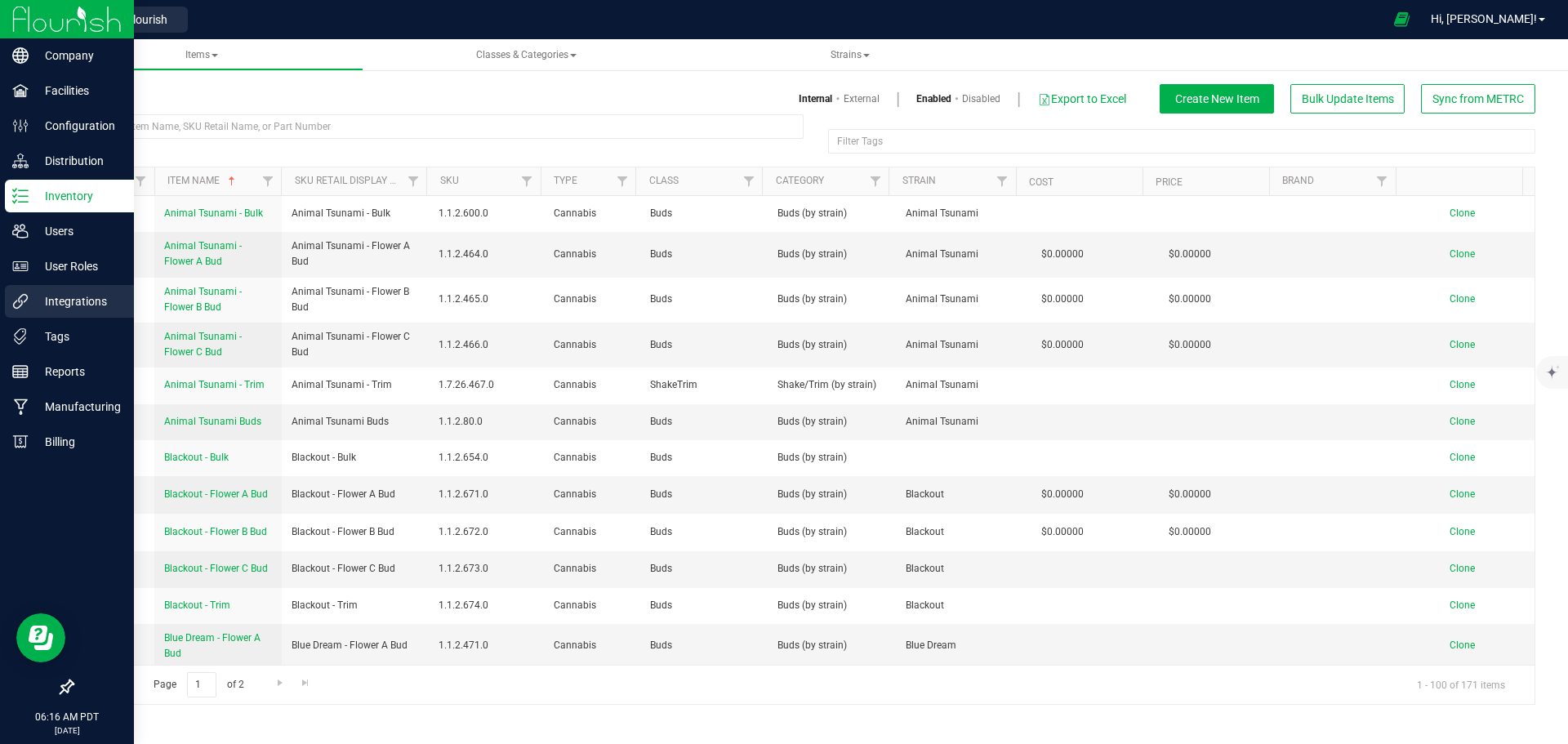
click at [64, 302] on p "Integrations" at bounding box center [78, 302] width 98 height 20
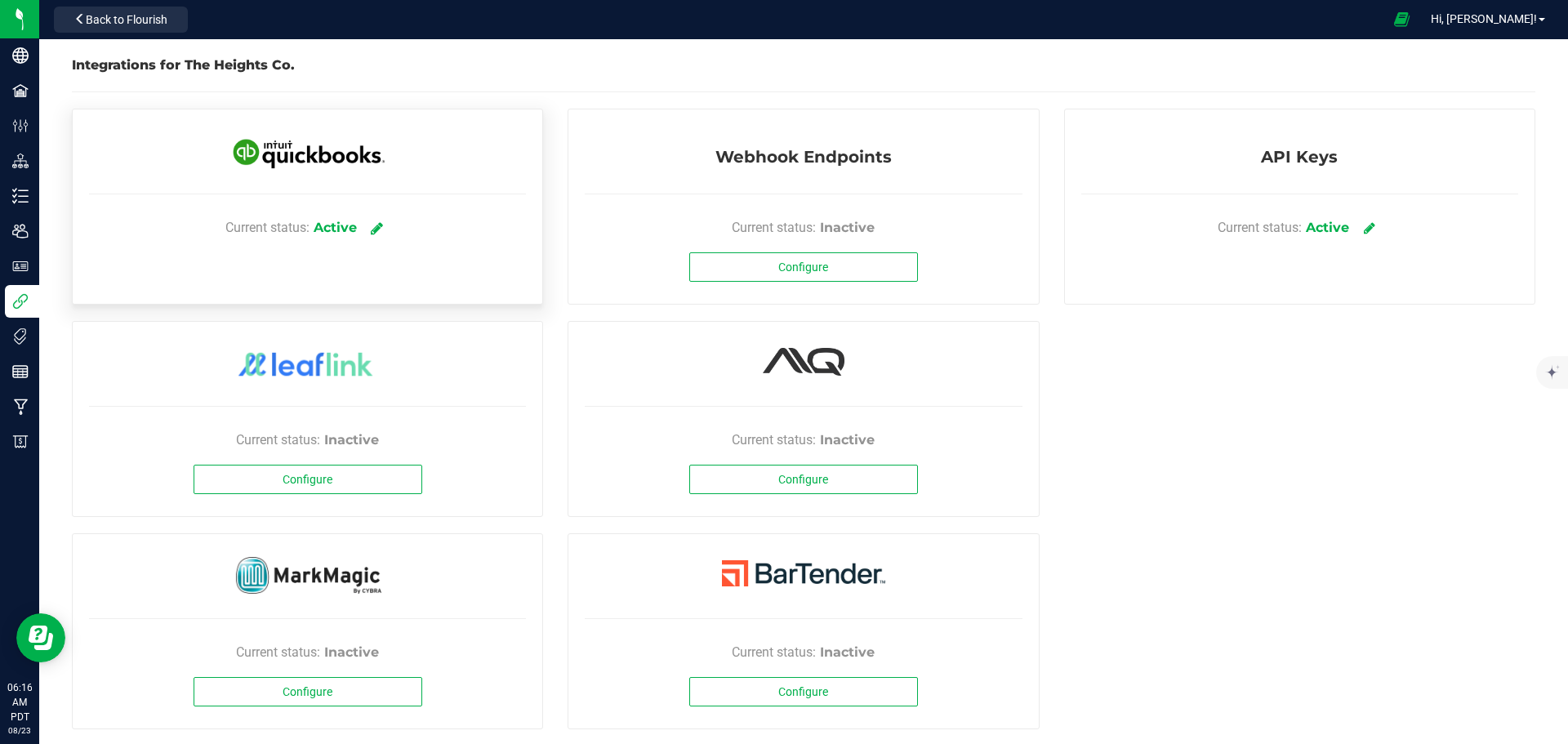
click at [379, 233] on icon at bounding box center [376, 228] width 12 height 15
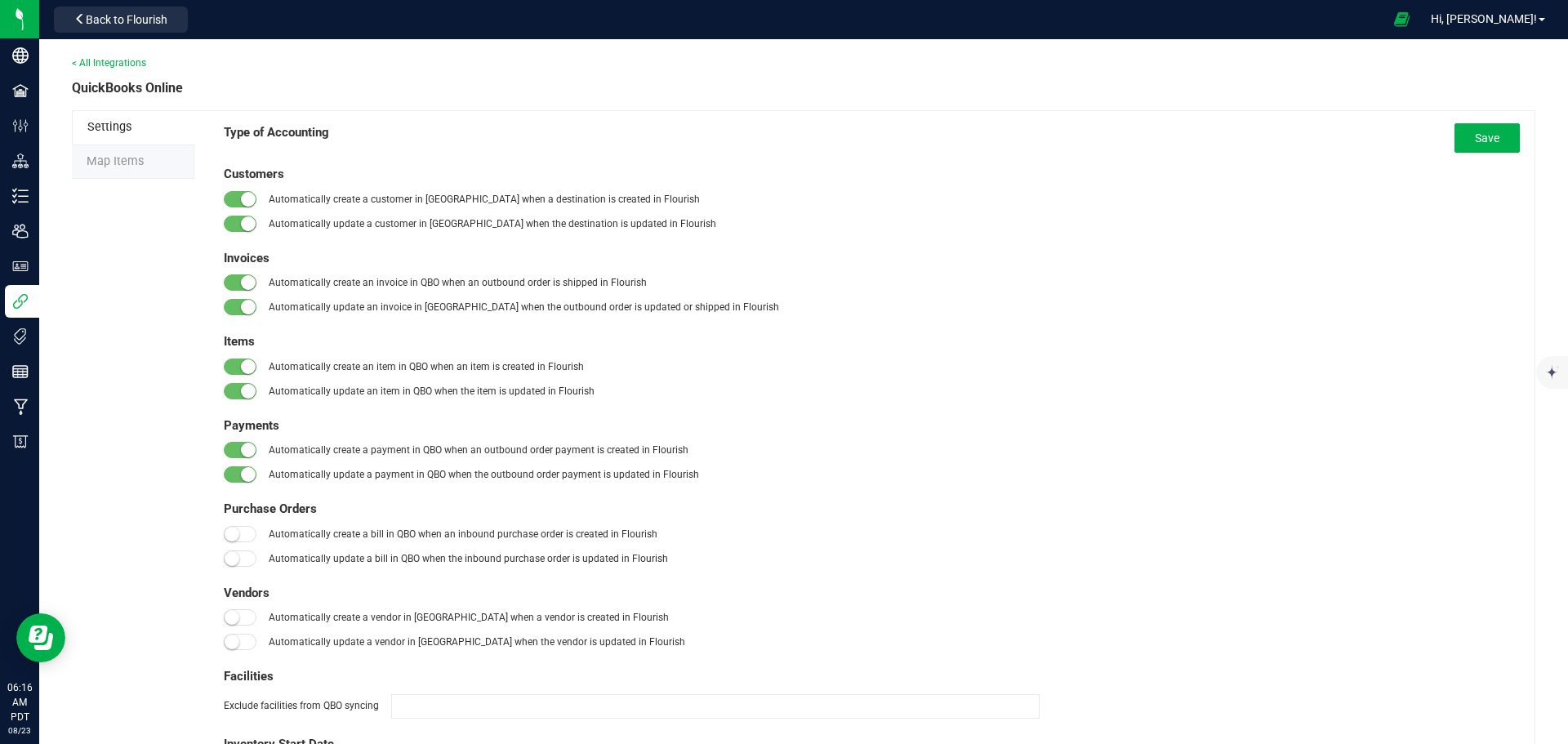
click at [107, 164] on span "Map Items" at bounding box center [115, 161] width 57 height 14
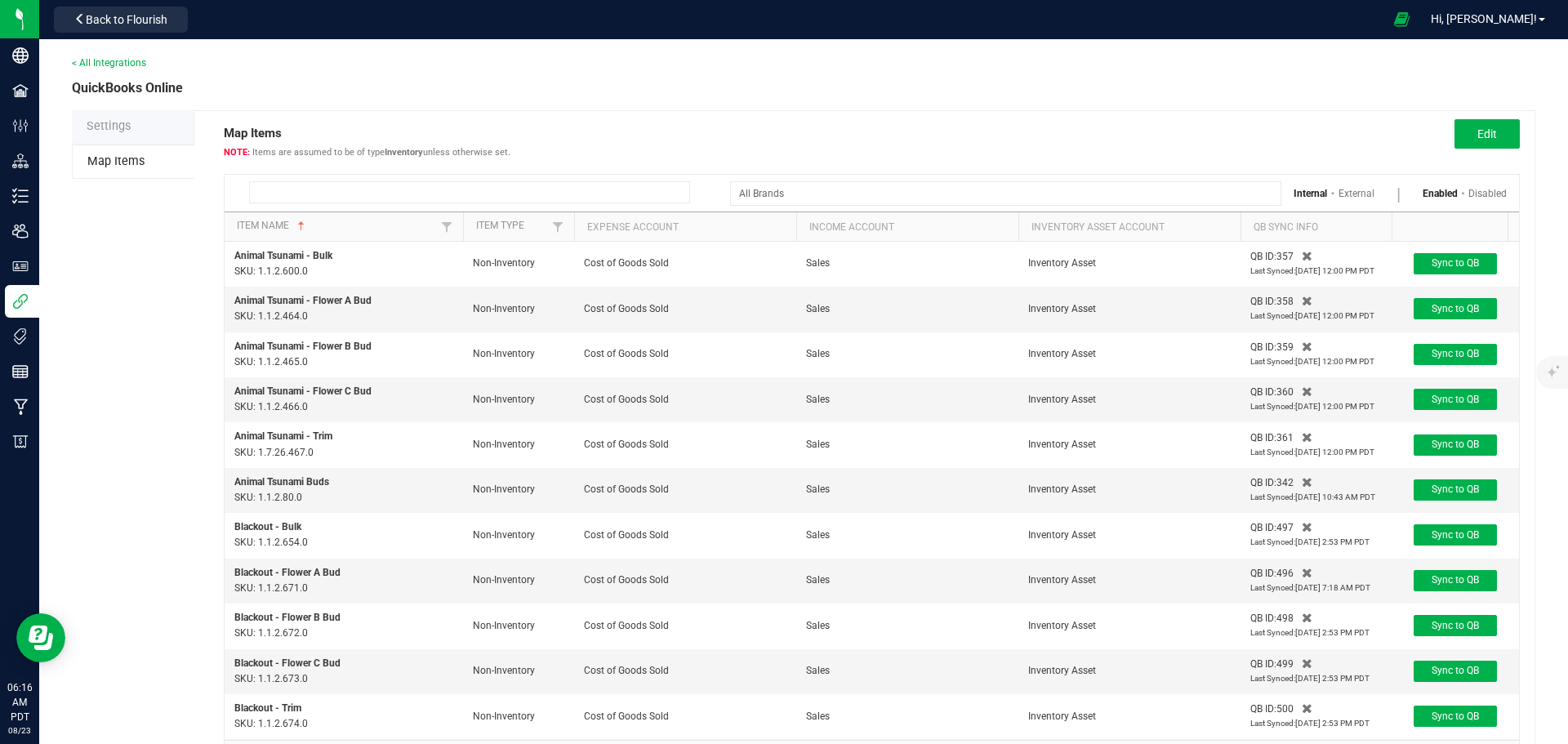
click at [305, 184] on input at bounding box center [469, 192] width 441 height 22
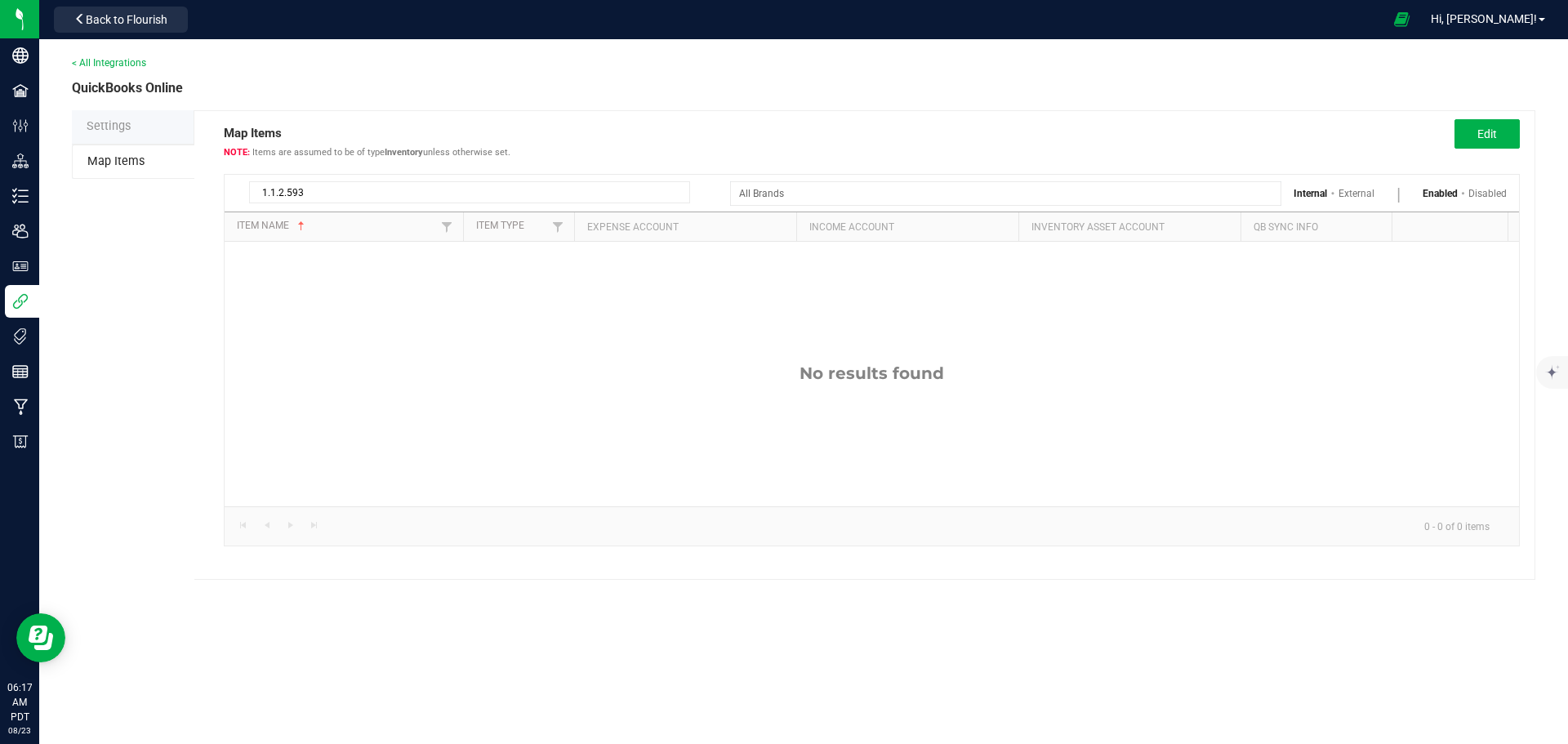
type input "1.1.2.593"
click at [114, 126] on span "Settings" at bounding box center [108, 126] width 44 height 14
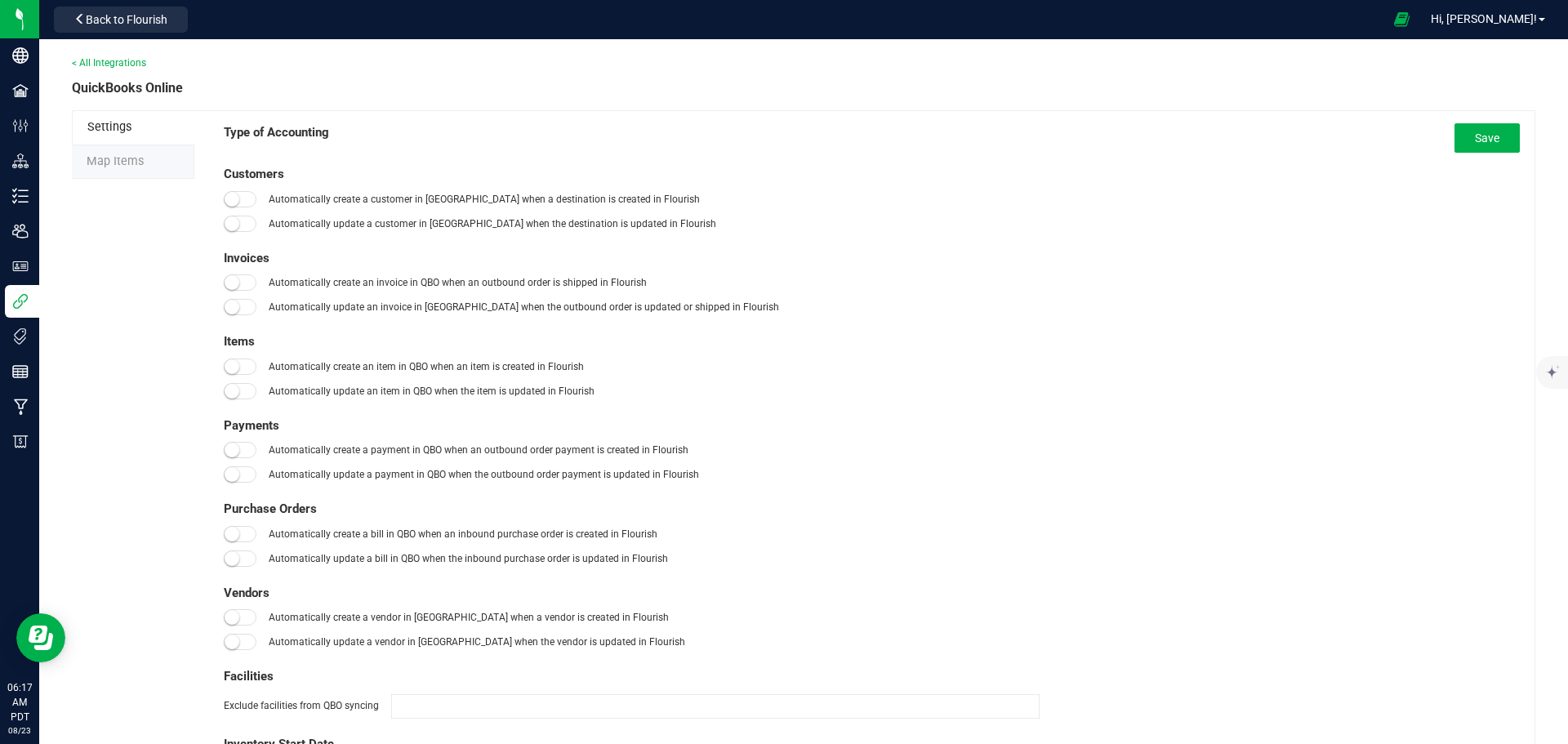
type input "[DATE]"
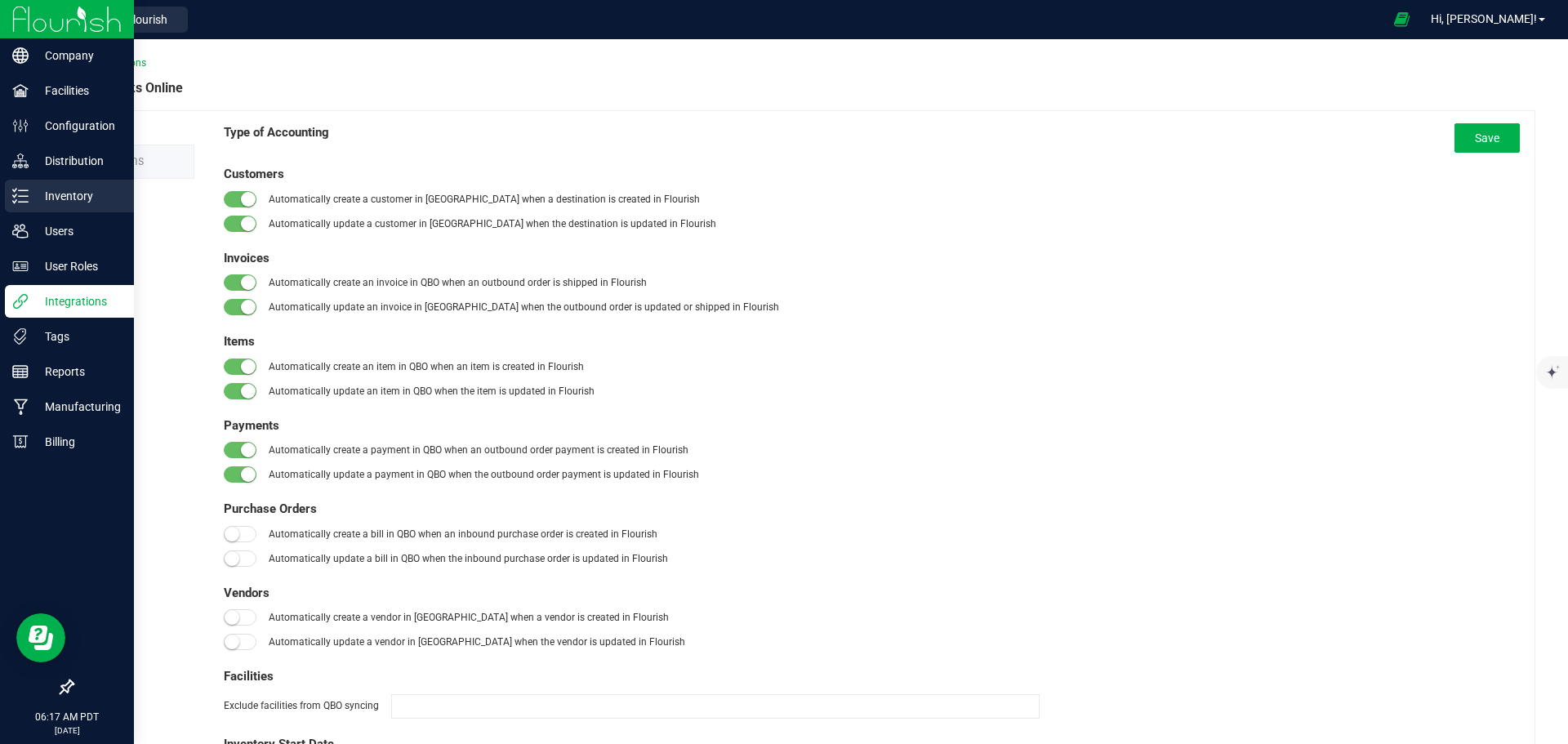
click at [52, 194] on p "Inventory" at bounding box center [78, 196] width 98 height 20
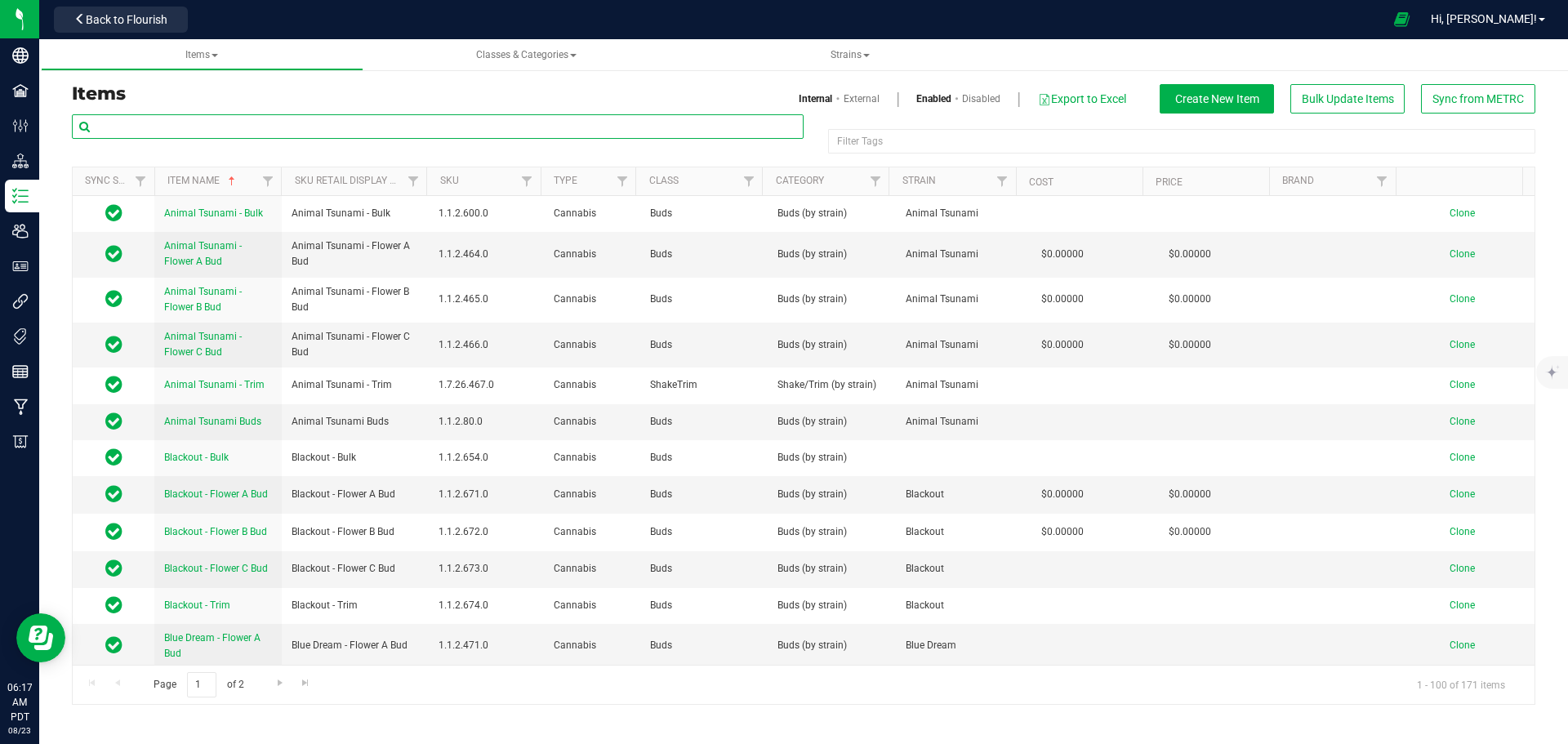
click at [192, 131] on input "text" at bounding box center [437, 126] width 732 height 25
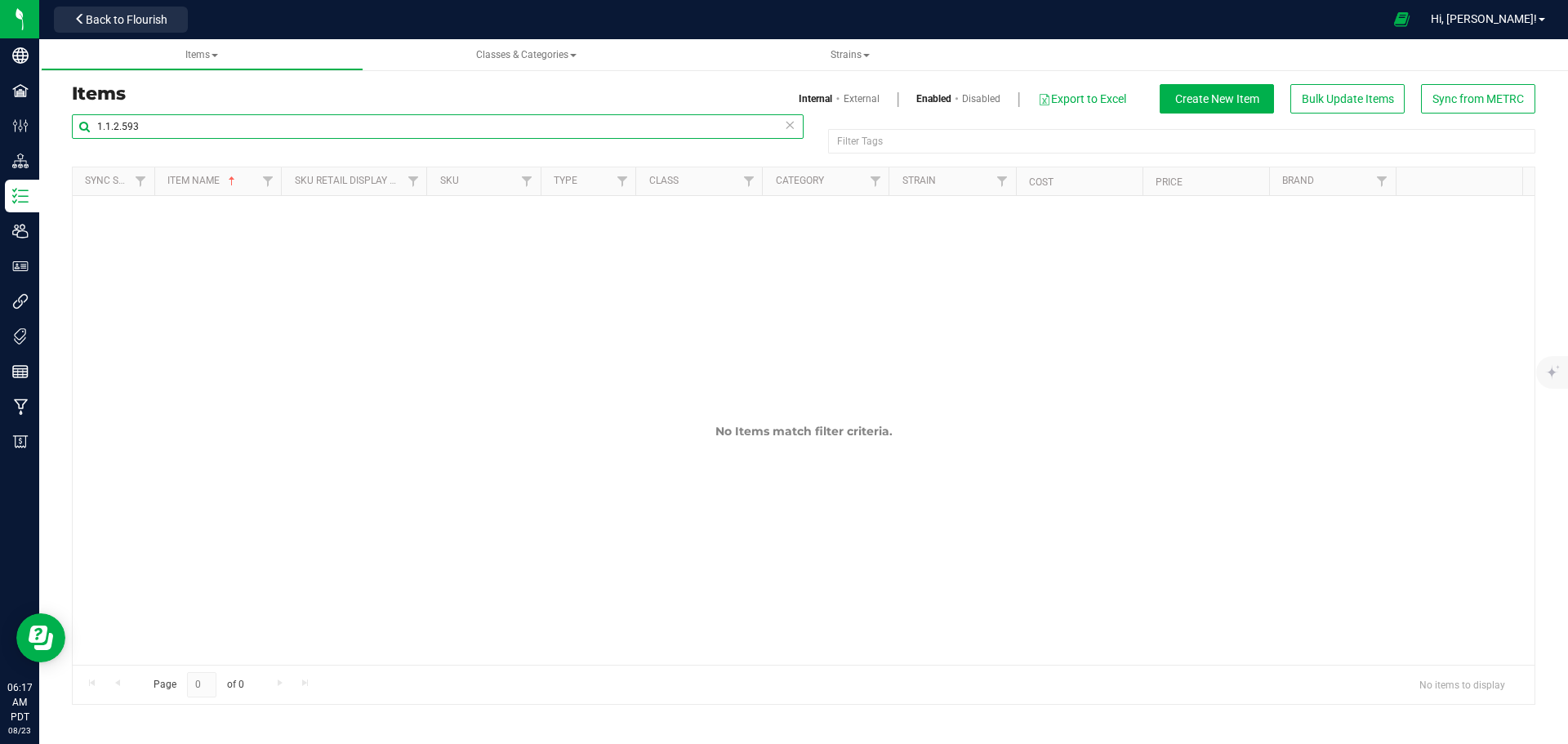
type input "1.1.2.593"
click at [853, 98] on link "External" at bounding box center [860, 99] width 36 height 15
click at [276, 131] on input "1.1.2.593" at bounding box center [437, 126] width 732 height 25
click at [979, 97] on link "Disabled" at bounding box center [981, 99] width 38 height 15
click at [171, 130] on input "1.1.2.593" at bounding box center [437, 126] width 732 height 25
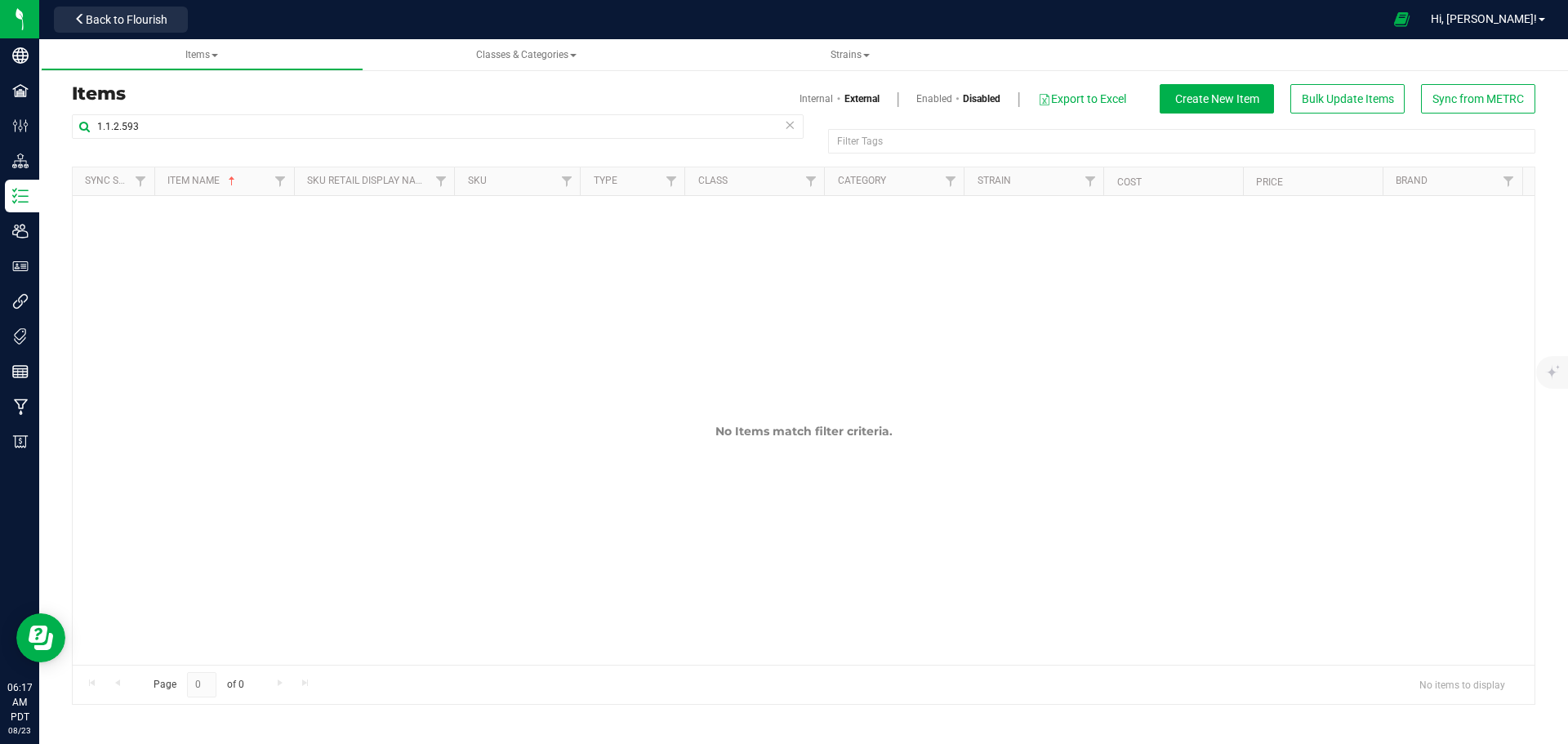
click at [927, 100] on link "Enabled" at bounding box center [933, 99] width 36 height 15
click at [412, 131] on input "1.1.2.593" at bounding box center [437, 126] width 732 height 25
click at [799, 98] on link "Internal" at bounding box center [816, 99] width 33 height 15
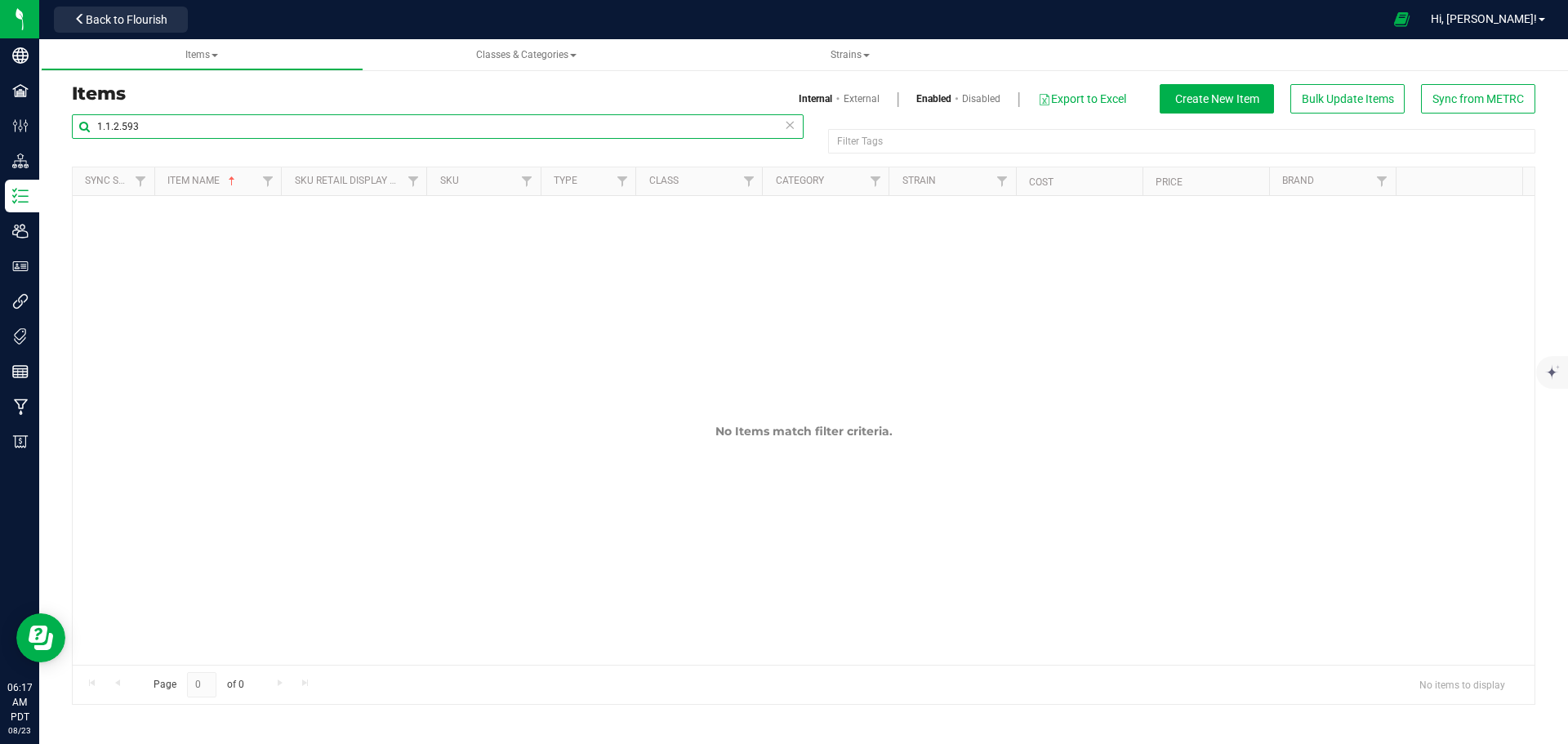
click at [336, 122] on input "1.1.2.593" at bounding box center [437, 126] width 732 height 25
click at [845, 56] on span "Strains" at bounding box center [850, 55] width 39 height 12
drag, startPoint x: 207, startPoint y: 123, endPoint x: 41, endPoint y: 122, distance: 166.0
click at [41, 122] on div "Items Internal External Enabled Disabled Export to Excel Create New Item Bulk U…" at bounding box center [803, 384] width 1528 height 674
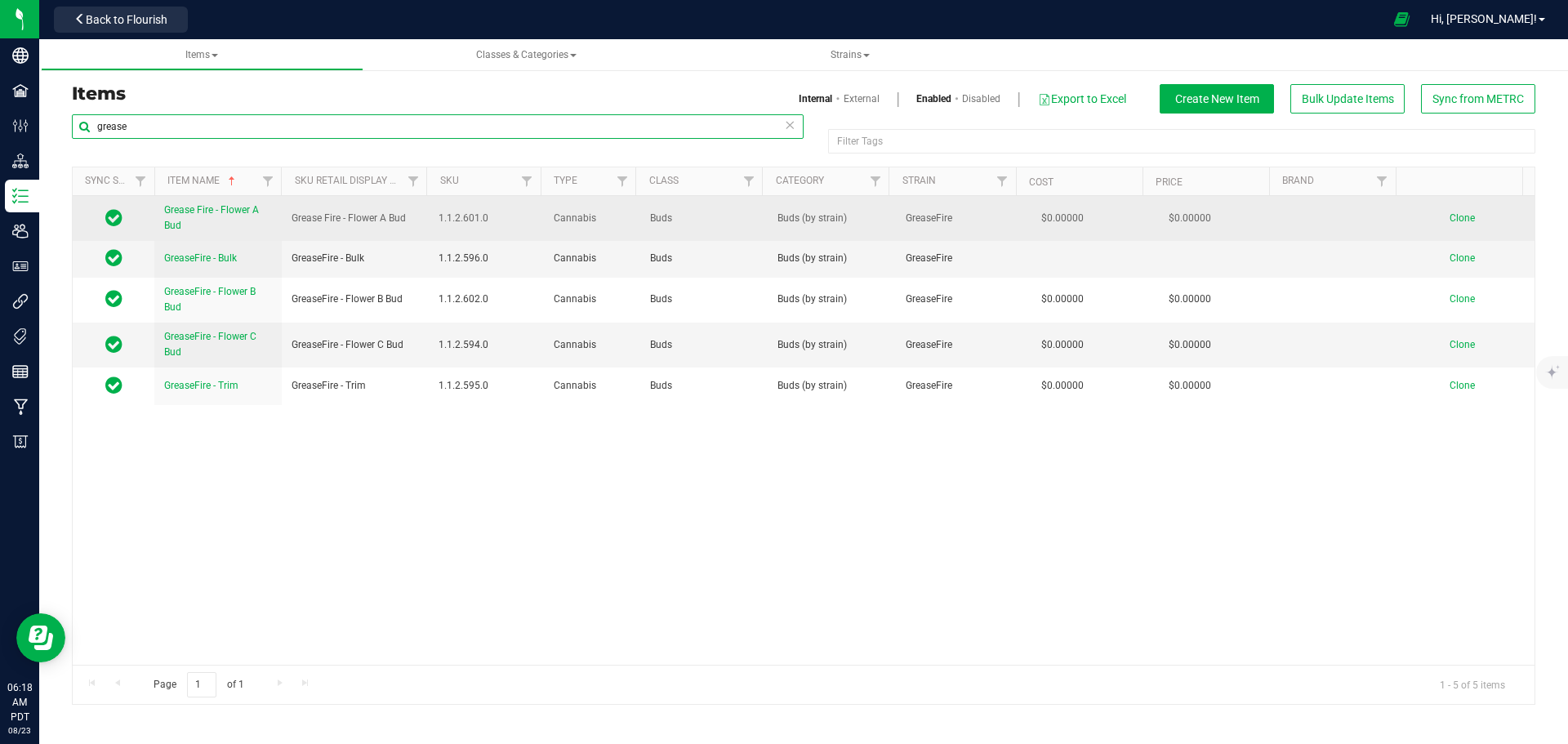
type input "grease"
click at [211, 213] on span "Grease Fire - Flower A Bud" at bounding box center [212, 217] width 95 height 27
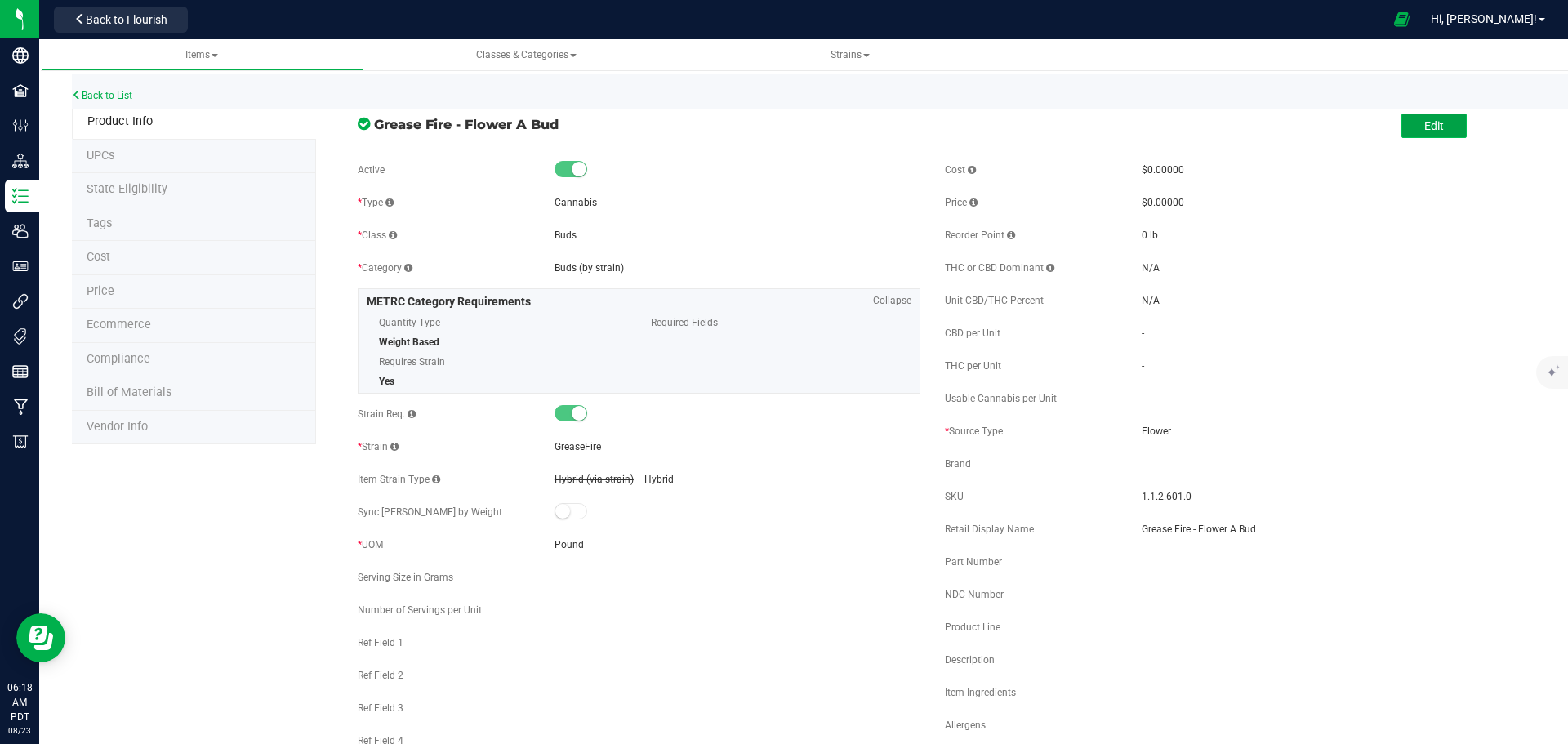
click at [1408, 128] on button "Edit" at bounding box center [1433, 126] width 65 height 25
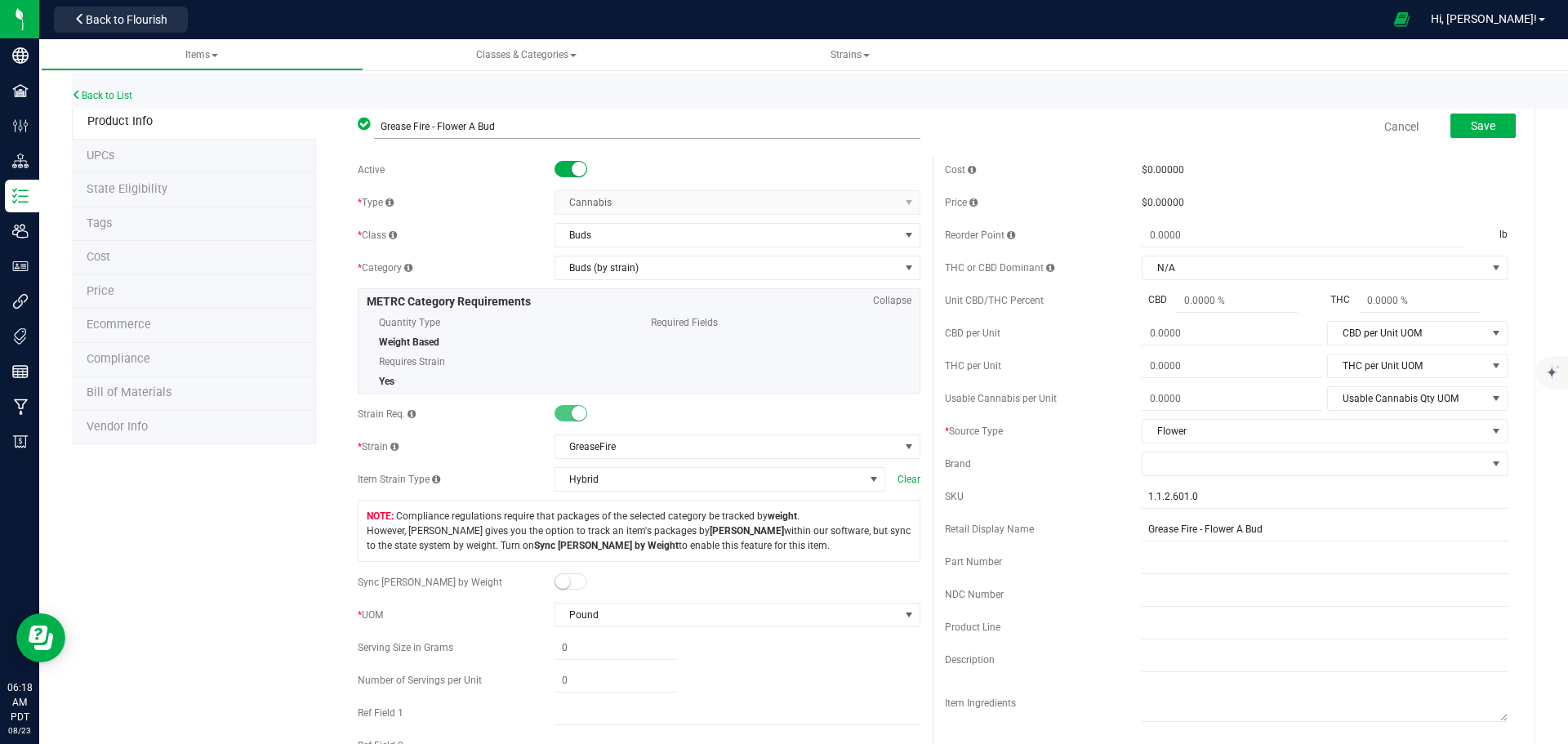
click at [413, 127] on input "Grease Fire - Flower A Bud" at bounding box center [646, 126] width 546 height 25
type input "GreaseFire - Flower A Bud"
click at [1384, 129] on link "Cancel" at bounding box center [1400, 126] width 34 height 17
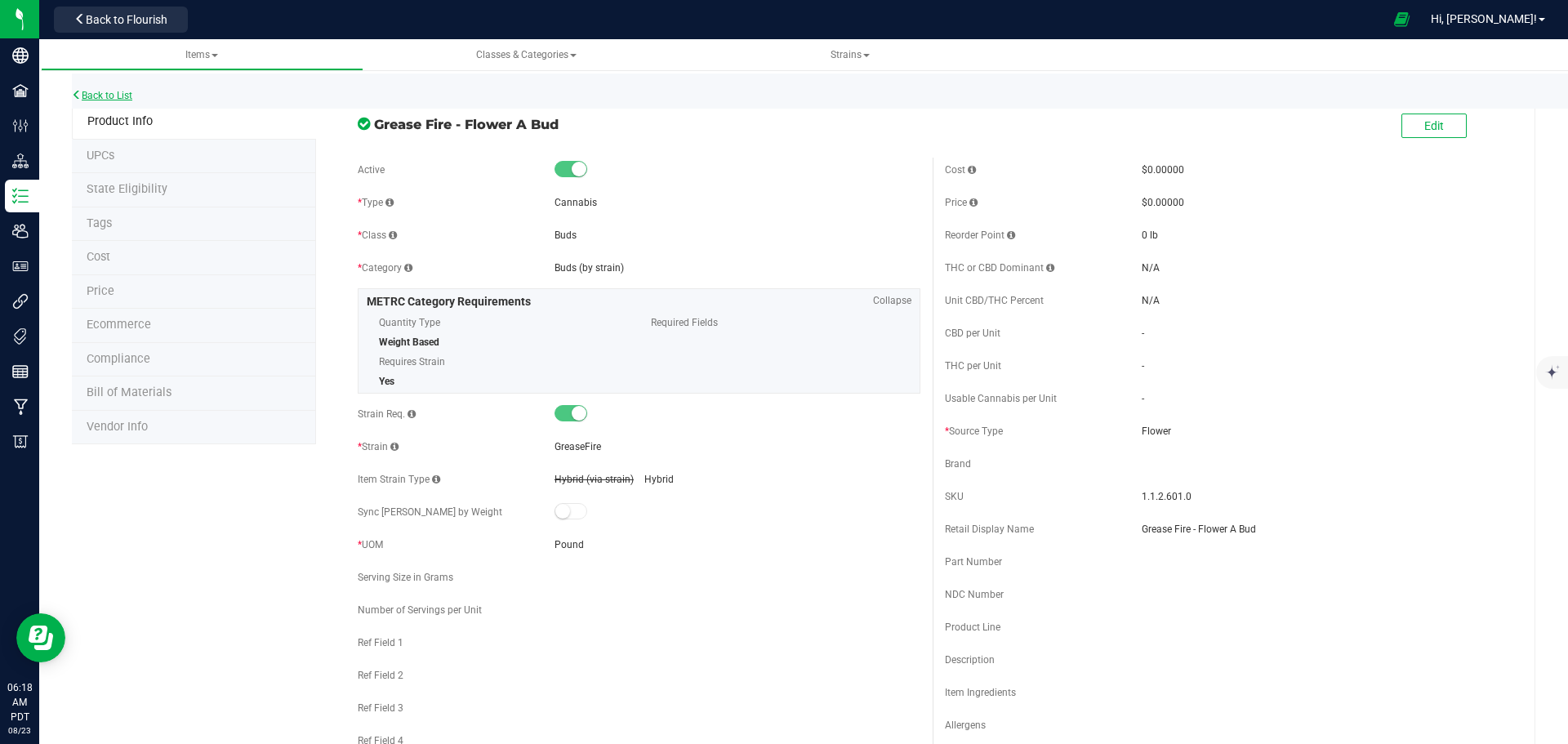
click at [107, 100] on link "Back to List" at bounding box center [102, 96] width 60 height 12
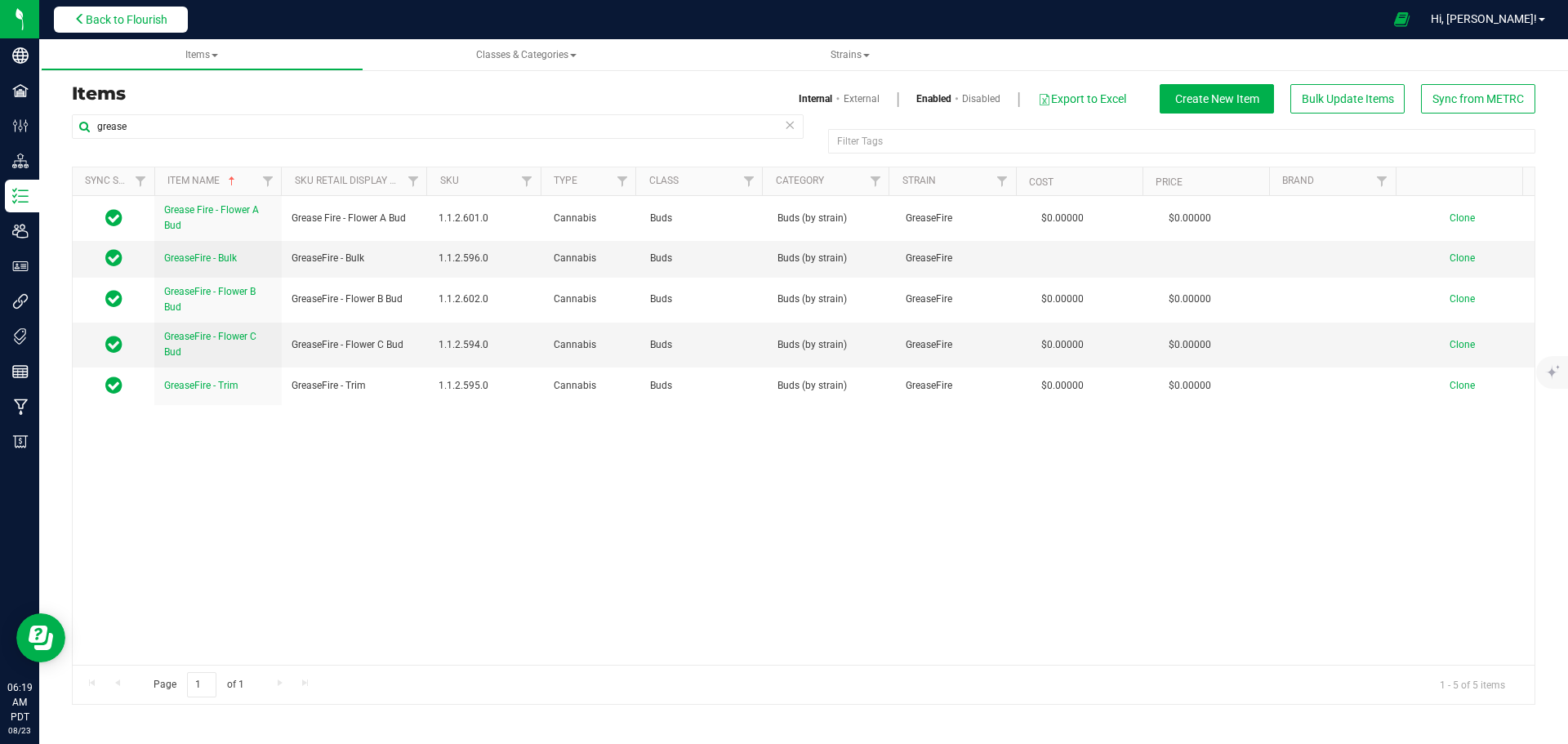
click at [112, 23] on span "Back to Flourish" at bounding box center [126, 20] width 82 height 13
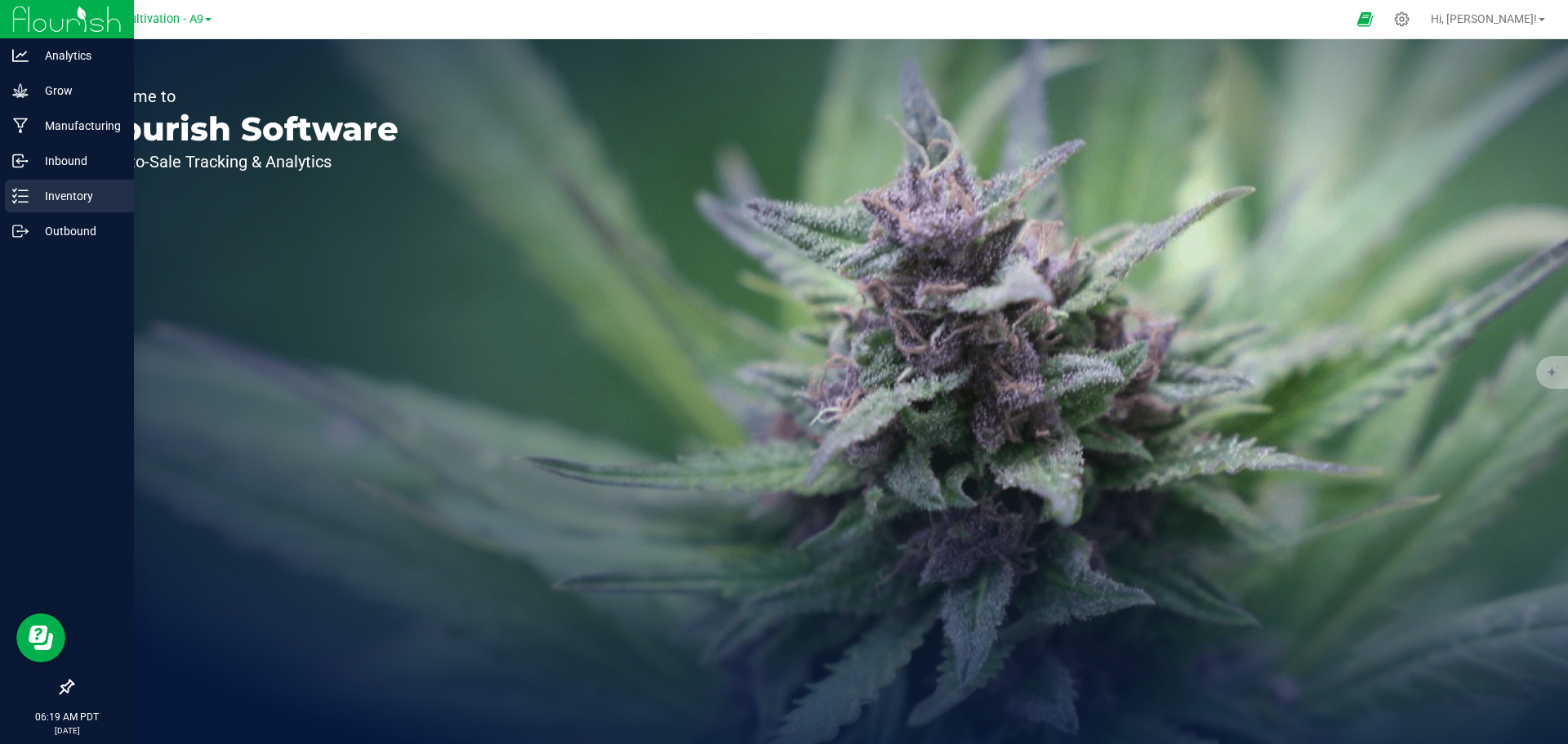
click at [79, 190] on p "Inventory" at bounding box center [78, 196] width 98 height 20
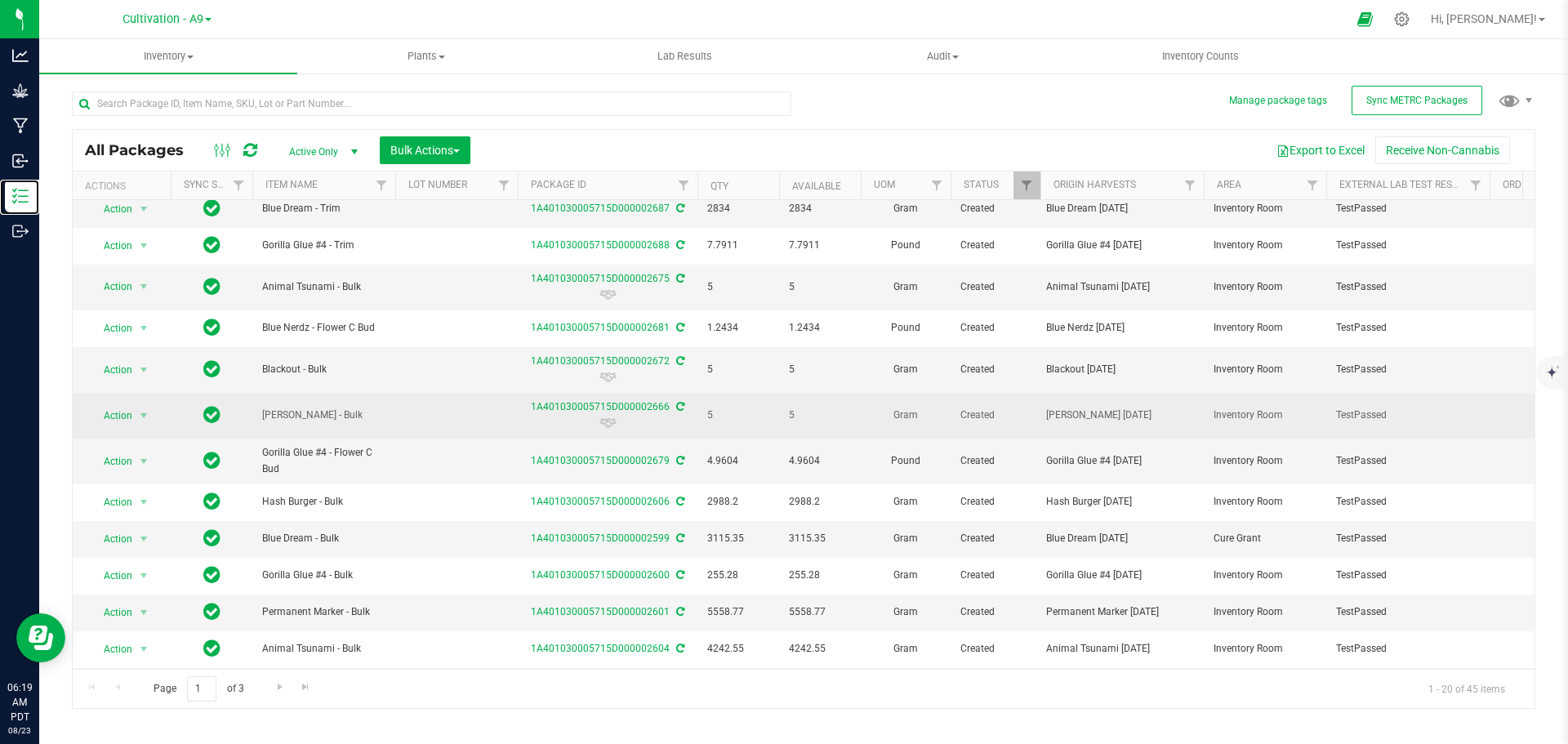
scroll to position [313, 0]
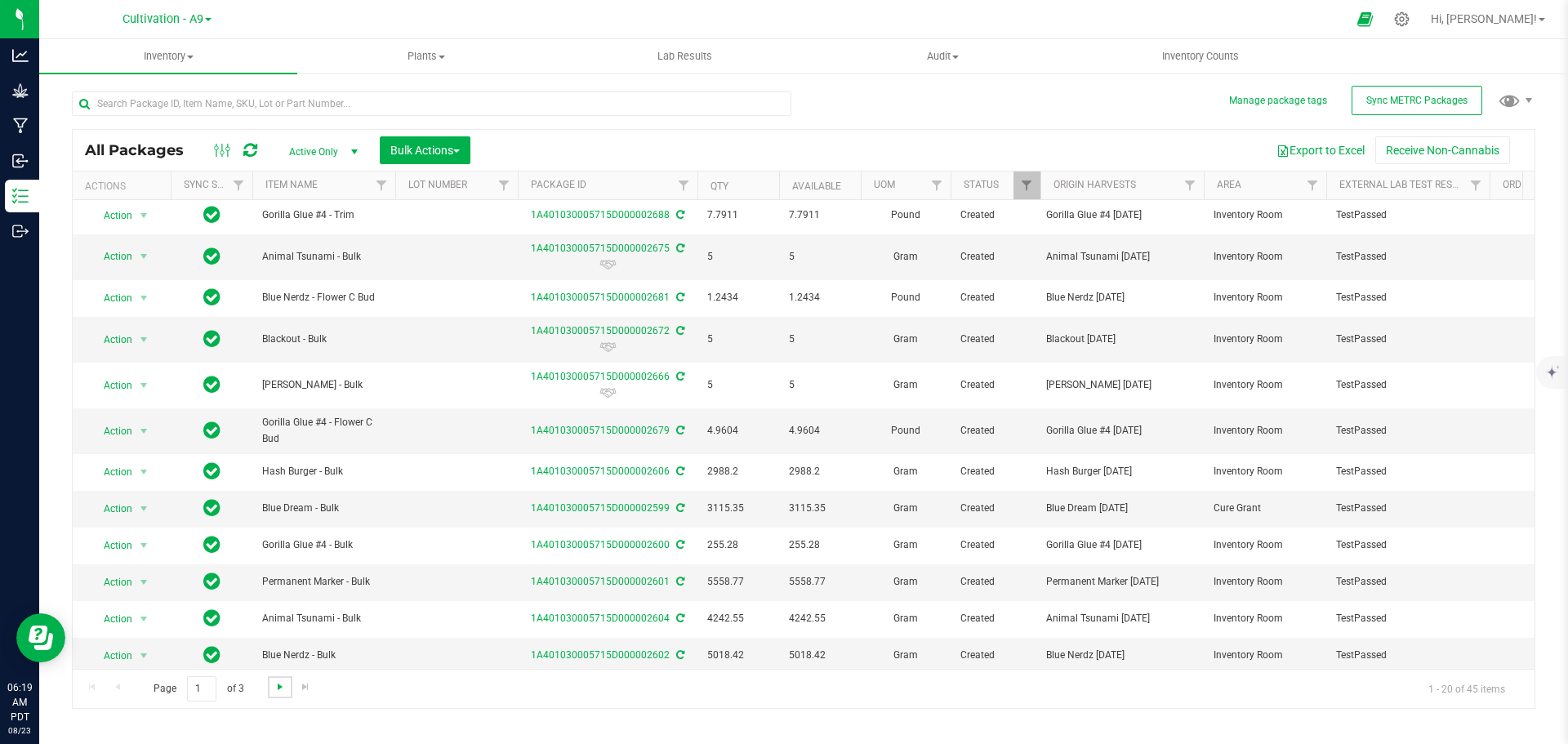
click at [280, 693] on span "Go to the next page" at bounding box center [280, 687] width 13 height 13
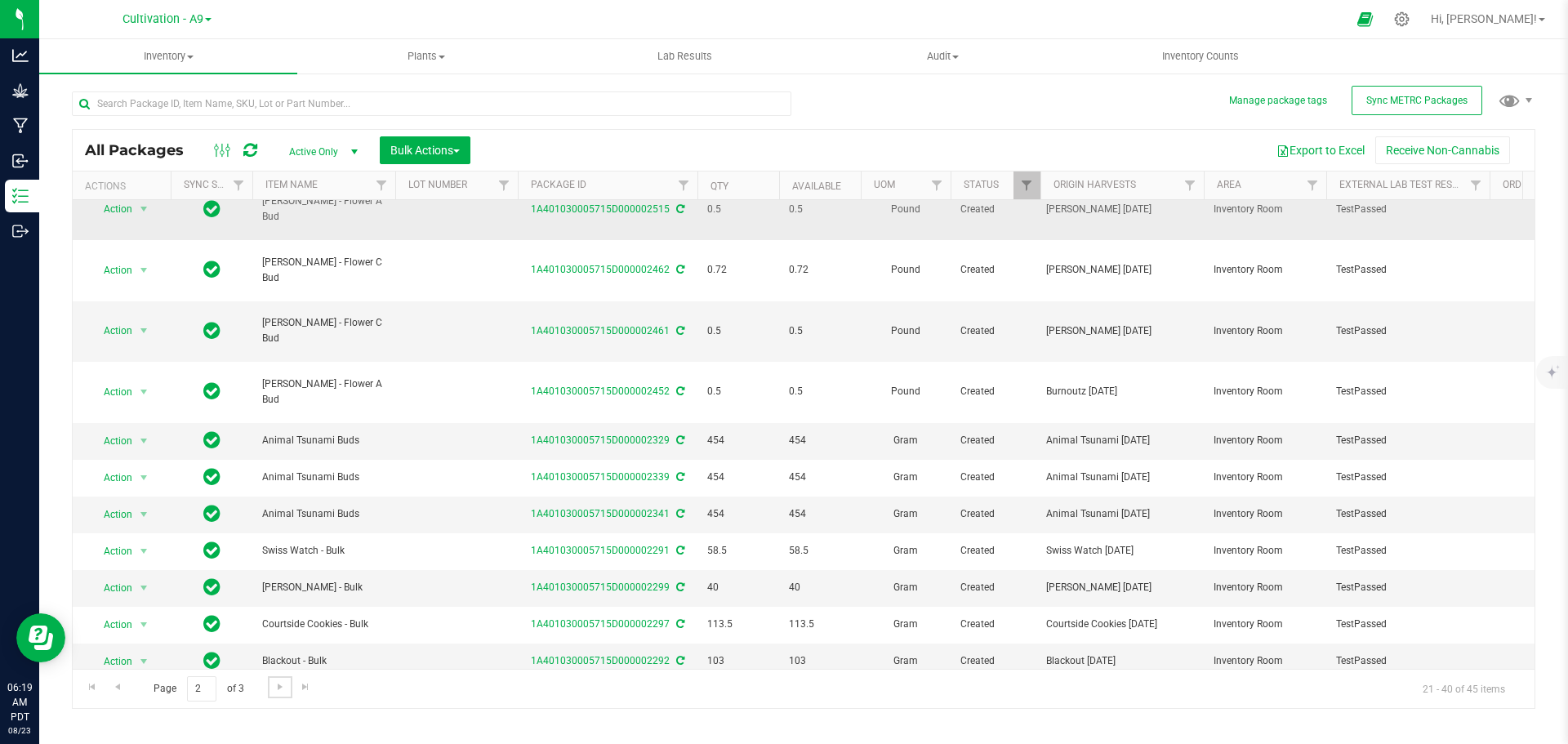
scroll to position [303, 0]
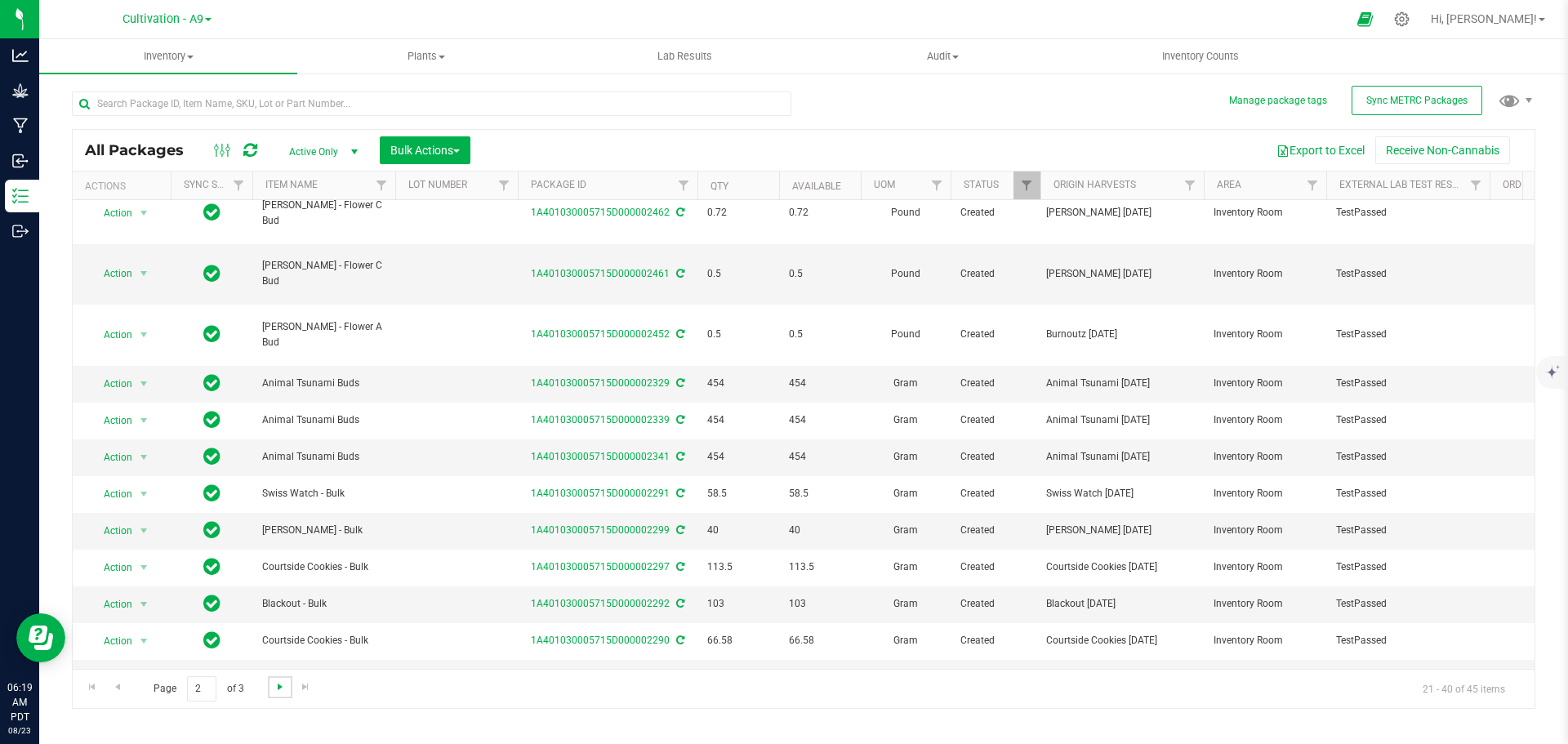
click at [280, 690] on span "Go to the next page" at bounding box center [280, 687] width 13 height 13
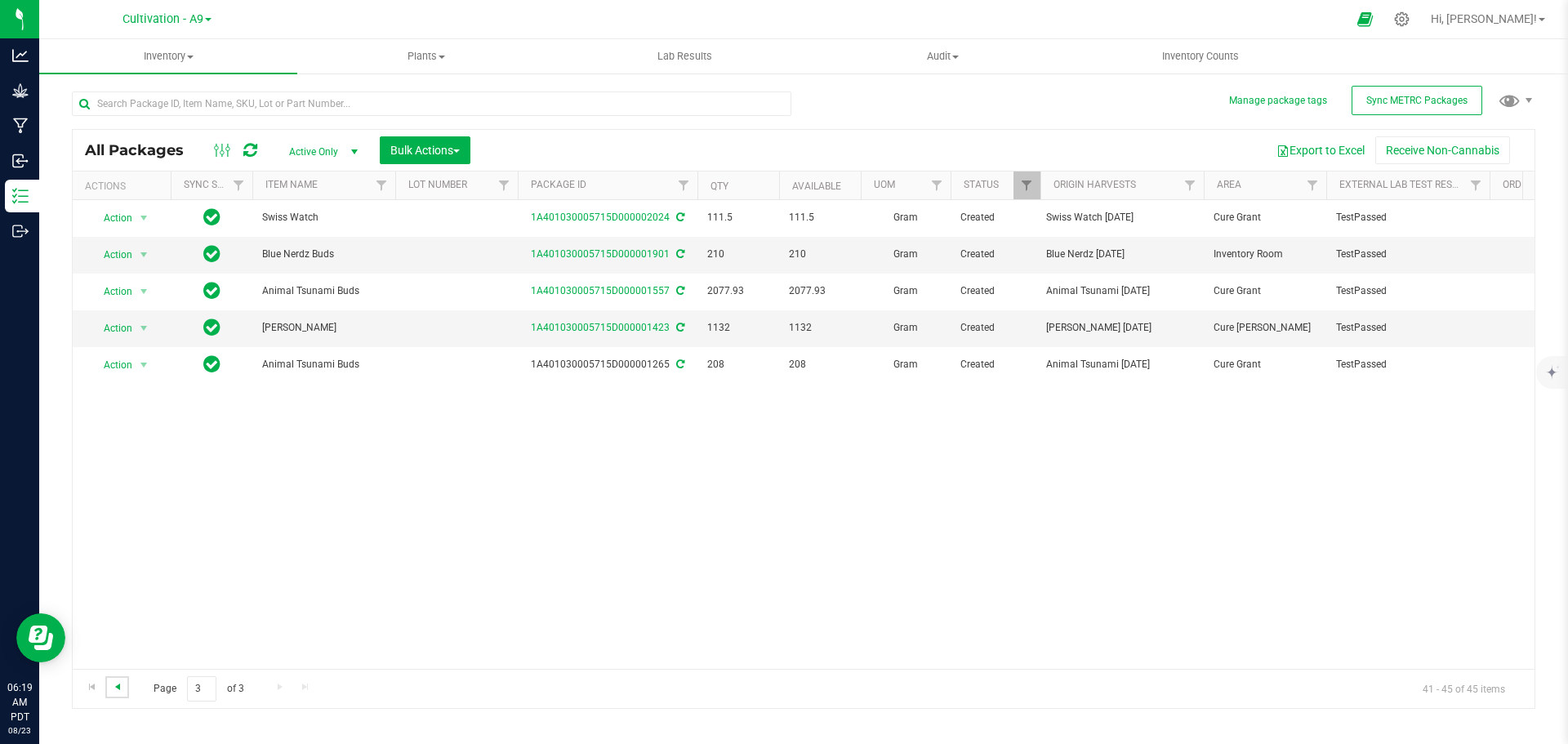
click at [122, 689] on span "Go to the previous page" at bounding box center [117, 687] width 13 height 13
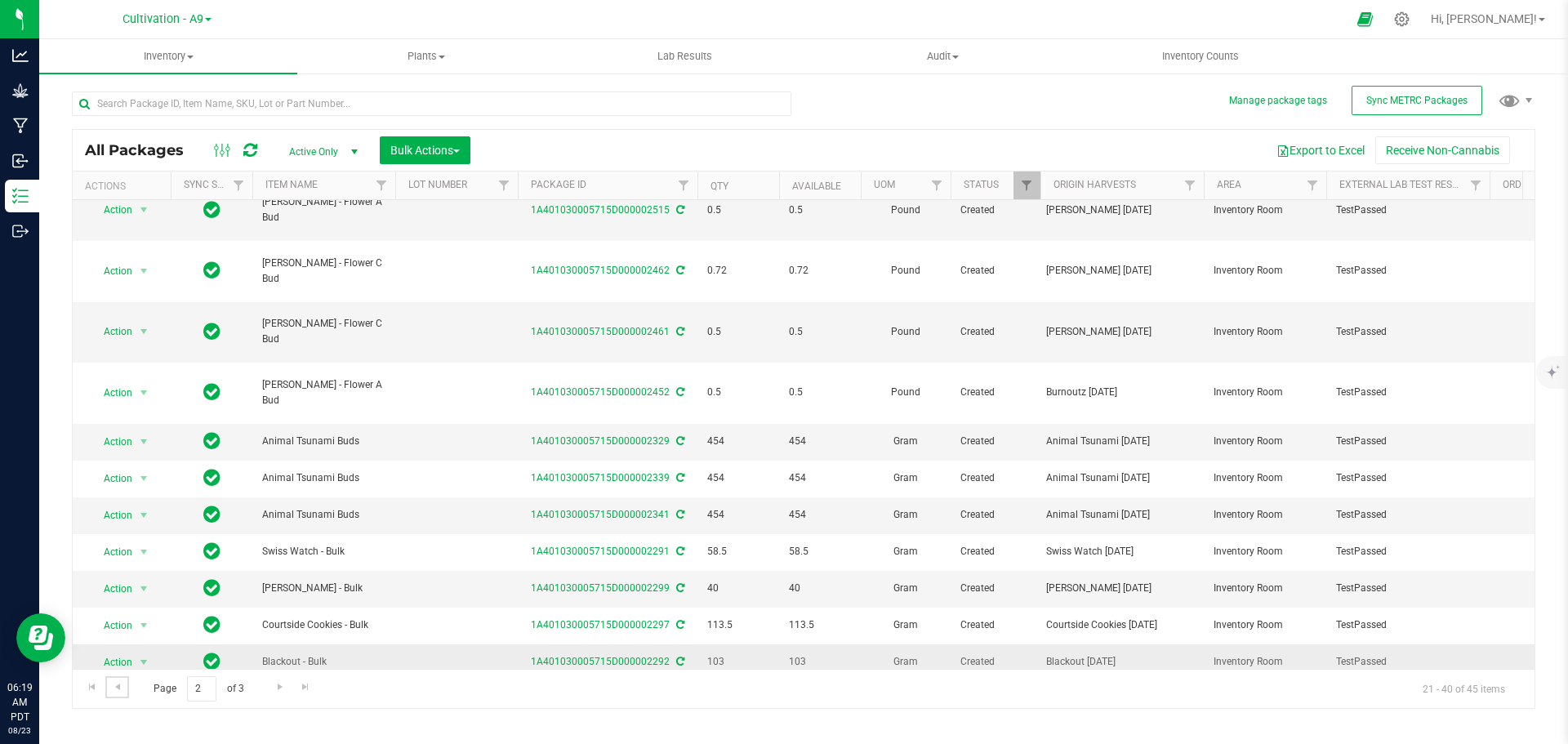
scroll to position [303, 0]
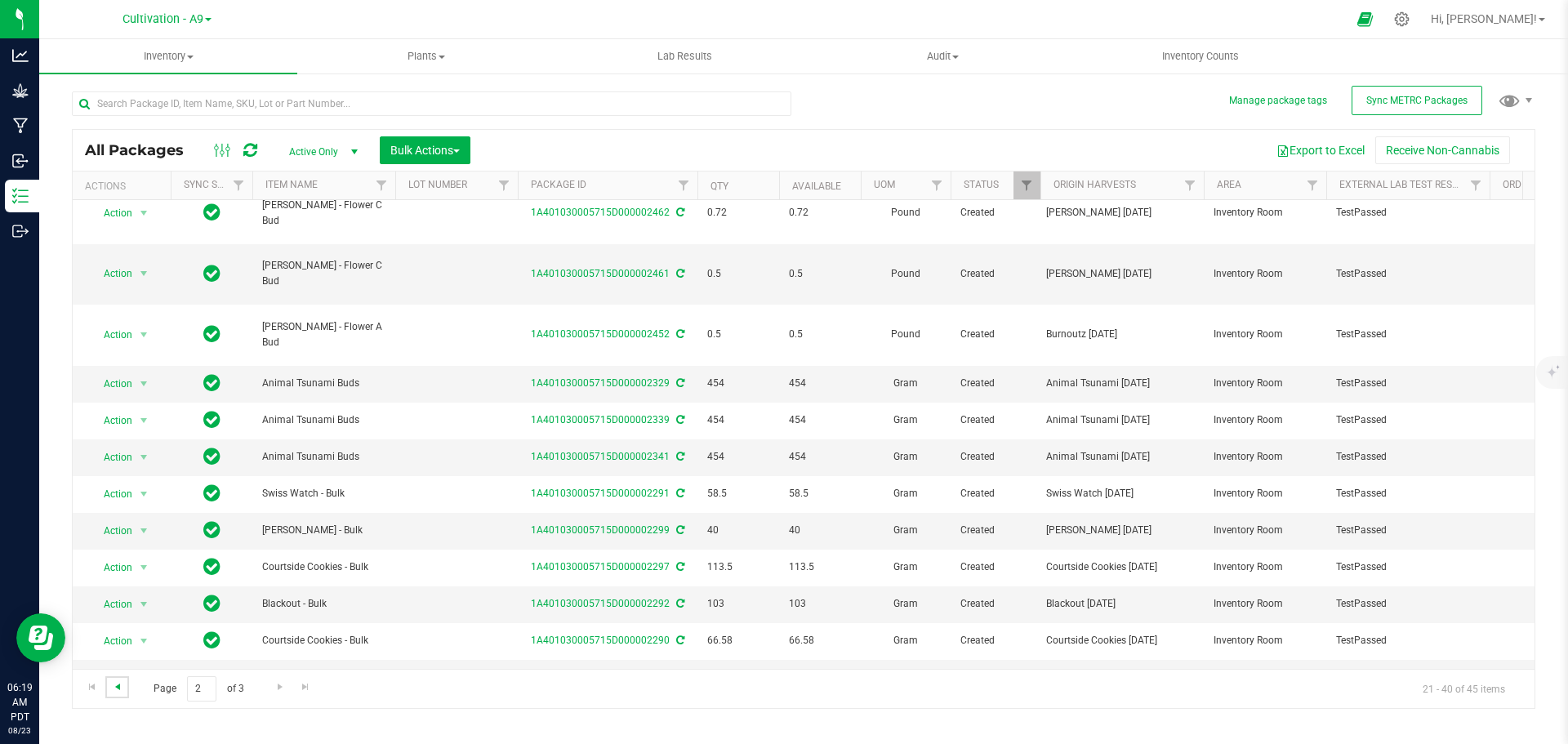
click at [113, 688] on span "Go to the previous page" at bounding box center [117, 687] width 13 height 13
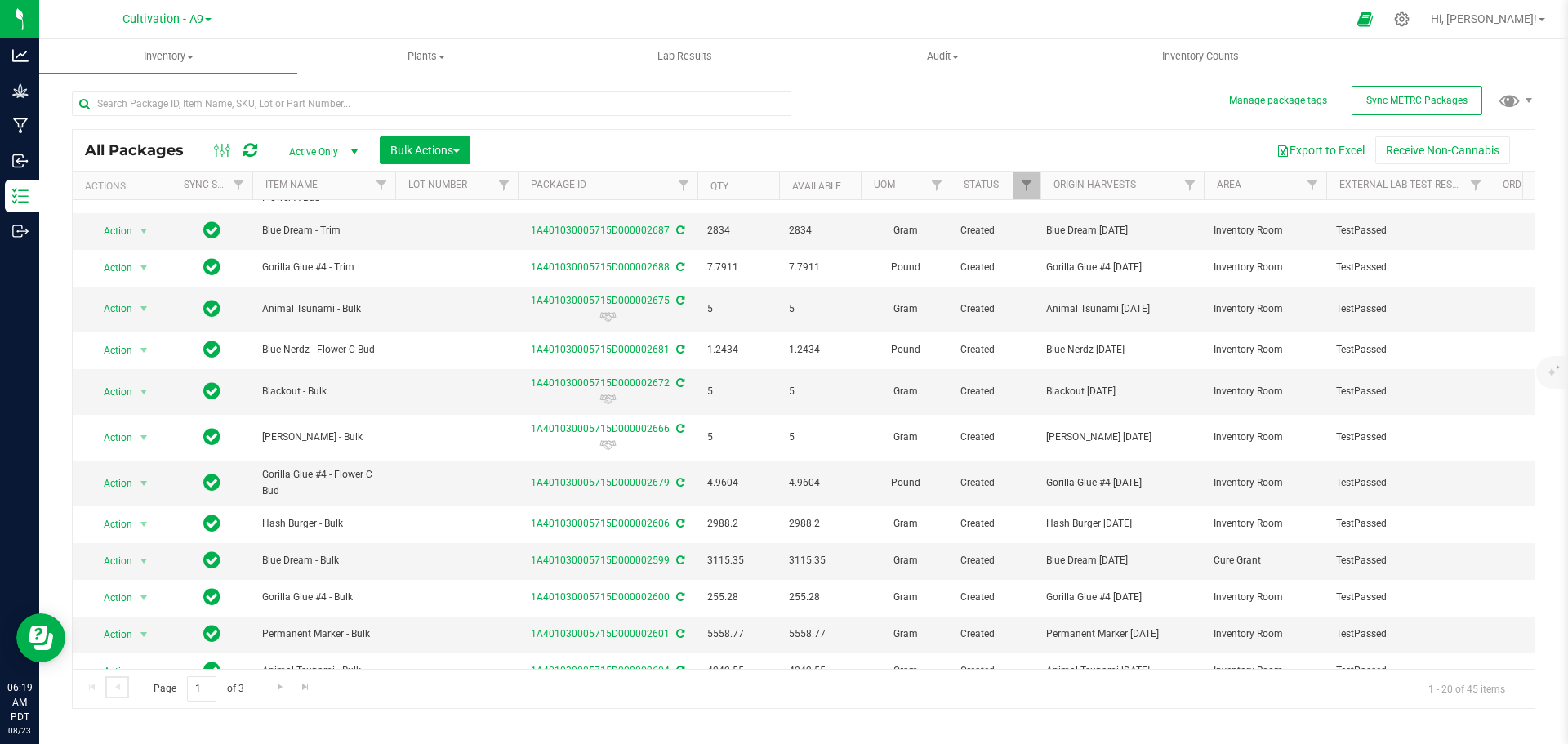
scroll to position [232, 0]
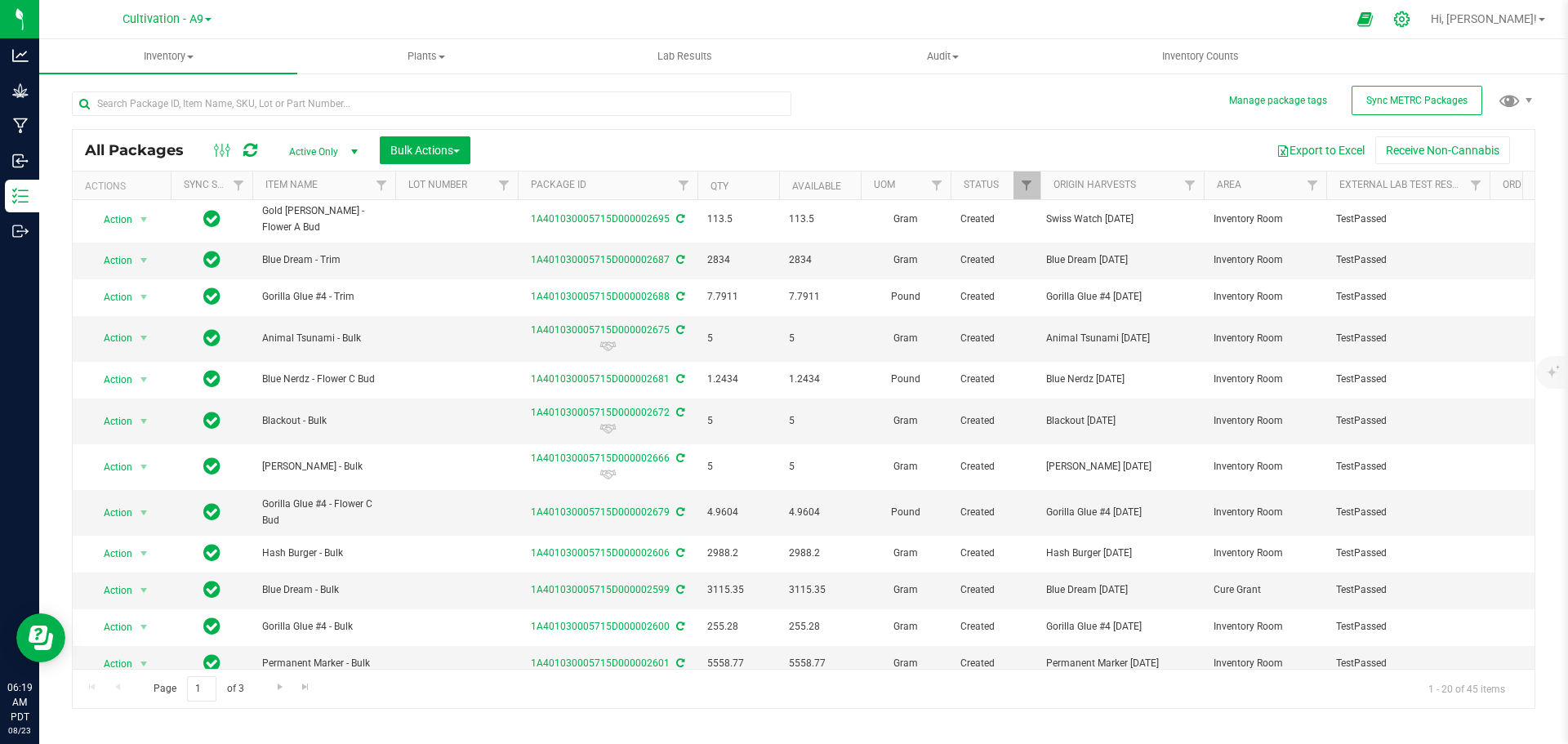
click at [1423, 29] on div at bounding box center [1401, 19] width 41 height 35
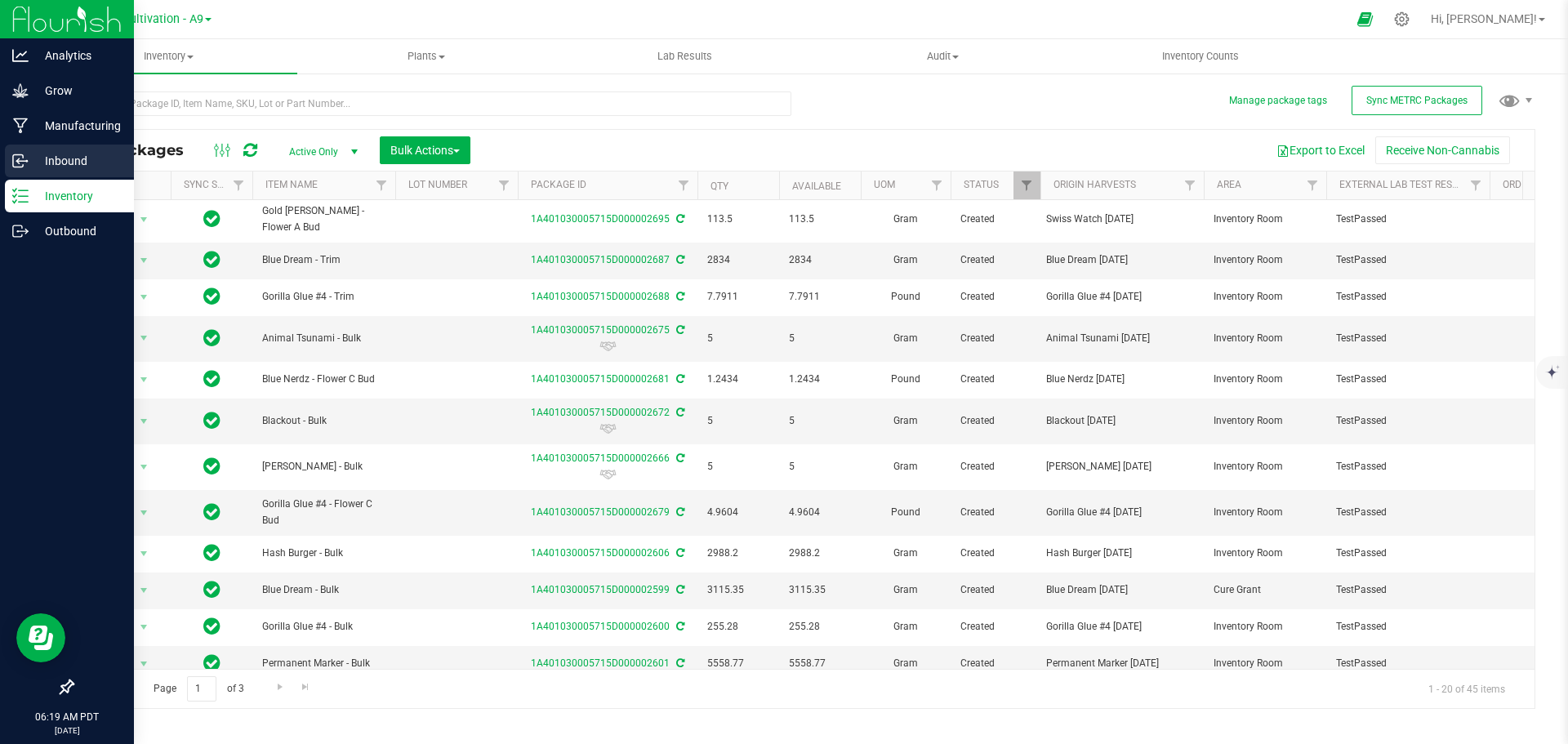
click at [74, 159] on p "Inbound" at bounding box center [78, 161] width 98 height 20
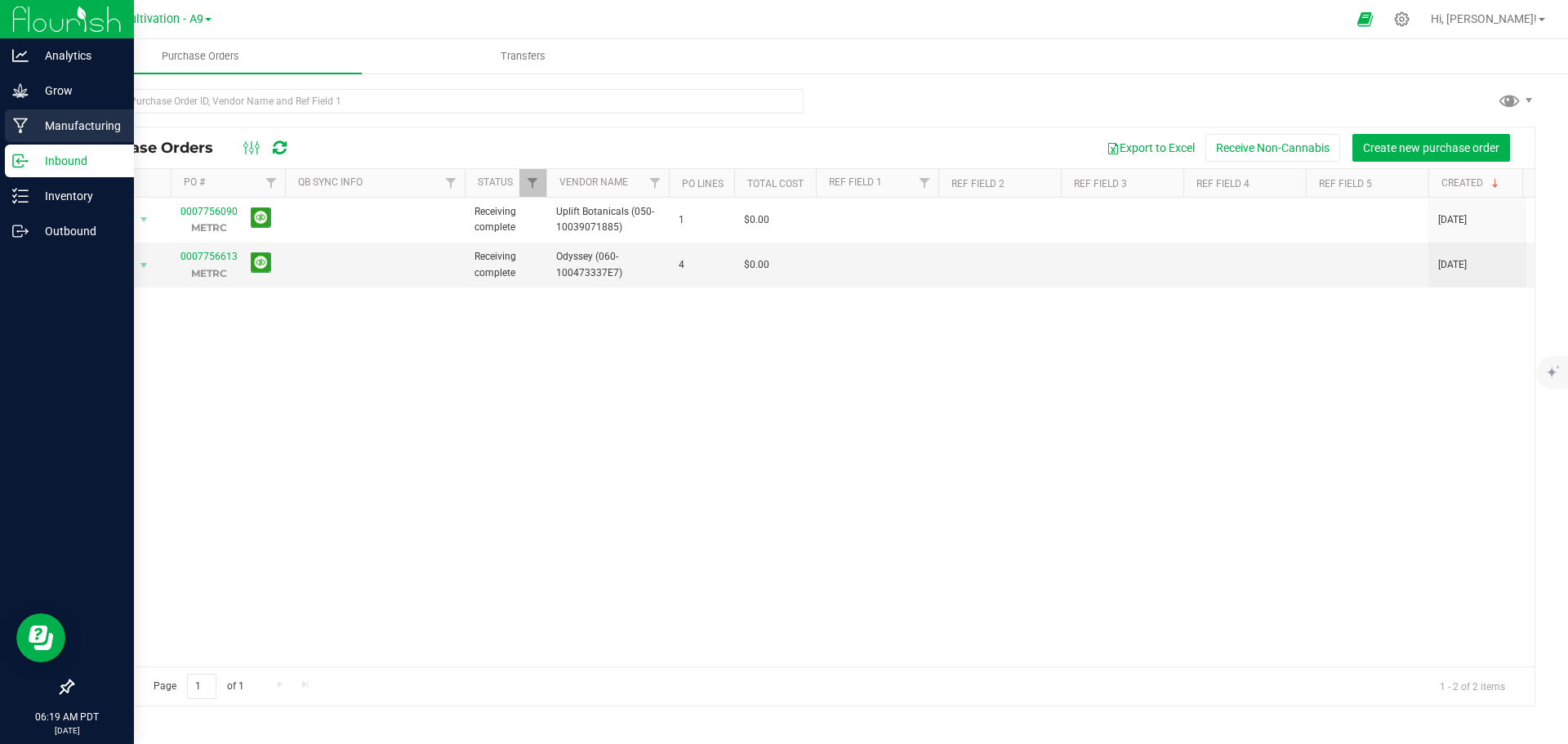
click at [80, 130] on p "Manufacturing" at bounding box center [78, 126] width 98 height 20
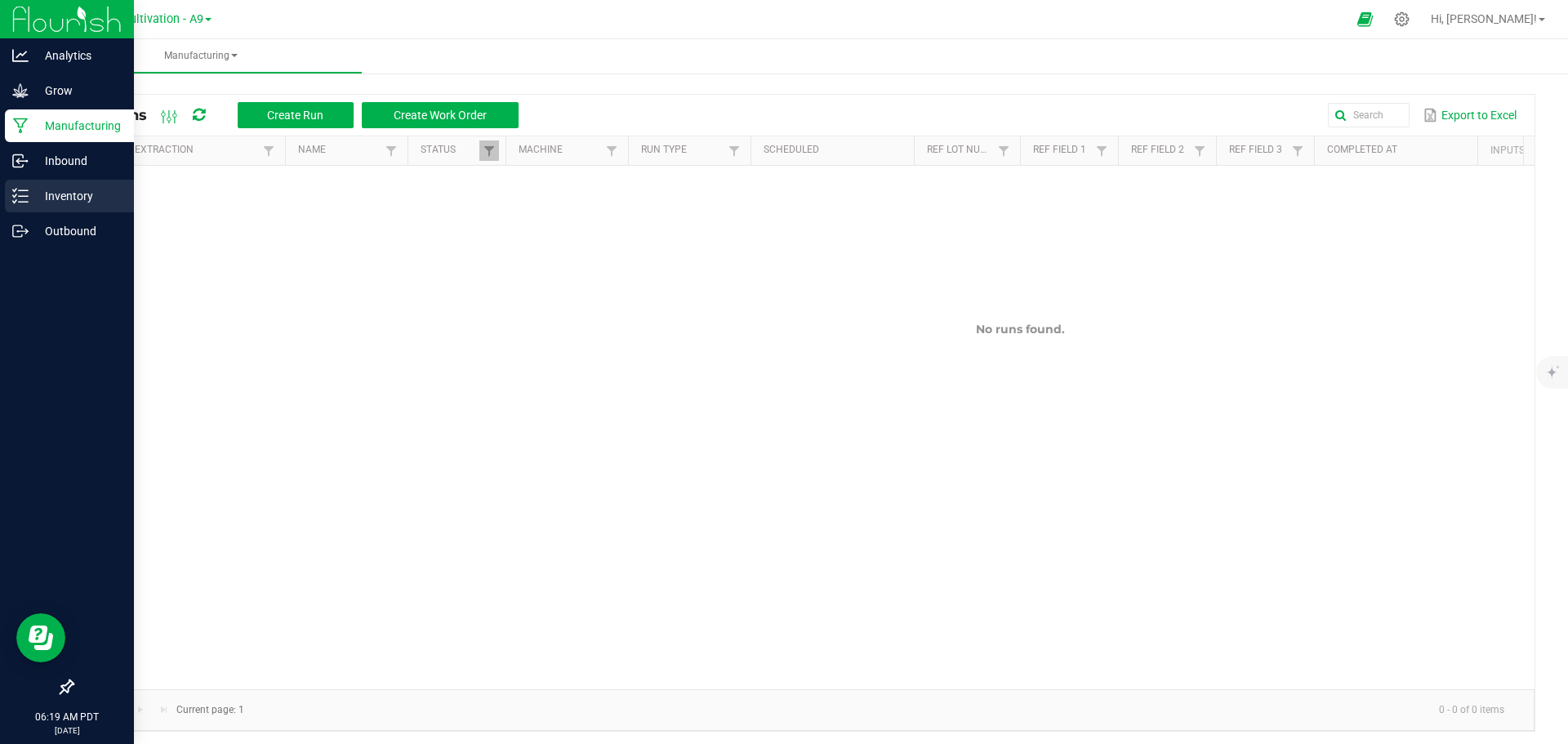
click at [69, 190] on p "Inventory" at bounding box center [78, 196] width 98 height 20
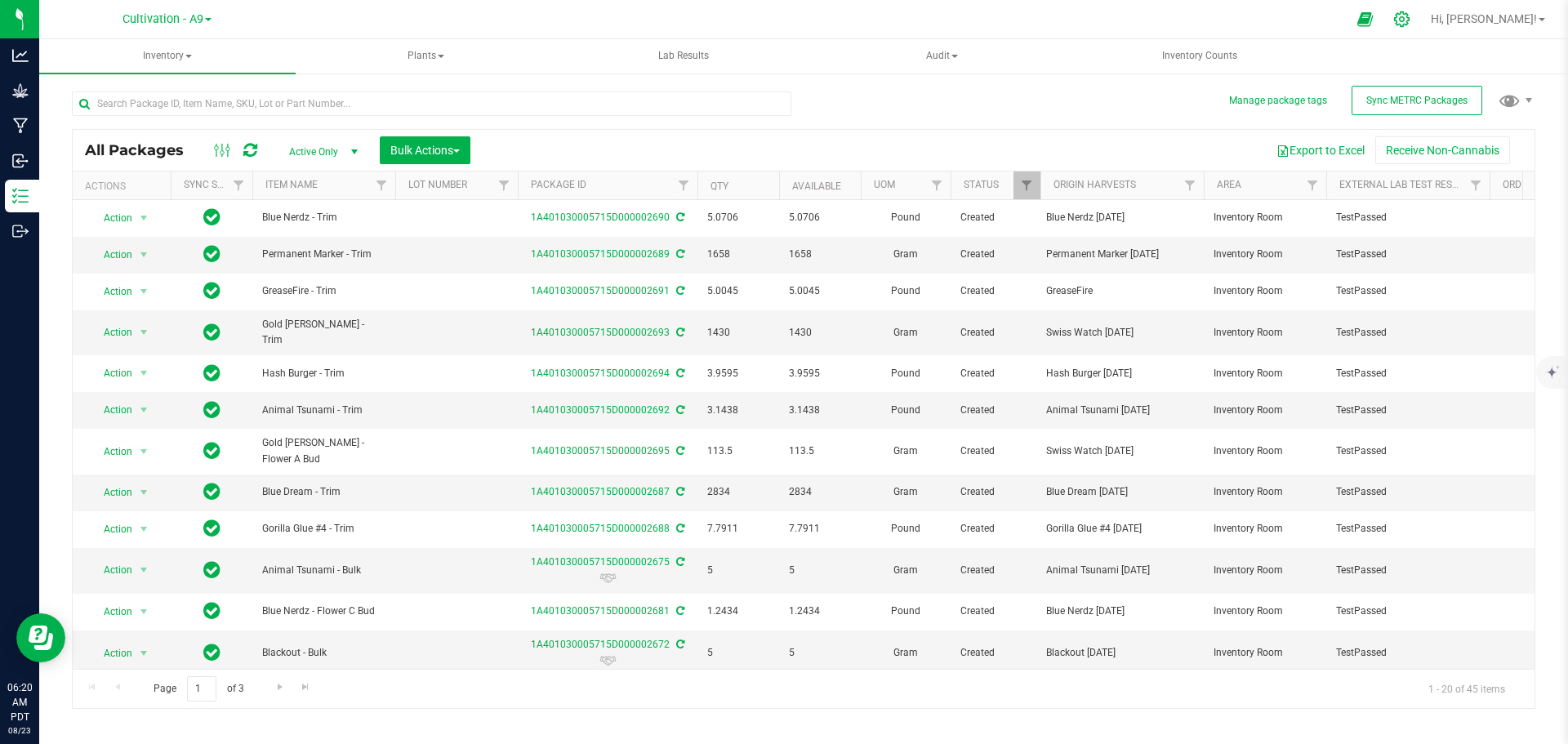
click at [1410, 25] on icon at bounding box center [1401, 19] width 17 height 17
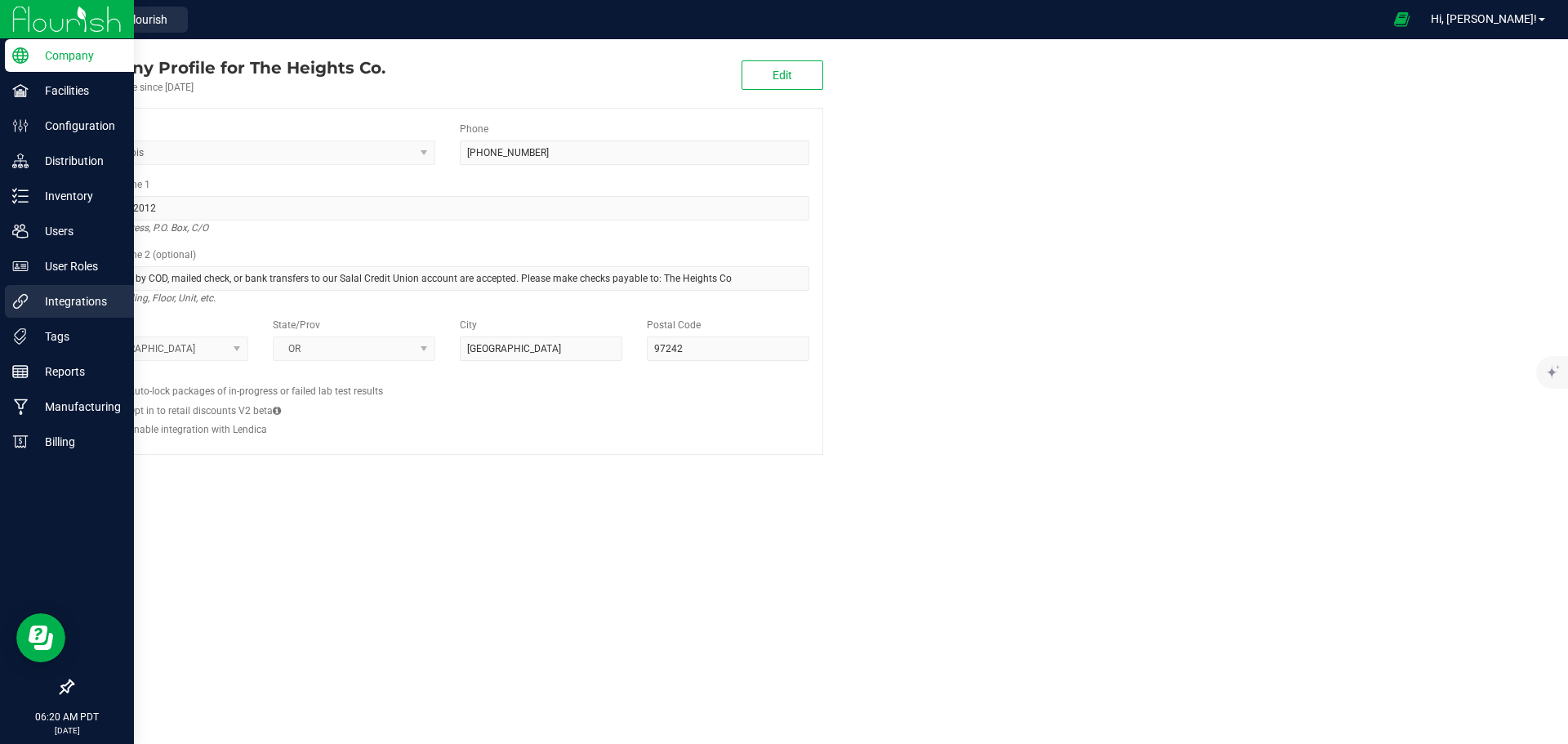
click at [71, 307] on p "Integrations" at bounding box center [78, 302] width 98 height 20
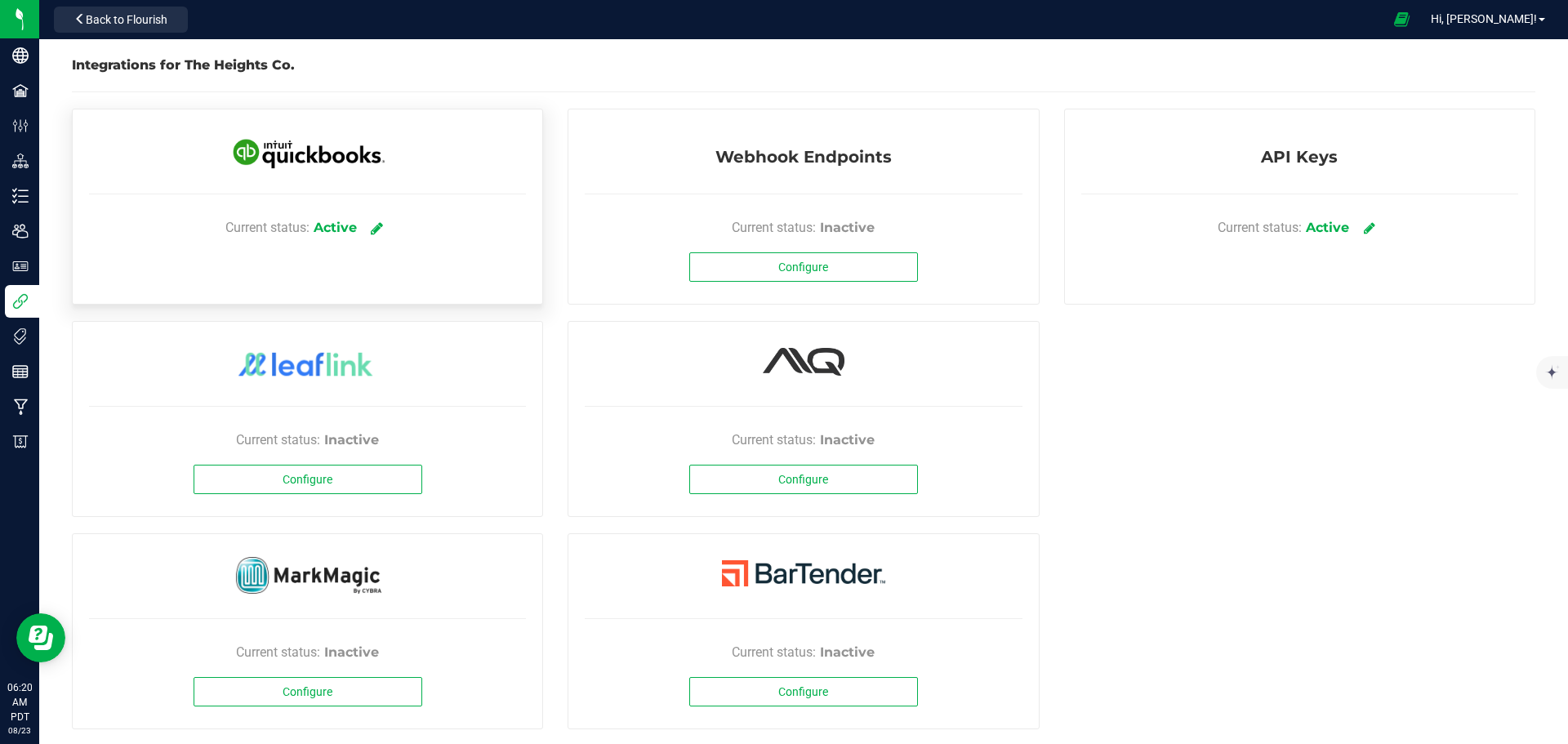
click at [380, 233] on icon at bounding box center [376, 228] width 12 height 15
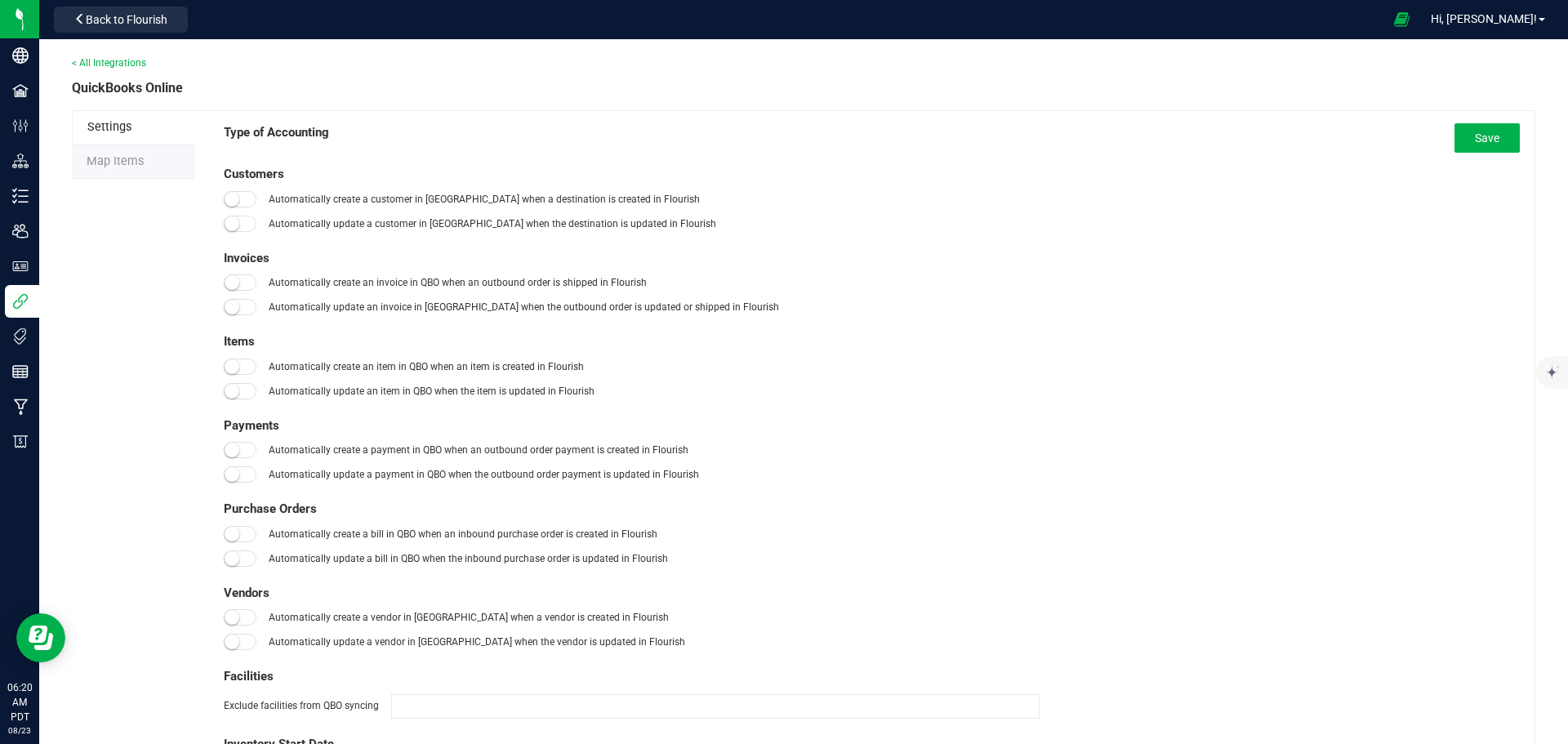
type input "[DATE]"
click at [112, 161] on span "Map Items" at bounding box center [115, 161] width 57 height 14
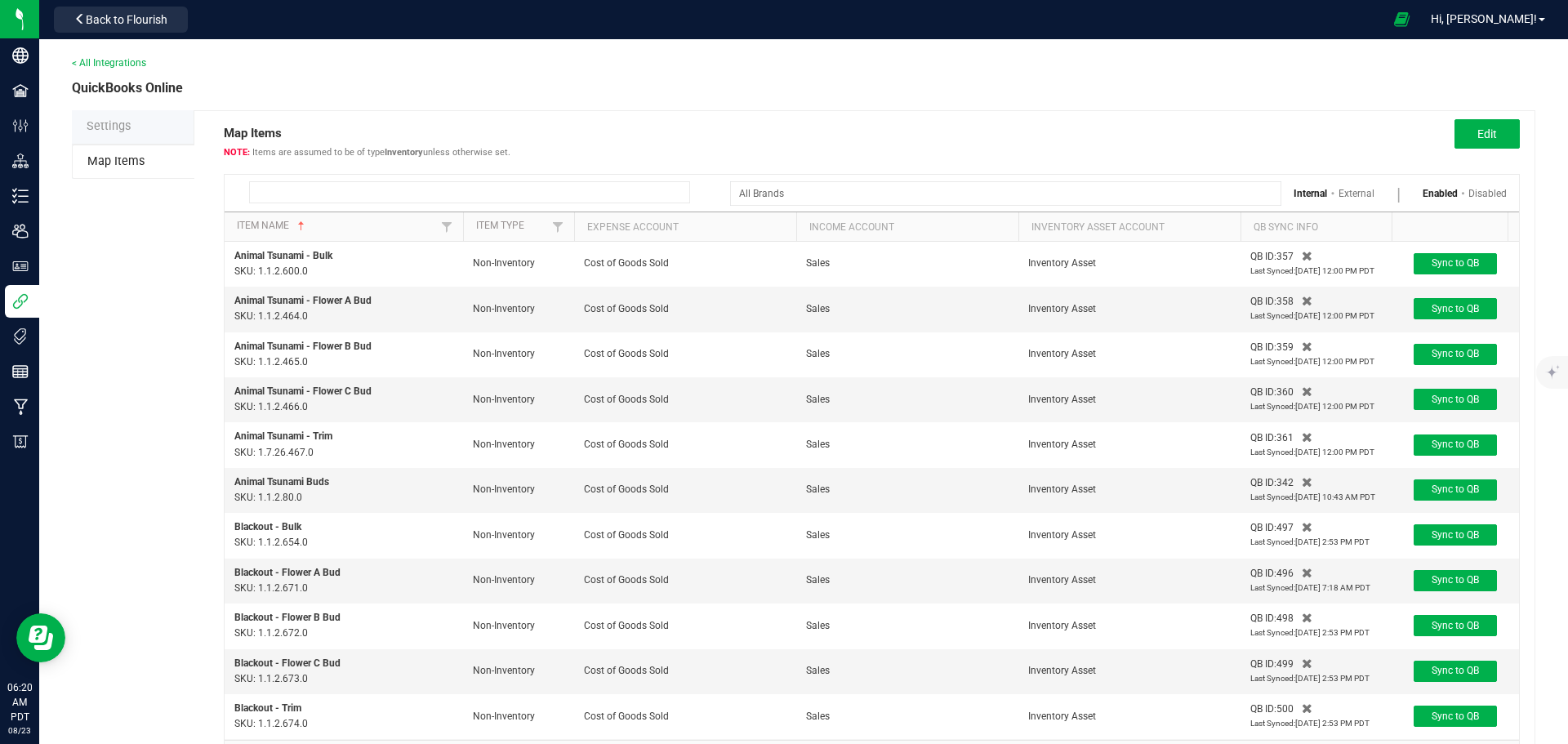
click at [284, 192] on input at bounding box center [469, 192] width 441 height 22
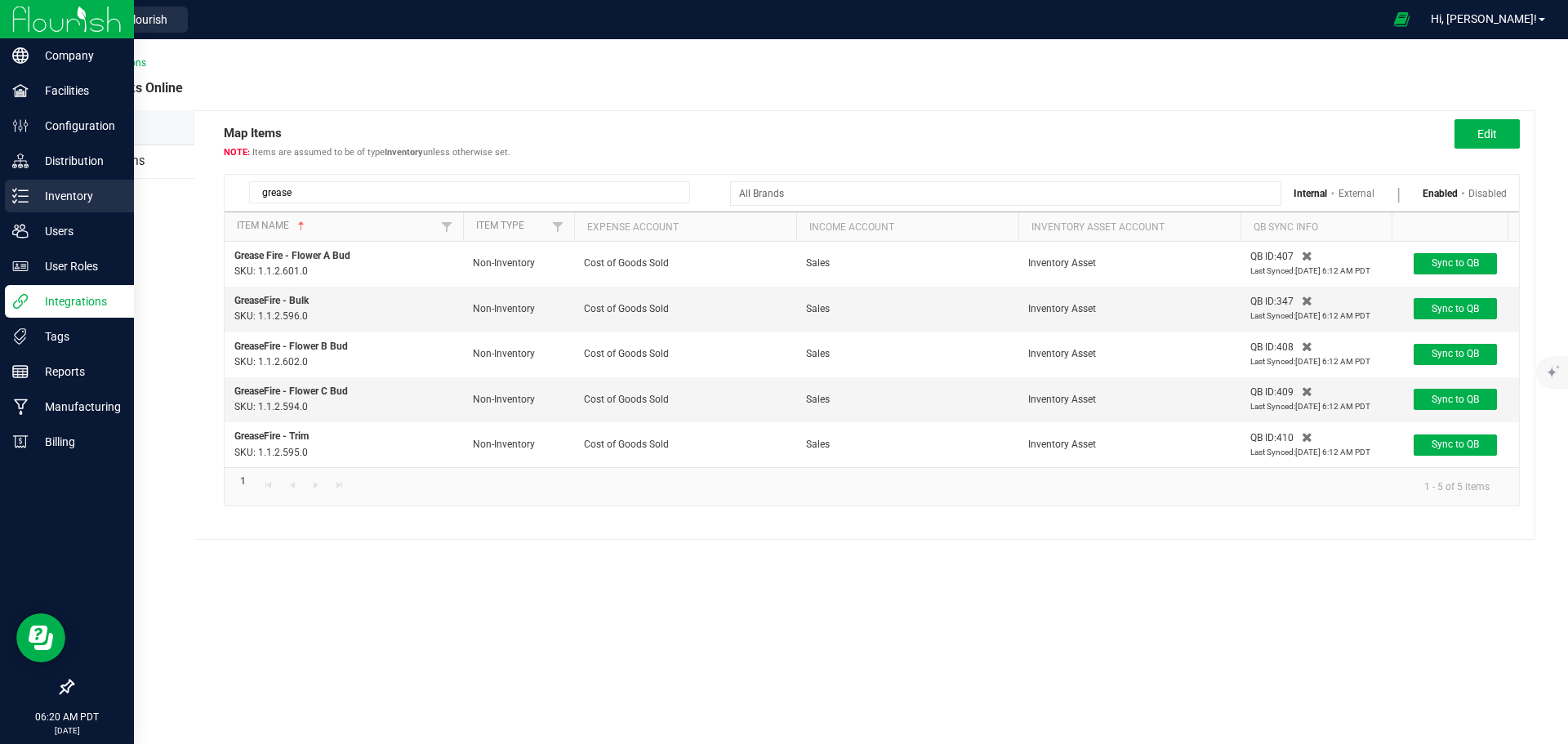
type input "grease"
click at [56, 197] on p "Inventory" at bounding box center [78, 196] width 98 height 20
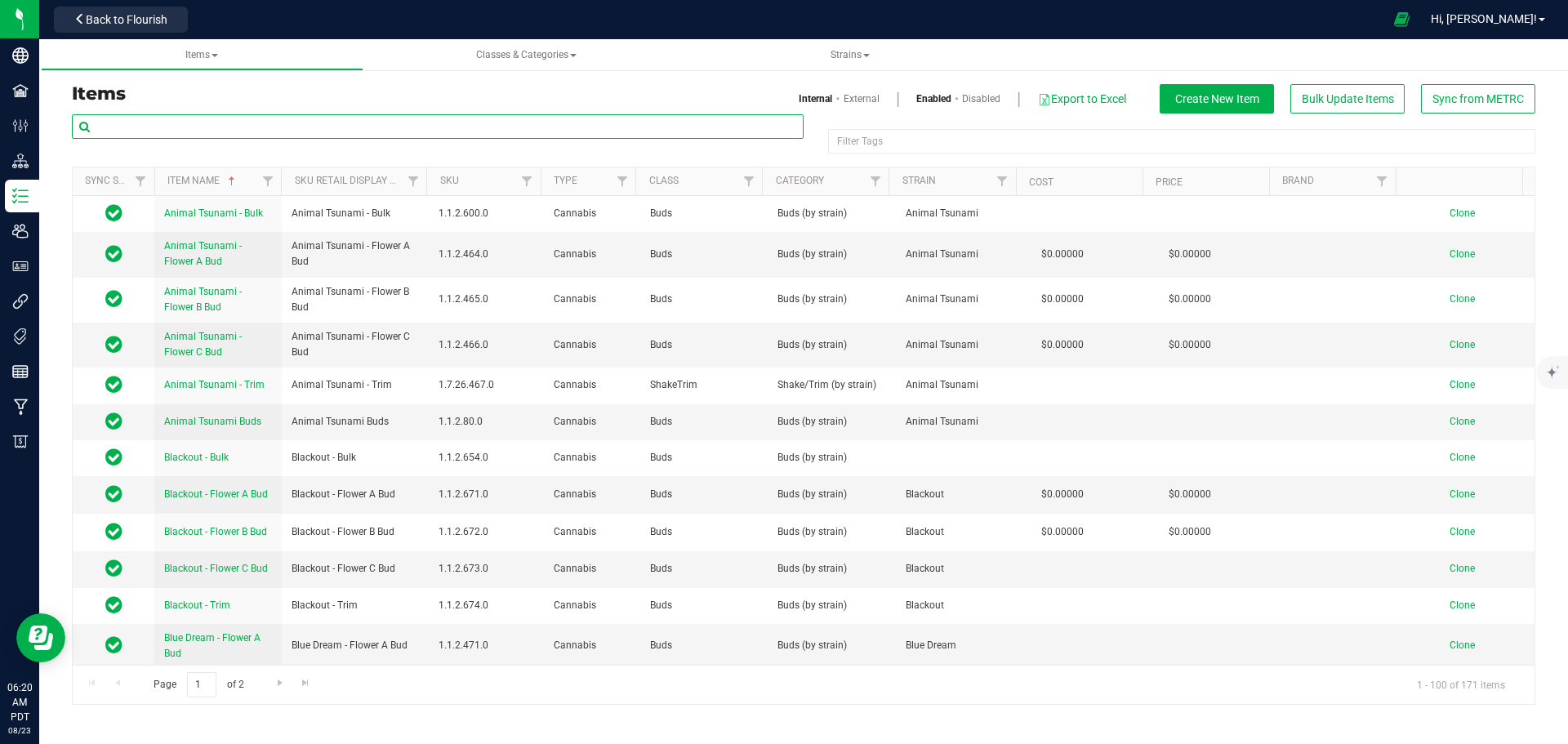
click at [245, 127] on input "text" at bounding box center [437, 126] width 732 height 25
type input "grease"
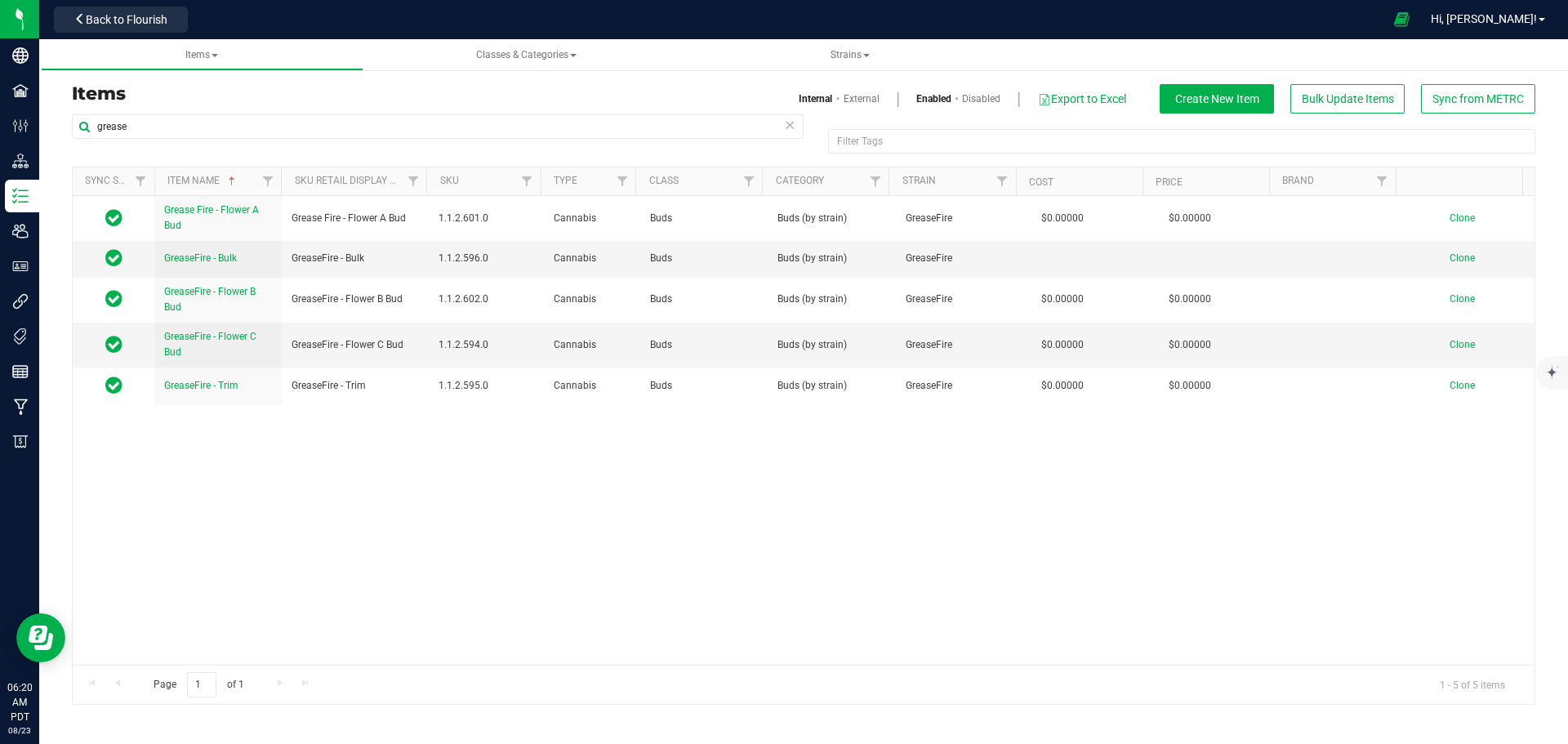
click at [853, 101] on link "External" at bounding box center [860, 99] width 36 height 15
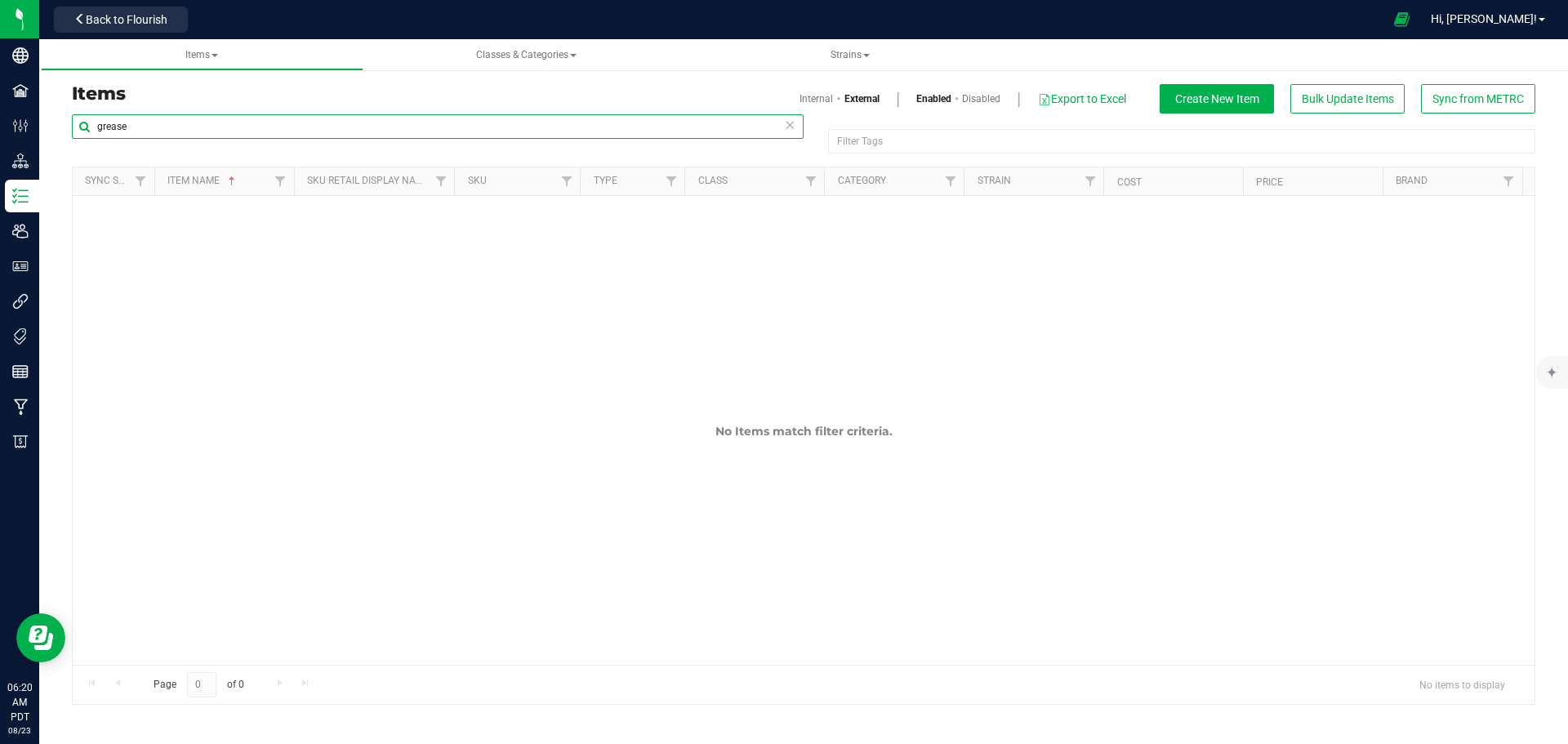
click at [170, 117] on input "grease" at bounding box center [437, 126] width 732 height 25
click at [977, 98] on link "Disabled" at bounding box center [981, 99] width 38 height 15
click at [809, 102] on link "Internal" at bounding box center [816, 99] width 33 height 15
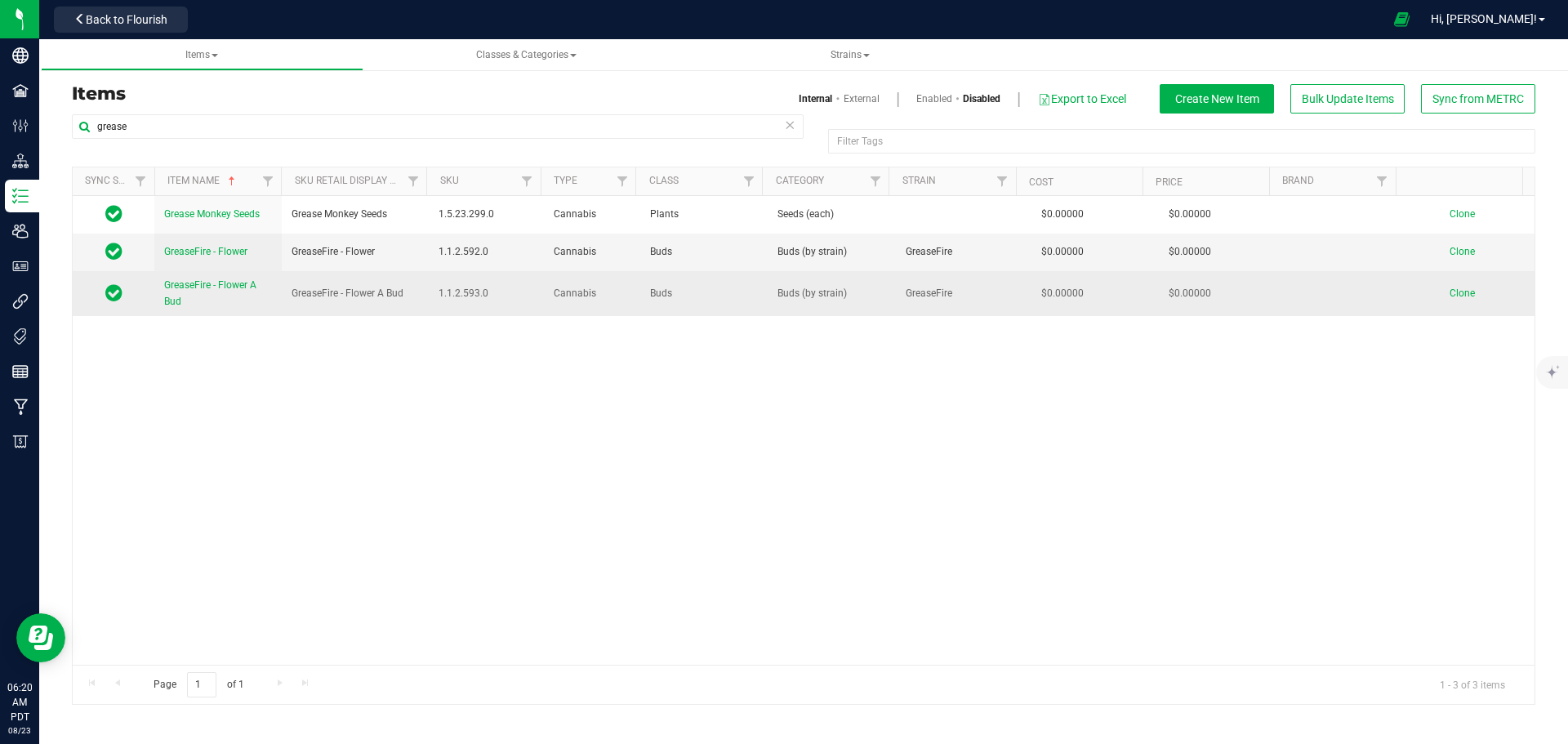
click at [169, 298] on span "GreaseFire - Flower A Bud" at bounding box center [211, 293] width 93 height 27
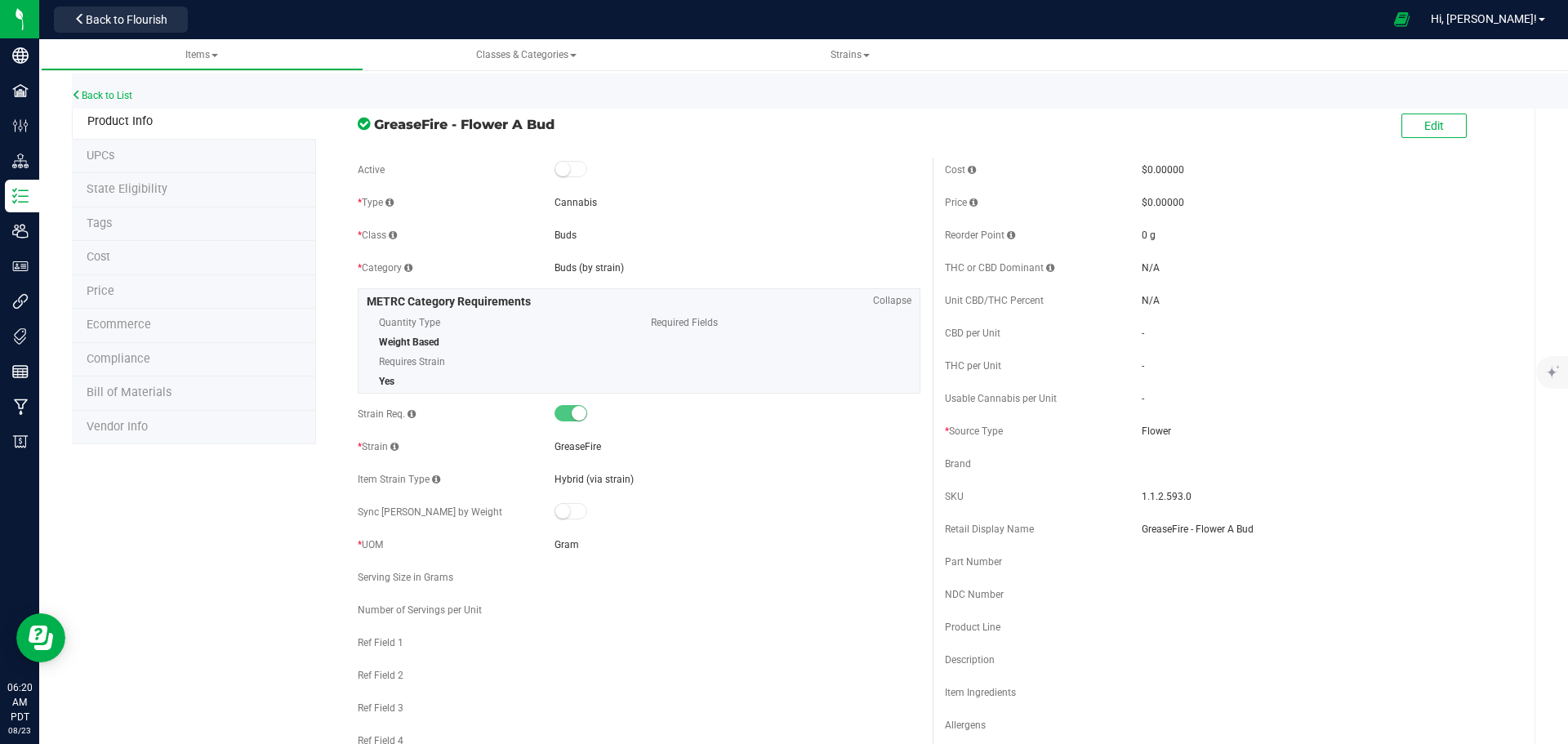
click at [570, 169] on span at bounding box center [571, 169] width 33 height 17
click at [1428, 124] on span "Edit" at bounding box center [1434, 126] width 20 height 13
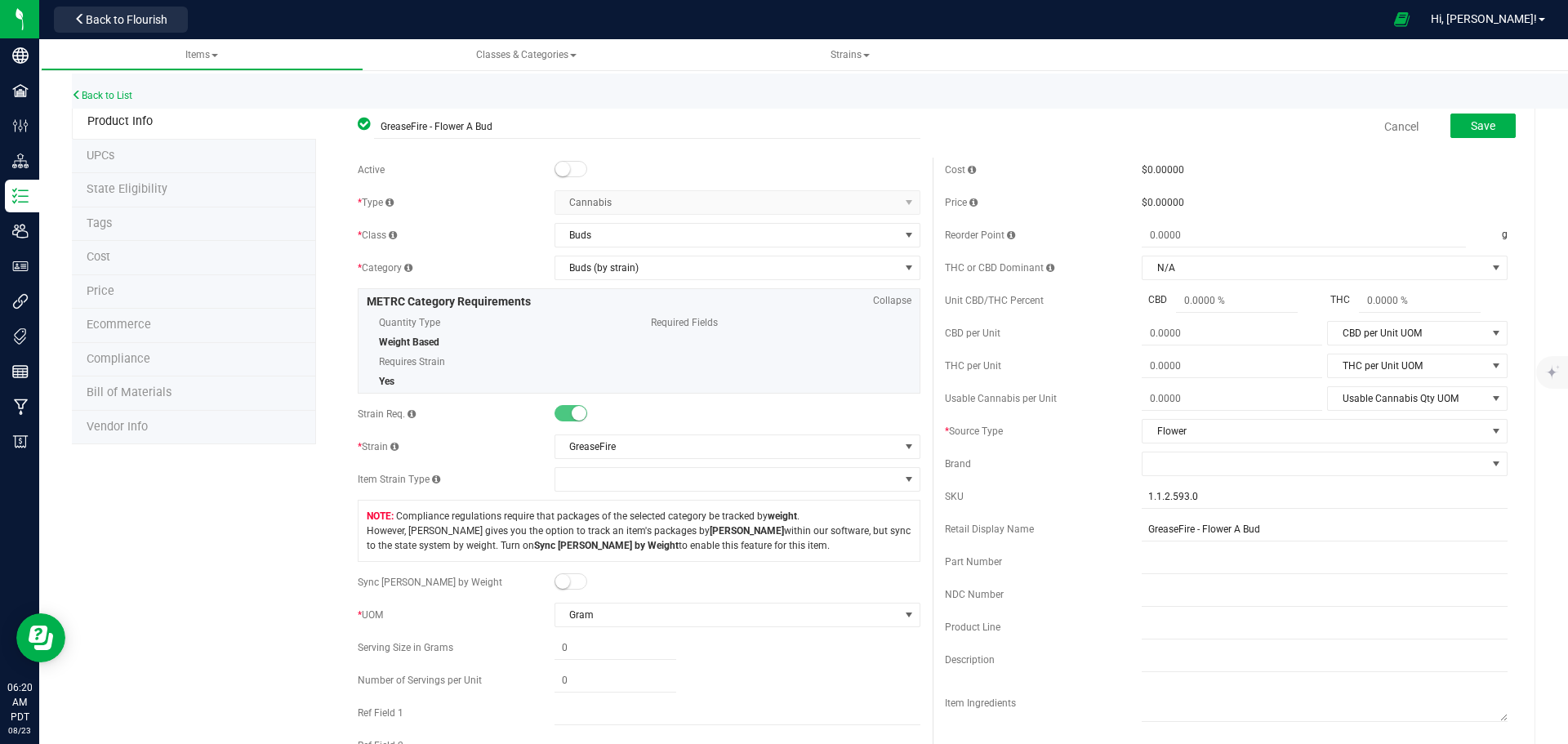
click at [565, 165] on small at bounding box center [563, 169] width 15 height 15
click at [1457, 131] on button "Save" at bounding box center [1482, 126] width 65 height 25
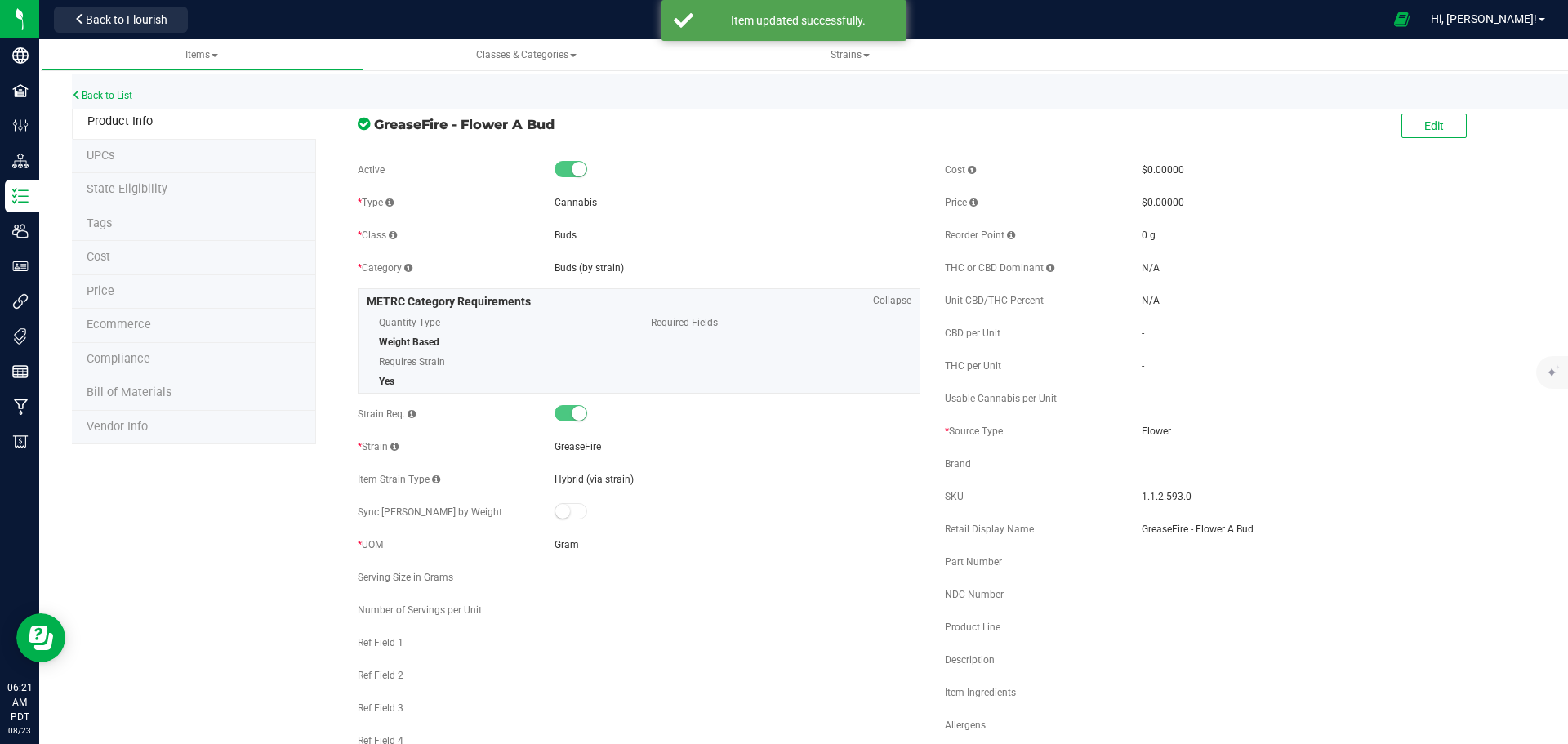
click at [112, 100] on link "Back to List" at bounding box center [102, 96] width 60 height 12
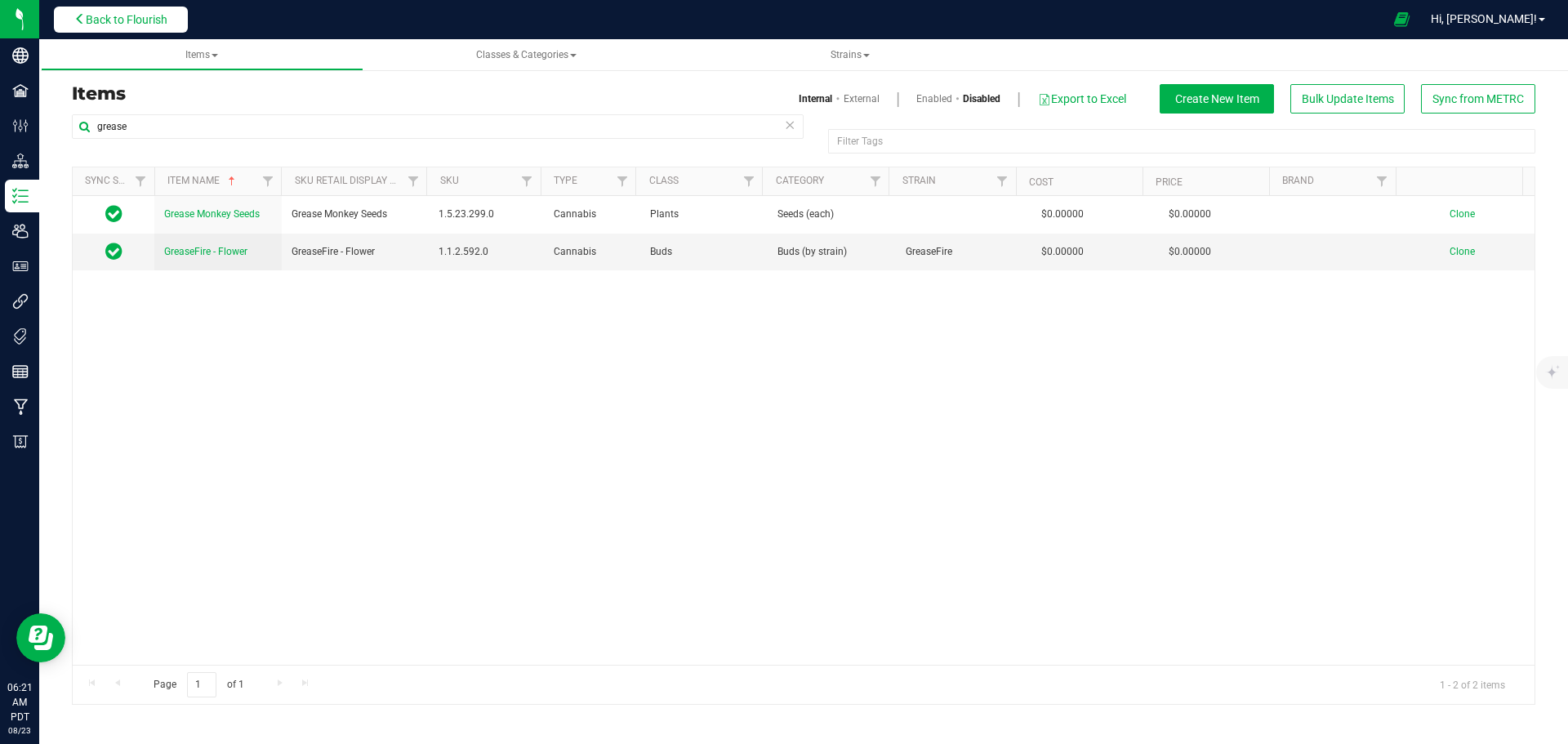
click at [117, 20] on span "Back to Flourish" at bounding box center [126, 20] width 82 height 13
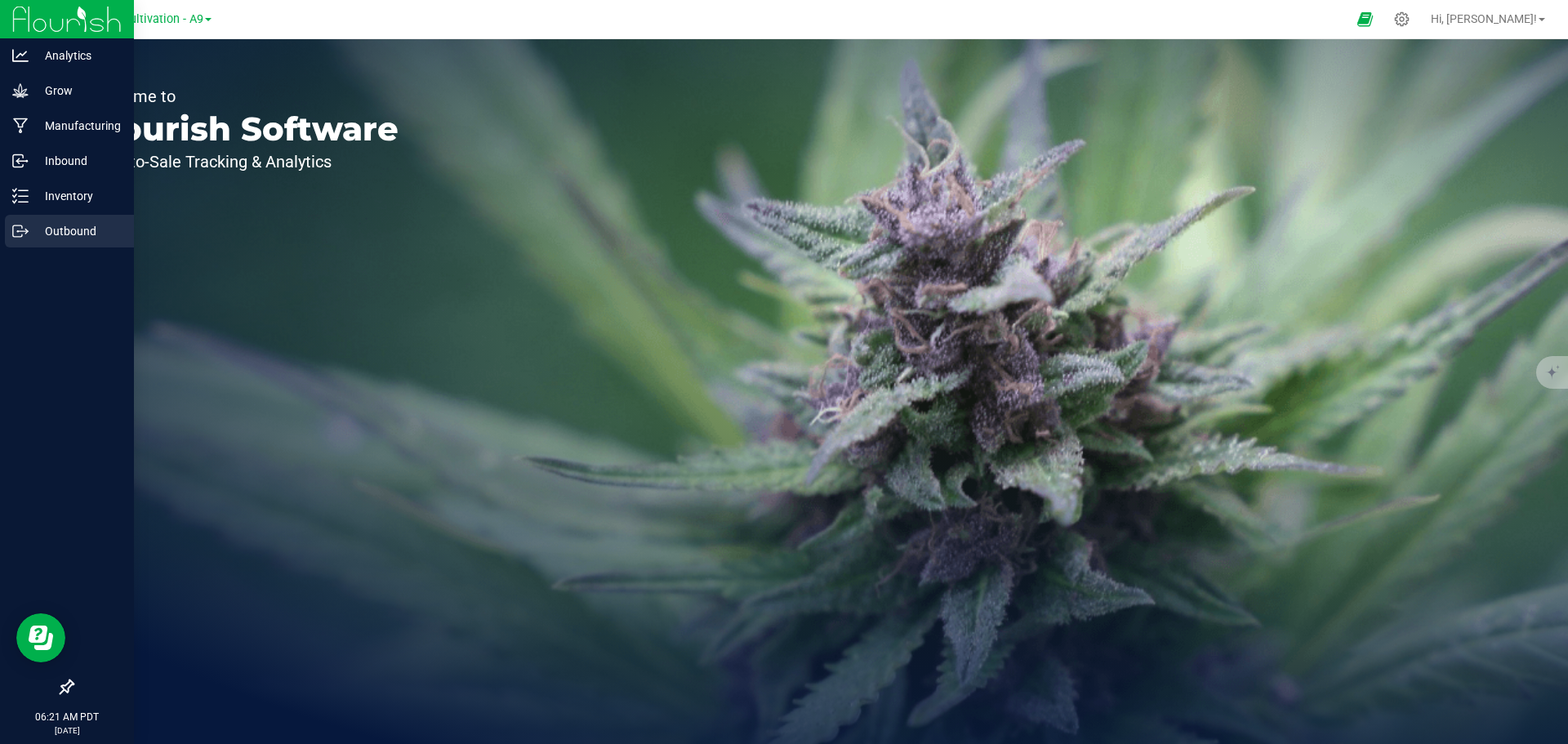
click at [52, 232] on p "Outbound" at bounding box center [78, 231] width 98 height 20
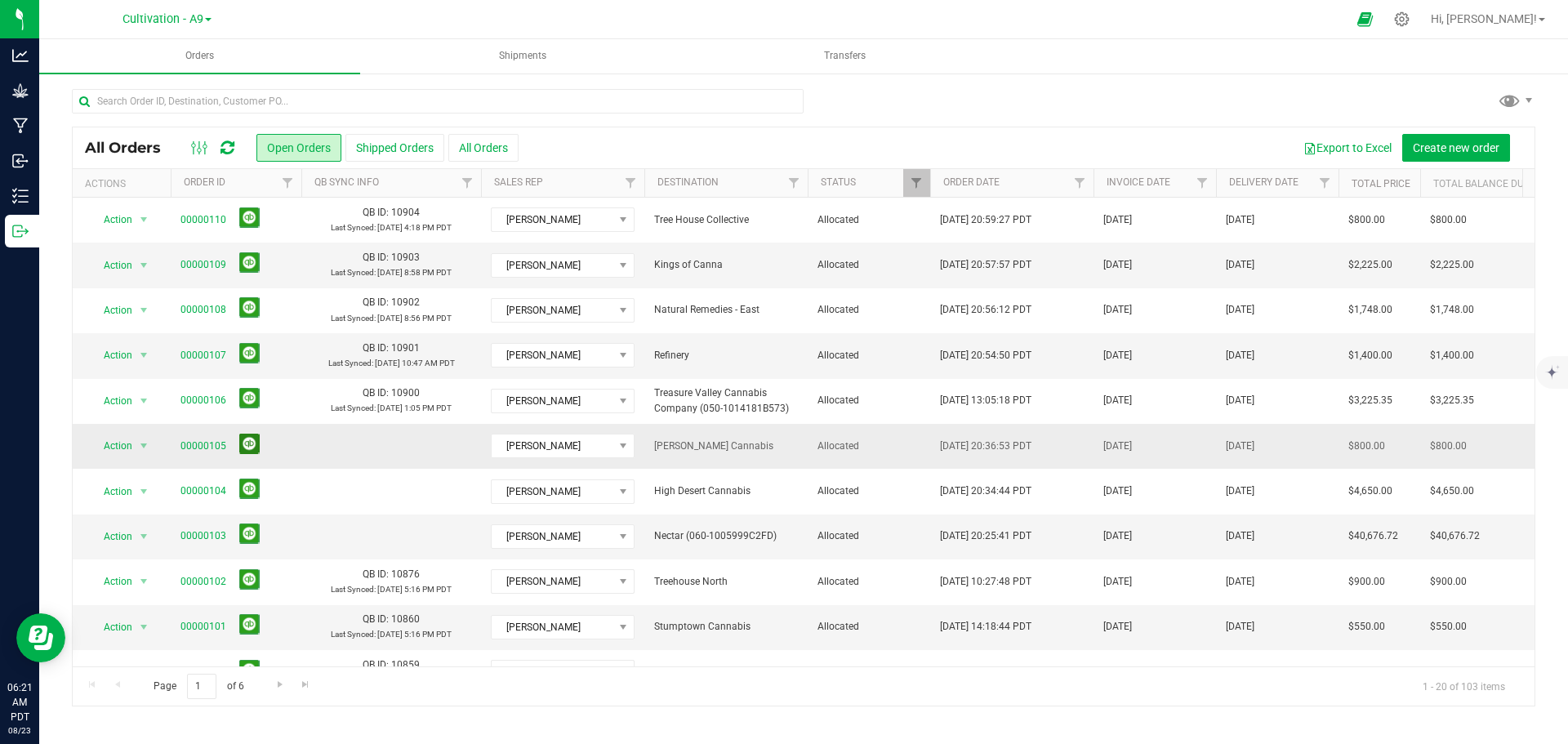
click at [241, 446] on button at bounding box center [249, 444] width 21 height 21
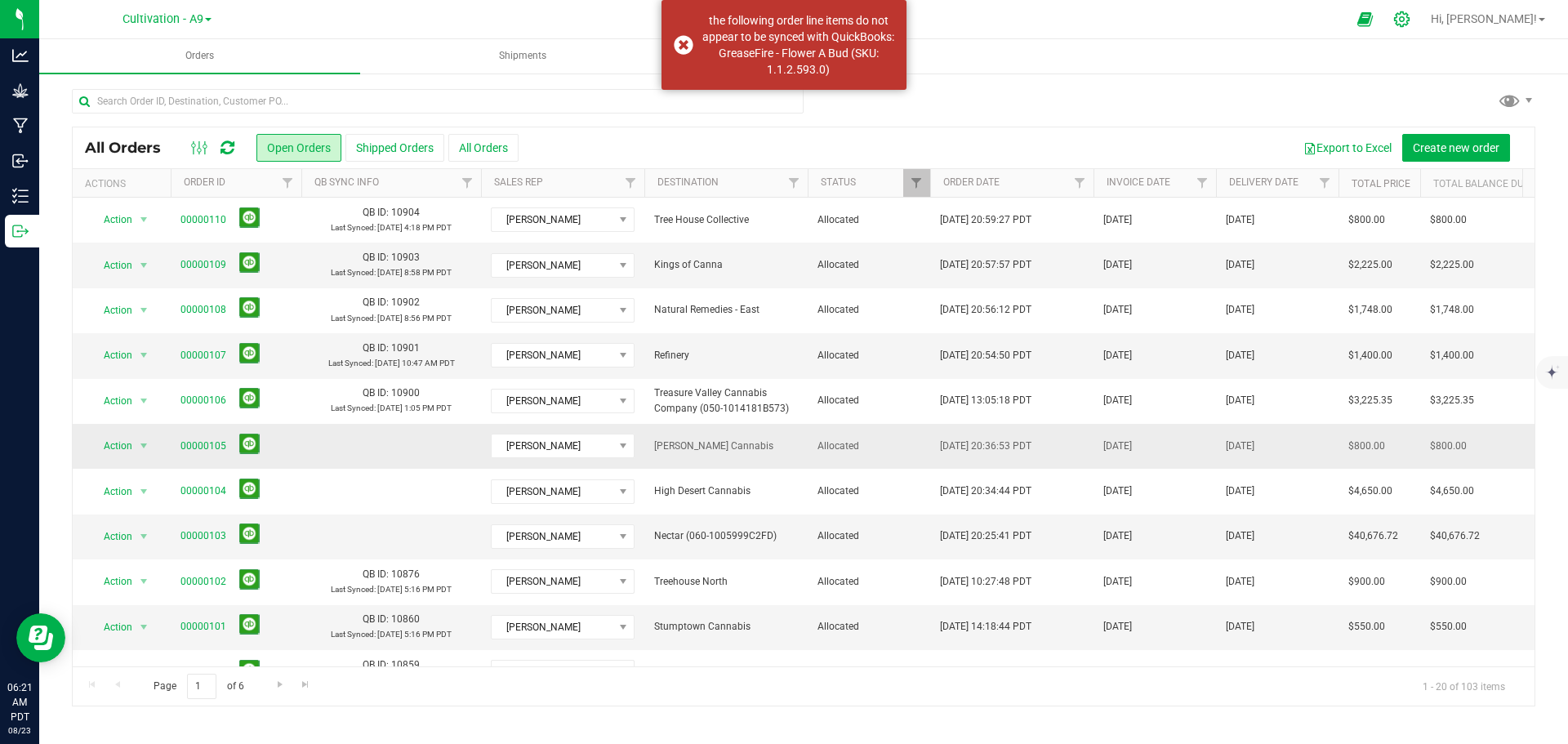
click at [1410, 22] on icon at bounding box center [1401, 19] width 17 height 17
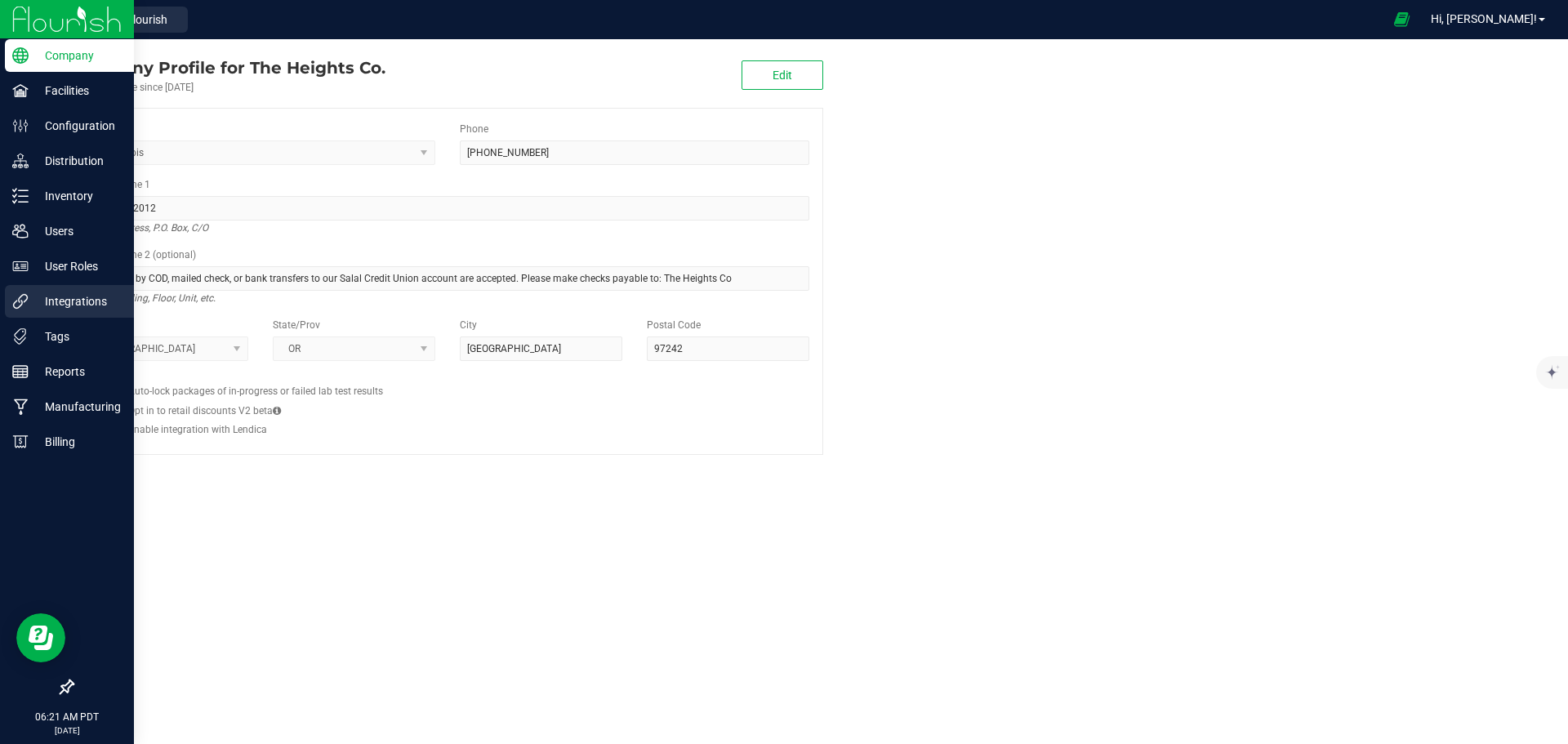
click at [85, 301] on p "Integrations" at bounding box center [78, 302] width 98 height 20
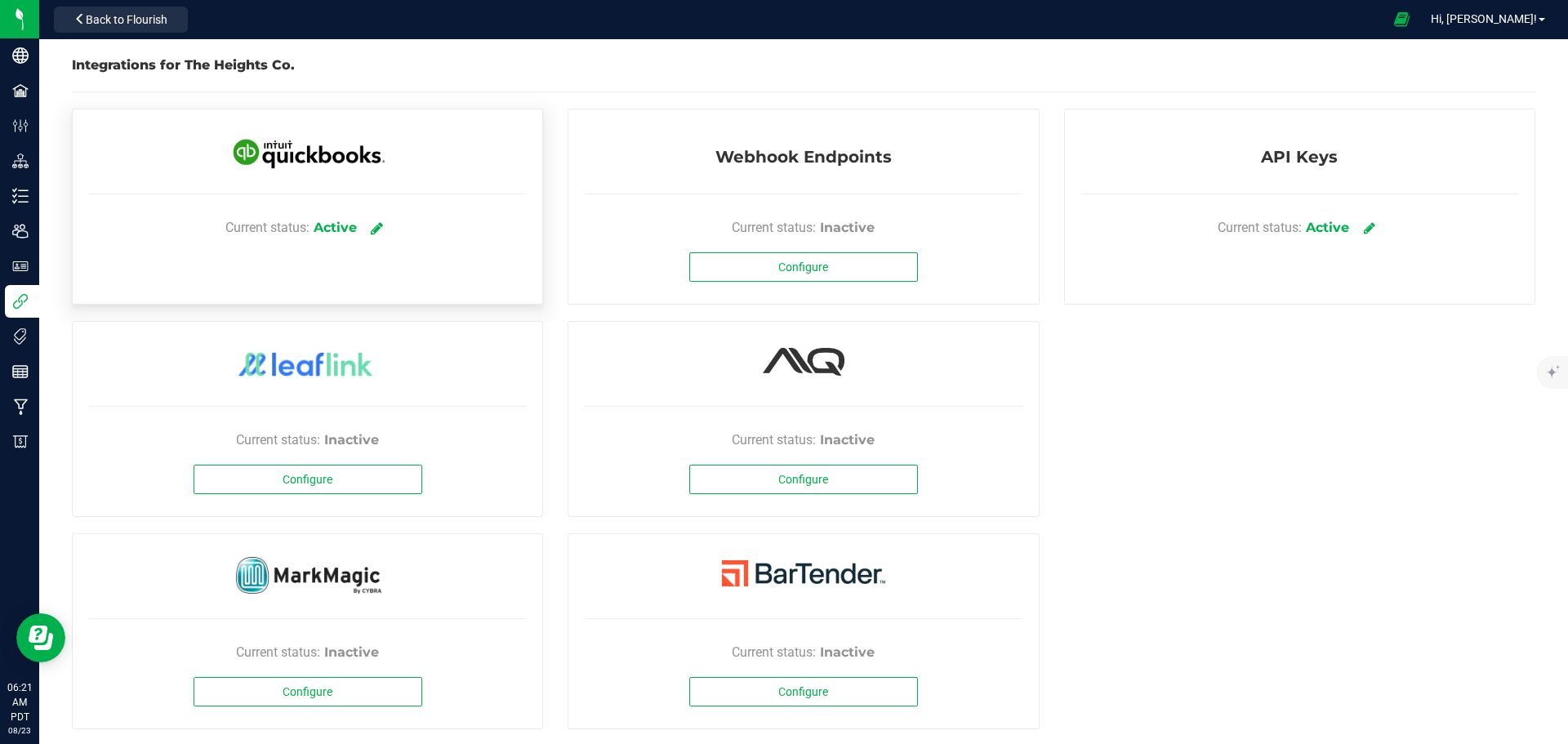
click at [378, 227] on icon at bounding box center [376, 228] width 12 height 15
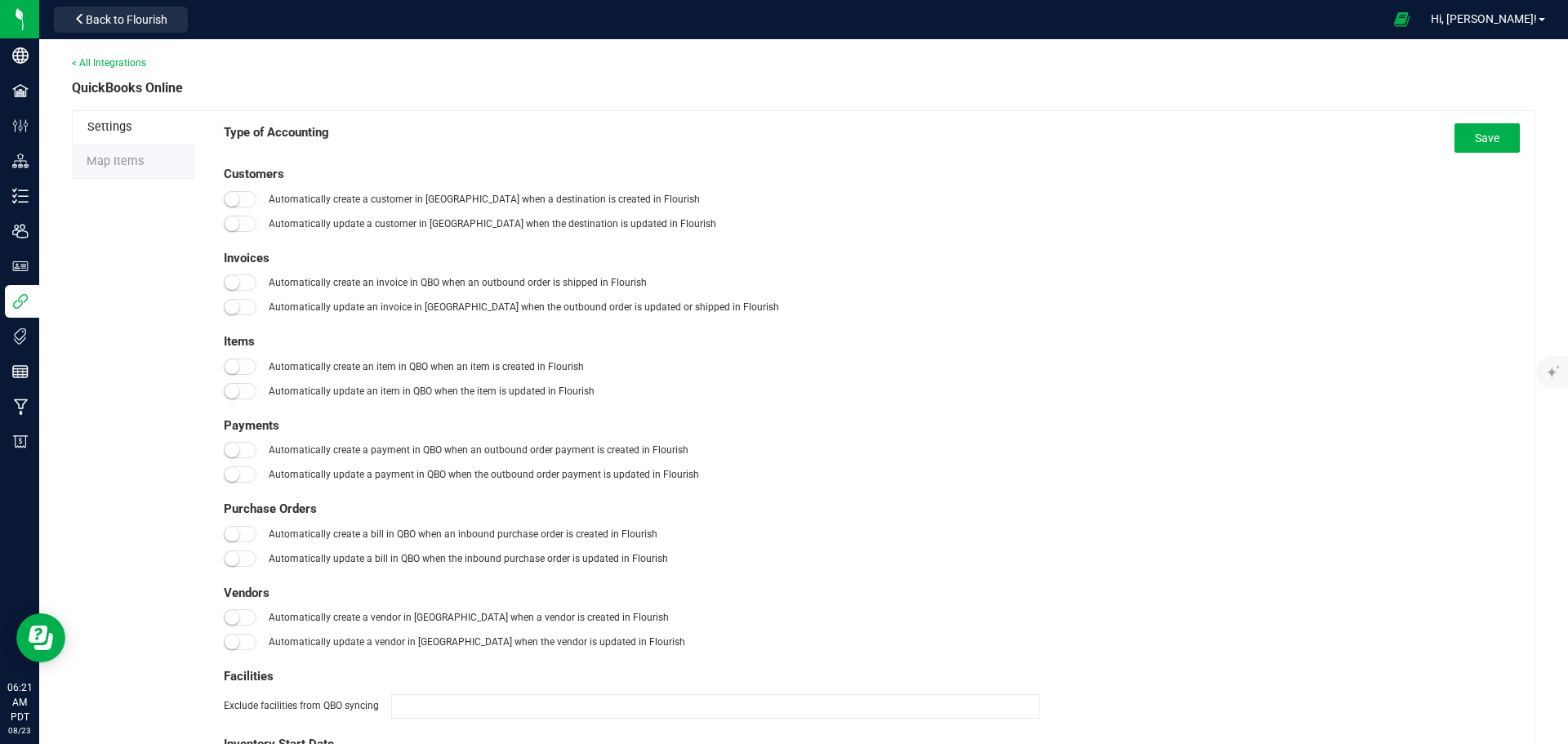
type input "[DATE]"
click at [122, 162] on span "Map Items" at bounding box center [115, 161] width 57 height 14
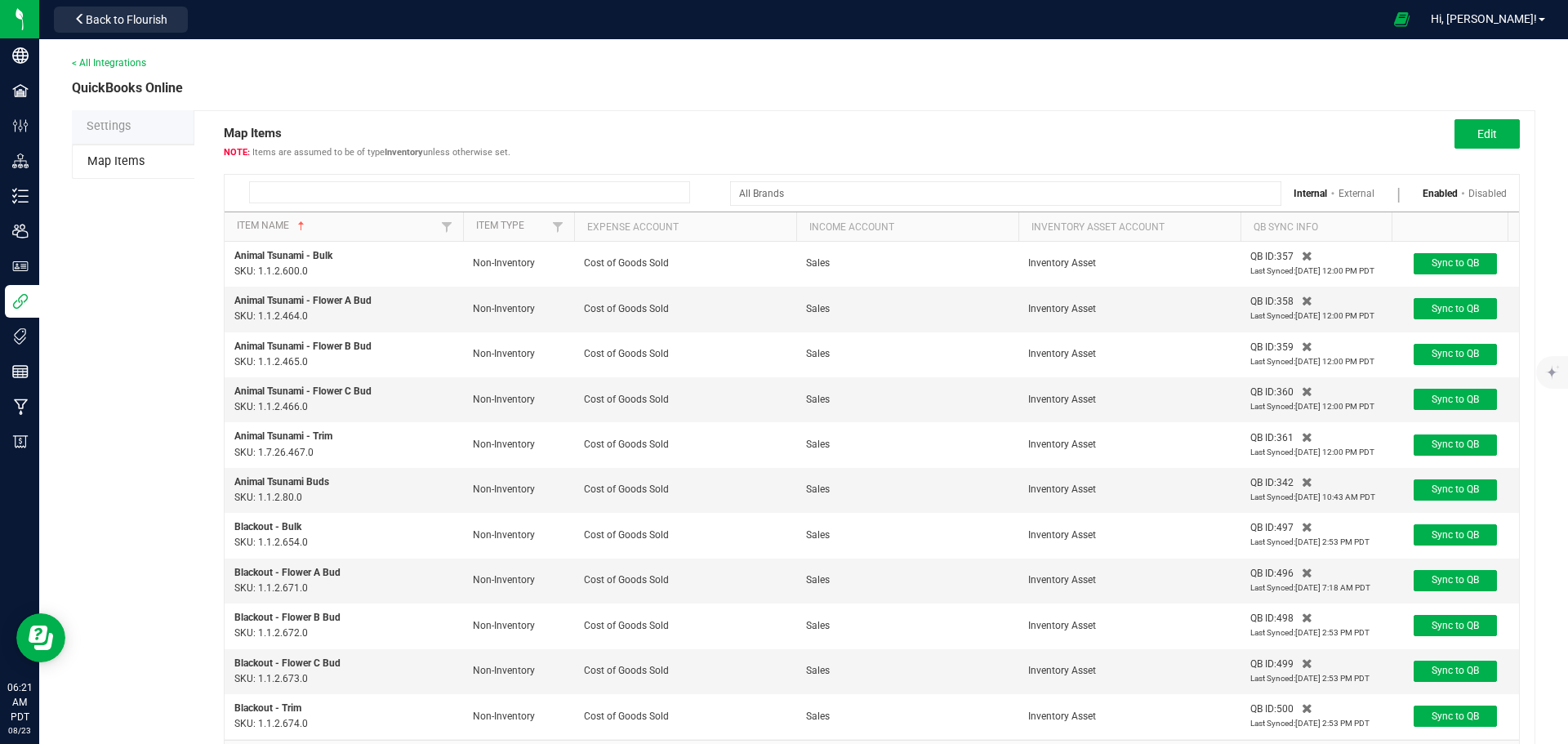
click at [298, 189] on input at bounding box center [469, 192] width 441 height 22
type input "grease"
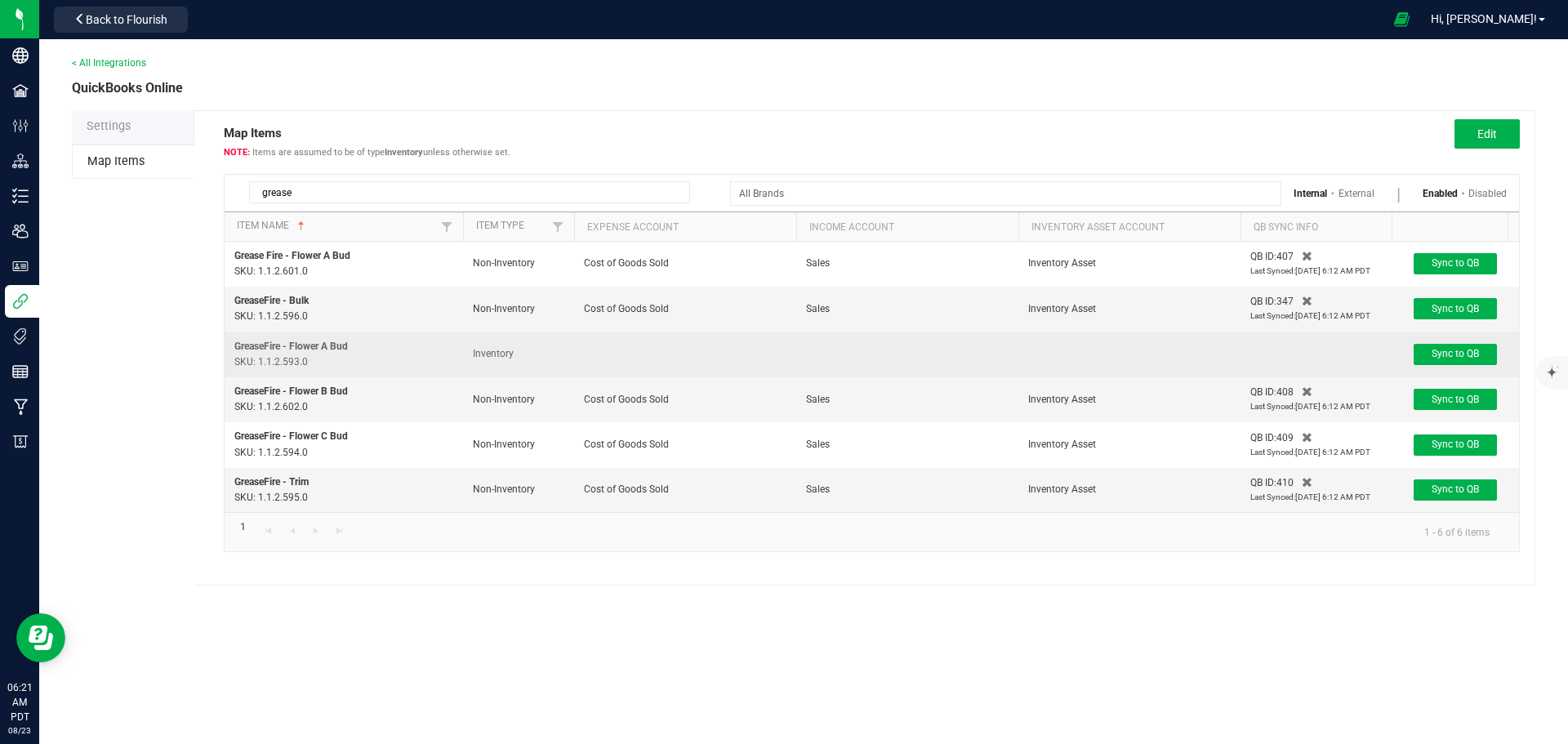
click at [585, 353] on td at bounding box center [684, 355] width 222 height 45
click at [500, 351] on span "Inventory" at bounding box center [493, 354] width 41 height 12
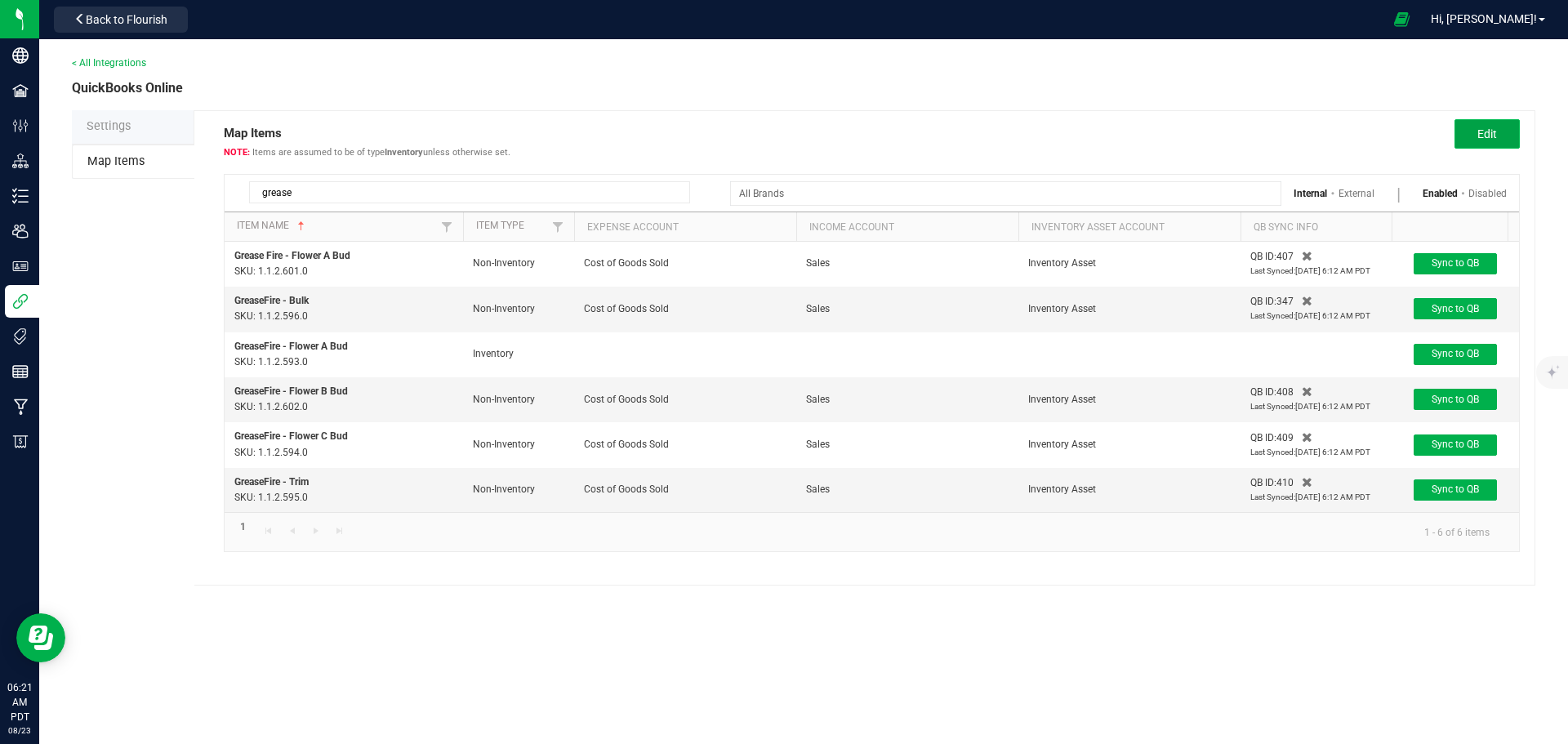
click at [1499, 129] on button "Edit" at bounding box center [1486, 134] width 65 height 30
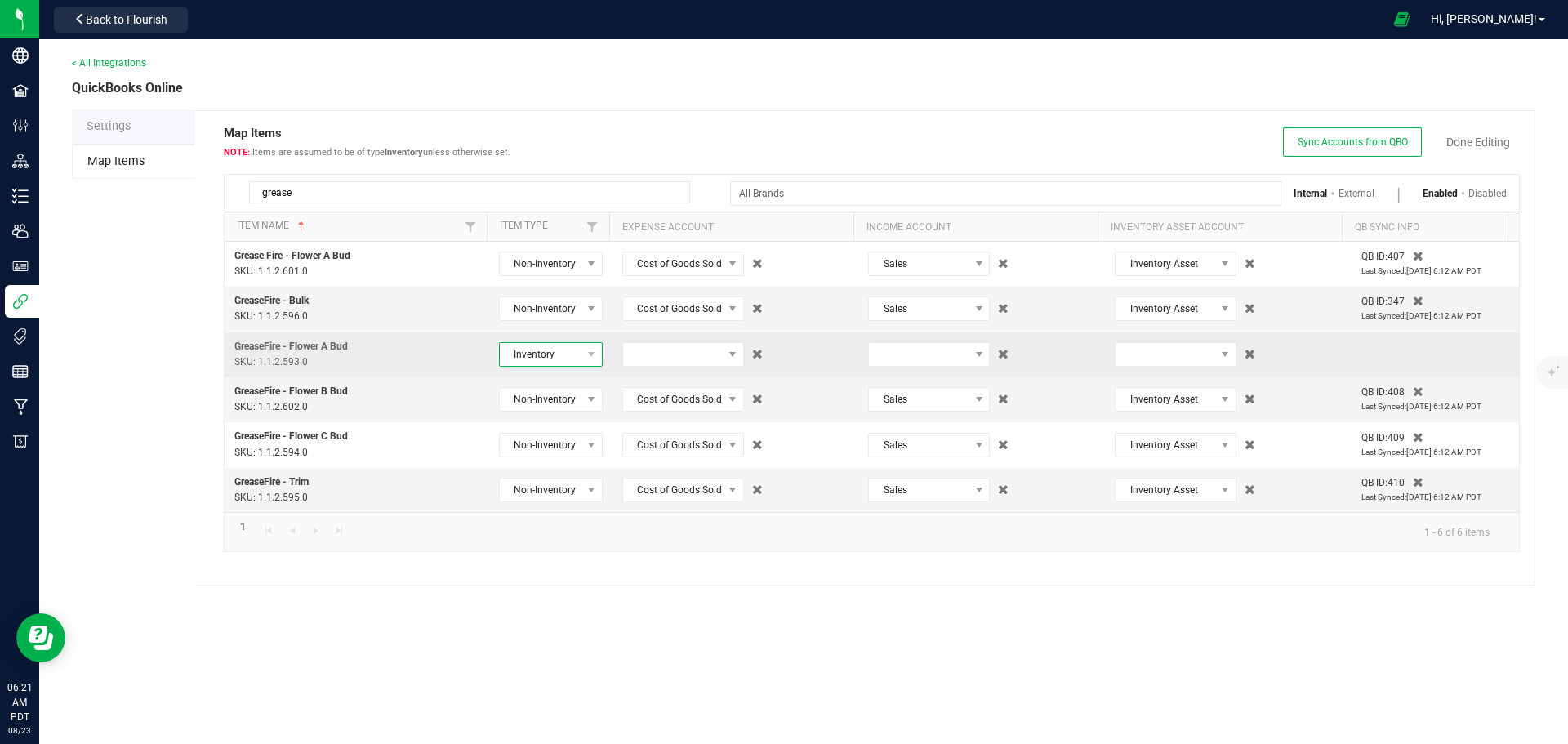
click at [581, 355] on span at bounding box center [591, 355] width 21 height 23
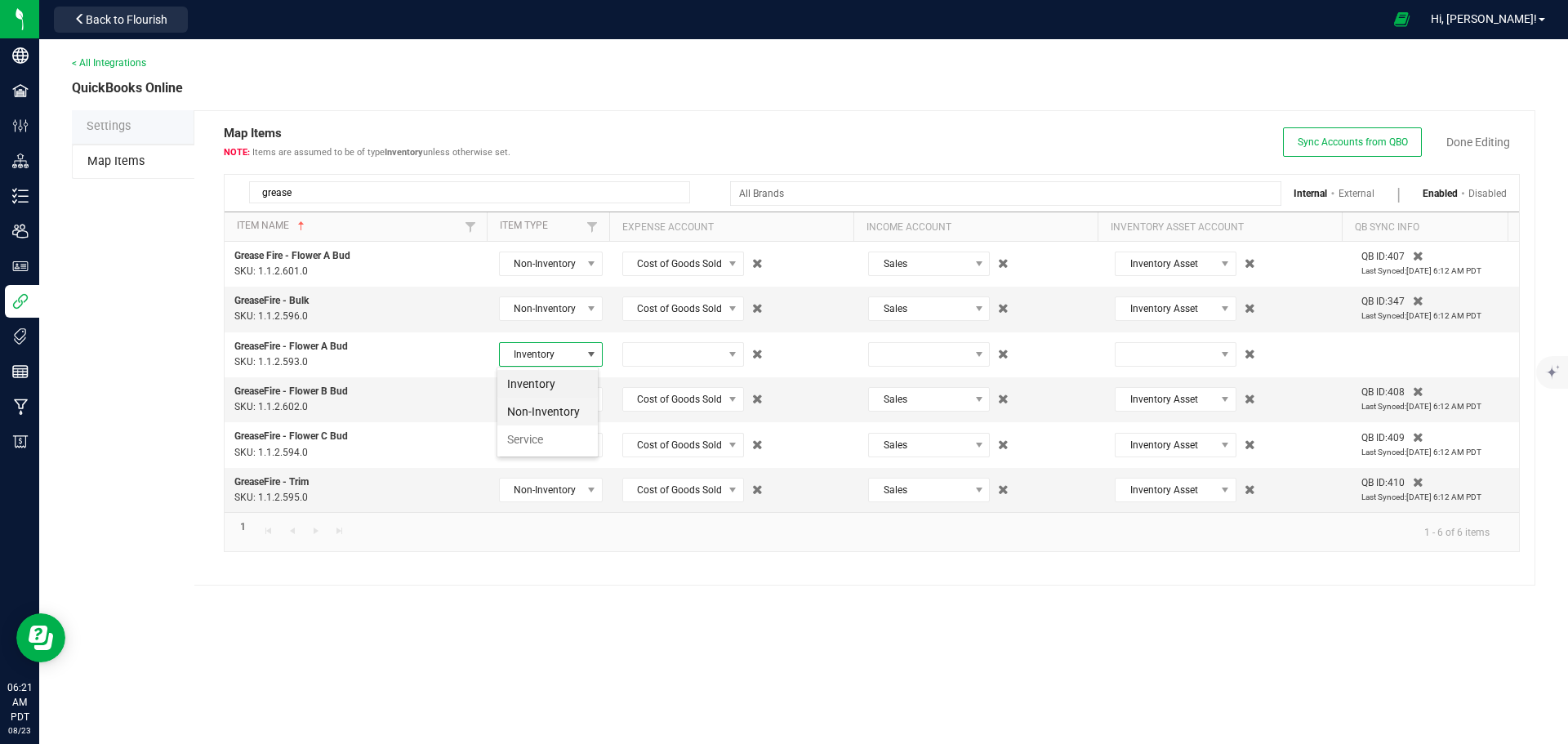
click at [557, 404] on li "Non-Inventory" at bounding box center [547, 412] width 100 height 28
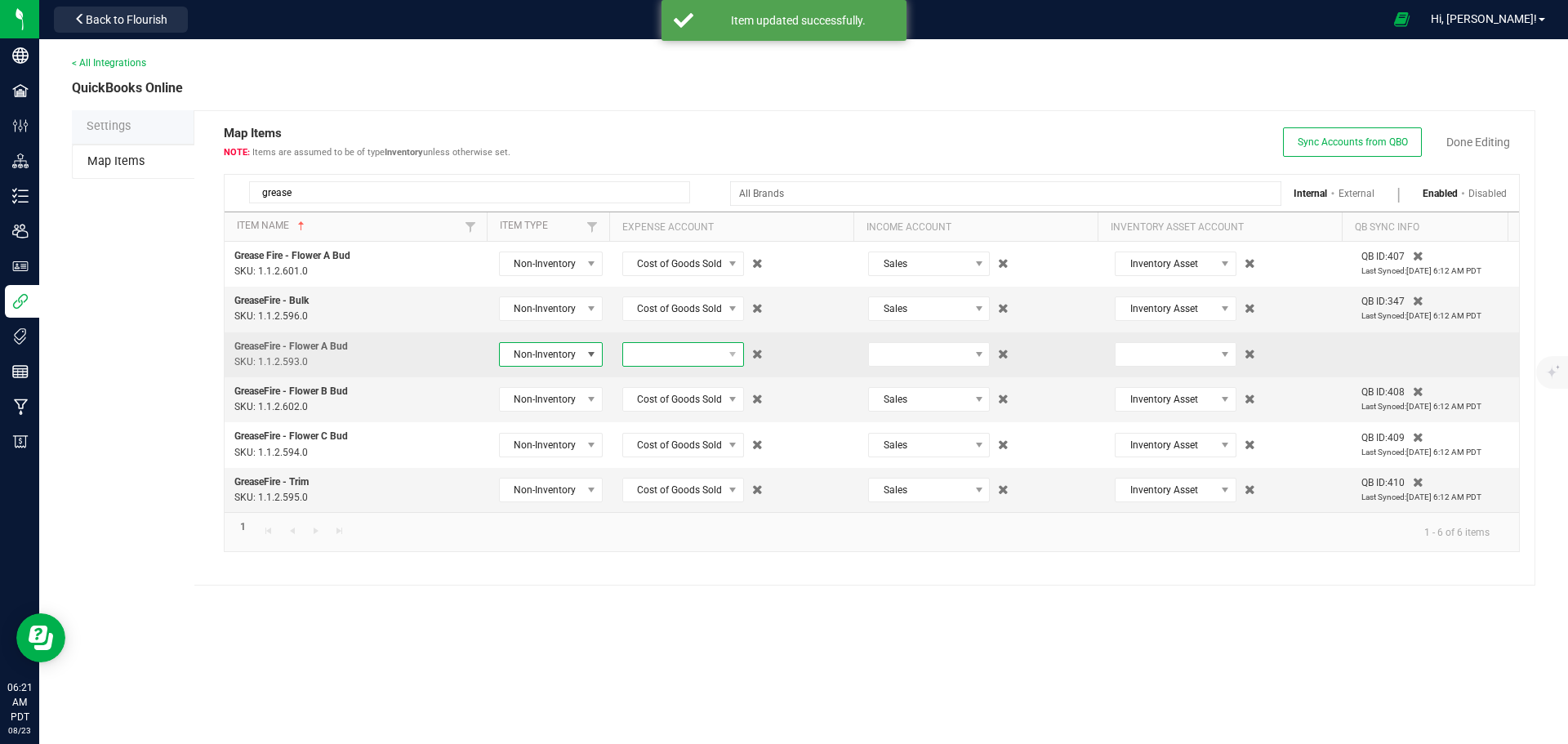
click at [667, 352] on span at bounding box center [673, 355] width 100 height 23
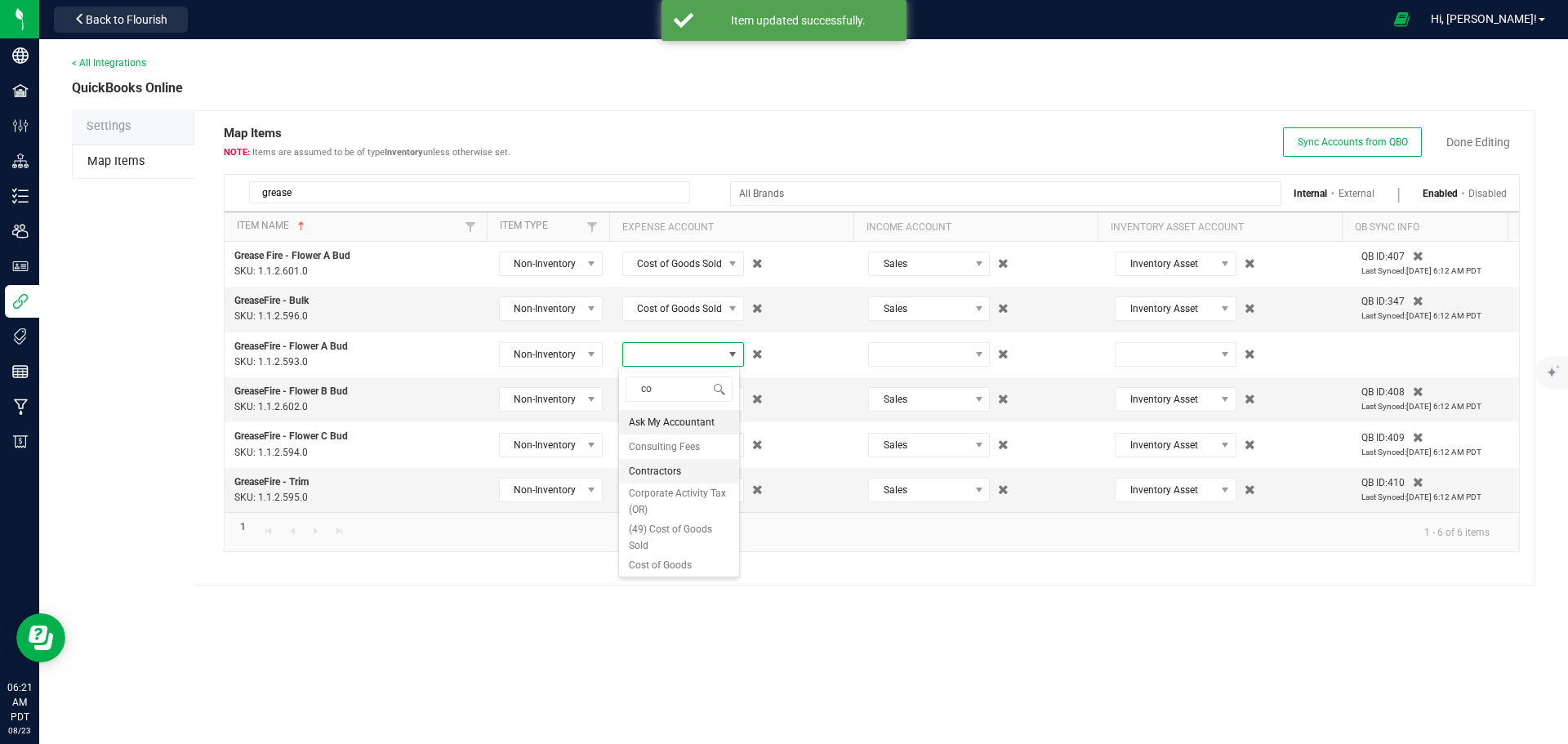
type input "cos"
click at [661, 427] on span "(49) Cost of Goods Sold" at bounding box center [679, 428] width 100 height 33
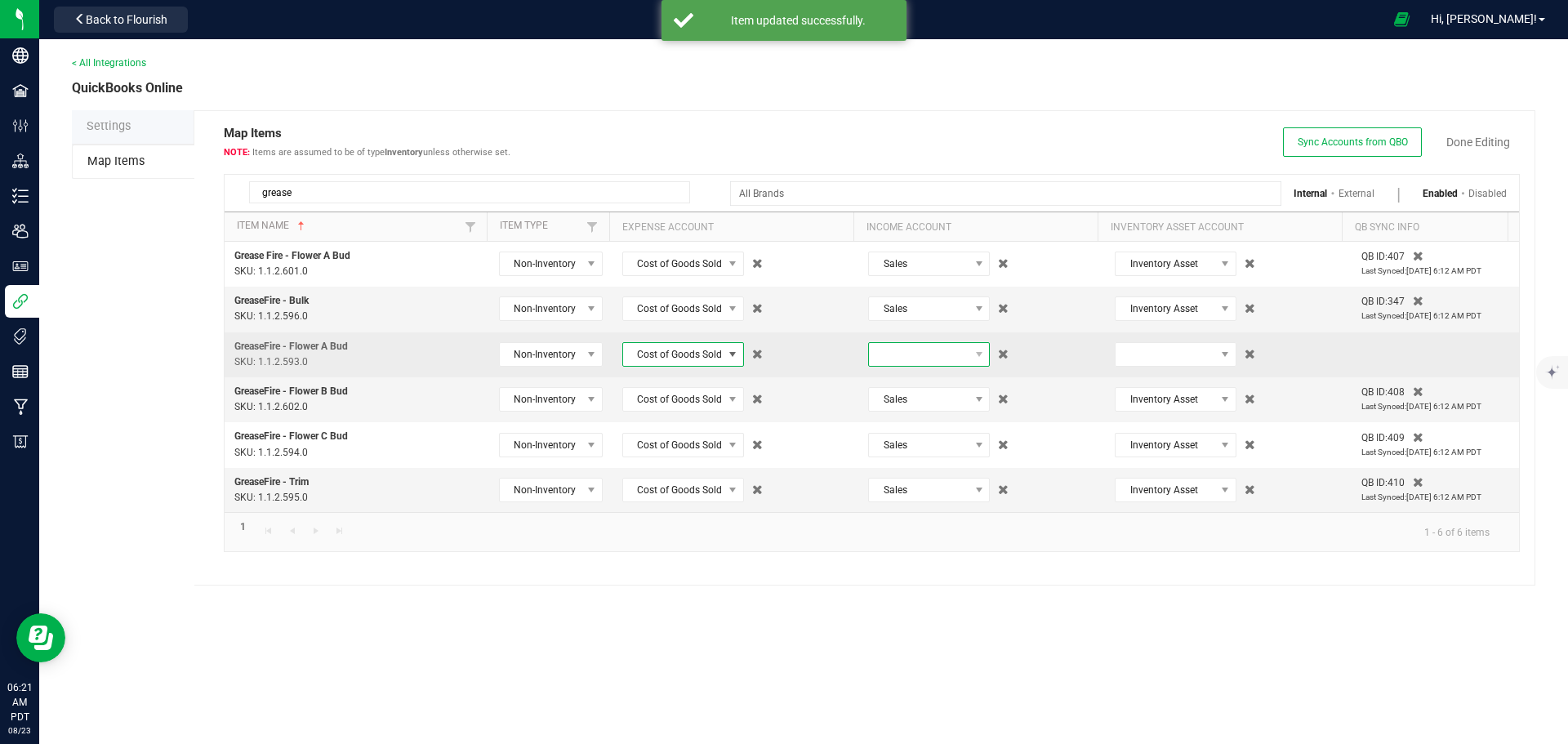
click at [898, 353] on span at bounding box center [918, 355] width 100 height 23
type input "sa"
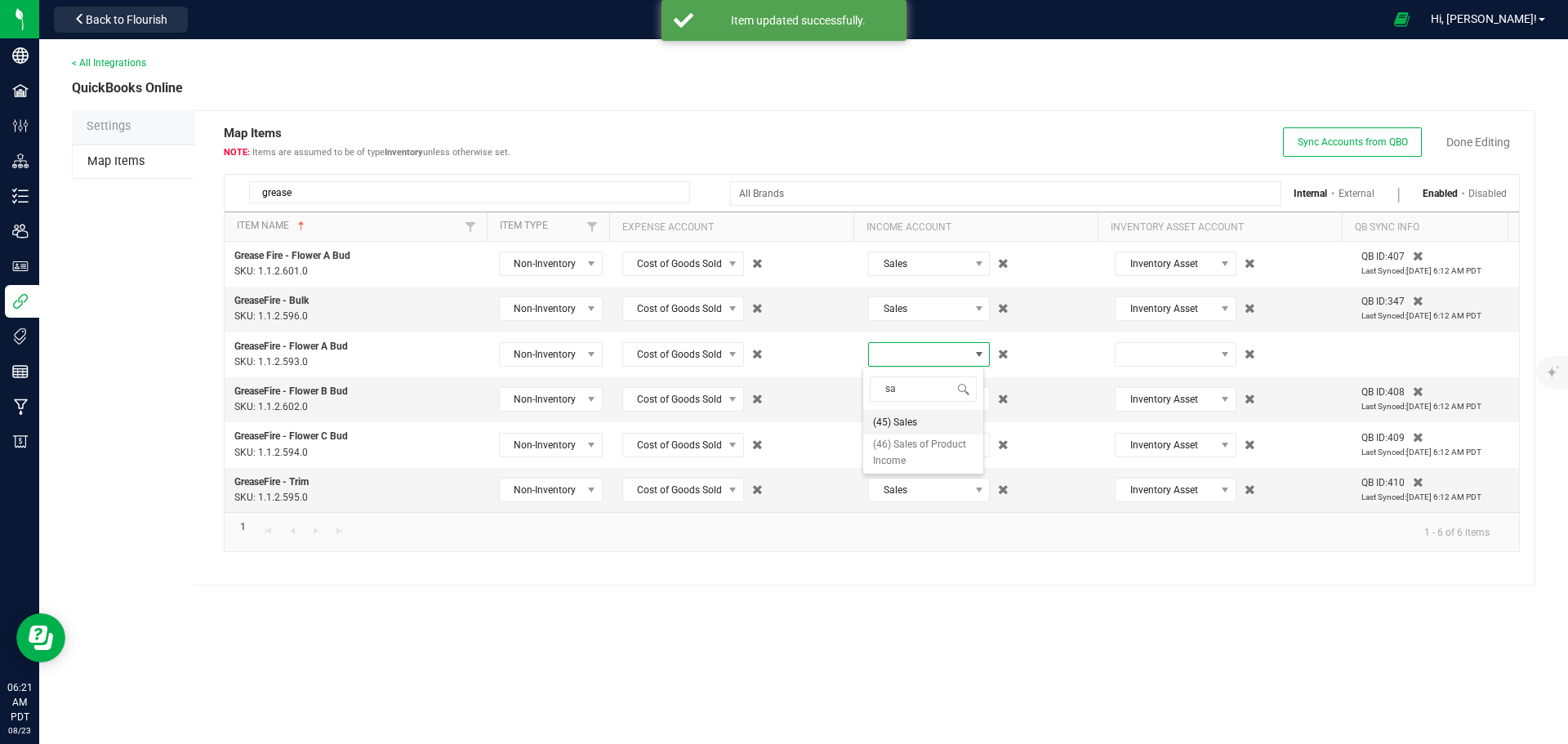
click at [917, 424] on li "(45) Sales" at bounding box center [922, 422] width 120 height 25
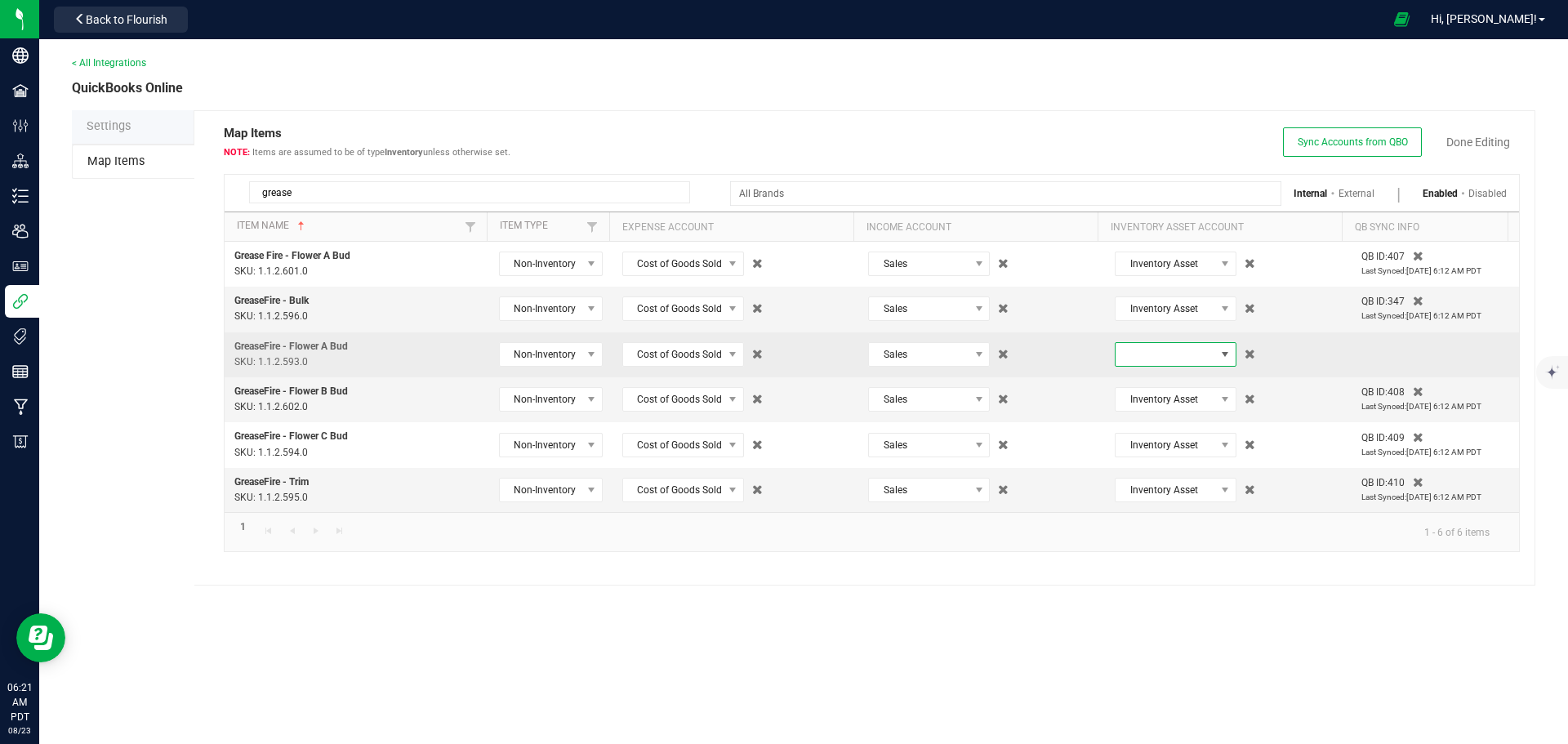
click at [1117, 355] on span at bounding box center [1165, 355] width 100 height 23
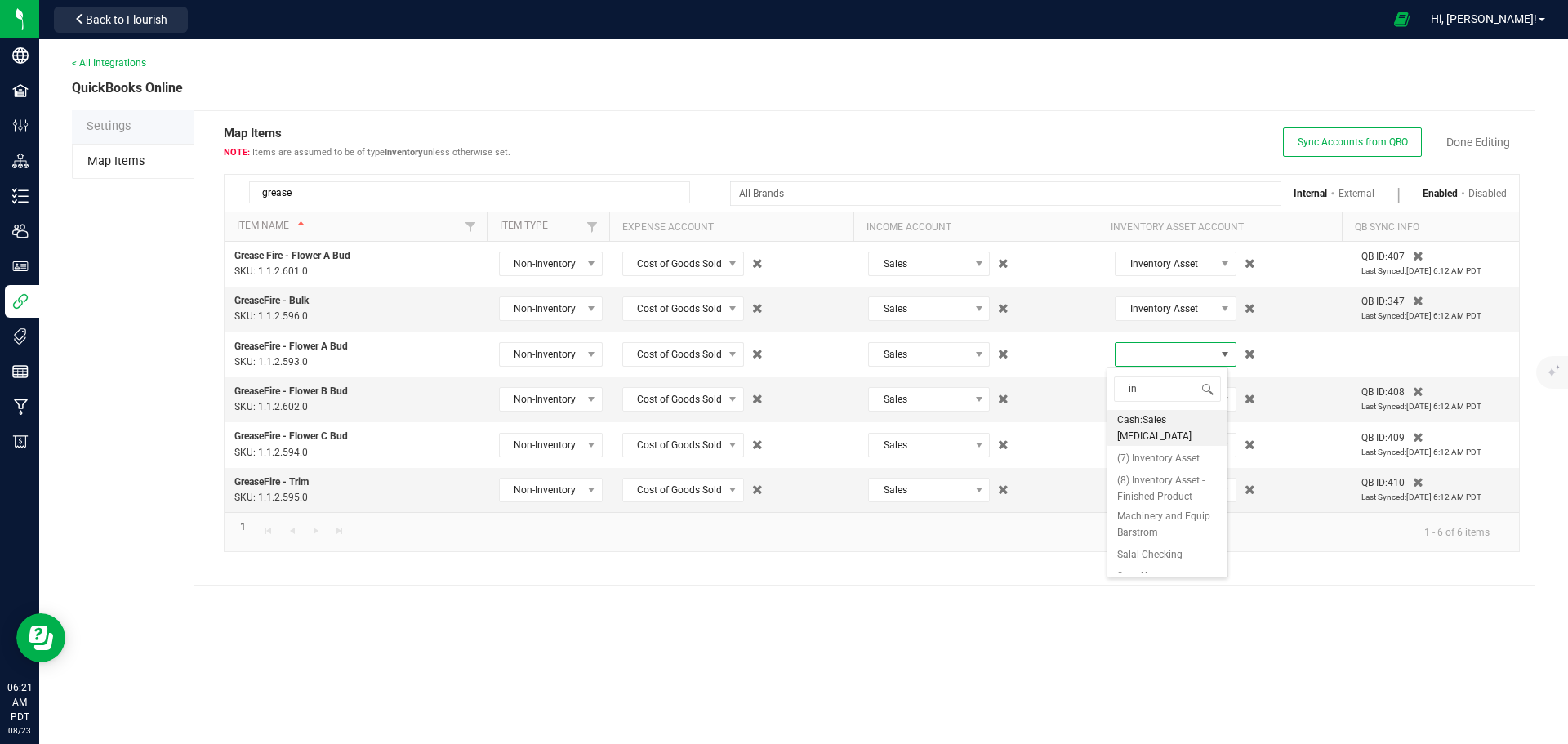
type input "inv"
click at [1142, 423] on span "(7) Inventory Asset" at bounding box center [1158, 422] width 83 height 17
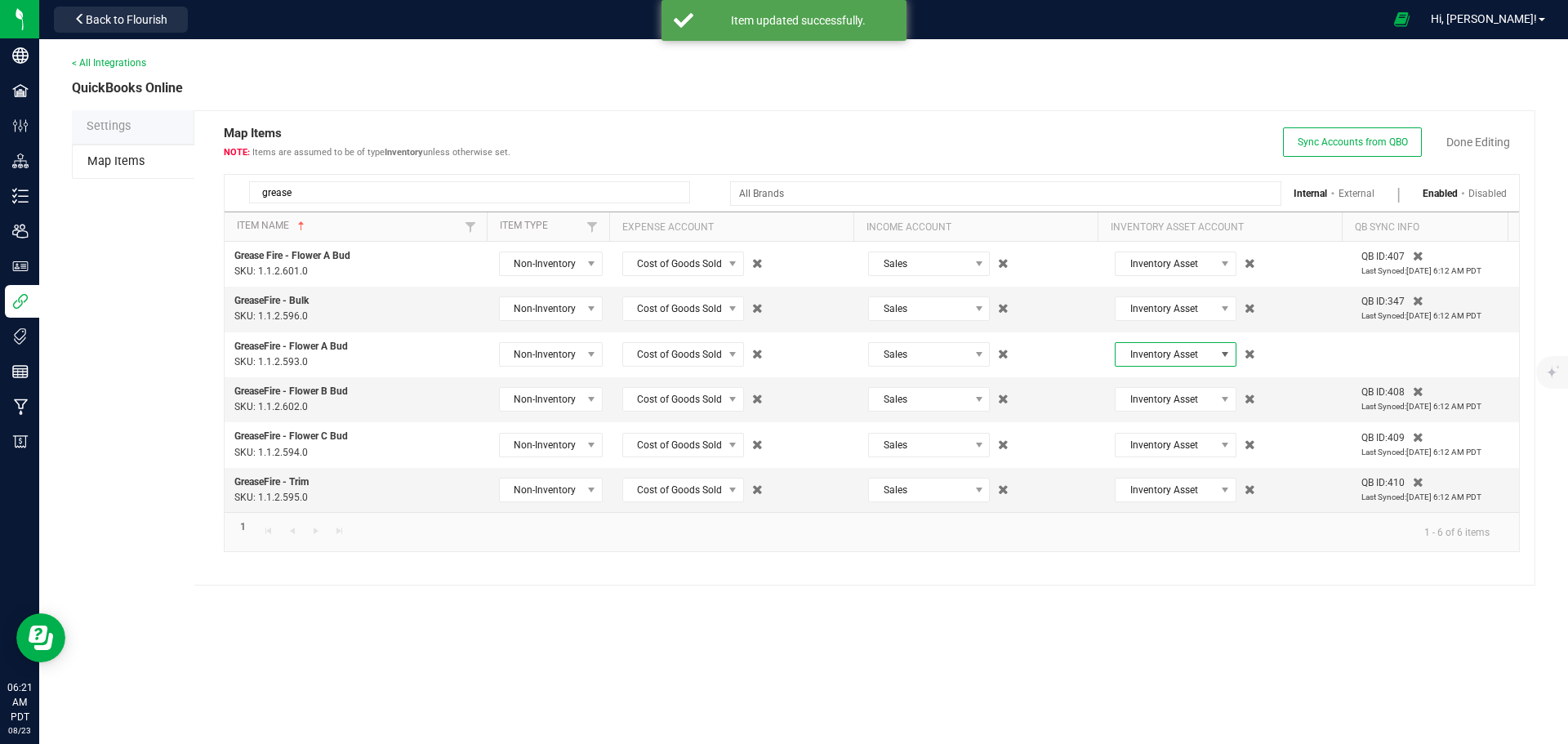
click at [1146, 614] on div "< All Integrations QuickBooks Online Settings Map Items Map Items Items are ass…" at bounding box center [803, 391] width 1528 height 704
click at [1462, 136] on link "Done Editing" at bounding box center [1477, 142] width 64 height 17
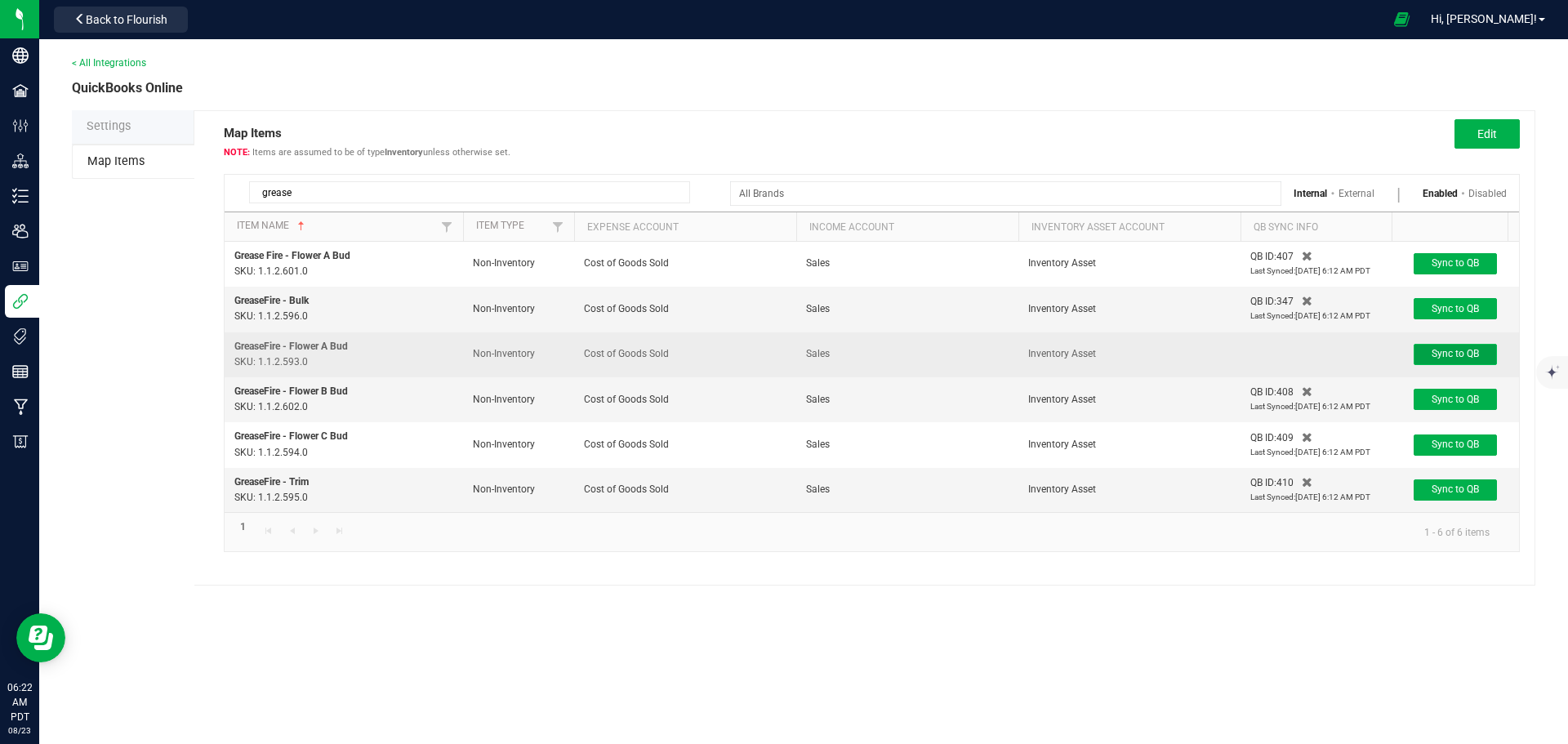
click at [1438, 348] on span "Sync to QB" at bounding box center [1455, 354] width 47 height 12
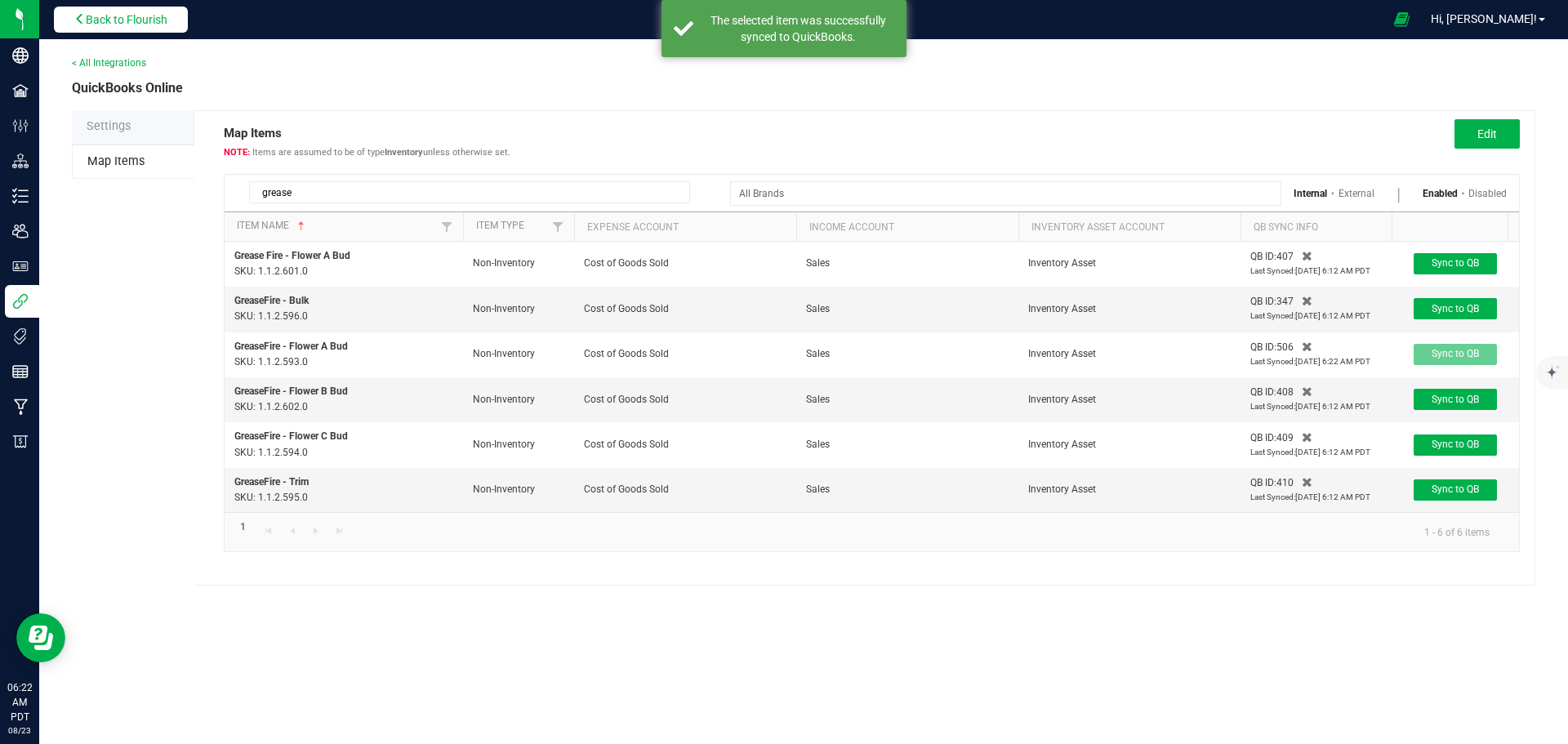
click at [148, 26] on span "Back to Flourish" at bounding box center [126, 20] width 82 height 13
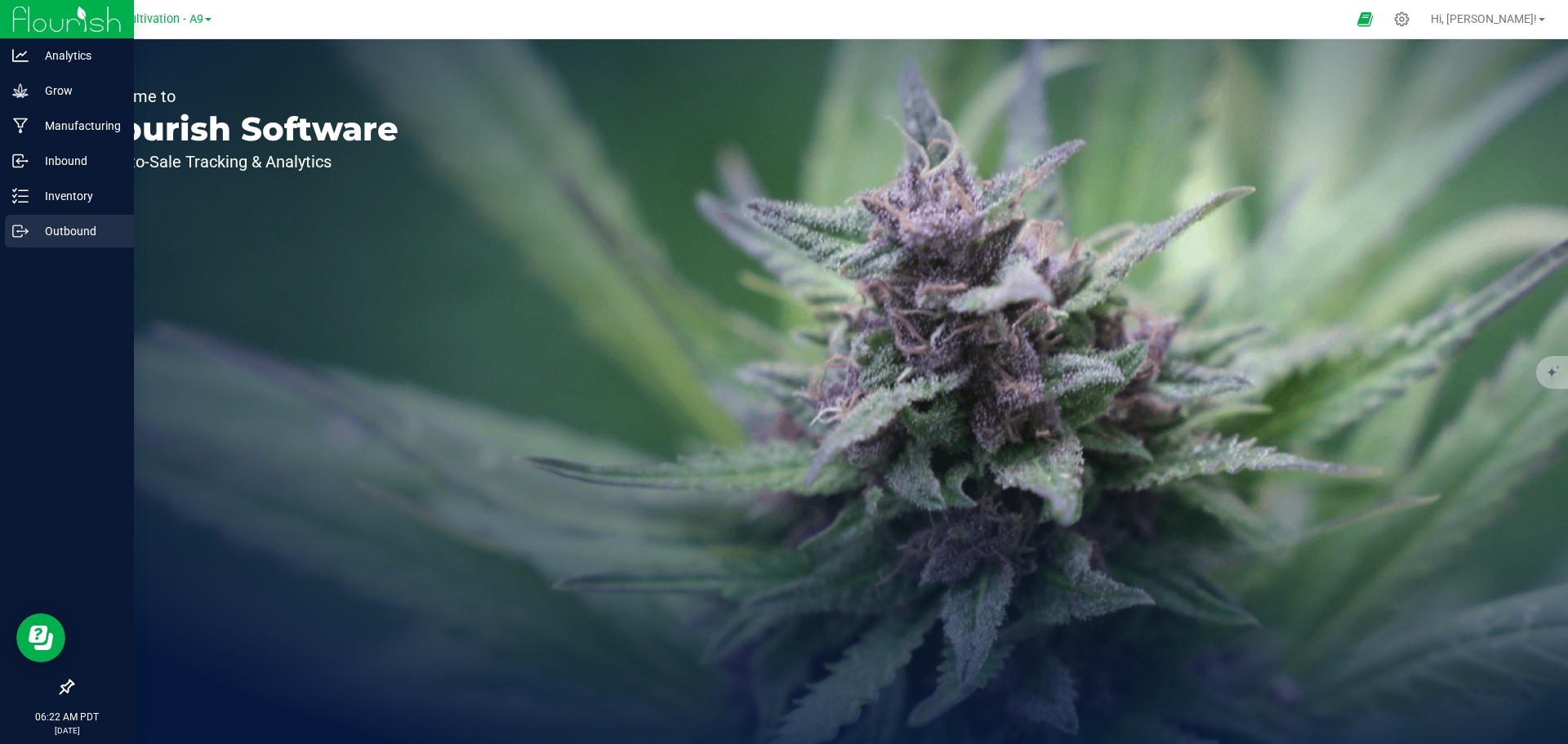
click at [46, 234] on p "Outbound" at bounding box center [78, 231] width 98 height 20
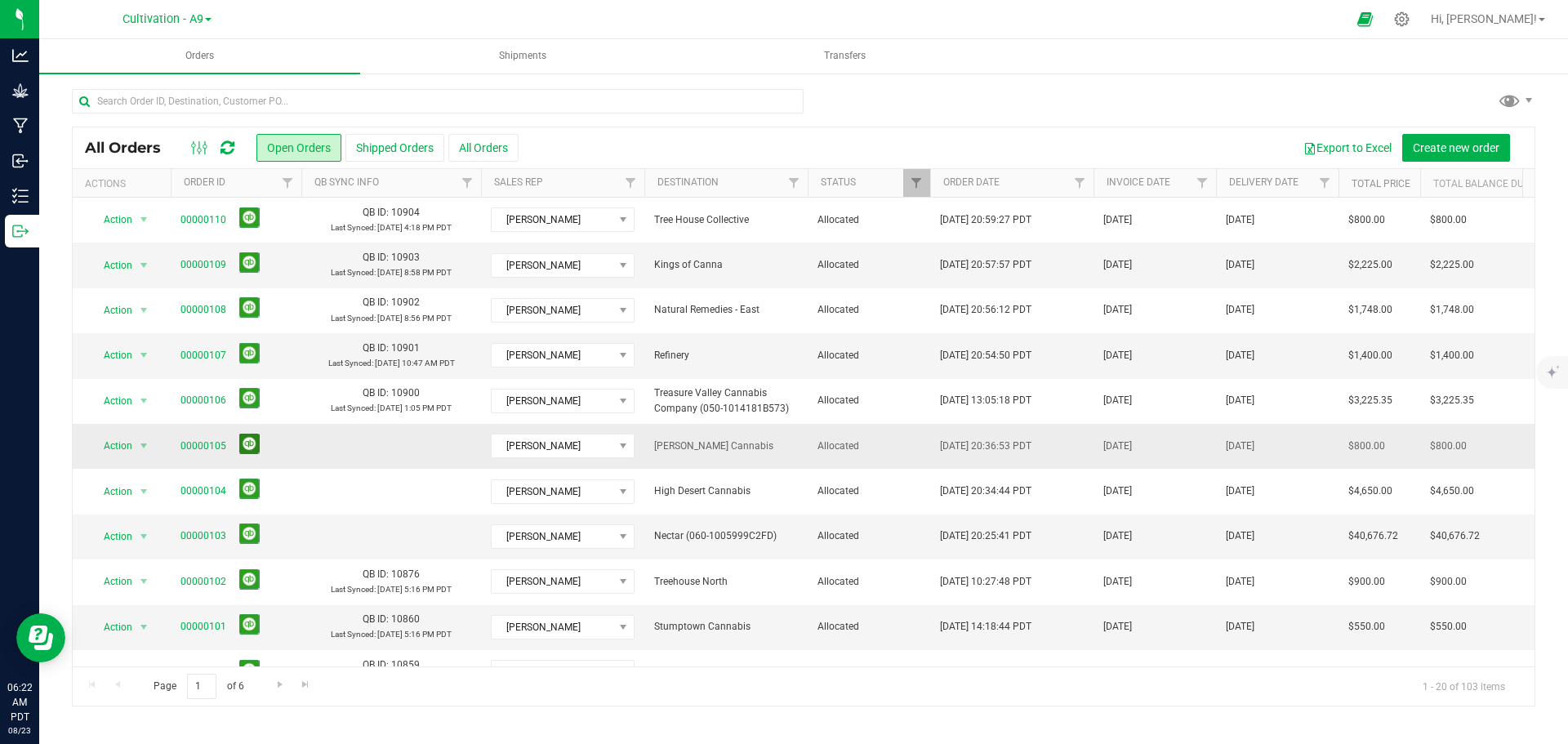
click at [241, 441] on button at bounding box center [249, 444] width 21 height 21
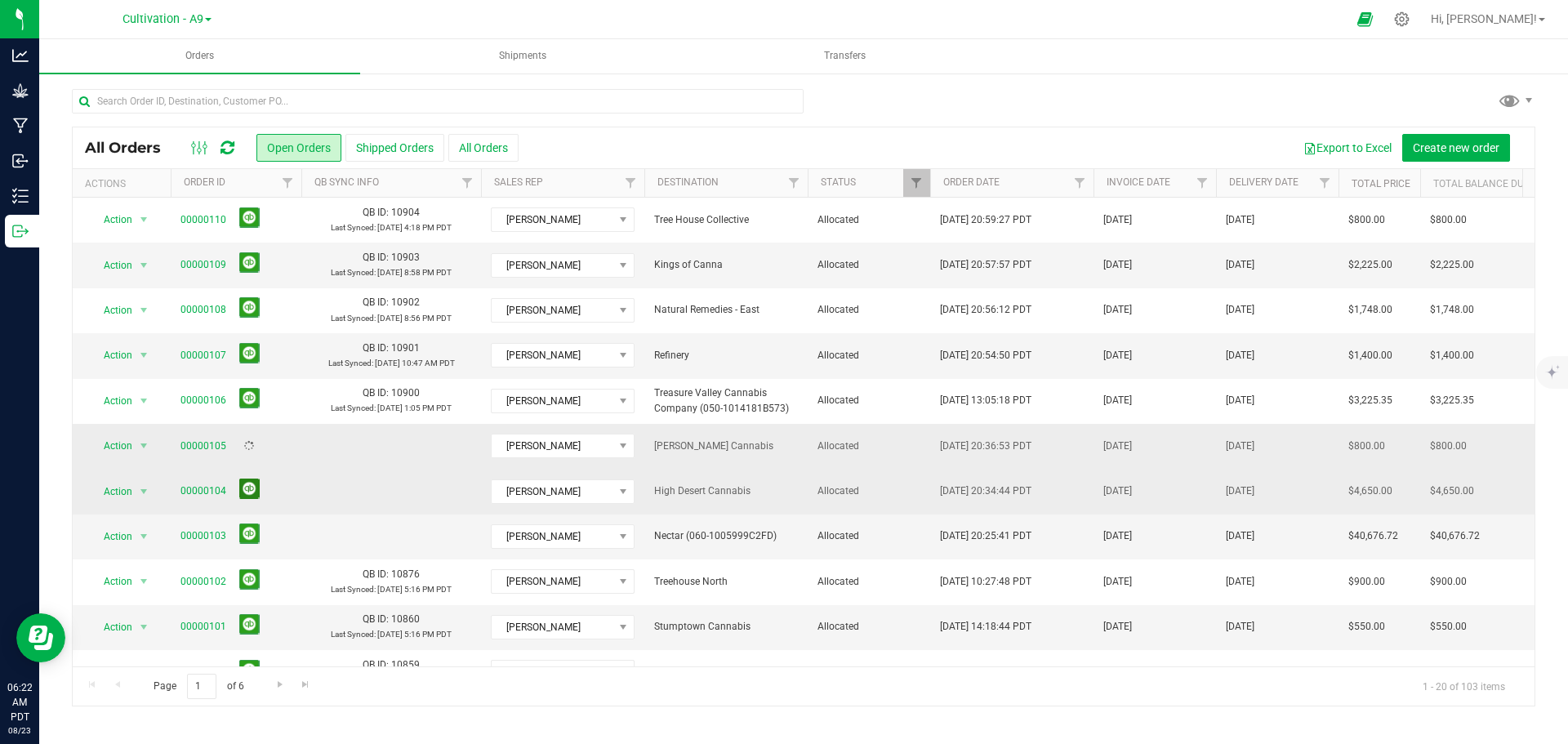
click at [247, 486] on button at bounding box center [249, 489] width 21 height 21
click at [245, 537] on button at bounding box center [249, 533] width 21 height 21
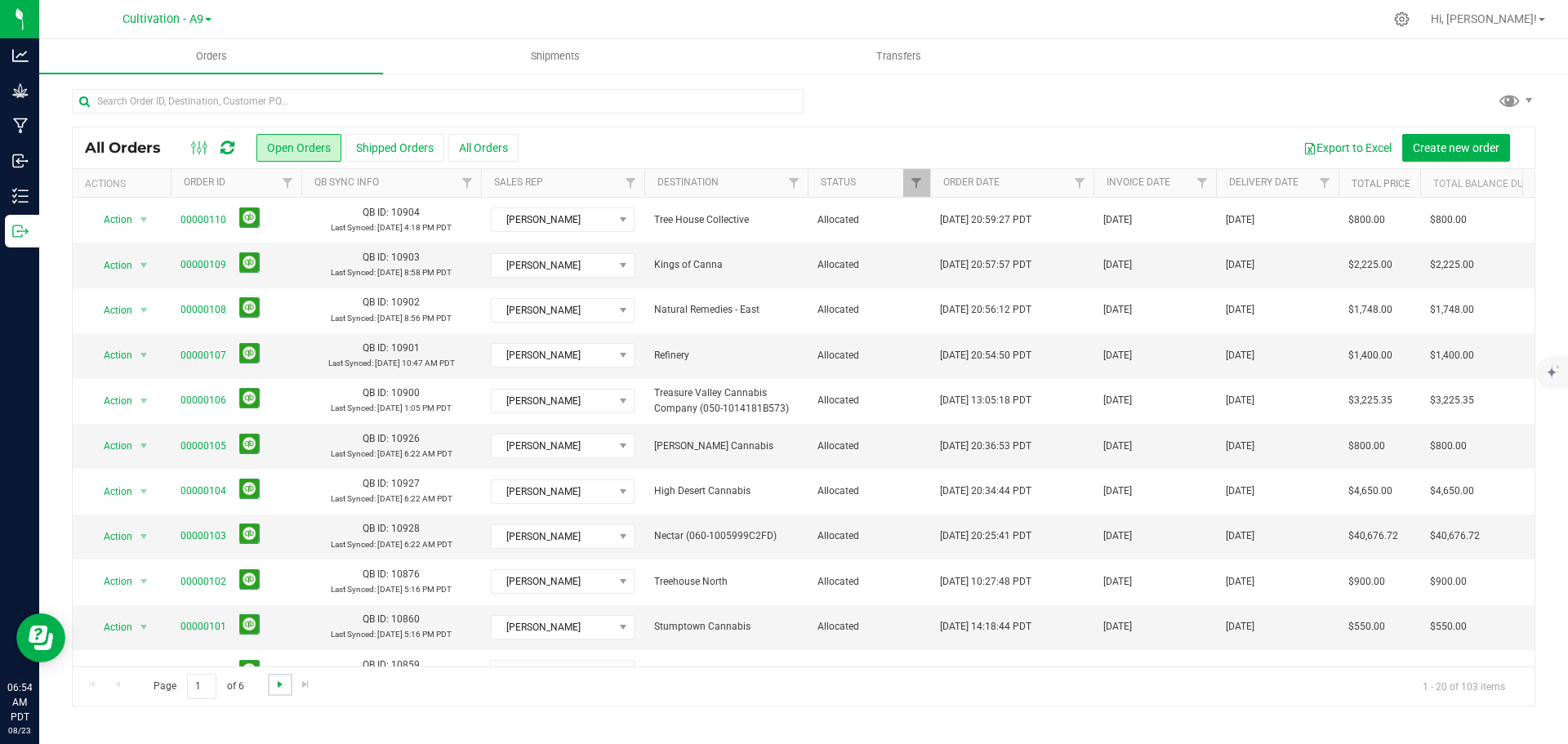
click at [279, 689] on span "Go to the next page" at bounding box center [280, 684] width 13 height 13
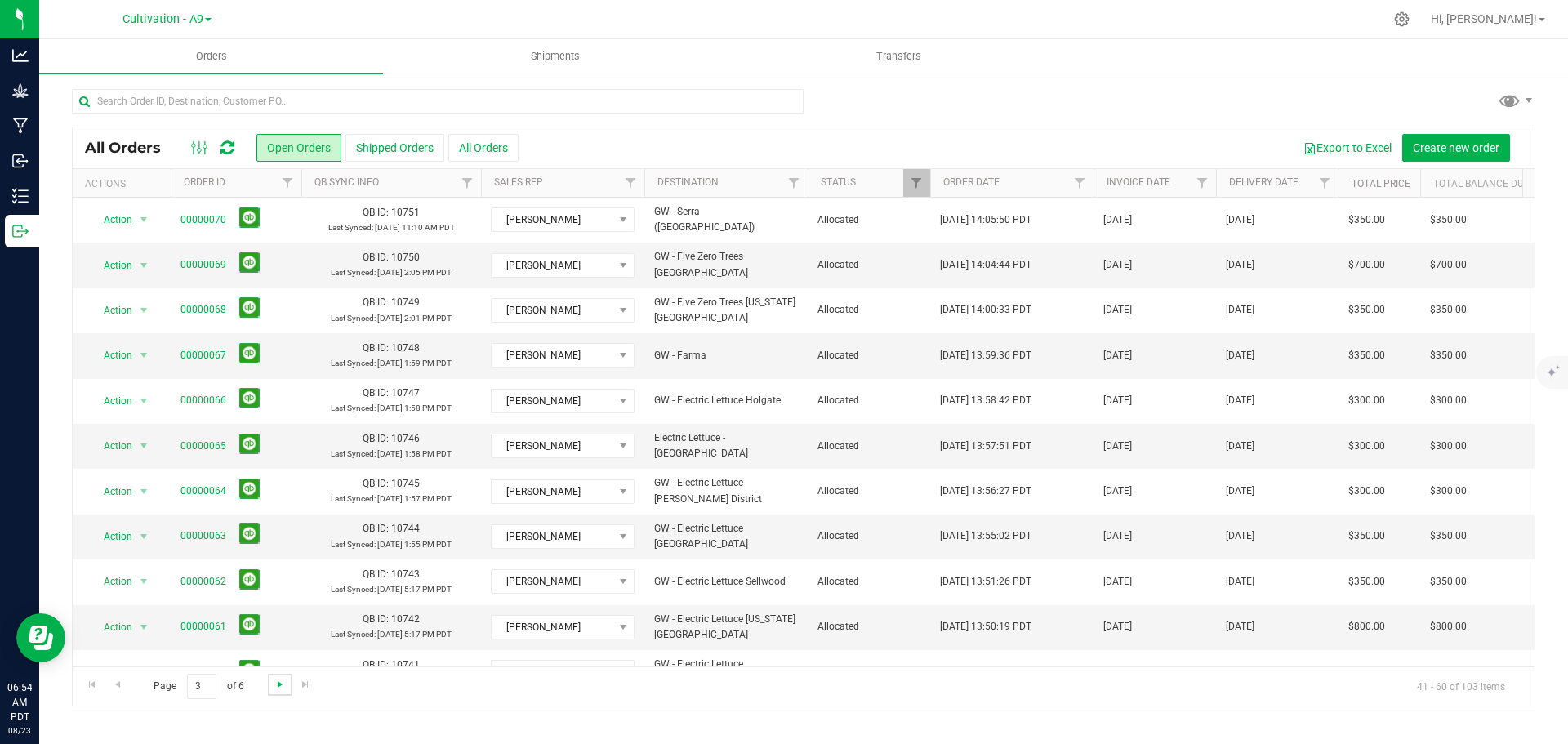
click at [279, 689] on span "Go to the next page" at bounding box center [280, 684] width 13 height 13
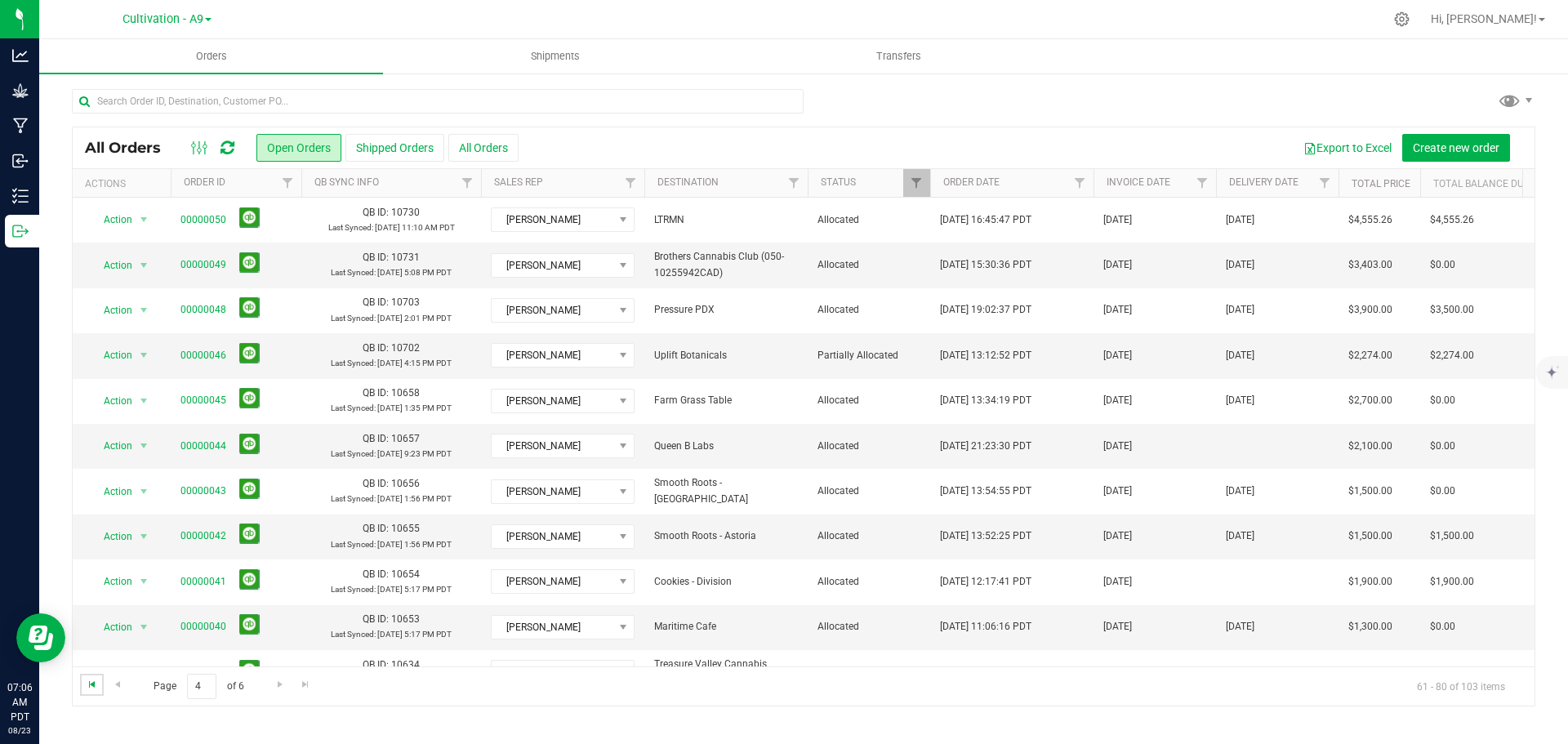
click at [90, 684] on span "Go to the first page" at bounding box center [93, 684] width 13 height 13
